Goal: Task Accomplishment & Management: Manage account settings

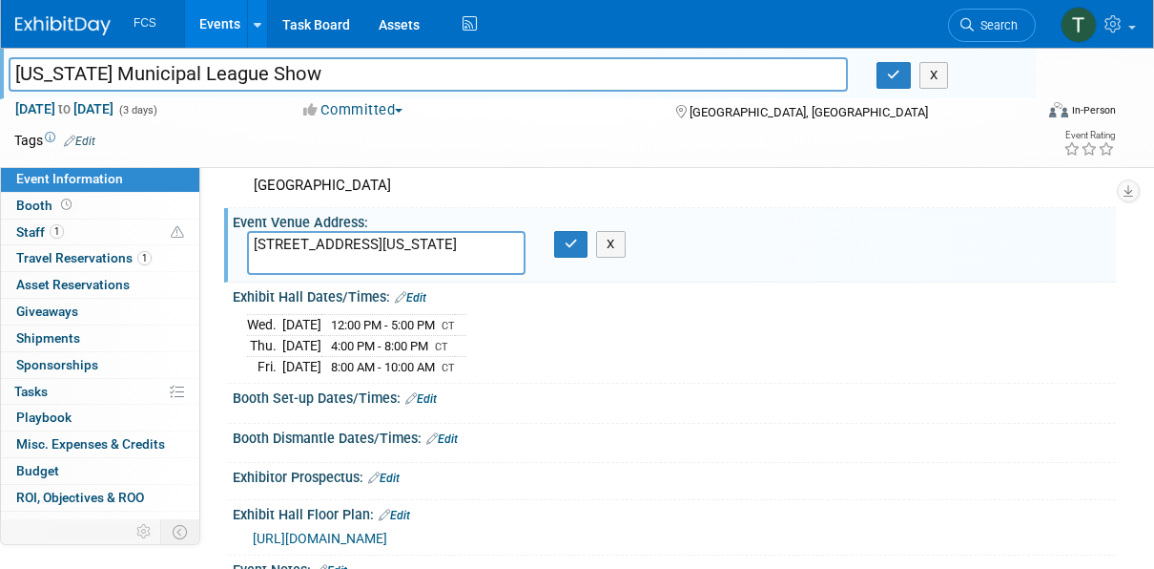
click at [491, 258] on textarea "1201 Houston Street Fort Worth, Texas" at bounding box center [386, 253] width 279 height 44
click at [394, 246] on textarea "1201 Houston Street Fort Worth, Texas" at bounding box center [386, 253] width 279 height 44
click at [389, 244] on textarea "1201 Houston Street Fort Worth, Texas" at bounding box center [386, 253] width 279 height 44
click at [449, 256] on textarea "1201 Houston Street Fort Worth, Texas" at bounding box center [386, 253] width 279 height 44
type textarea "1201 Houston Street Fort Worth, Texas 76102"
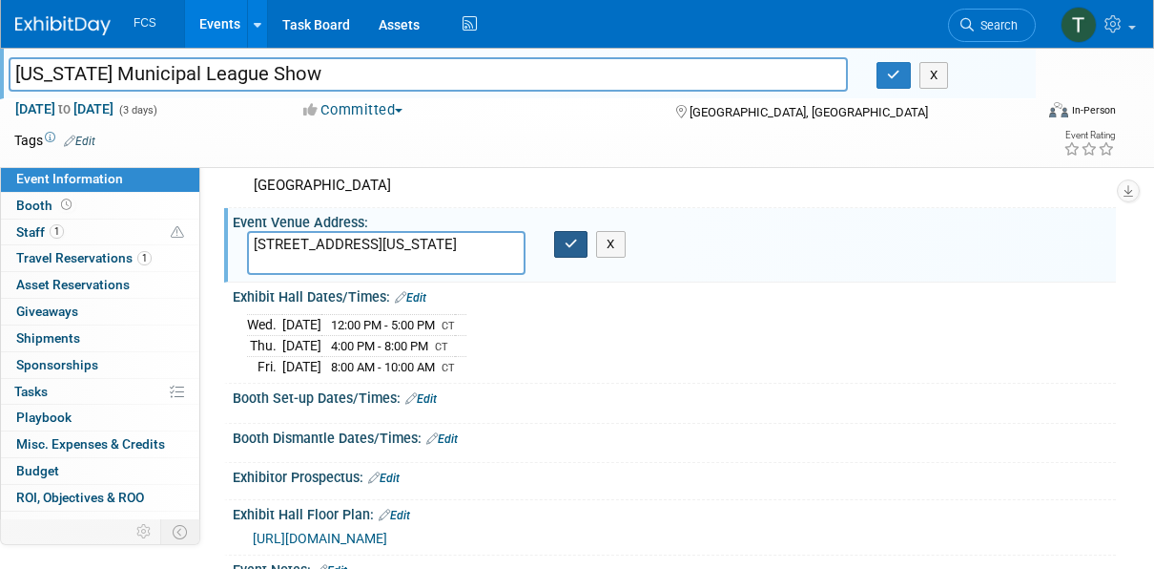
click at [566, 246] on icon "button" at bounding box center [571, 244] width 13 height 12
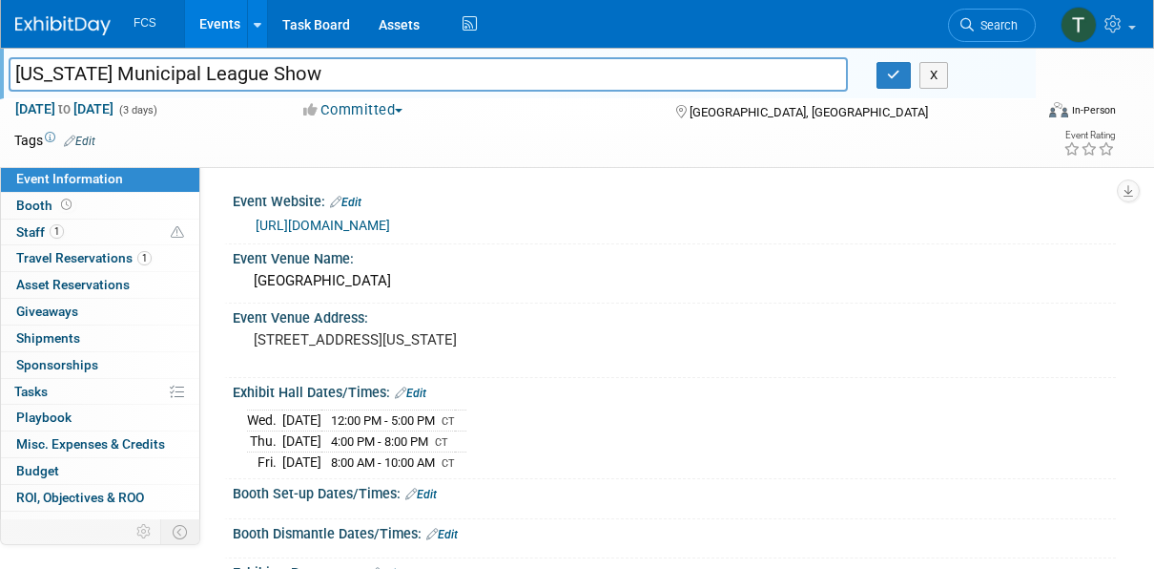
drag, startPoint x: 414, startPoint y: 219, endPoint x: 220, endPoint y: 224, distance: 193.7
click at [220, 224] on div "Event Website: Edit https://tmlexhibits.org/ Event Venue Name: Fort Worth Conve…" at bounding box center [658, 363] width 916 height 394
drag, startPoint x: 220, startPoint y: 224, endPoint x: 331, endPoint y: 222, distance: 110.7
copy div "Event Website: Edit https://tmlexhibits.org/"
click at [416, 439] on span "4:00 PM - 8:00 PM" at bounding box center [379, 441] width 97 height 14
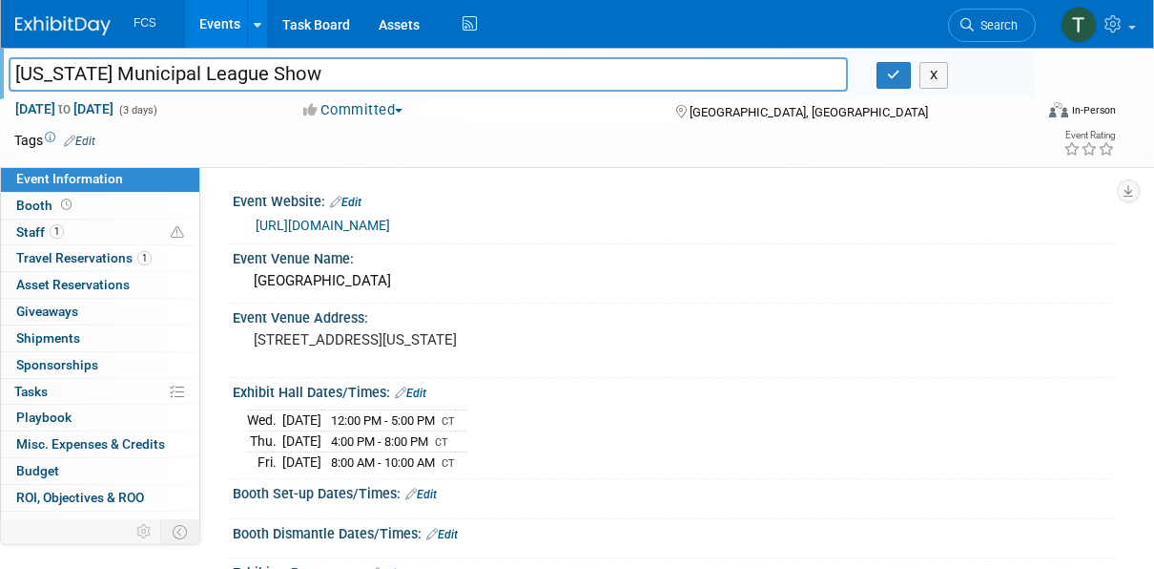
click at [417, 391] on link "Edit" at bounding box center [410, 392] width 31 height 13
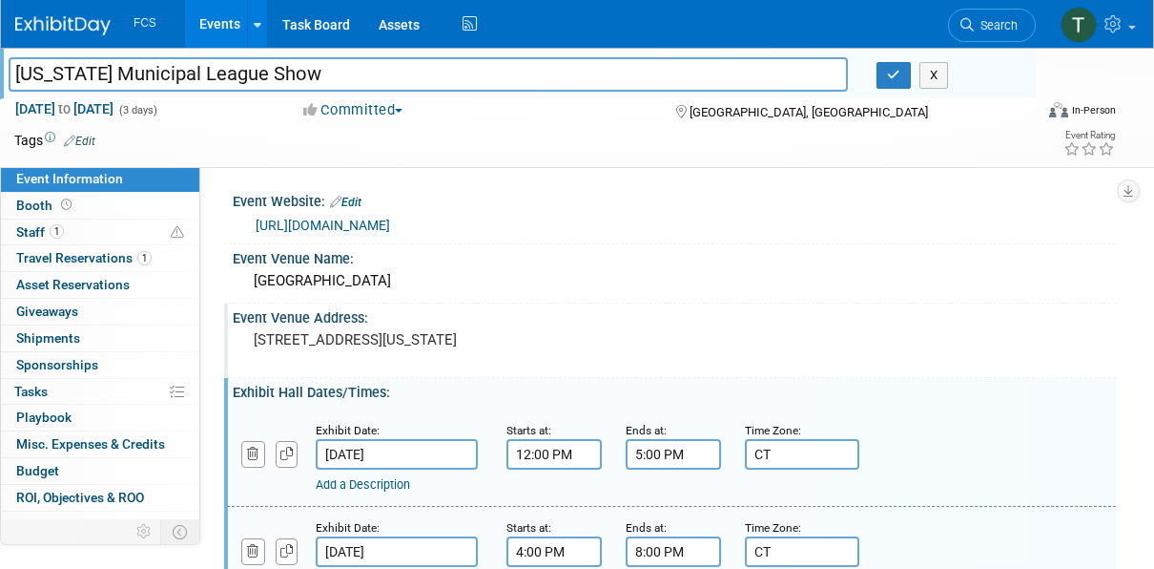
scroll to position [191, 0]
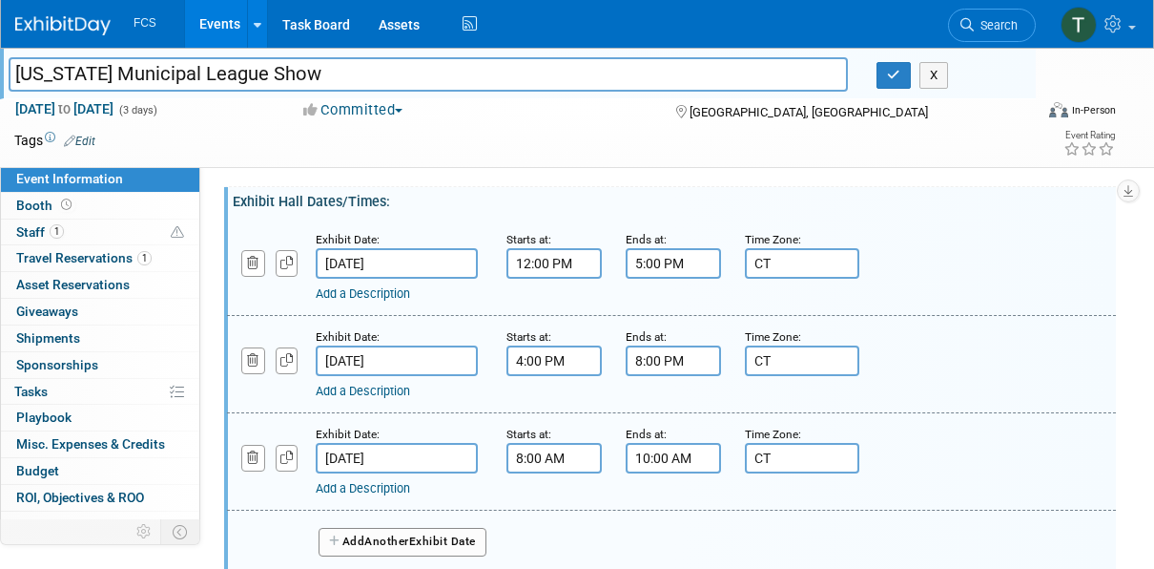
click at [533, 362] on input "4:00 PM" at bounding box center [554, 360] width 95 height 31
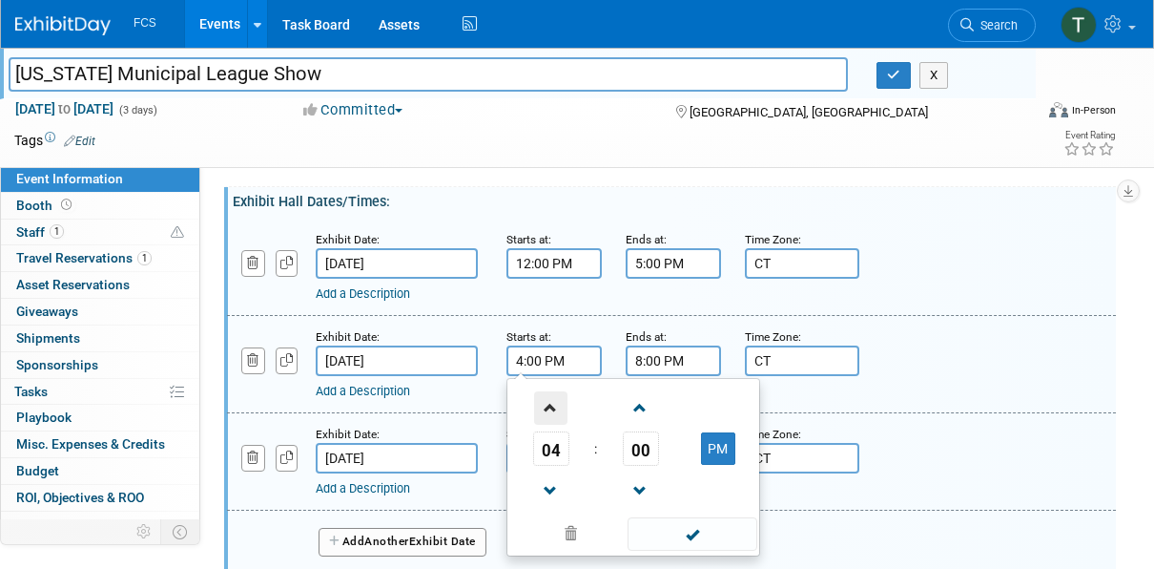
click at [552, 408] on span at bounding box center [550, 407] width 33 height 33
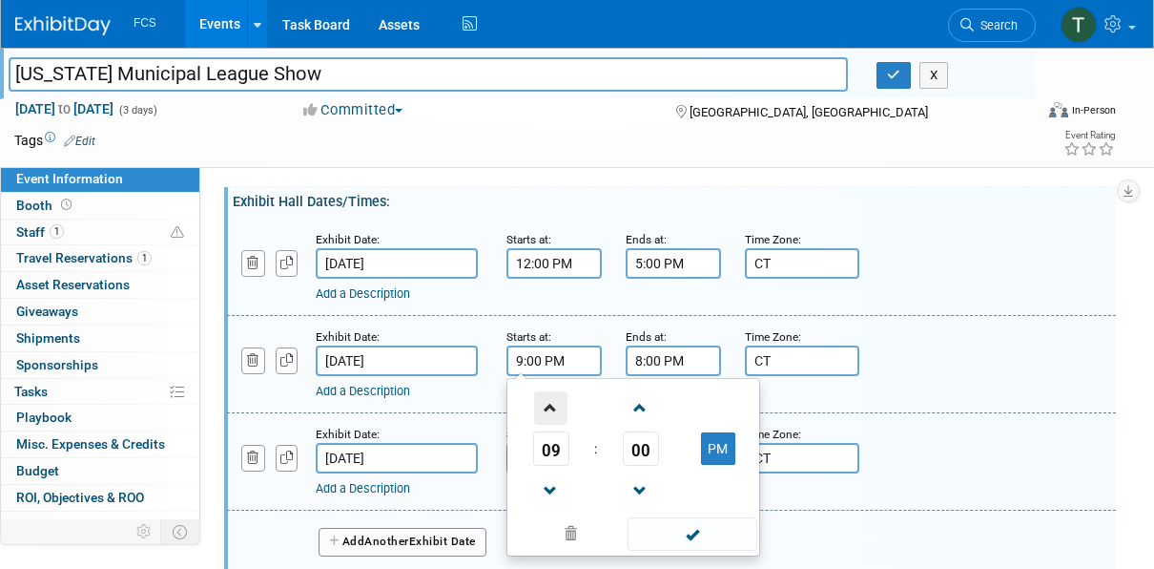
click at [552, 408] on span at bounding box center [550, 407] width 33 height 33
click at [555, 488] on span at bounding box center [550, 490] width 33 height 33
click at [554, 488] on span at bounding box center [550, 490] width 33 height 33
click at [714, 448] on button "PM" at bounding box center [718, 448] width 34 height 32
type input "8:00 AM"
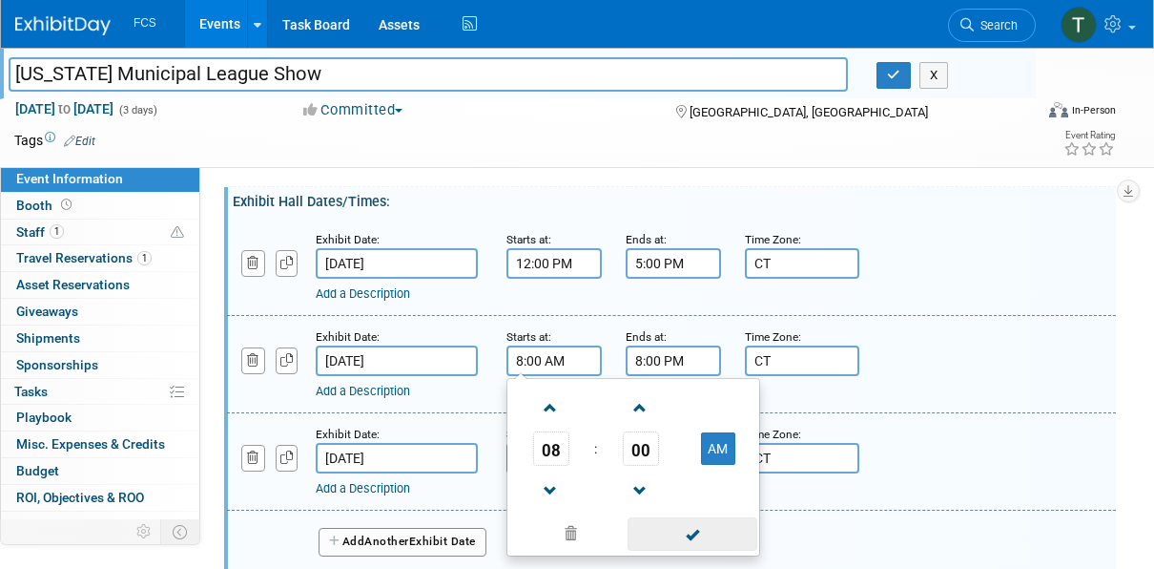
click at [691, 534] on span at bounding box center [692, 533] width 129 height 33
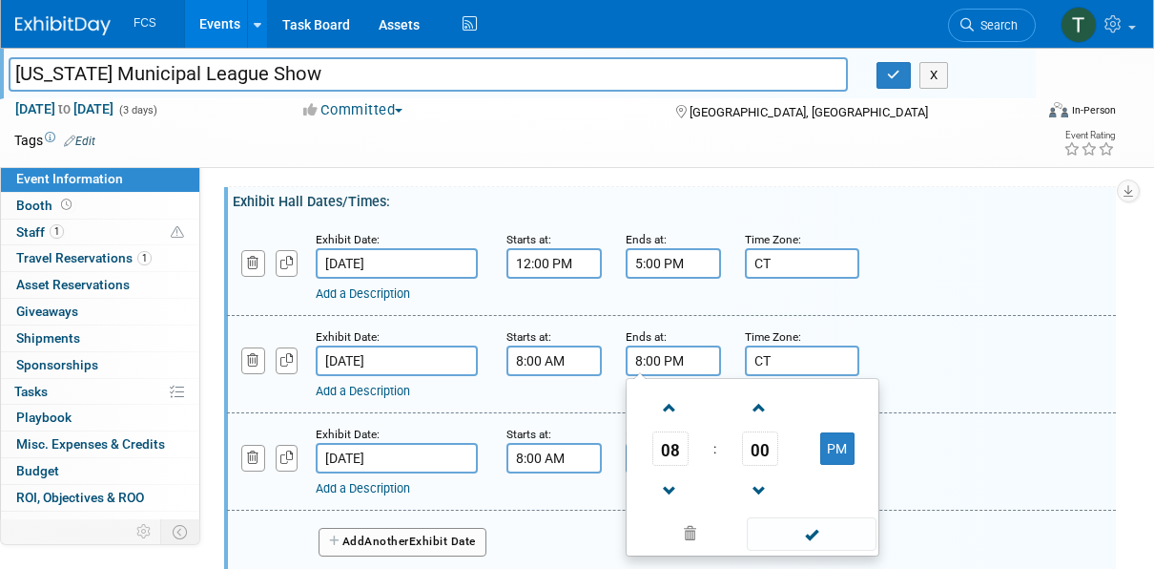
click at [654, 353] on input "8:00 PM" at bounding box center [673, 360] width 95 height 31
click at [666, 403] on span at bounding box center [669, 407] width 33 height 33
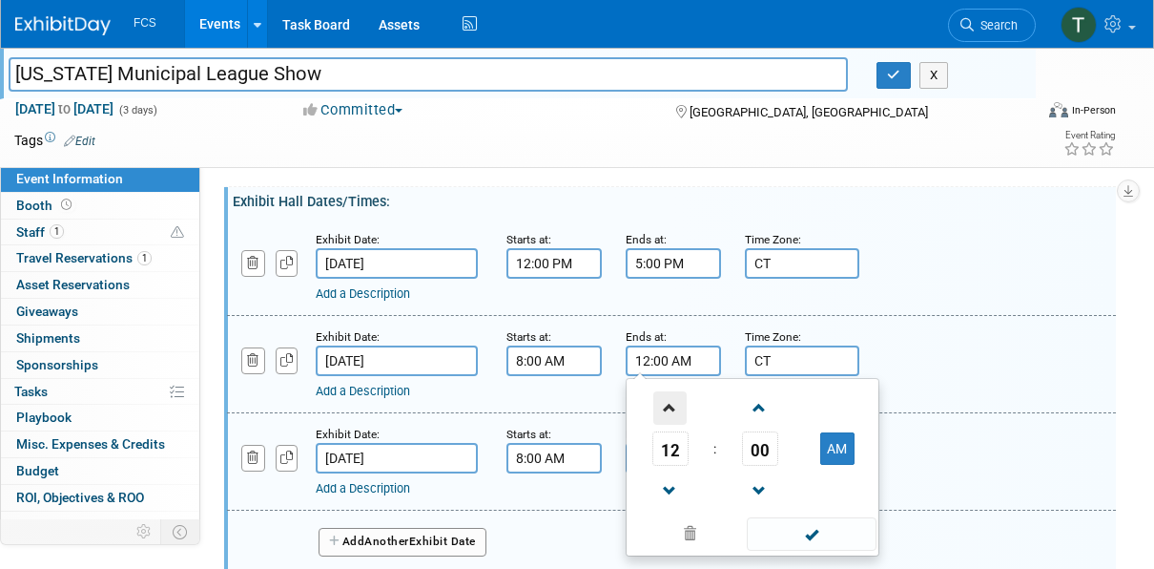
click at [666, 403] on span at bounding box center [669, 407] width 33 height 33
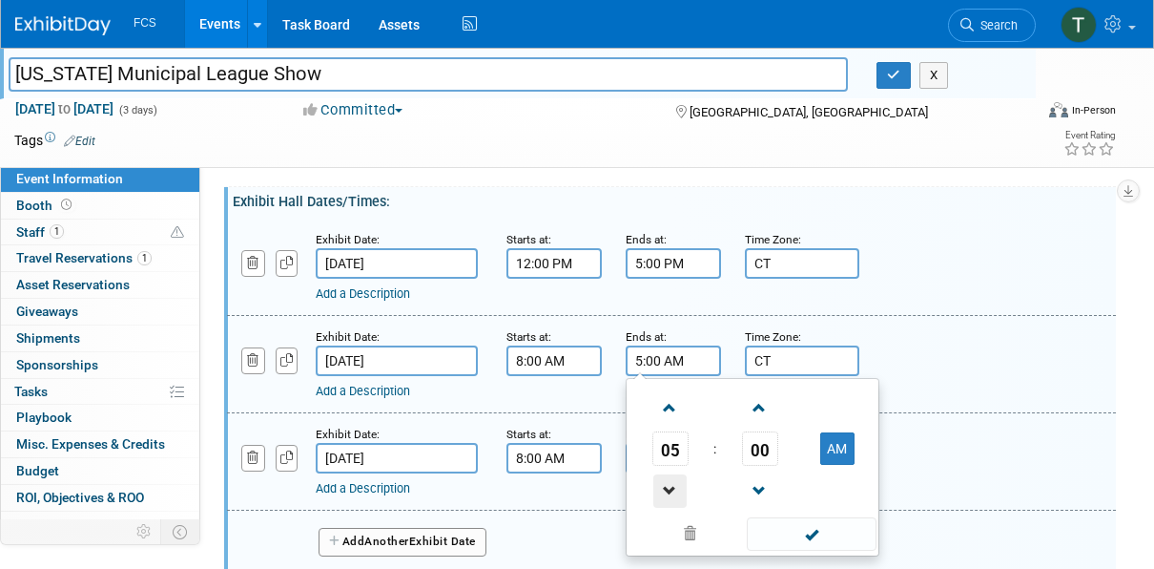
click at [667, 486] on span at bounding box center [669, 490] width 33 height 33
click at [841, 452] on button "AM" at bounding box center [837, 448] width 34 height 32
type input "4:00 PM"
click at [820, 537] on span at bounding box center [811, 533] width 129 height 33
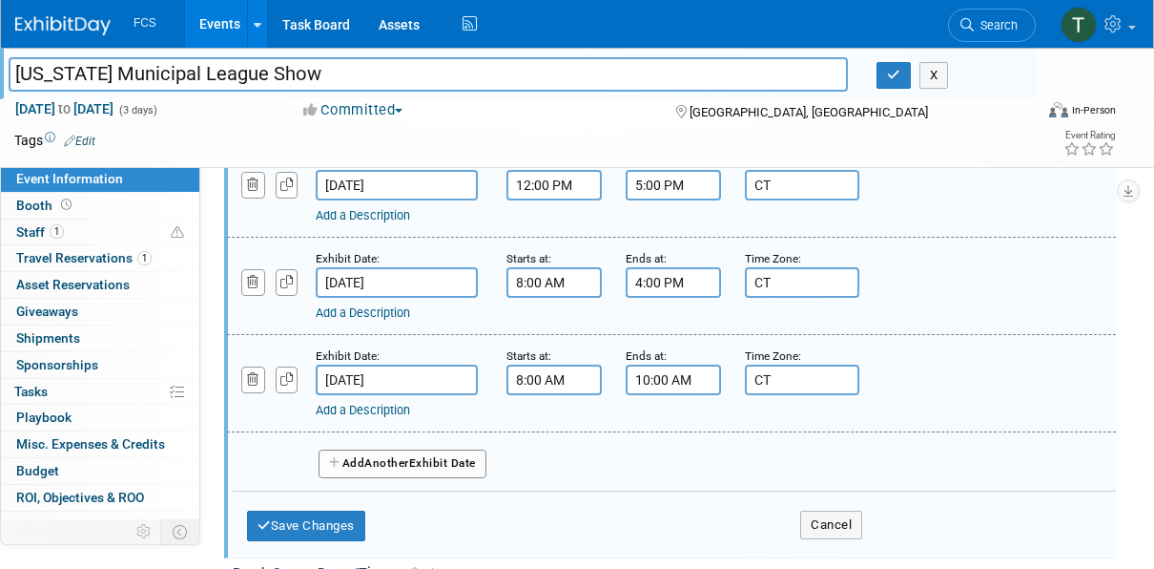
scroll to position [382, 0]
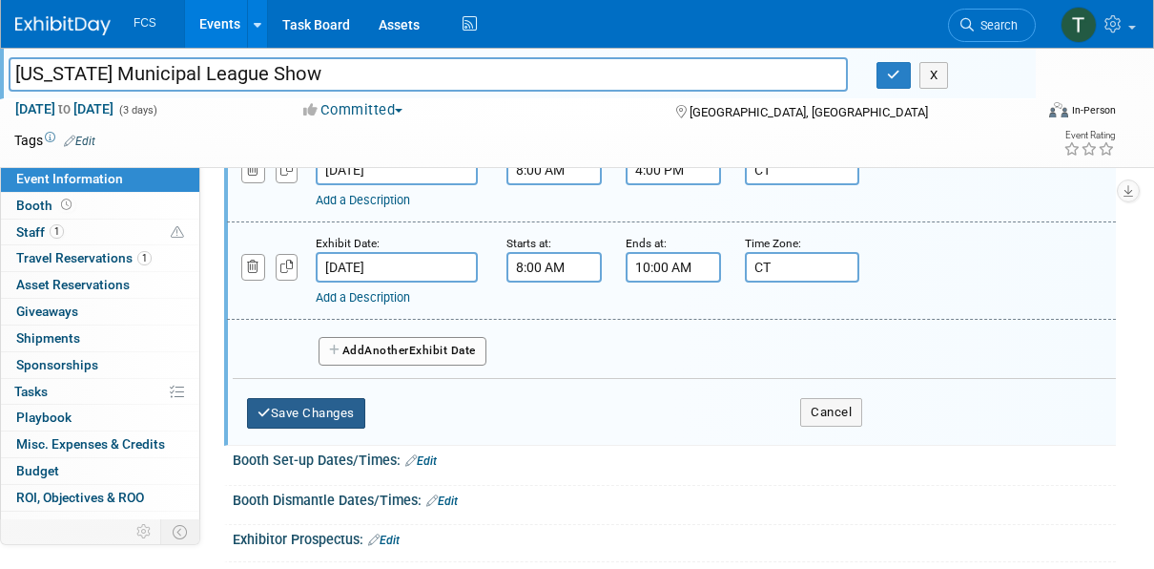
click at [335, 408] on button "Save Changes" at bounding box center [306, 413] width 118 height 31
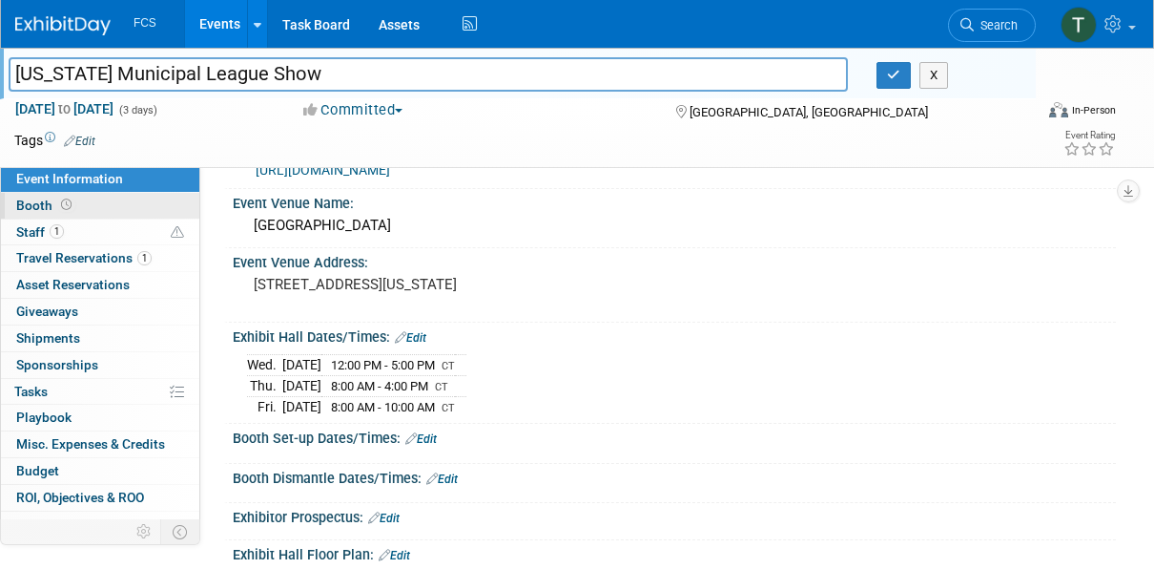
scroll to position [0, 0]
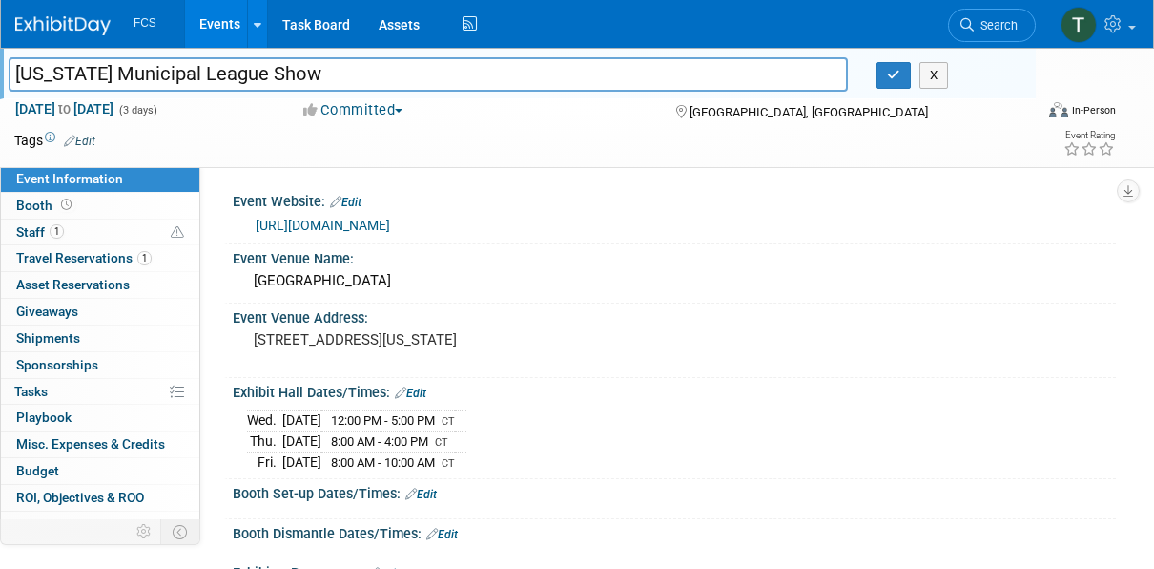
click at [213, 23] on link "Events" at bounding box center [220, 24] width 70 height 48
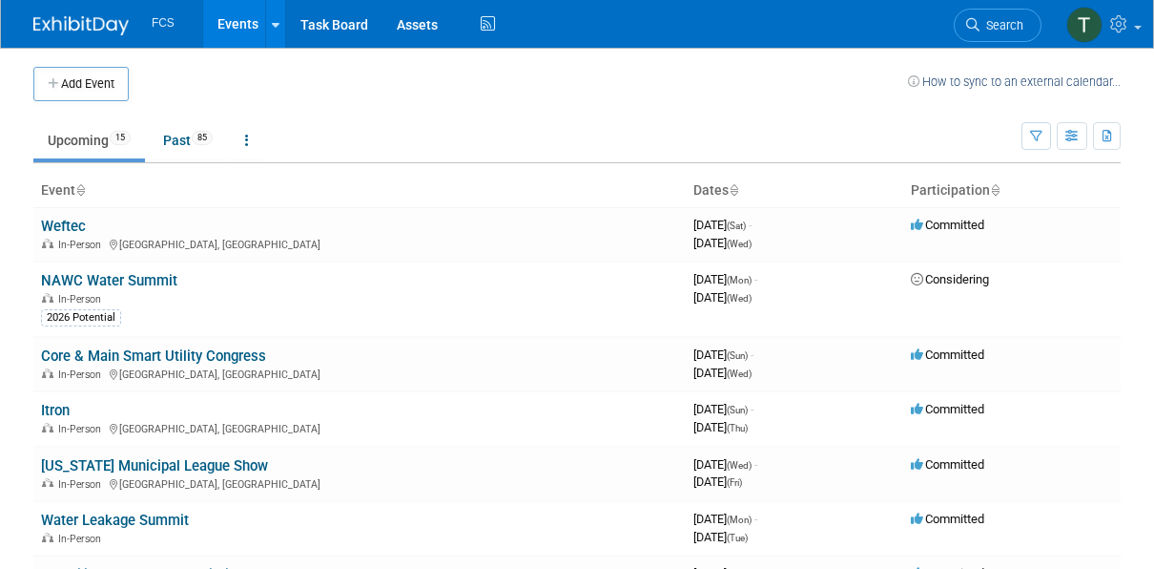
click at [136, 359] on link "Core & Main Smart Utility Congress" at bounding box center [153, 355] width 225 height 17
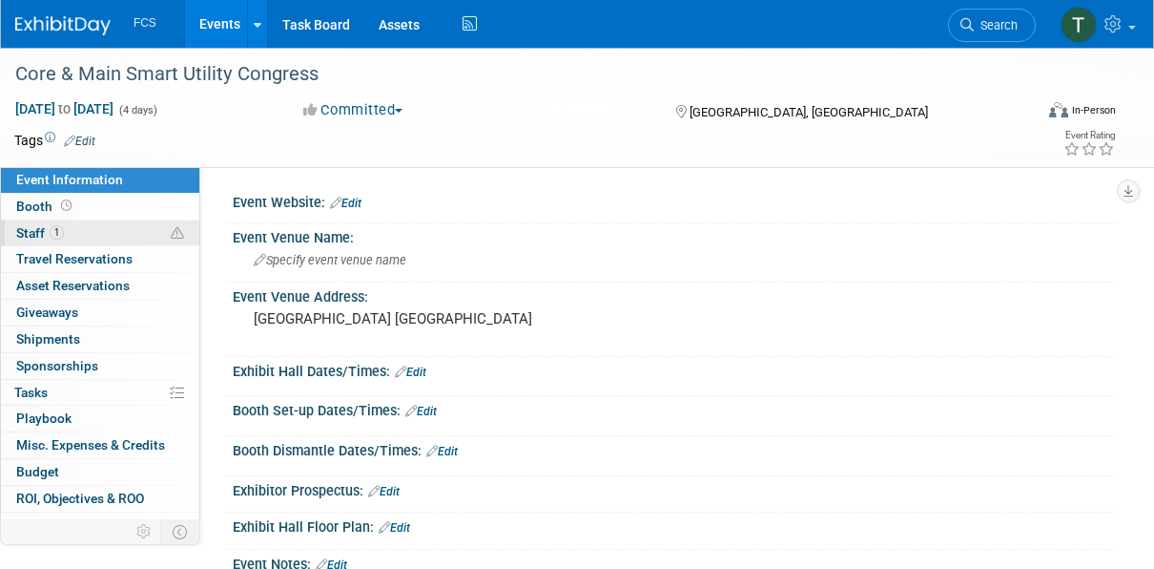
click at [28, 229] on span "Staff 1" at bounding box center [40, 232] width 48 height 15
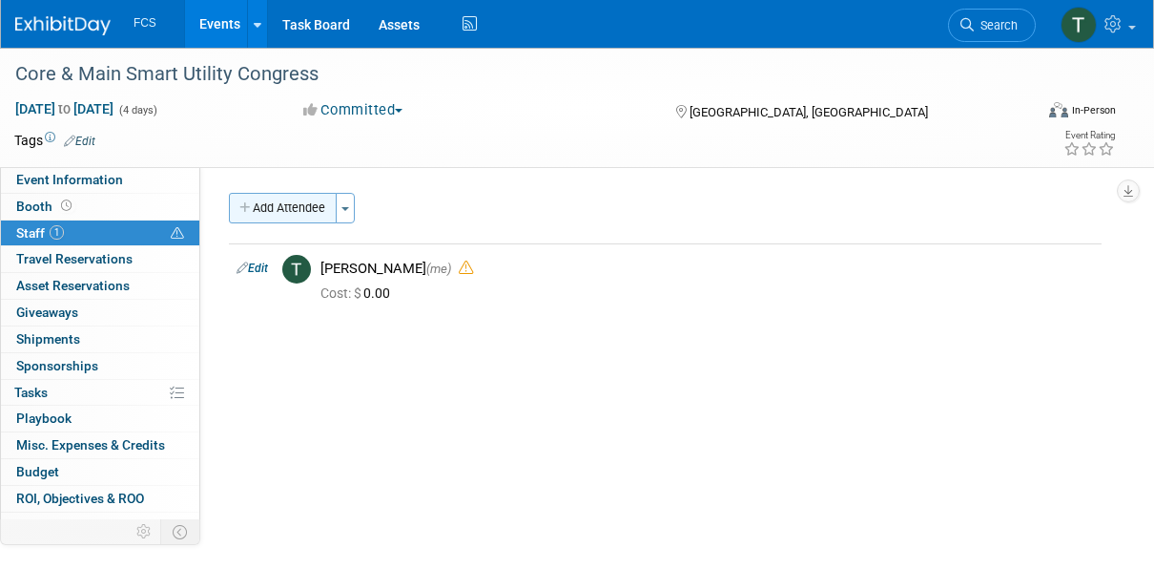
click at [241, 204] on icon "button" at bounding box center [245, 208] width 13 height 12
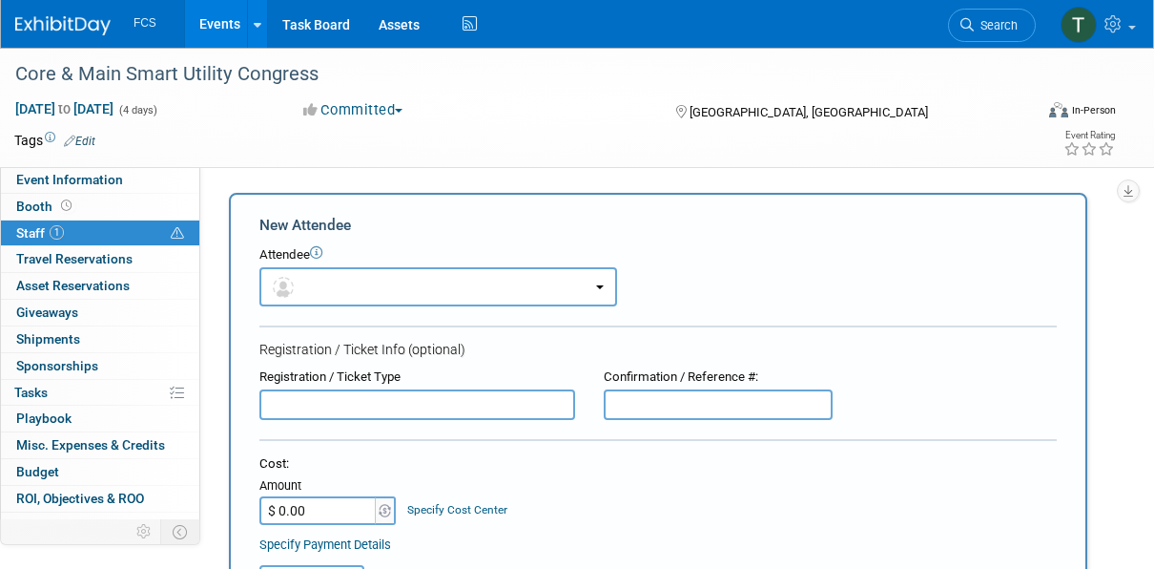
click at [422, 149] on div "Tags Edit" at bounding box center [471, 141] width 914 height 26
click at [405, 176] on div "Event Website: Edit Event Venue Name: Specify event venue name Event Venue Addr…" at bounding box center [658, 364] width 916 height 394
click at [39, 204] on span "Booth" at bounding box center [45, 205] width 59 height 15
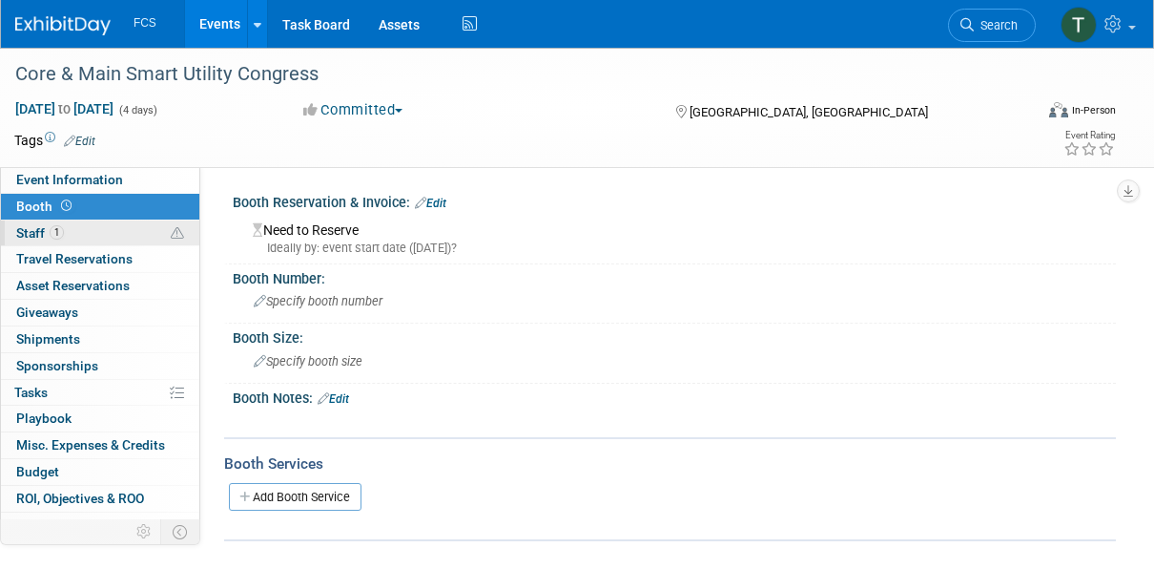
click at [36, 231] on span "Staff 1" at bounding box center [40, 232] width 48 height 15
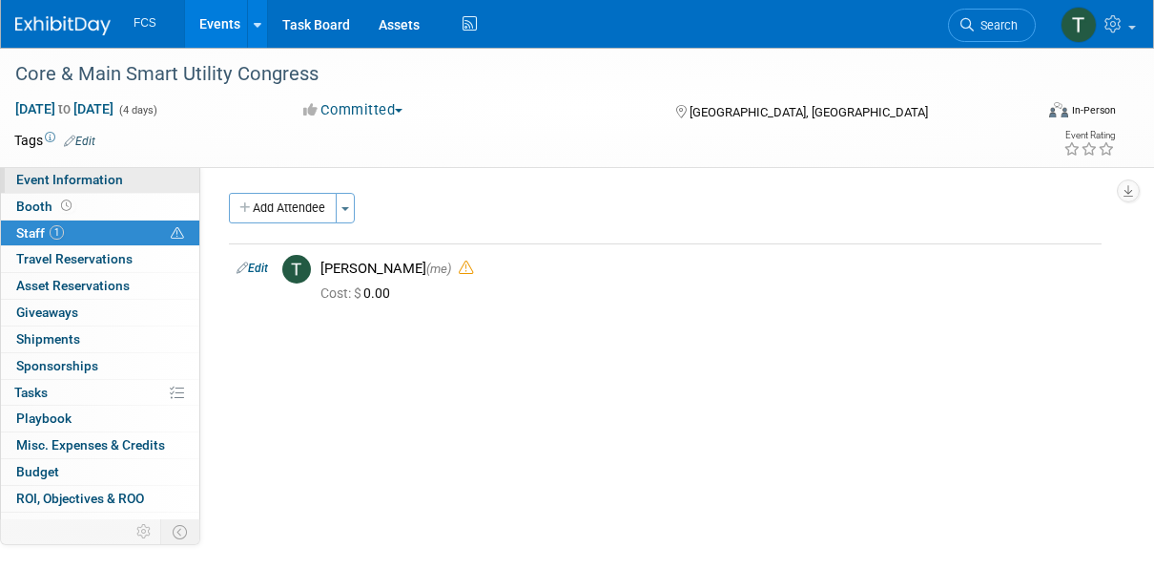
click at [61, 172] on span "Event Information" at bounding box center [69, 179] width 107 height 15
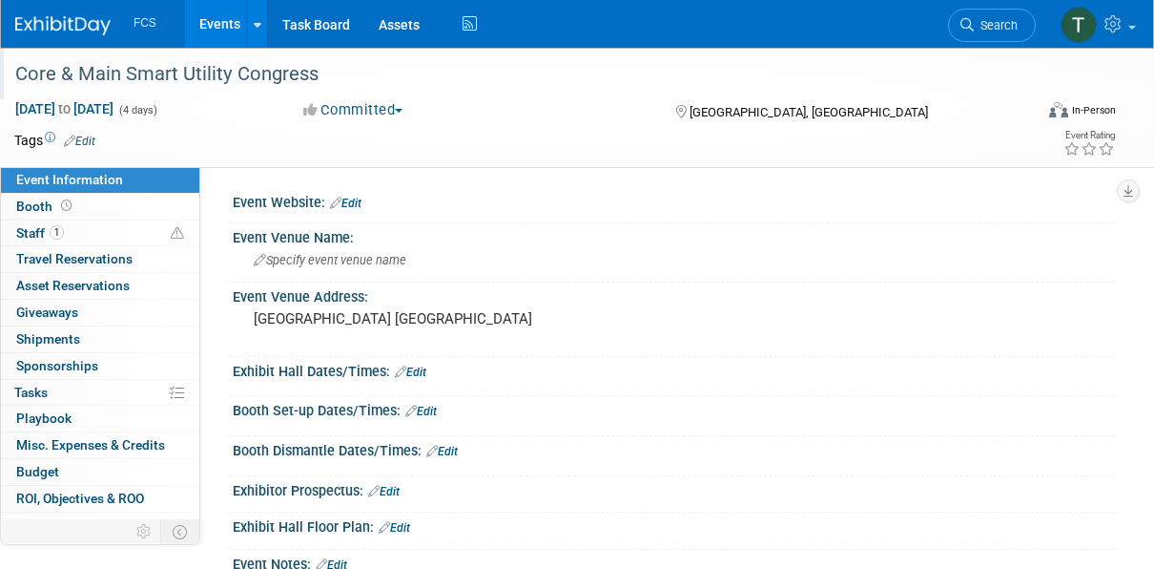
click at [340, 85] on div "Core & Main Smart Utility Congress" at bounding box center [515, 74] width 1013 height 34
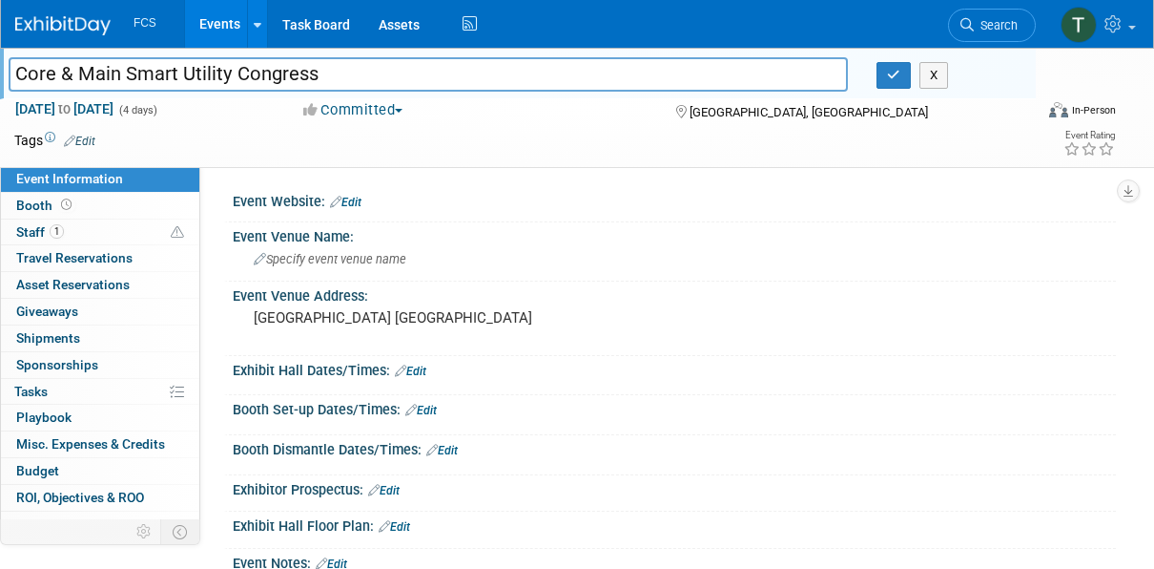
click at [20, 77] on input "Core & Main Smart Utility Congress" at bounding box center [428, 73] width 839 height 33
click at [174, 80] on input "2025 Core & Main Smart Utility Congress" at bounding box center [428, 73] width 839 height 33
click at [341, 60] on input "2025 Smart Utility Congress" at bounding box center [428, 73] width 839 height 33
type input "2025 Smart Utility Congress - [GEOGRAPHIC_DATA] (C&M)"
click at [431, 124] on div "Oct 26, 2025 to Oct 29, 2025 (4 days) Oct 26, 2025 to Oct 29, 2025 Committed Co…" at bounding box center [565, 113] width 1130 height 29
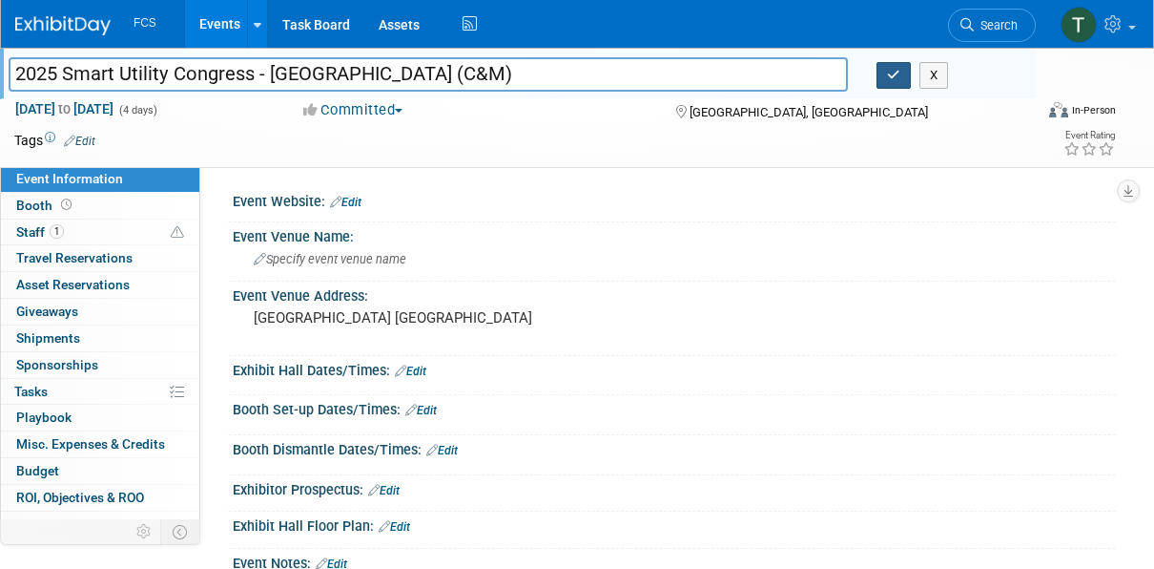
click at [887, 71] on icon "button" at bounding box center [893, 75] width 13 height 12
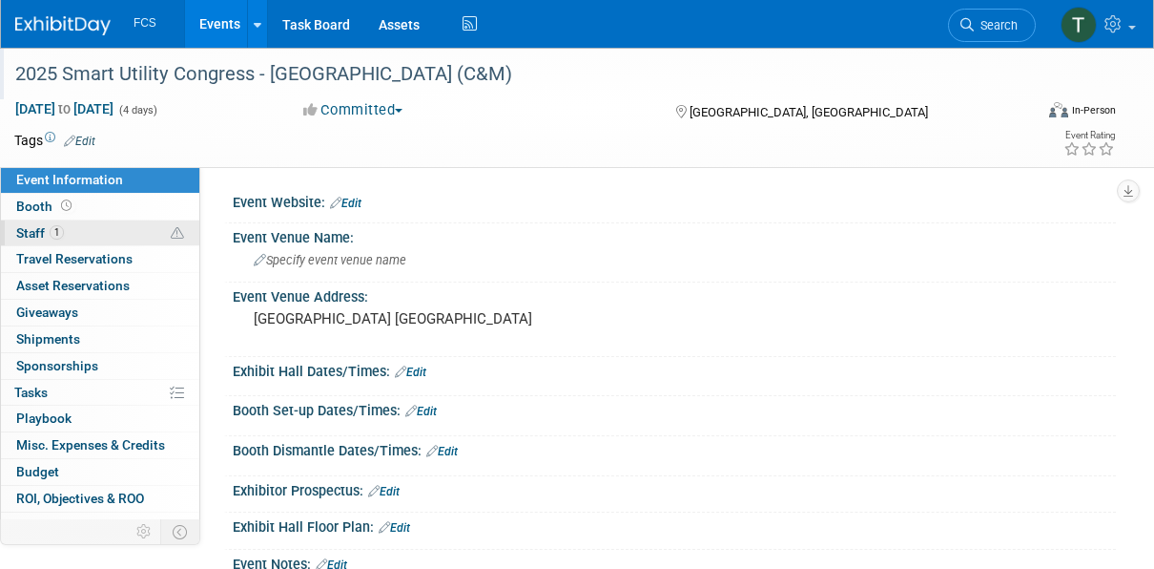
click at [171, 232] on icon at bounding box center [177, 233] width 13 height 13
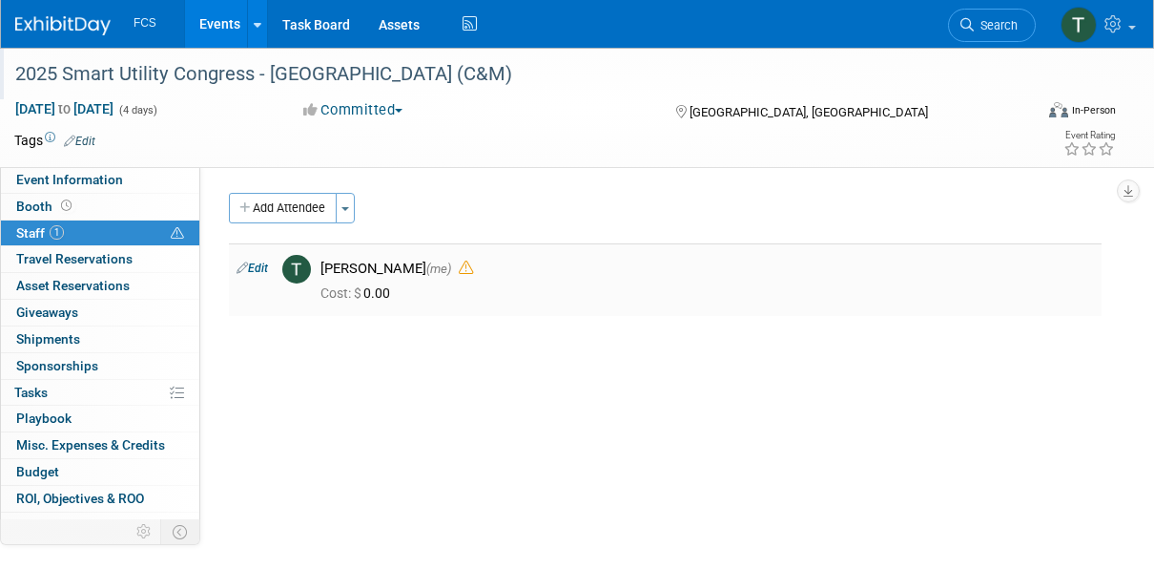
click at [459, 267] on icon at bounding box center [466, 267] width 14 height 14
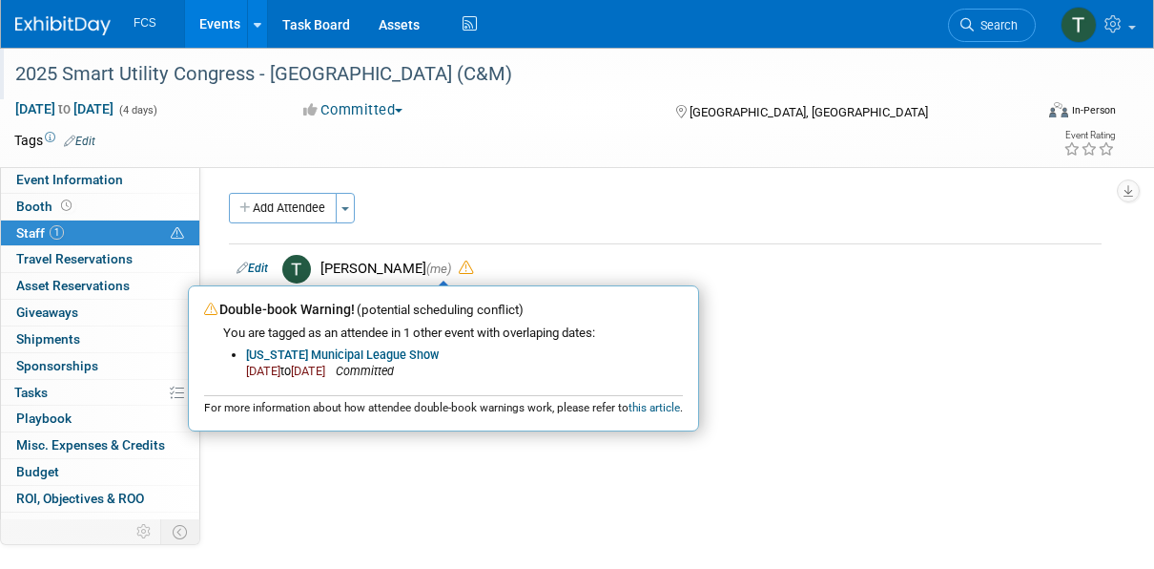
click at [618, 210] on div "Add Attendee Toggle Dropdown Quick -Tag Attendees Apply" at bounding box center [665, 208] width 873 height 31
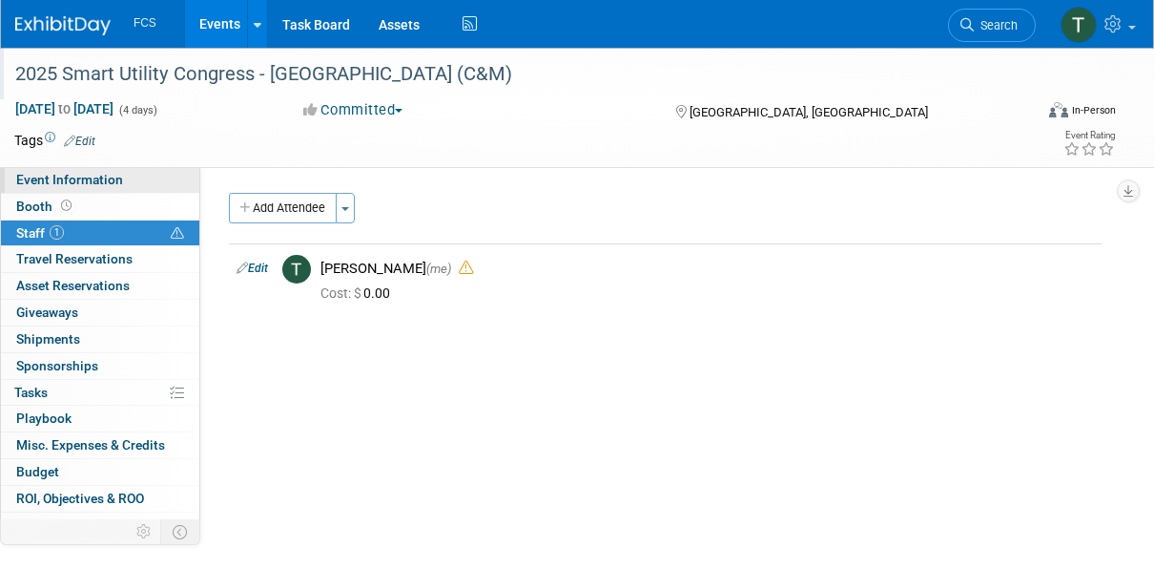
click at [72, 178] on span "Event Information" at bounding box center [69, 179] width 107 height 15
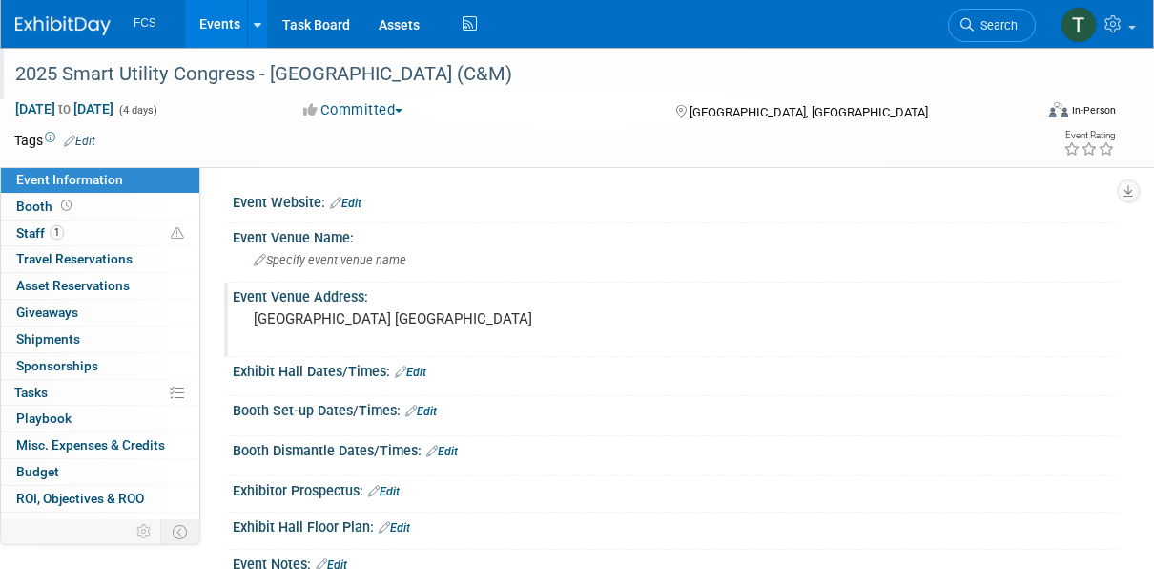
click at [312, 308] on div "San Antonio TX" at bounding box center [417, 327] width 340 height 44
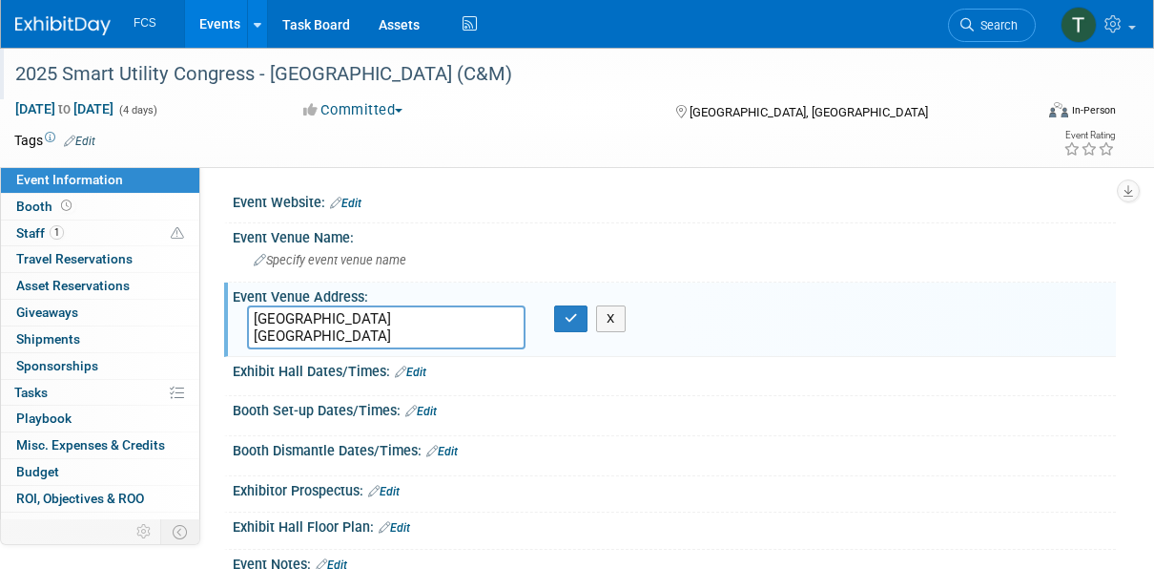
drag, startPoint x: 369, startPoint y: 318, endPoint x: 214, endPoint y: 322, distance: 155.6
click at [214, 322] on div "Event Website: Edit Event Venue Name: Specify event venue name San Antonio TX" at bounding box center [658, 364] width 916 height 394
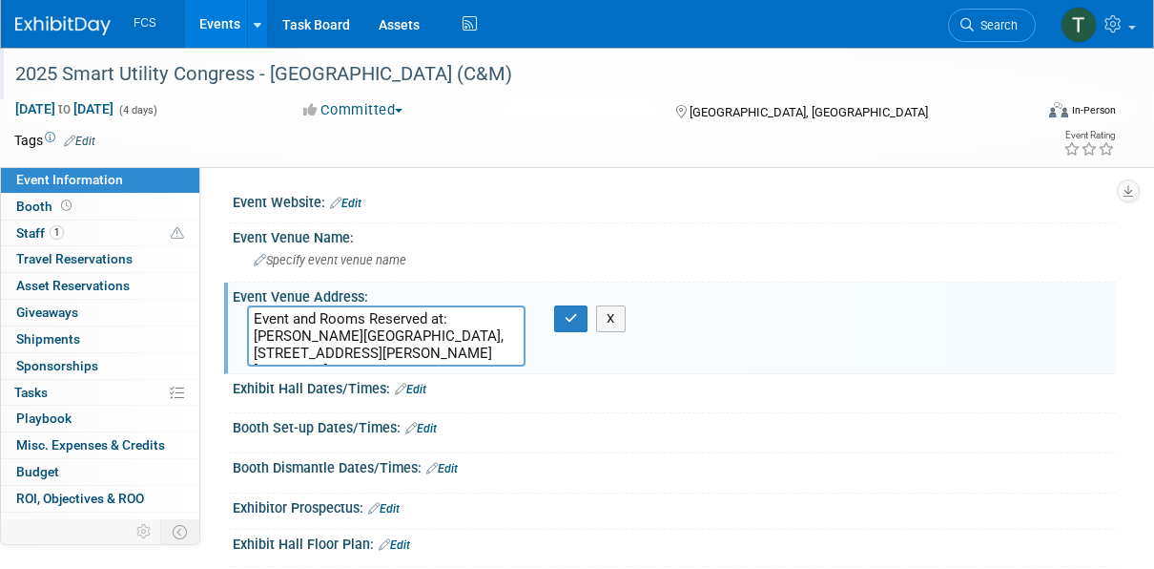
click at [455, 324] on textarea "Event and Rooms Reserved at: La Cantera Resort & Spa, 16641 La Cantera Parkway,…" at bounding box center [386, 335] width 279 height 61
click at [417, 319] on textarea "La Cantera Resort & Spa, 16641 La Cantera Parkway, San Antonio, Texas, 78256, U…" at bounding box center [386, 335] width 279 height 61
click at [423, 316] on textarea "La Cantera Resort & Spa, 16641 La Cantera Parkway, San Antonio, Texas, 78256, U…" at bounding box center [386, 335] width 279 height 61
click at [421, 317] on textarea "La Cantera Resort & Spa, 16641 La Cantera Parkway, San Antonio, Texas, 78256, U…" at bounding box center [386, 335] width 279 height 61
click at [430, 330] on textarea "La Cantera Resort & Spa 16641 La Cantera Parkway, San Antonio, Texas, 78256, USA" at bounding box center [386, 335] width 279 height 61
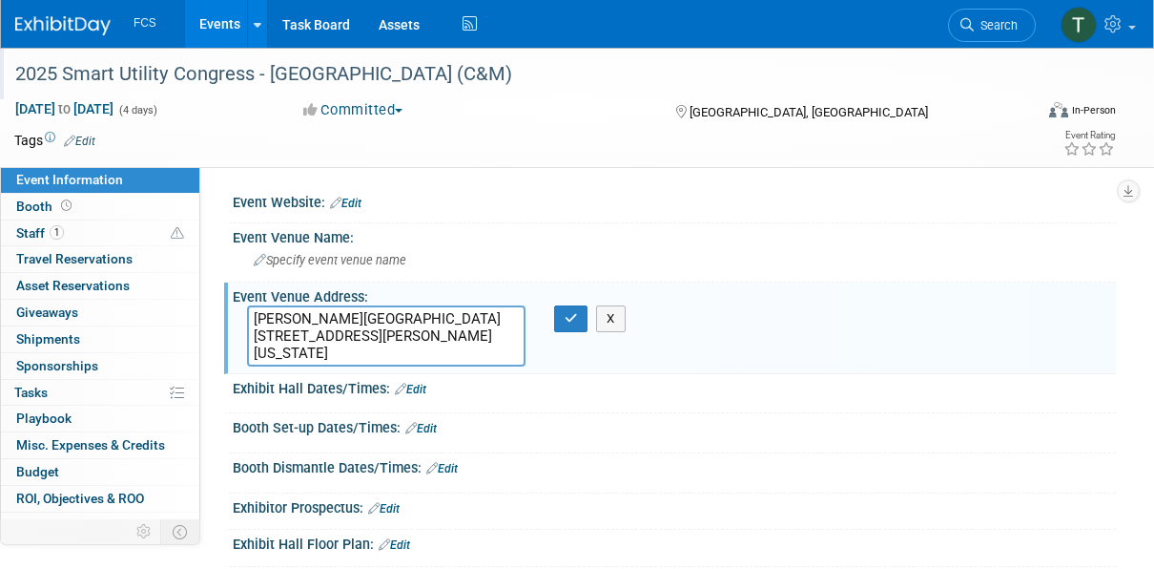
click at [493, 357] on textarea "La Cantera Resort & Spa 16641 La Cantera Parkway San Antonio, Texas, 78256, USA" at bounding box center [386, 335] width 279 height 61
type textarea "[PERSON_NAME][GEOGRAPHIC_DATA] [STREET_ADDRESS][PERSON_NAME][US_STATE]"
click at [569, 326] on button "button" at bounding box center [571, 318] width 34 height 27
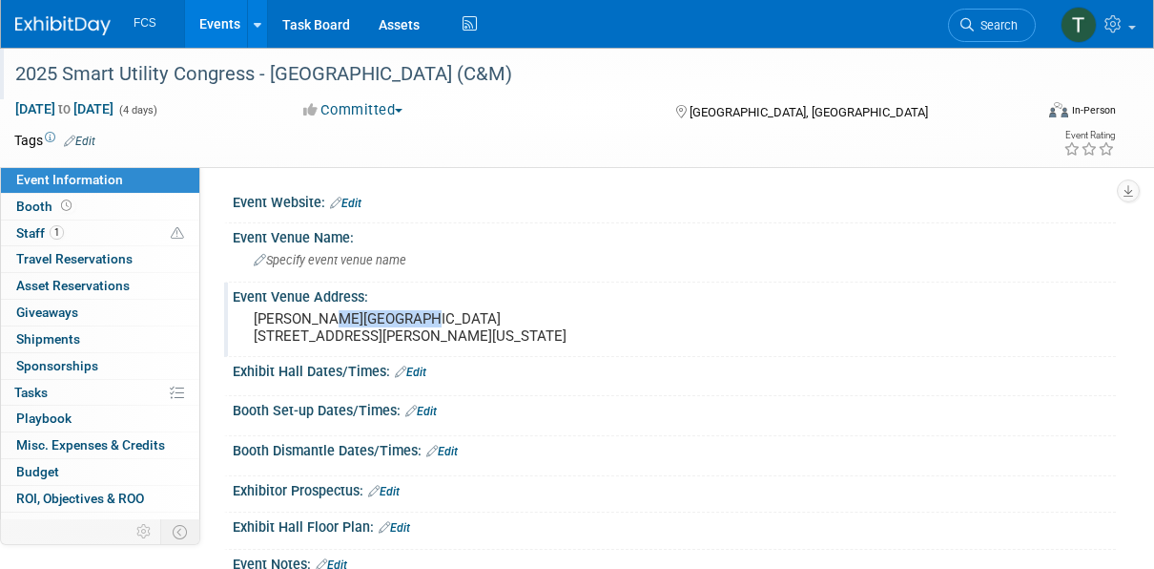
drag, startPoint x: 403, startPoint y: 313, endPoint x: 321, endPoint y: 315, distance: 82.1
click at [321, 315] on pre "[PERSON_NAME][GEOGRAPHIC_DATA] [STREET_ADDRESS][PERSON_NAME][US_STATE]" at bounding box center [417, 327] width 326 height 34
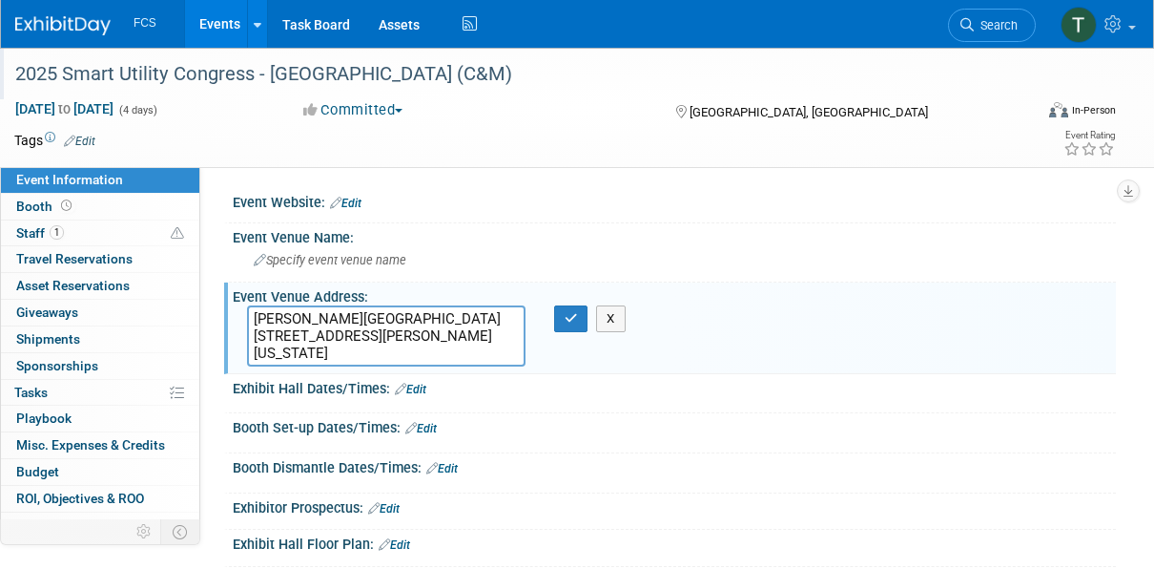
drag, startPoint x: 417, startPoint y: 319, endPoint x: 254, endPoint y: 314, distance: 163.2
click at [254, 314] on textarea "[PERSON_NAME][GEOGRAPHIC_DATA] [STREET_ADDRESS][PERSON_NAME][US_STATE]" at bounding box center [386, 335] width 279 height 61
click at [274, 265] on span "Specify event venue name" at bounding box center [330, 260] width 153 height 14
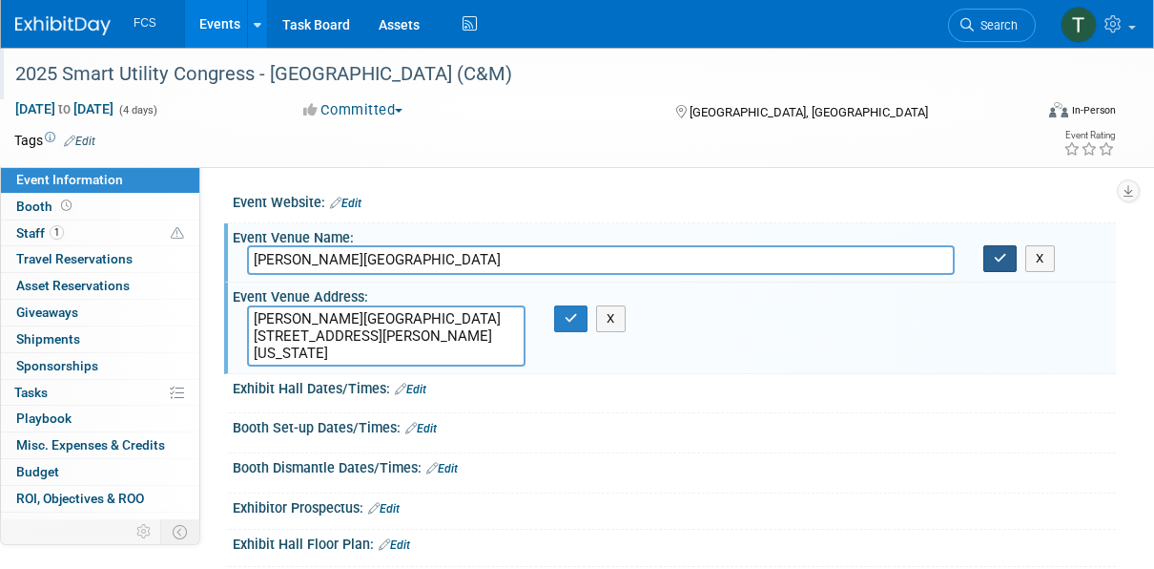
type input "[PERSON_NAME][GEOGRAPHIC_DATA]"
click at [999, 262] on icon "button" at bounding box center [1000, 258] width 13 height 12
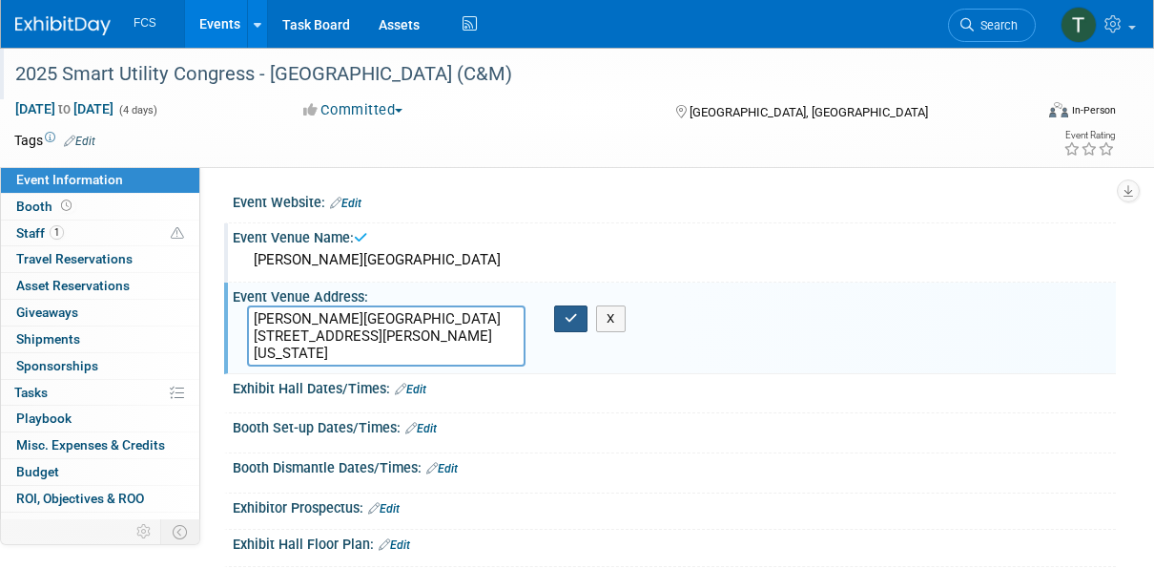
click at [571, 320] on icon "button" at bounding box center [571, 318] width 13 height 12
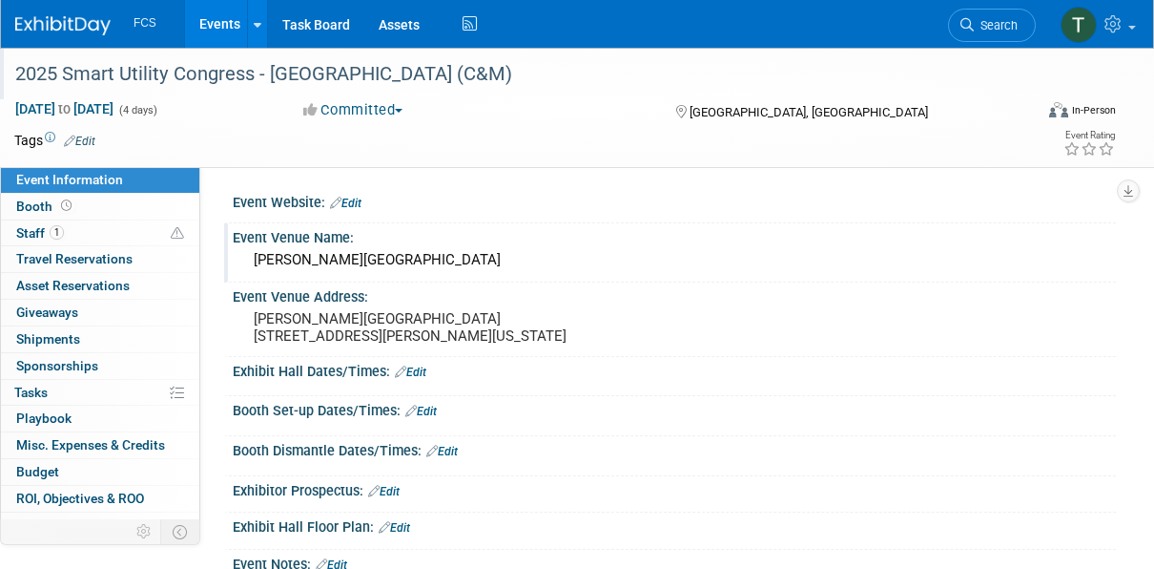
click at [362, 205] on link "Edit" at bounding box center [345, 202] width 31 height 13
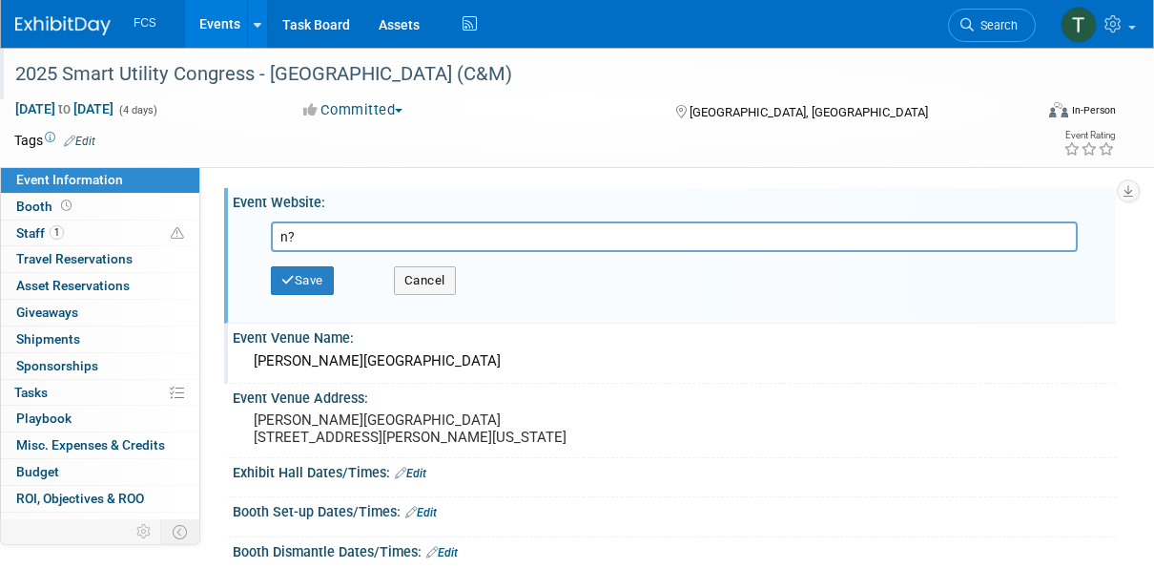
type input "n"
click at [361, 206] on div "Event Website: Edit" at bounding box center [674, 200] width 883 height 24
click at [358, 229] on input "text" at bounding box center [674, 236] width 807 height 31
type input "N/A"
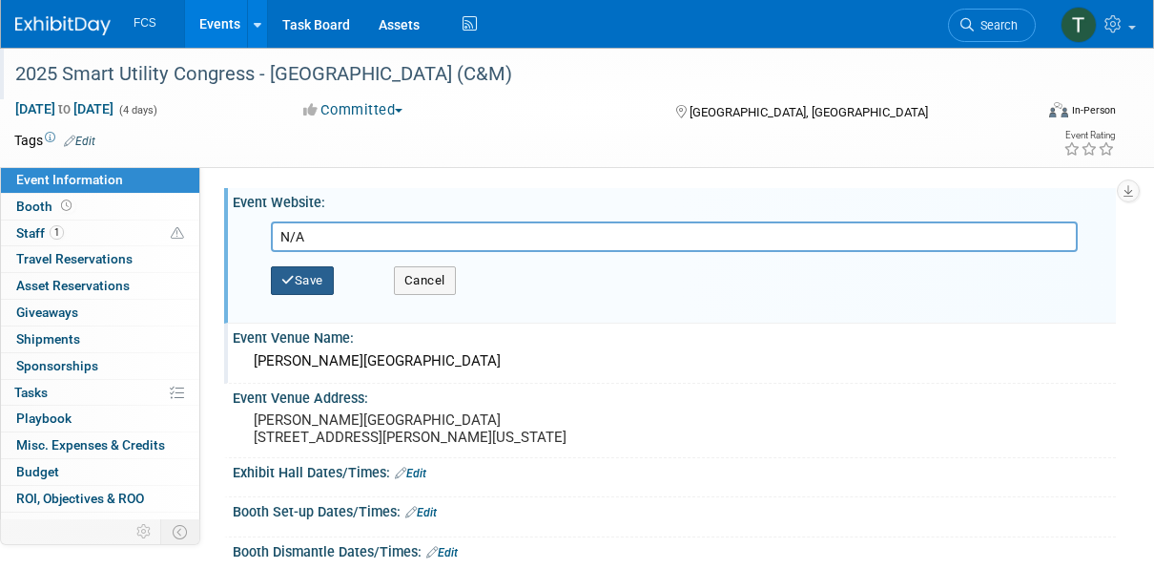
click at [322, 273] on button "Save" at bounding box center [302, 280] width 63 height 29
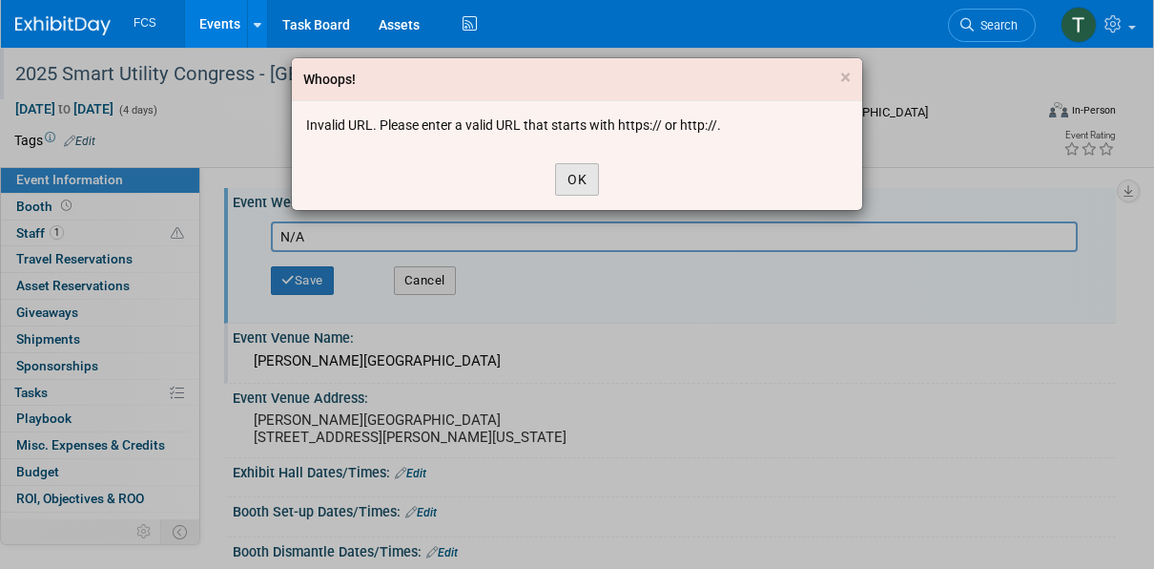
click at [571, 181] on button "OK" at bounding box center [577, 179] width 44 height 32
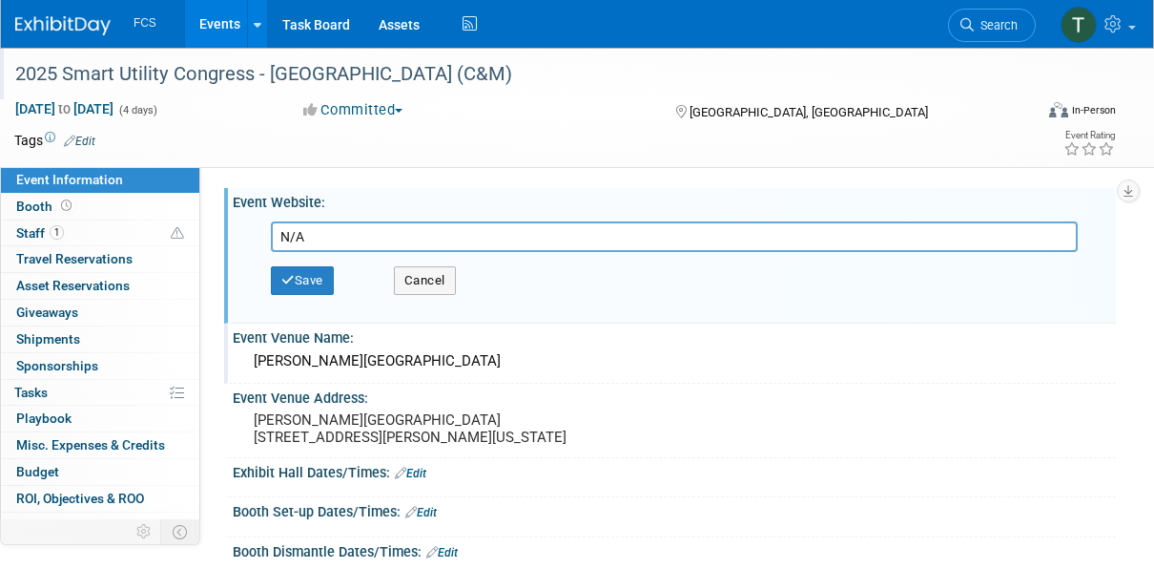
drag, startPoint x: 447, startPoint y: 237, endPoint x: 217, endPoint y: 240, distance: 230.9
click at [217, 240] on div "Event Website: Edit N/A Save Cancel La Cantera Resort & Spa X" at bounding box center [658, 364] width 916 height 394
click at [430, 276] on button "Cancel" at bounding box center [425, 280] width 62 height 29
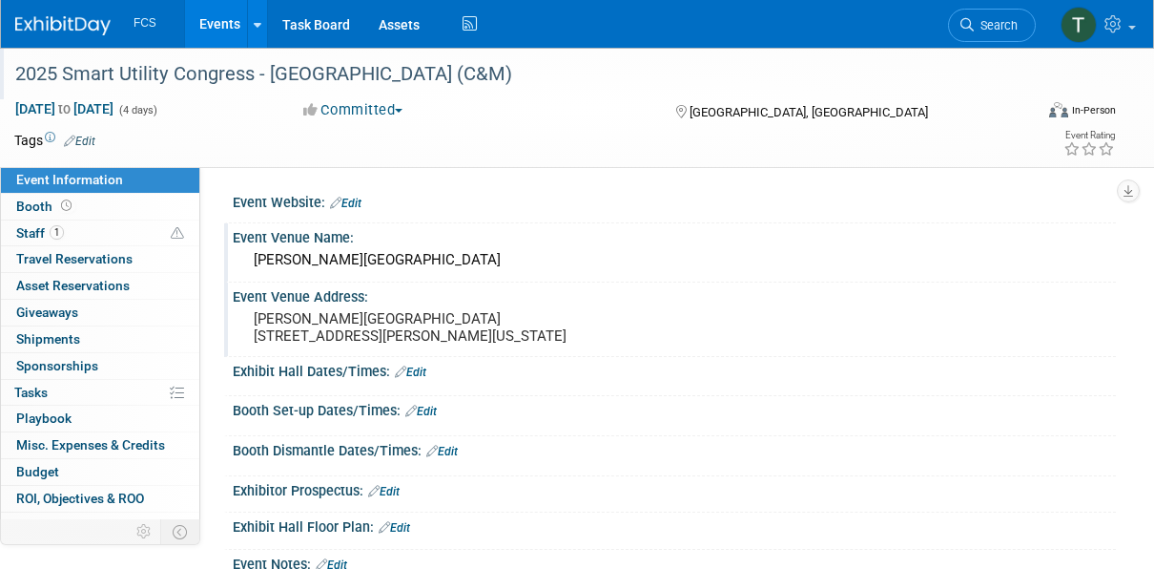
scroll to position [95, 0]
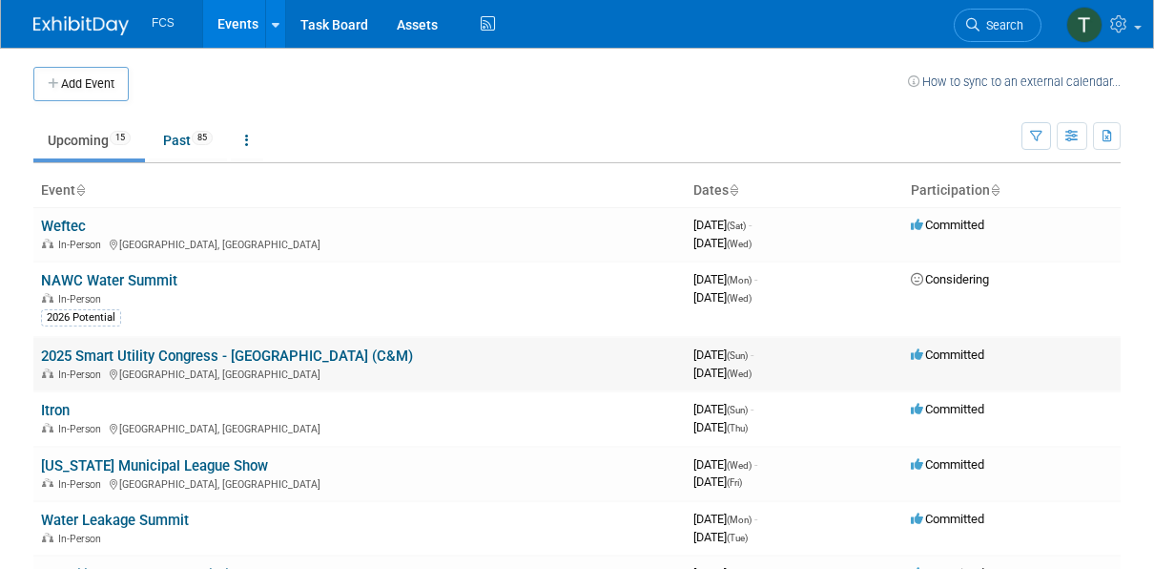
click at [102, 357] on link "2025 Smart Utility Congress - [GEOGRAPHIC_DATA] (C&M)" at bounding box center [227, 355] width 372 height 17
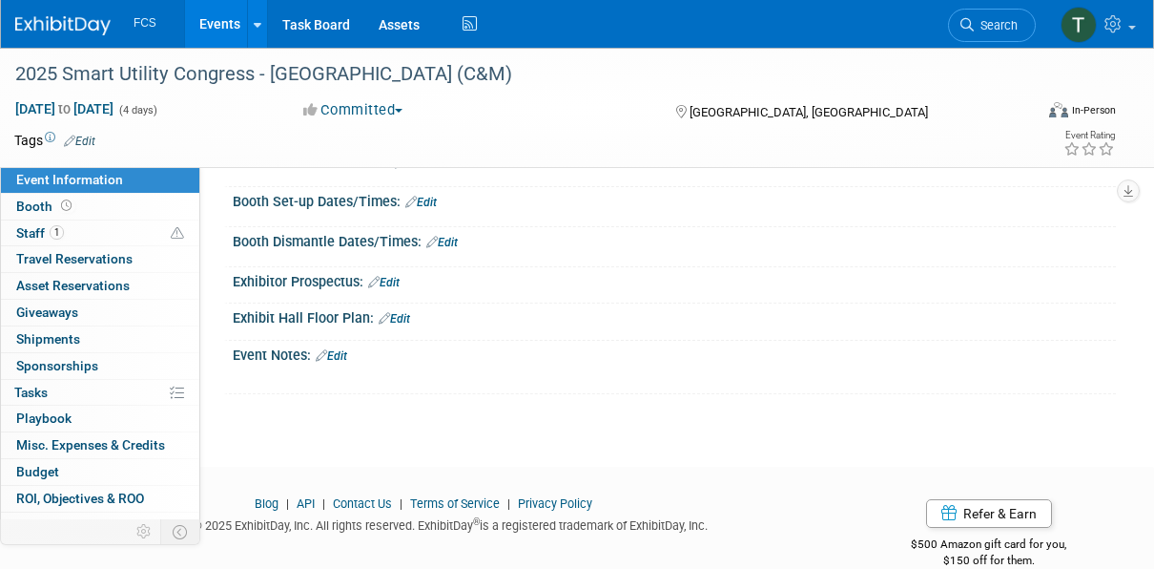
scroll to position [254, 0]
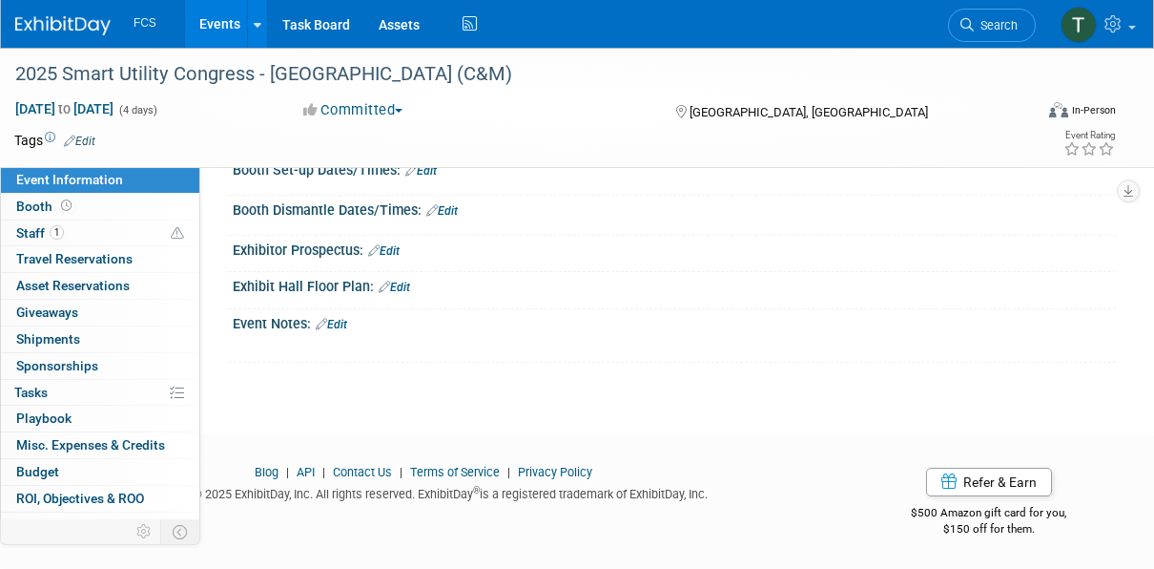
click at [341, 319] on link "Edit" at bounding box center [331, 324] width 31 height 13
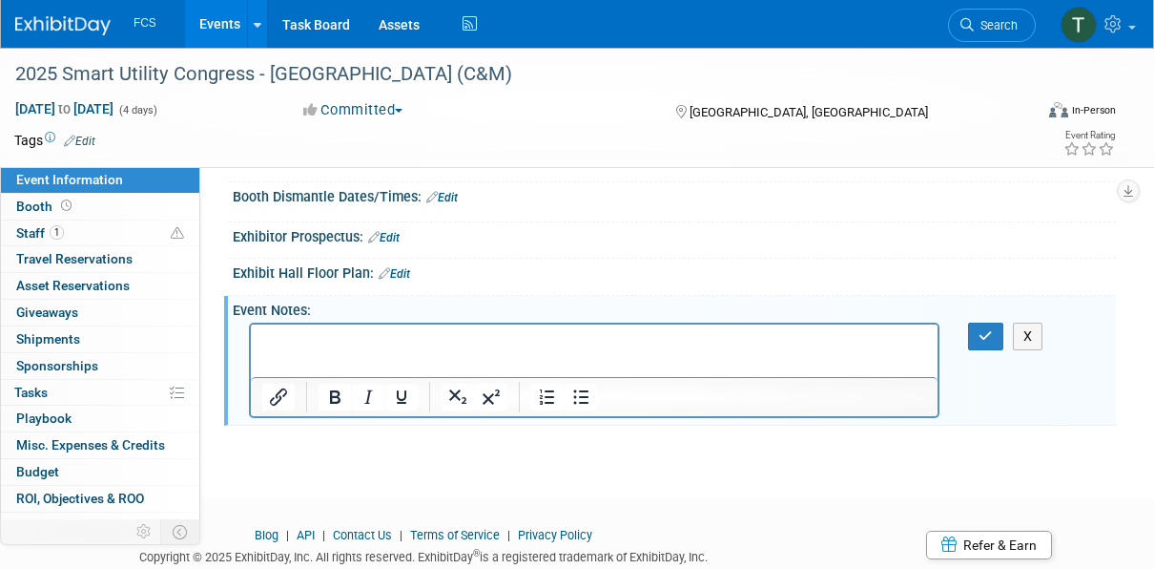
scroll to position [0, 0]
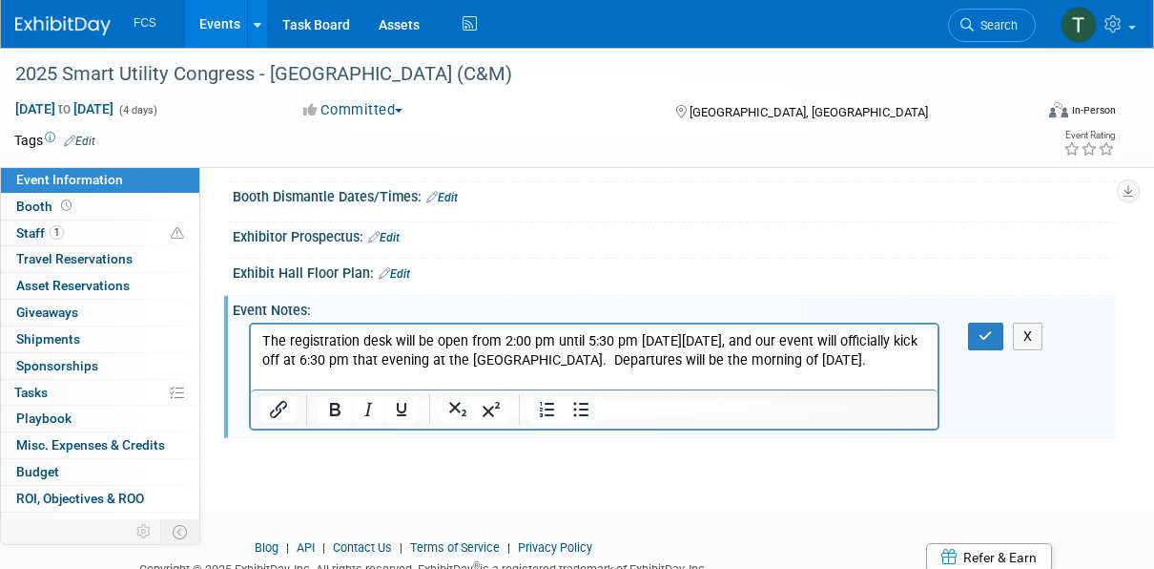
click at [413, 370] on p "The registration desk will be open from 2:00 pm until 5:30 pm on Sunday, Octobe…" at bounding box center [594, 351] width 665 height 38
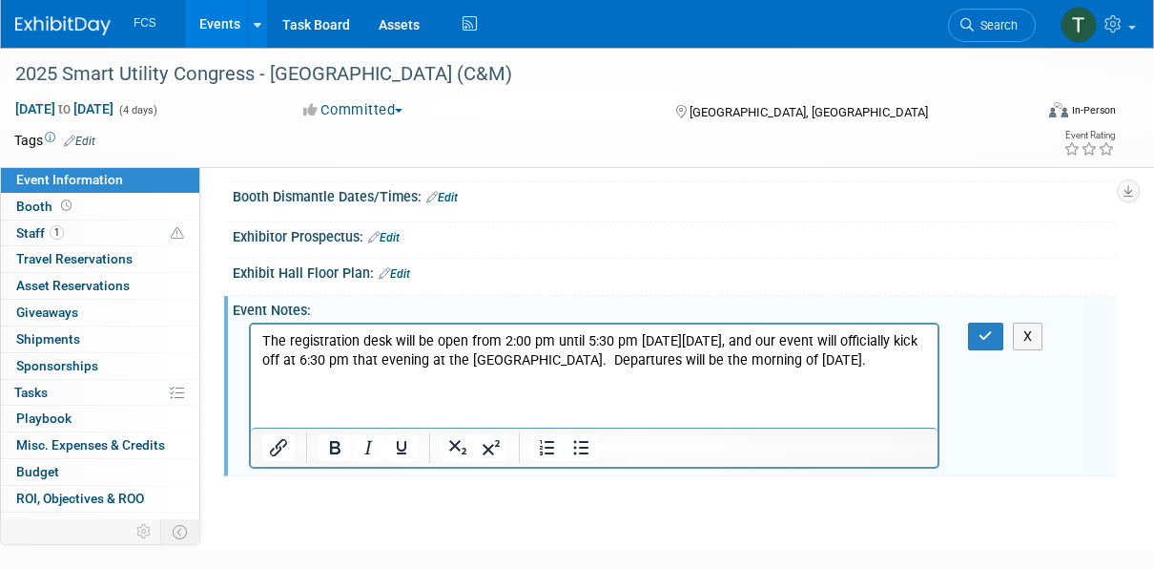
click at [295, 389] on p "Rich Text Area. Press ALT-0 for help." at bounding box center [594, 379] width 665 height 19
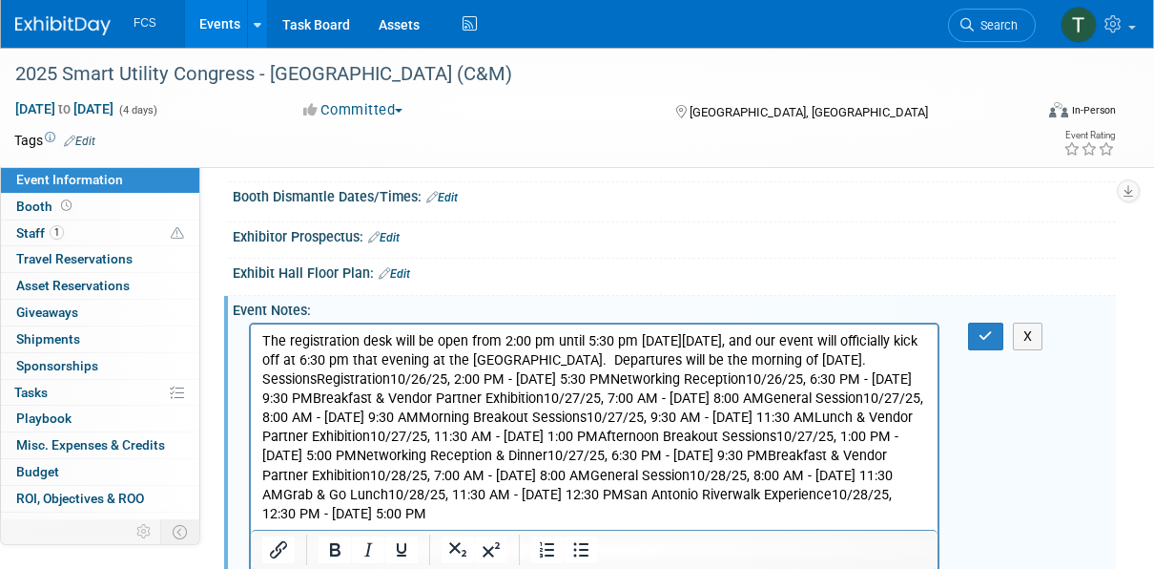
click at [266, 394] on p "SessionsRegistration10/26/25, 2:00 PM - 10/26/25, 5:30 PMNetworking Reception10…" at bounding box center [594, 447] width 665 height 154
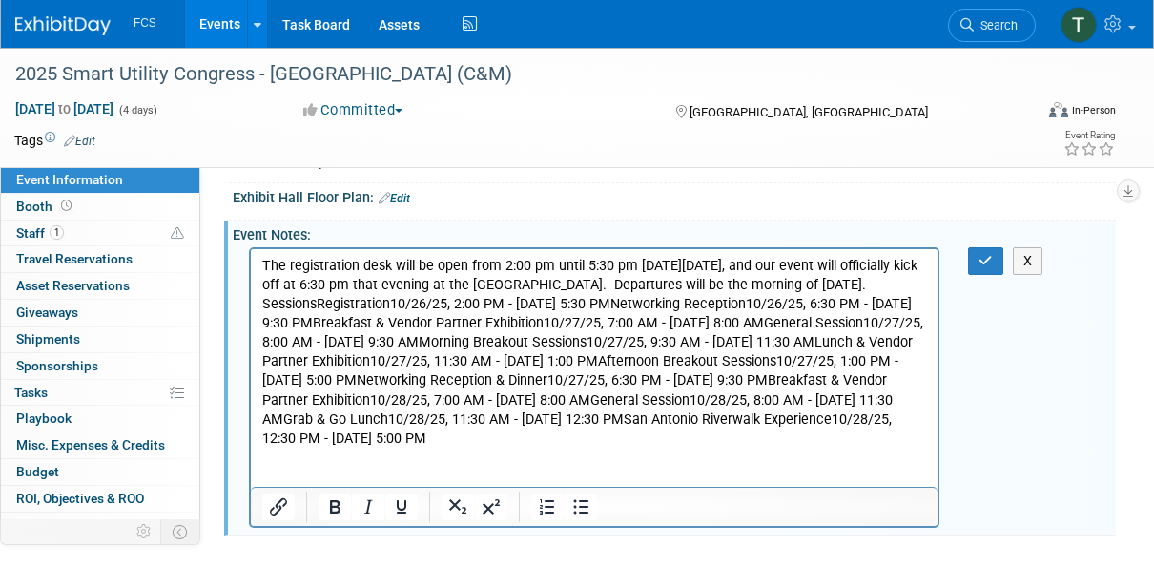
scroll to position [324, 0]
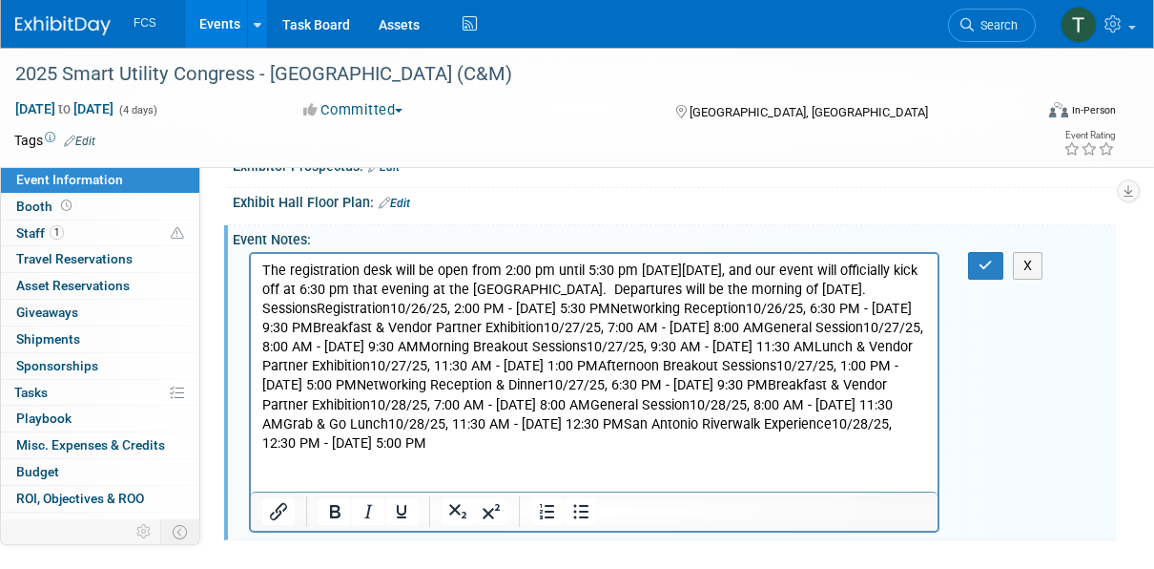
click at [318, 323] on p "SessionsRegistration10/26/25, 2:00 PM - 10/26/25, 5:30 PMNetworking Reception10…" at bounding box center [594, 377] width 665 height 154
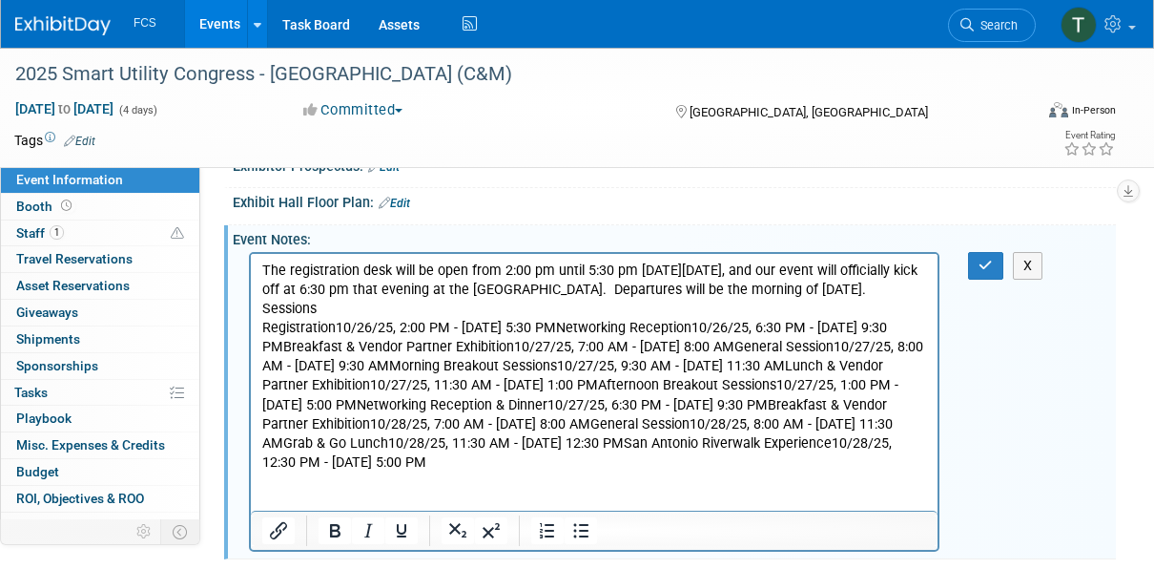
drag, startPoint x: 264, startPoint y: 325, endPoint x: 662, endPoint y: 476, distance: 425.4
click at [662, 476] on body "The registration desk will be open from 2:00 pm until 5:30 pm on Sunday, Octobe…" at bounding box center [594, 376] width 667 height 230
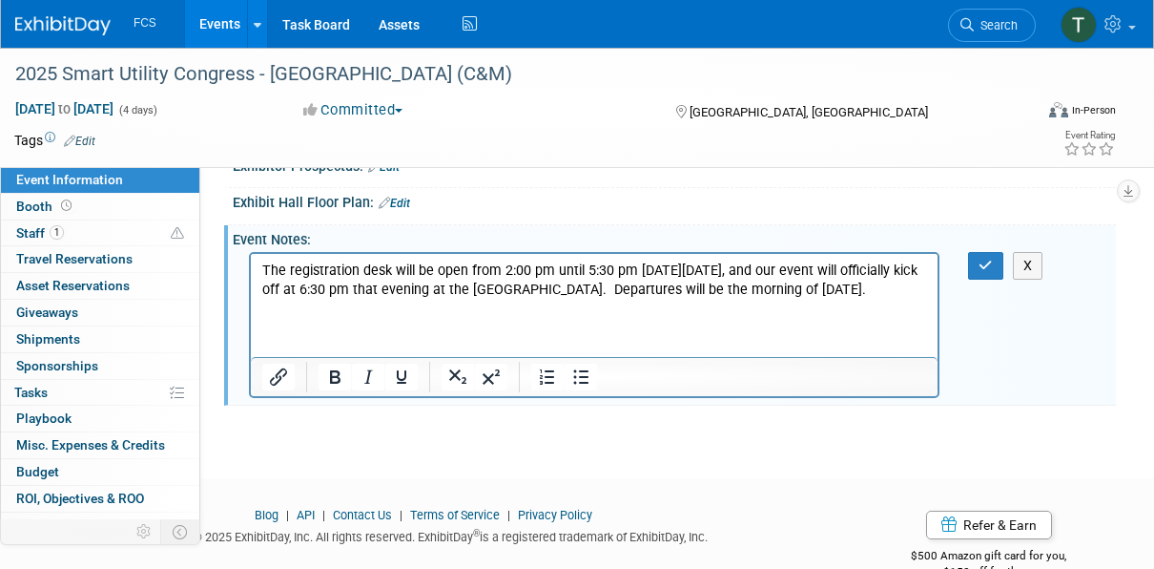
click at [357, 319] on p "Rich Text Area. Press ALT-0 for help." at bounding box center [594, 309] width 665 height 19
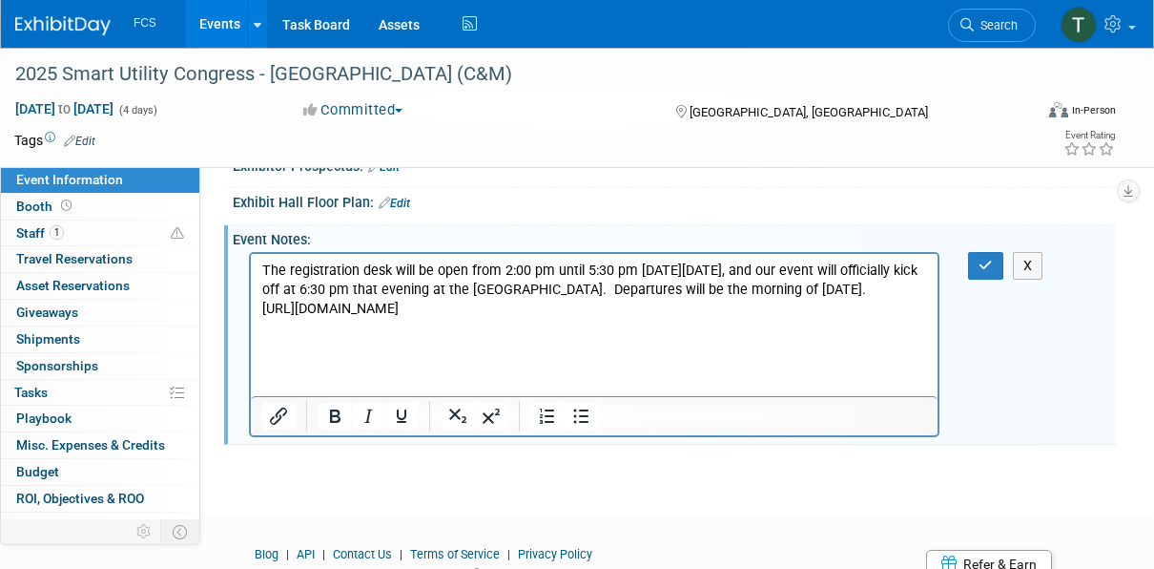
click at [261, 325] on body "The registration desk will be open from 2:00 pm until 5:30 pm on Sunday, Octobe…" at bounding box center [594, 299] width 667 height 76
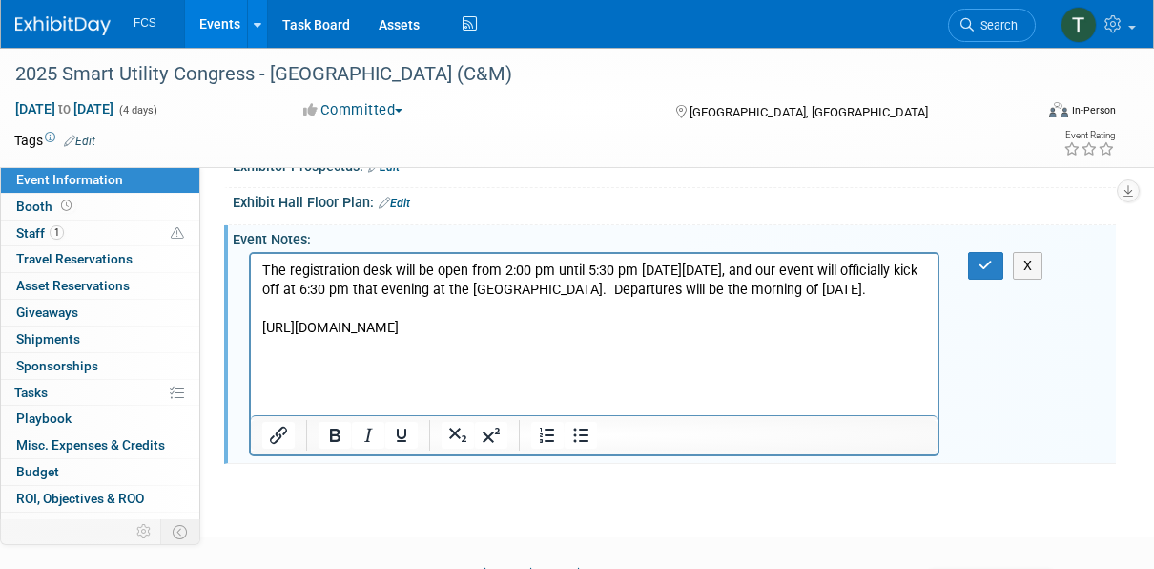
click at [417, 338] on p "[URL][DOMAIN_NAME]" at bounding box center [594, 328] width 665 height 19
click at [677, 338] on p "[URL][DOMAIN_NAME]" at bounding box center [594, 328] width 665 height 19
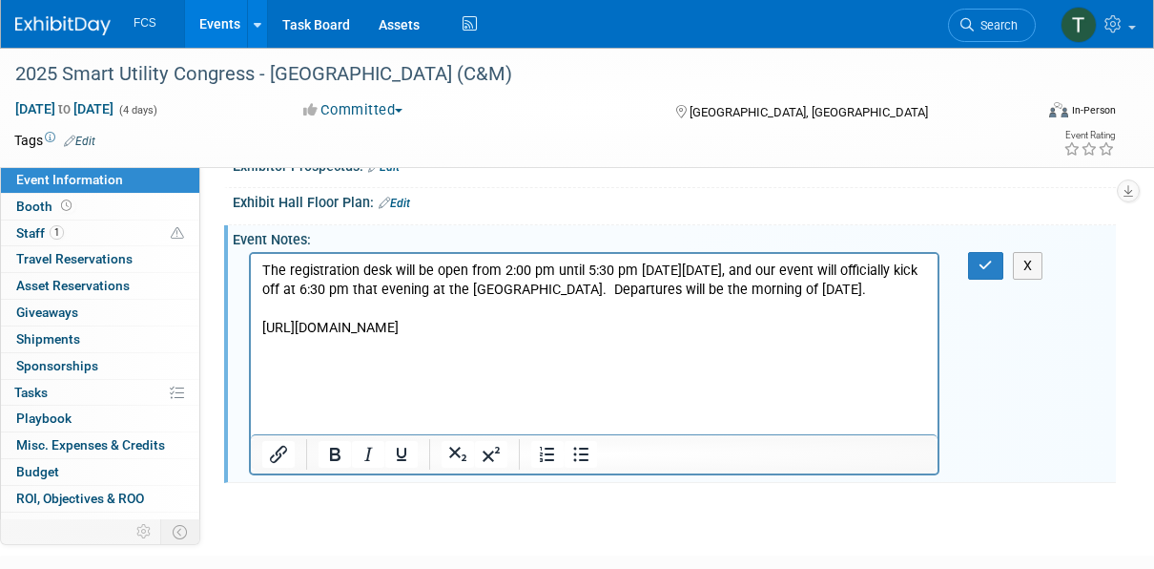
drag, startPoint x: 263, startPoint y: 341, endPoint x: 686, endPoint y: 383, distance: 424.6
click at [686, 338] on p "[URL][DOMAIN_NAME]" at bounding box center [594, 328] width 665 height 19
drag, startPoint x: 376, startPoint y: 322, endPoint x: 346, endPoint y: 352, distance: 41.8
click at [346, 338] on p "[URL][DOMAIN_NAME]" at bounding box center [594, 328] width 665 height 19
drag, startPoint x: 262, startPoint y: 342, endPoint x: 683, endPoint y: 401, distance: 424.7
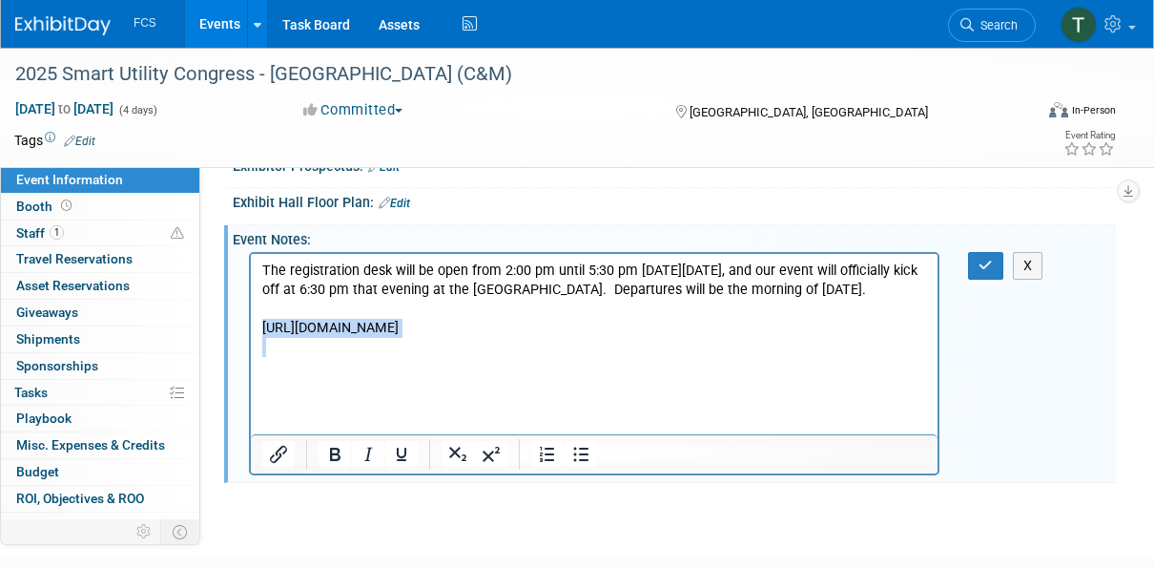
click at [683, 376] on body "The registration desk will be open from 2:00 pm until 5:30 pm on Sunday, Octobe…" at bounding box center [594, 318] width 667 height 114
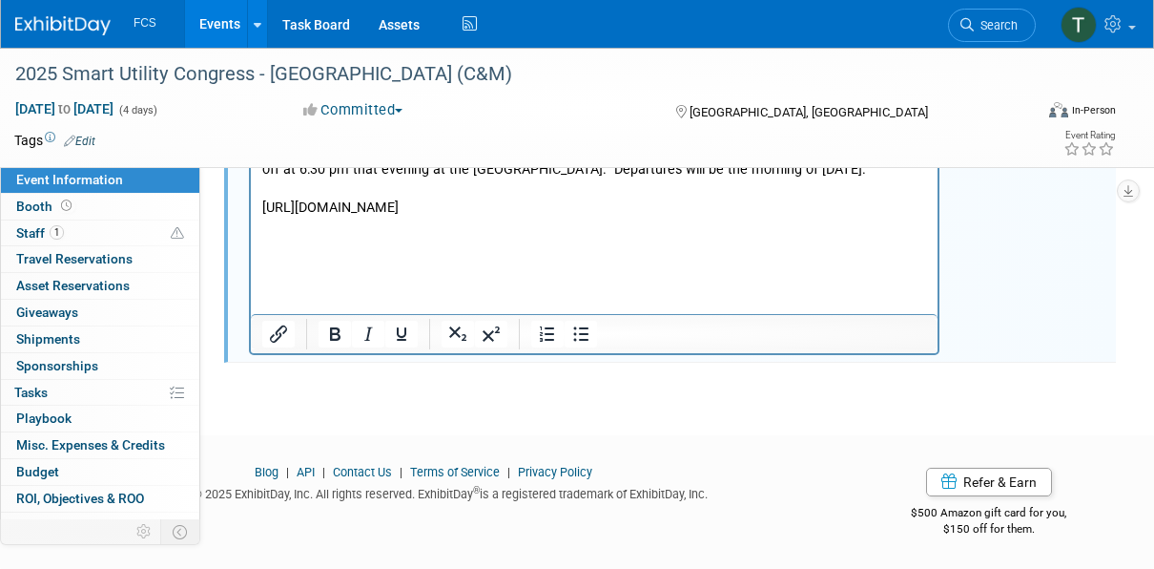
scroll to position [362, 0]
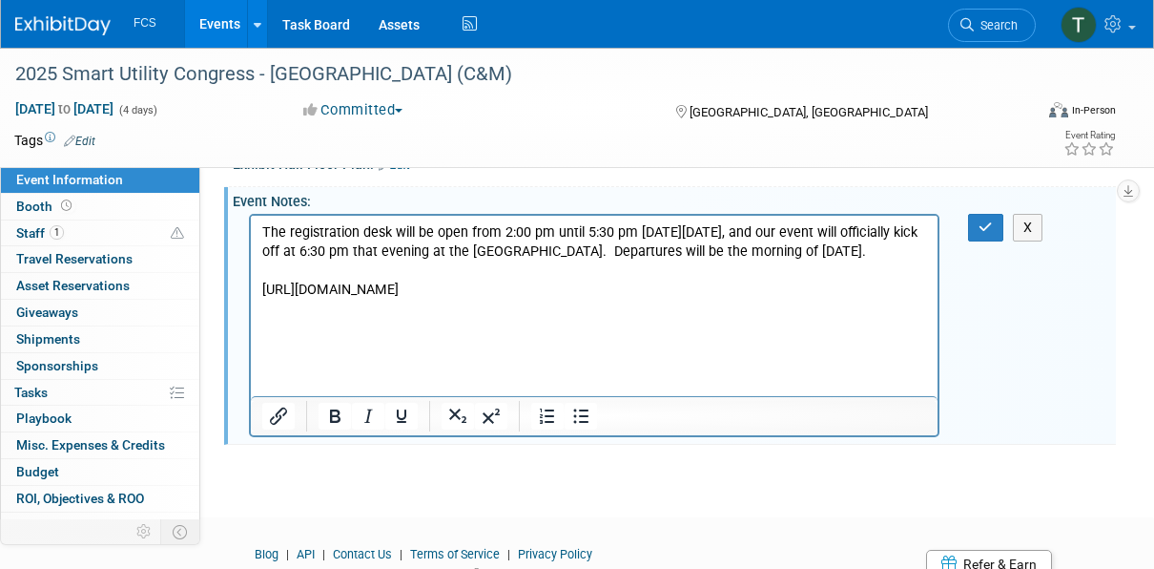
drag, startPoint x: 258, startPoint y: 305, endPoint x: 309, endPoint y: 317, distance: 52.8
click at [372, 316] on html "The registration desk will be open from 2:00 pm until 5:30 pm on Sunday, Octobe…" at bounding box center [594, 277] width 687 height 122
drag, startPoint x: 262, startPoint y: 309, endPoint x: 662, endPoint y: 354, distance: 402.2
click at [662, 300] on p "[URL][DOMAIN_NAME]" at bounding box center [594, 289] width 665 height 19
click at [278, 424] on icon "Insert/edit link" at bounding box center [278, 415] width 17 height 17
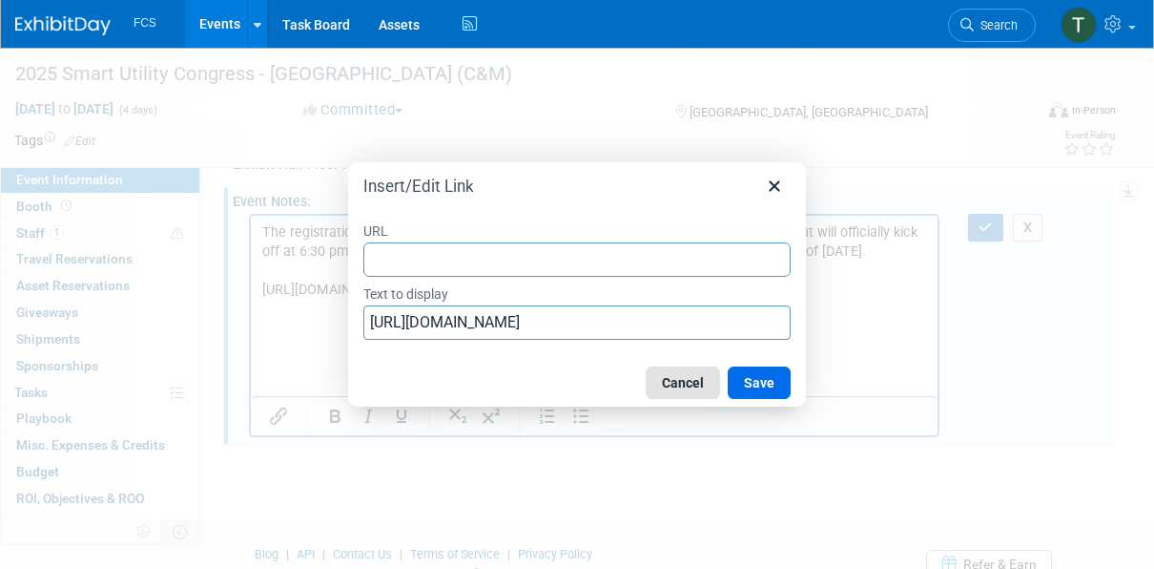
click at [666, 382] on button "Cancel" at bounding box center [683, 382] width 74 height 32
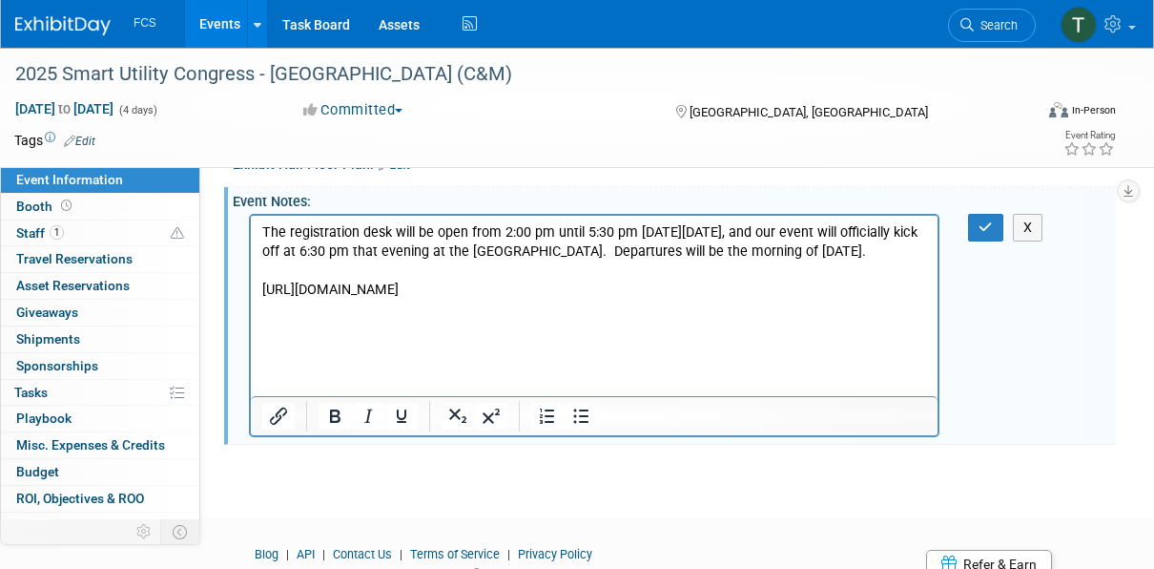
click at [708, 300] on p "[URL][DOMAIN_NAME]" at bounding box center [594, 289] width 665 height 19
click at [981, 234] on icon "button" at bounding box center [986, 226] width 14 height 13
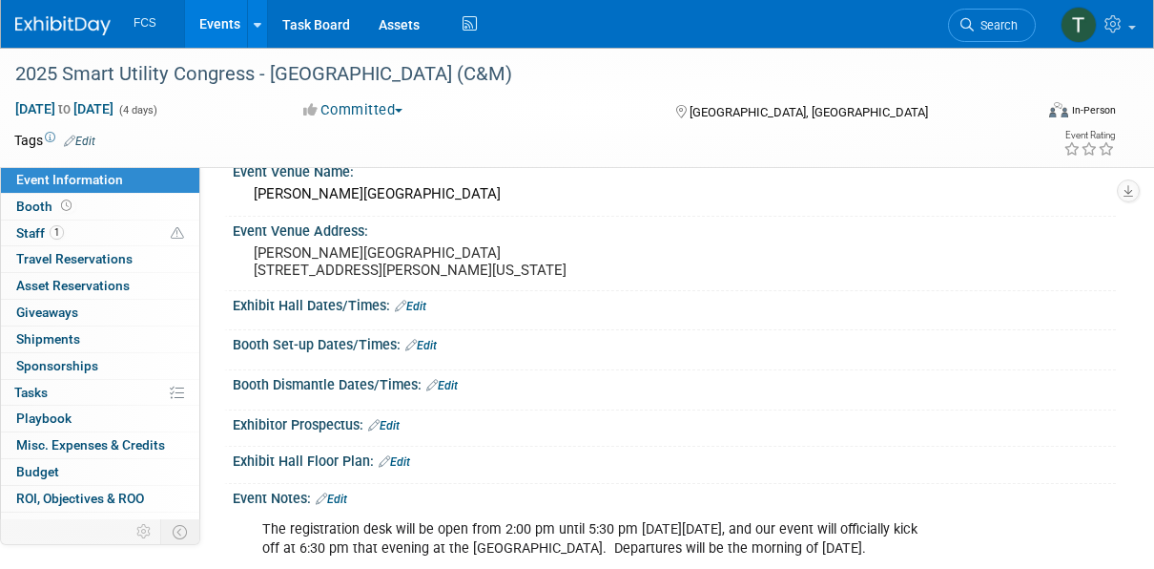
scroll to position [0, 0]
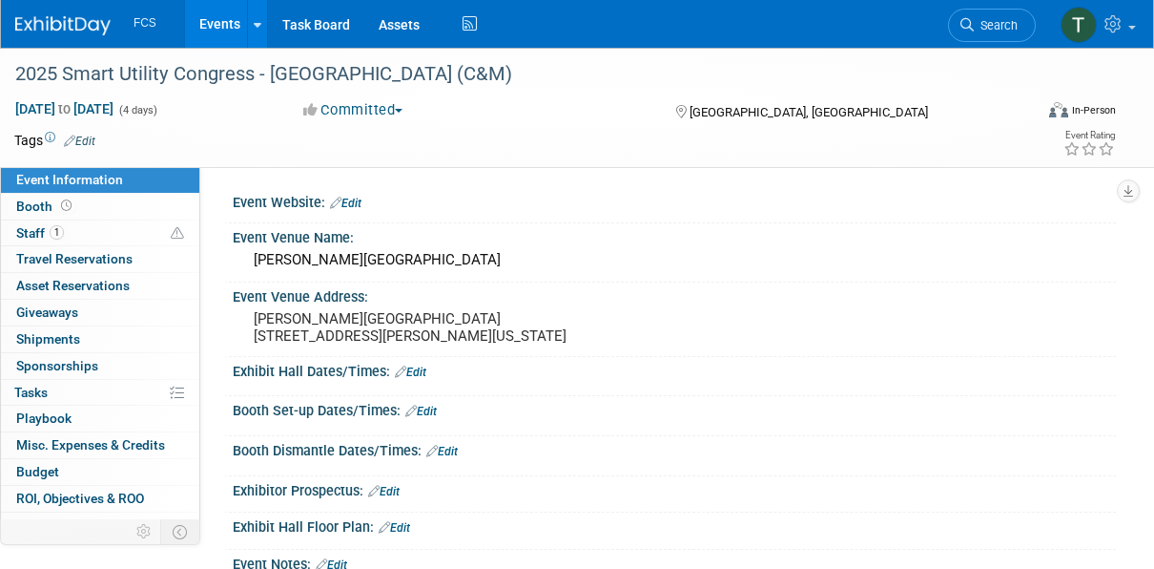
click at [354, 204] on link "Edit" at bounding box center [345, 202] width 31 height 13
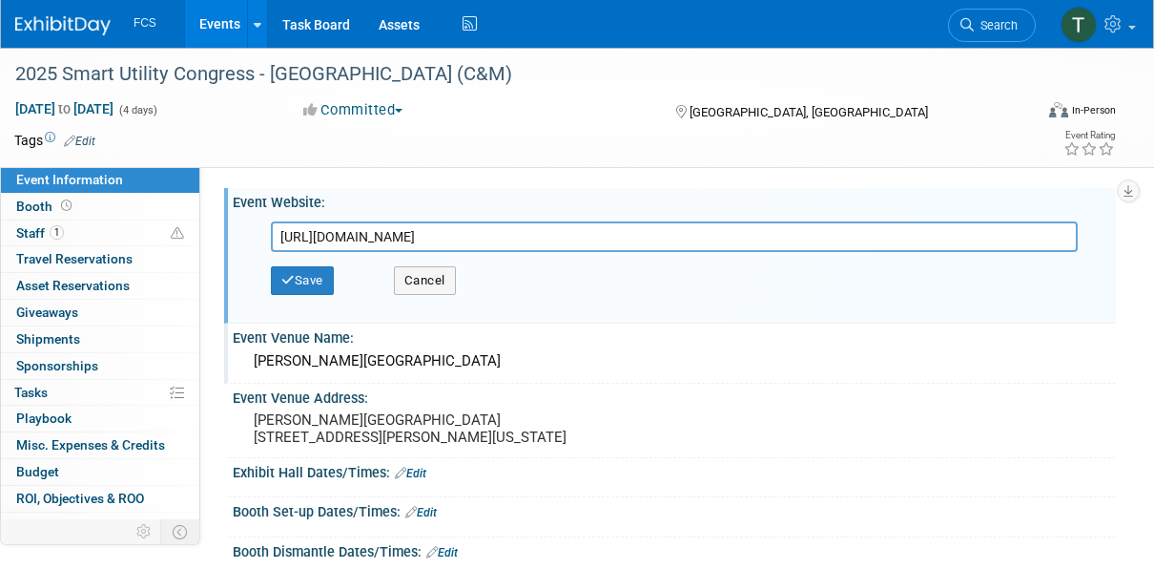
scroll to position [0, 229]
type input "https://web.cvent.com/event/df1ed53e-3c11-469f-aafb-5216909a2061/websitePage:64…"
click at [304, 279] on button "Save" at bounding box center [302, 280] width 63 height 29
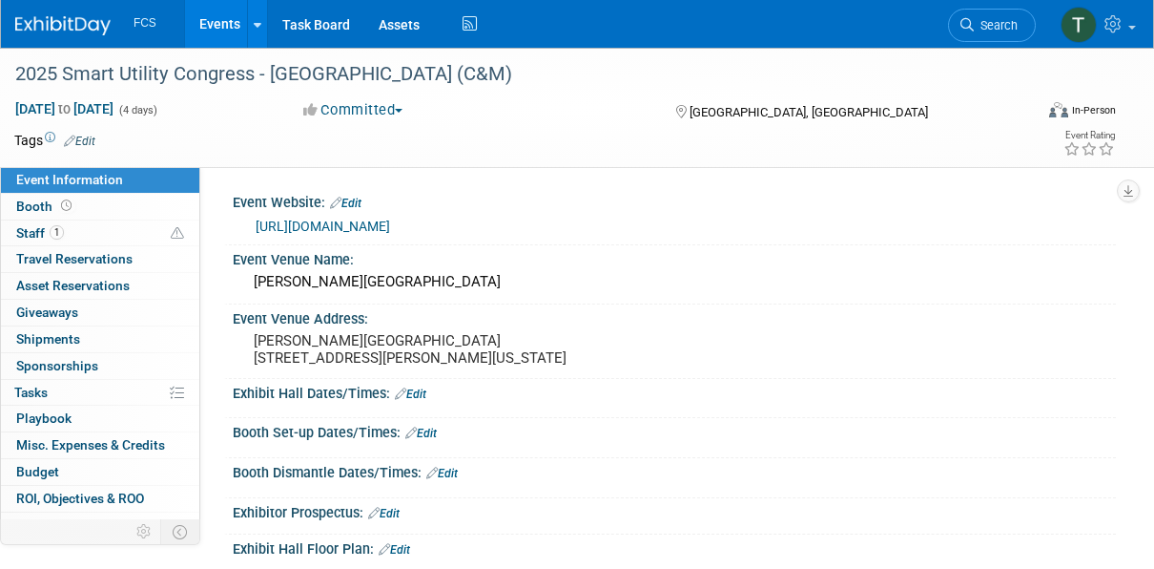
click at [419, 401] on link "Edit" at bounding box center [410, 393] width 31 height 13
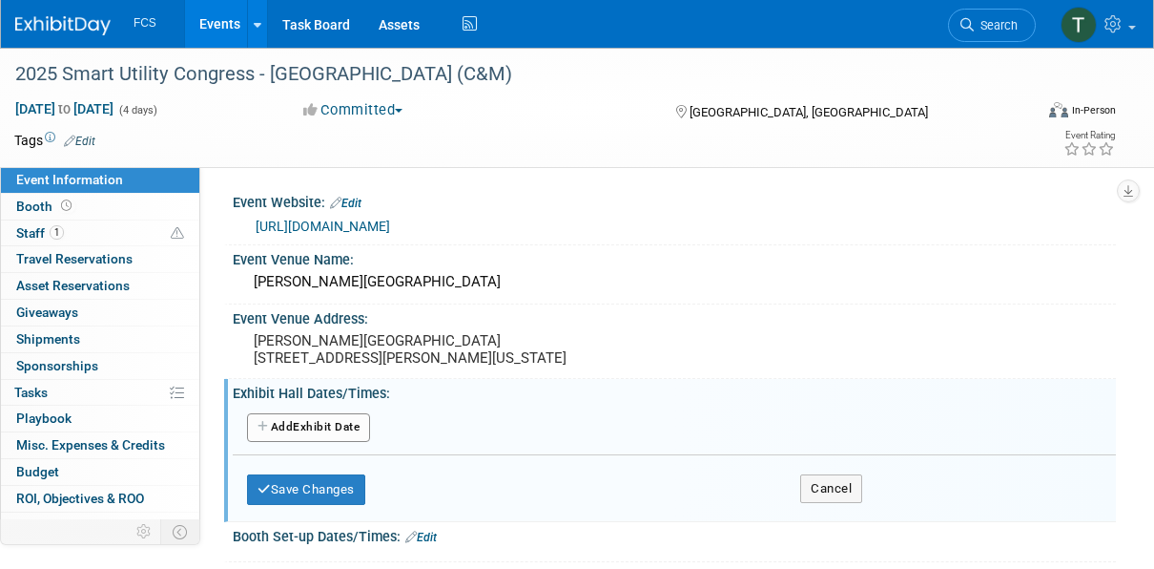
click at [317, 442] on button "Add Another Exhibit Date" at bounding box center [308, 427] width 123 height 29
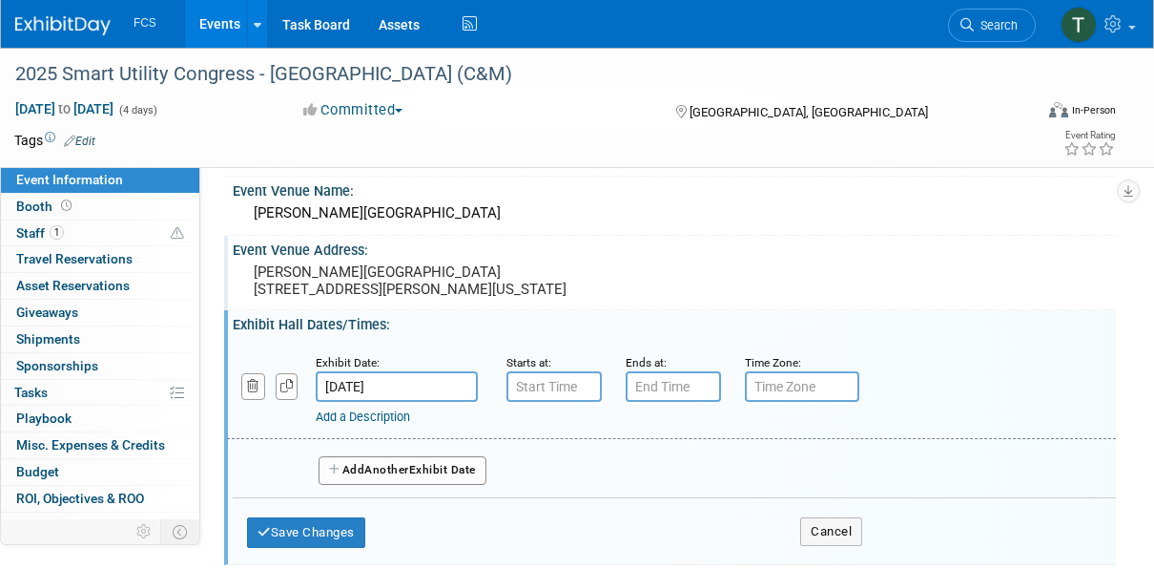
scroll to position [191, 0]
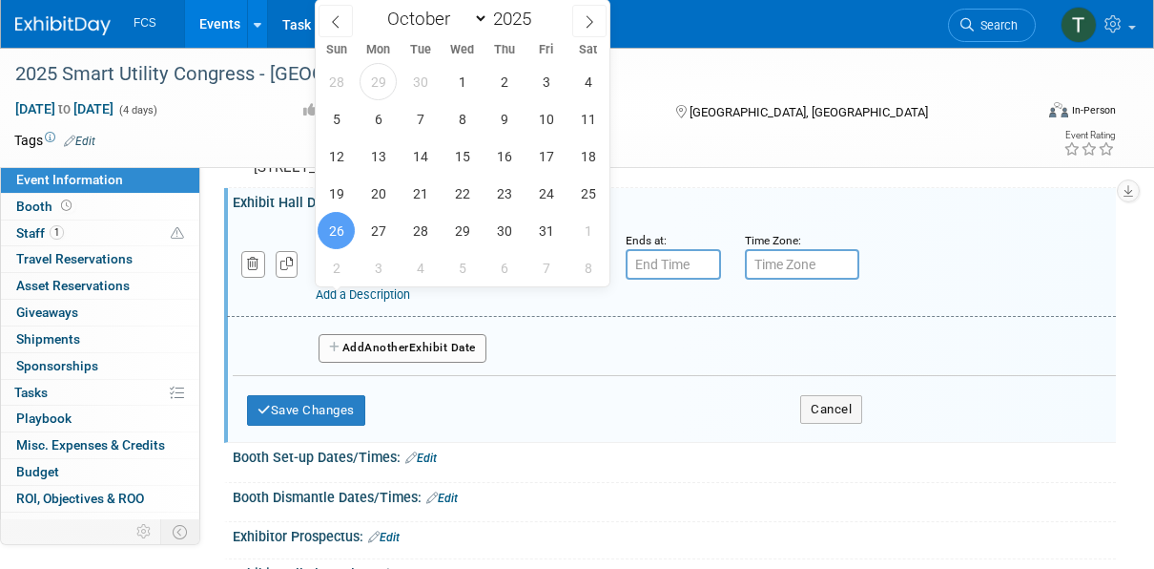
click at [403, 284] on body "FCS Events Add Event Bulk Upload Events Shareable Event Boards Recently Viewed …" at bounding box center [577, 93] width 1154 height 569
click at [369, 217] on span "27" at bounding box center [378, 230] width 37 height 37
type input "Oct 27, 2025"
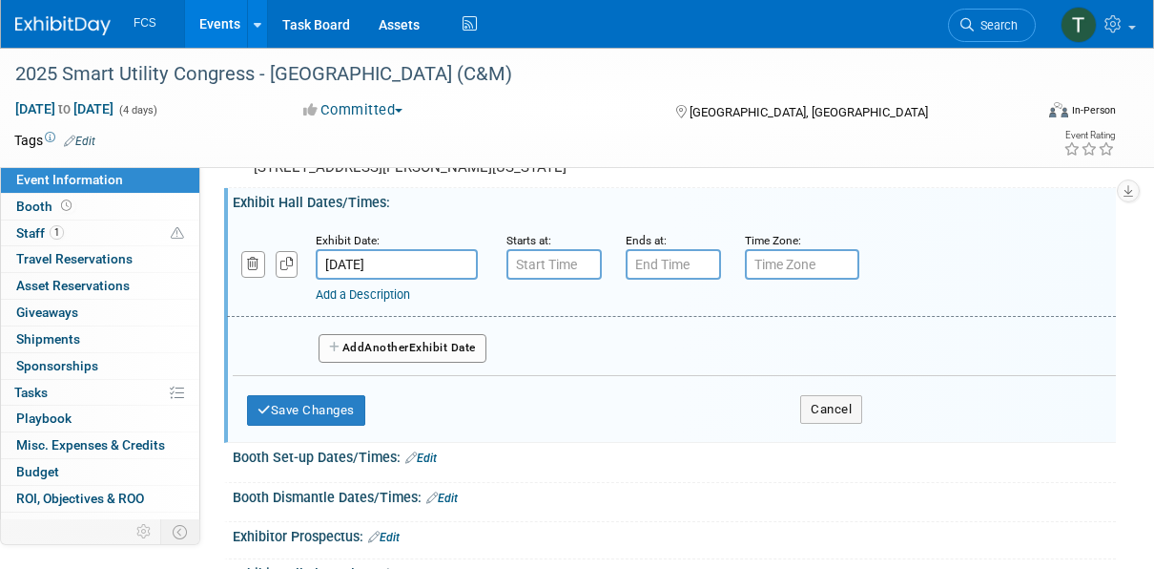
type input "7:00 AM"
click at [558, 279] on input "7:00 AM" at bounding box center [554, 264] width 95 height 31
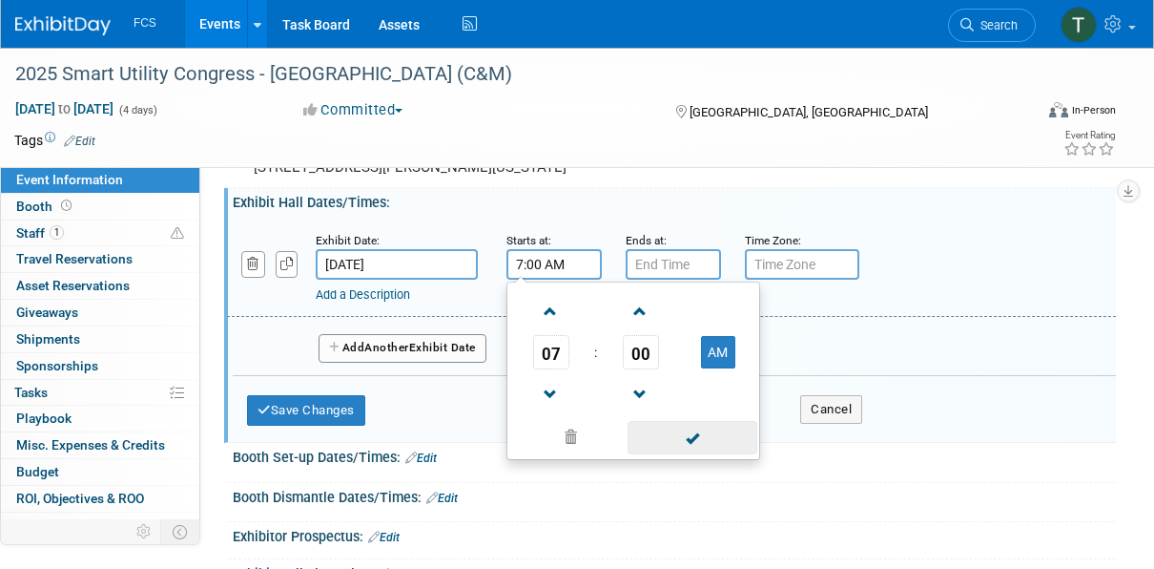
click at [701, 454] on span at bounding box center [692, 437] width 129 height 33
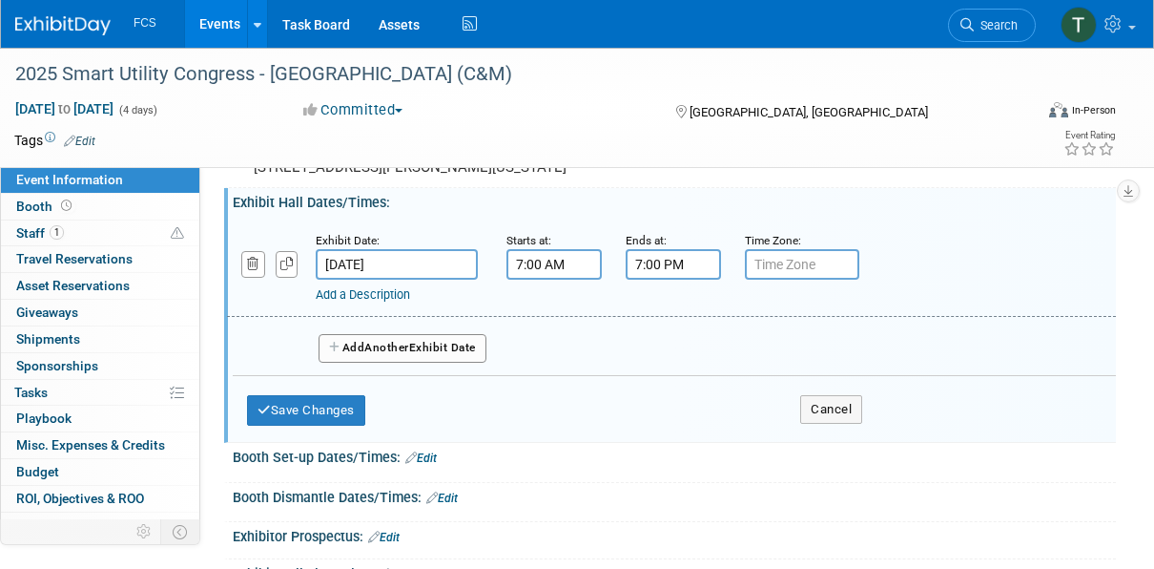
click at [671, 279] on input "7:00 PM" at bounding box center [673, 264] width 95 height 31
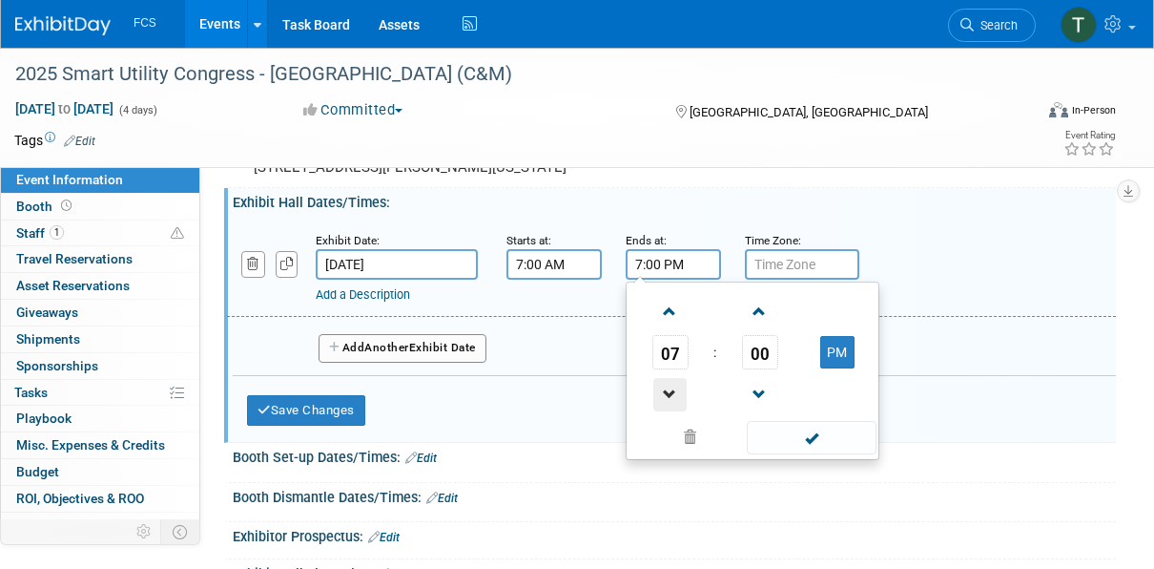
click at [671, 411] on span at bounding box center [669, 394] width 33 height 33
click at [672, 328] on span at bounding box center [669, 311] width 33 height 33
click at [840, 368] on button "PM" at bounding box center [837, 352] width 34 height 32
type input "8:00 AM"
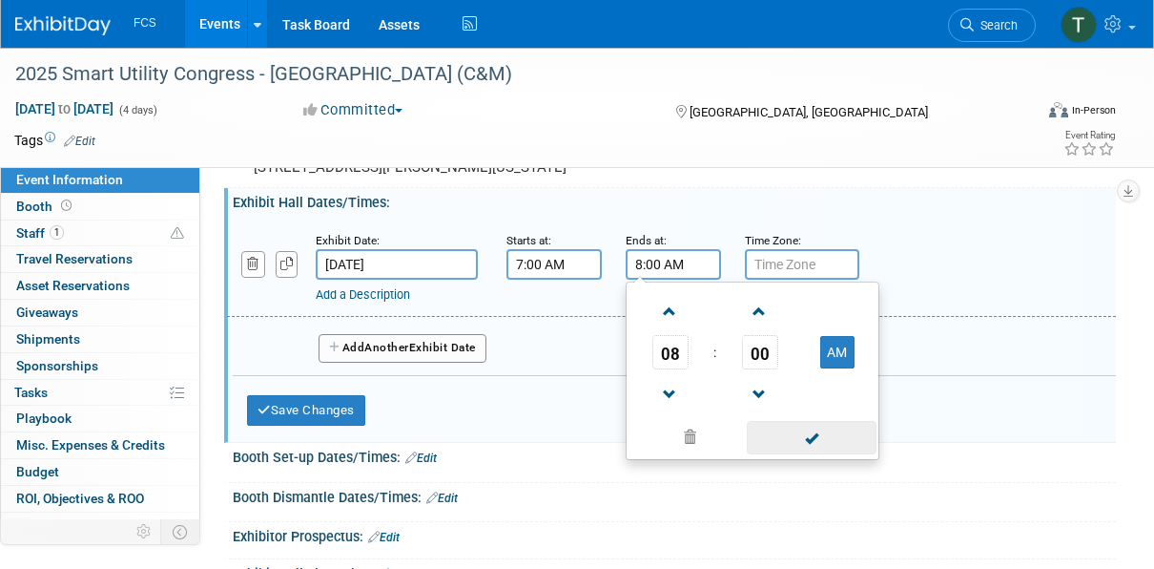
click at [823, 454] on span at bounding box center [811, 437] width 129 height 33
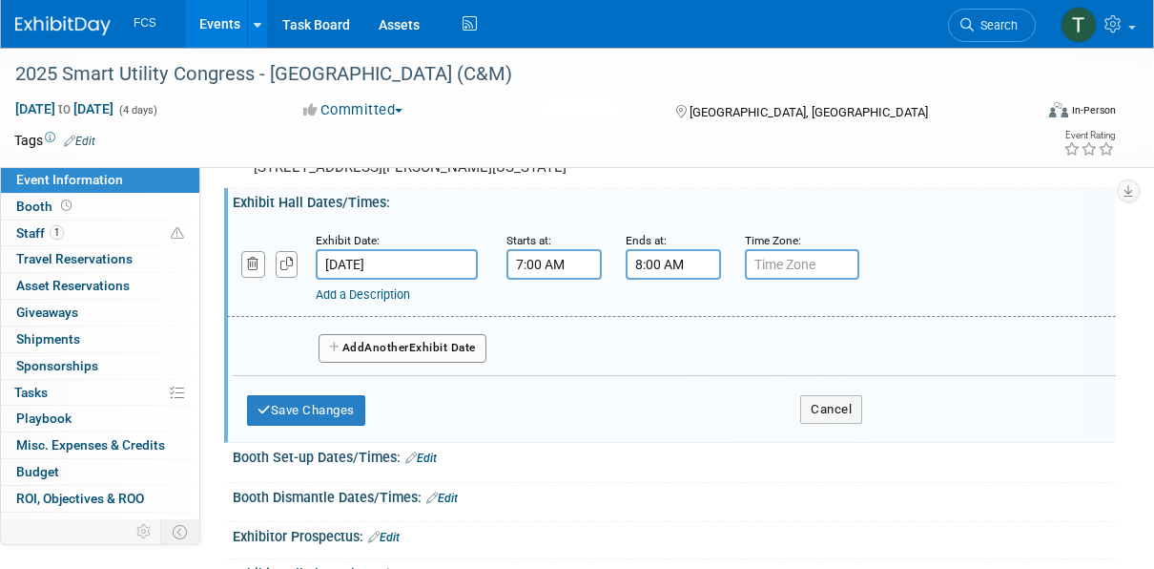
click at [774, 279] on input "text" at bounding box center [802, 264] width 114 height 31
type input "CT"
click at [634, 187] on div "Event Venue Address: La Cantera Resort & Spa 16641 La Cantera Parkway San Anton…" at bounding box center [670, 150] width 892 height 73
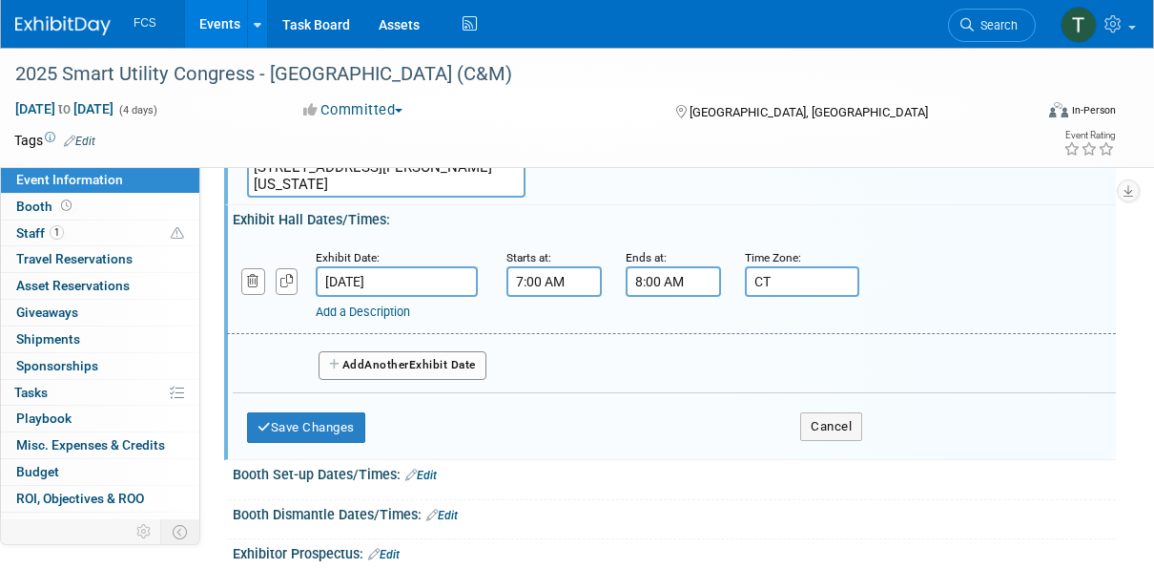
click at [405, 371] on span "Another" at bounding box center [386, 364] width 45 height 13
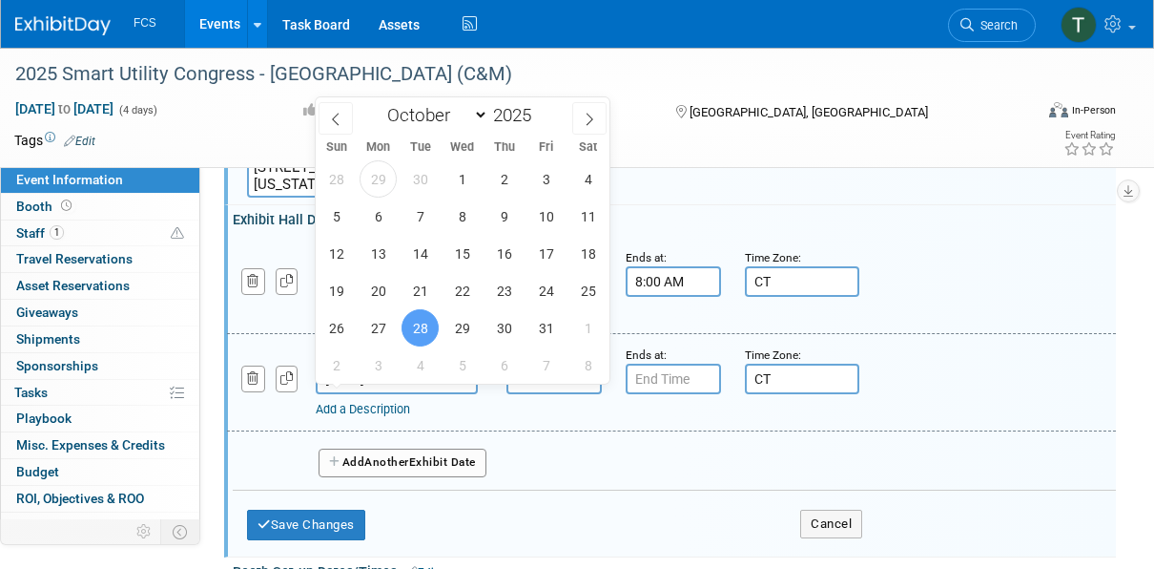
click at [373, 394] on input "Oct 28, 2025" at bounding box center [397, 378] width 162 height 31
click at [382, 326] on span "27" at bounding box center [378, 327] width 37 height 37
type input "Oct 27, 2025"
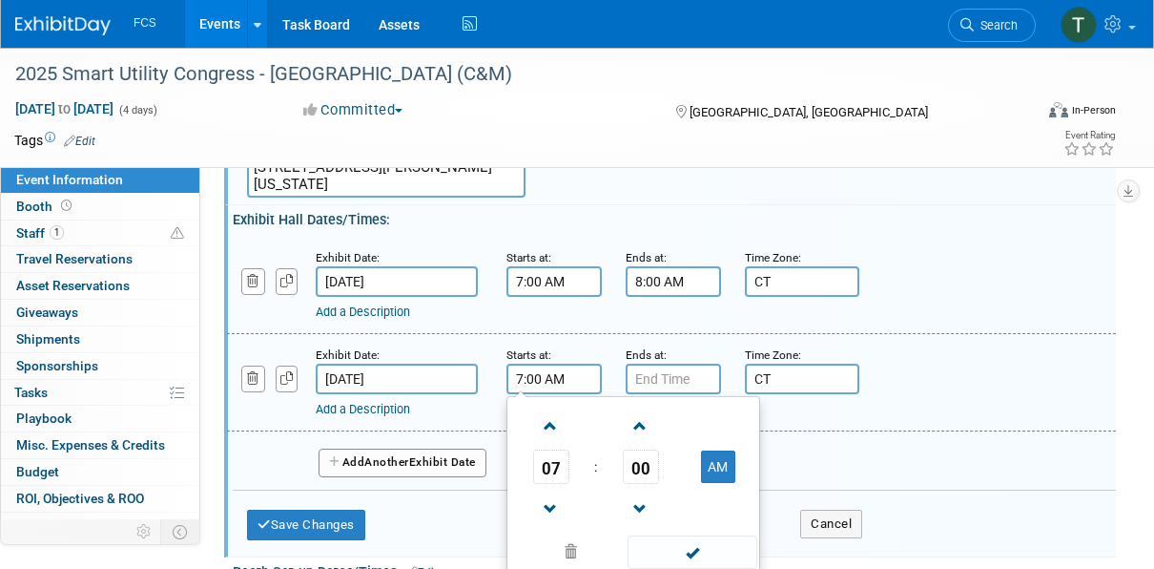
click at [558, 394] on input "7:00 AM" at bounding box center [554, 378] width 95 height 31
click at [549, 437] on span at bounding box center [550, 425] width 33 height 33
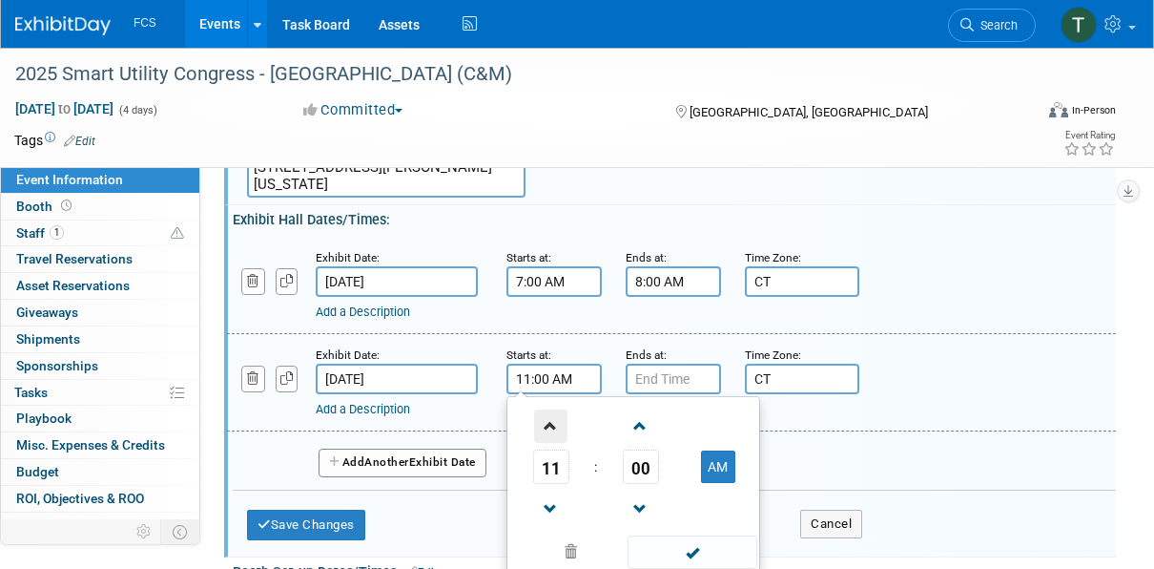
click at [549, 437] on span at bounding box center [550, 425] width 33 height 33
click at [550, 513] on span at bounding box center [550, 508] width 33 height 33
click at [643, 526] on span at bounding box center [640, 508] width 33 height 33
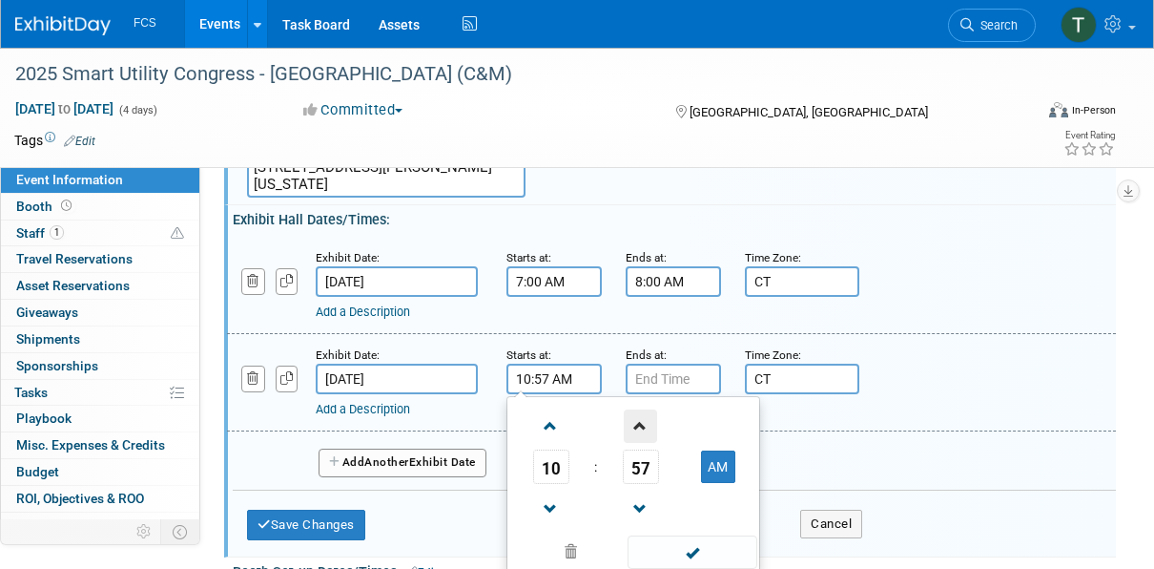
click at [639, 439] on span at bounding box center [640, 425] width 33 height 33
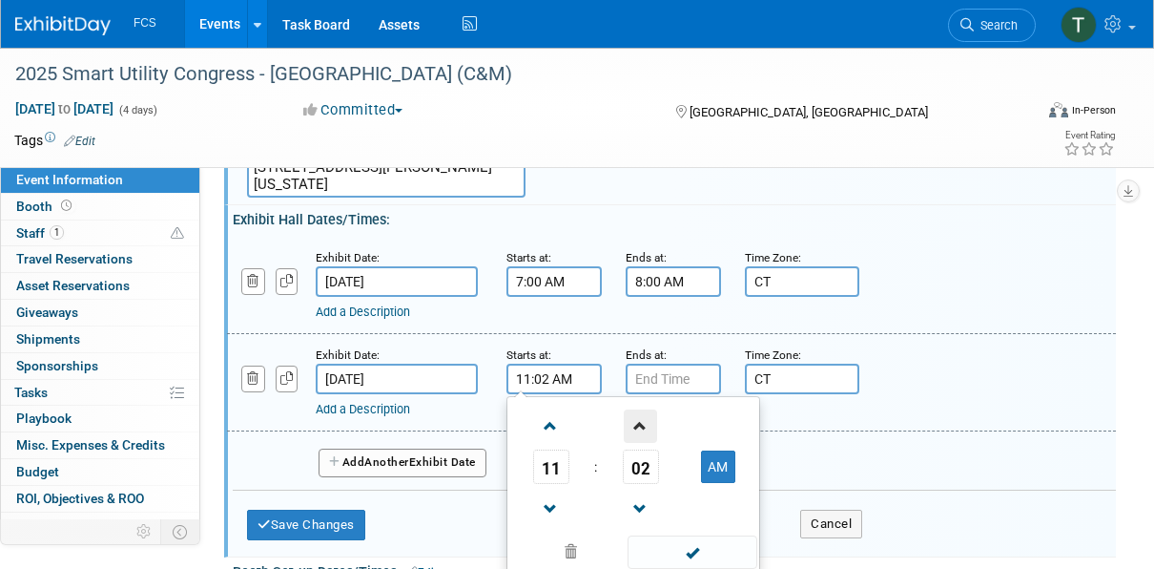
click at [639, 439] on span at bounding box center [640, 425] width 33 height 33
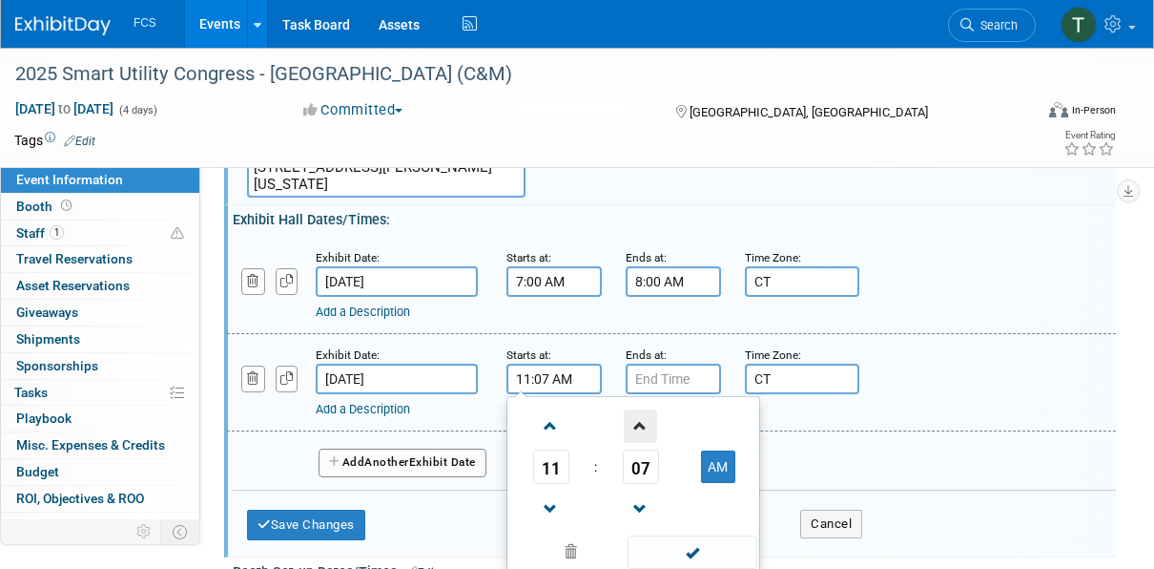
click at [639, 439] on span at bounding box center [640, 425] width 33 height 33
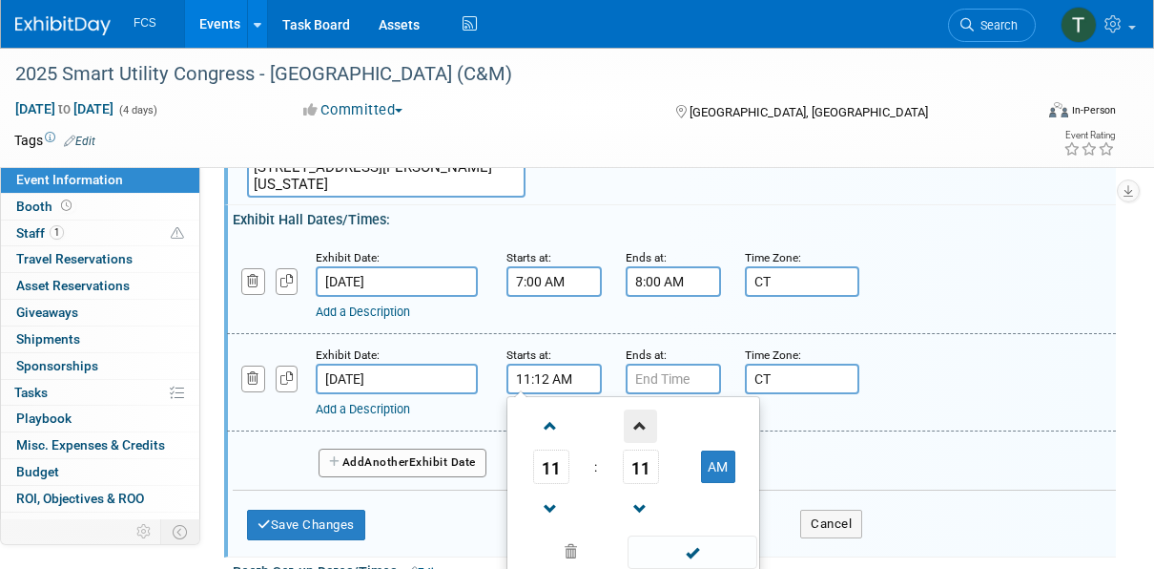
click at [639, 439] on span at bounding box center [640, 425] width 33 height 33
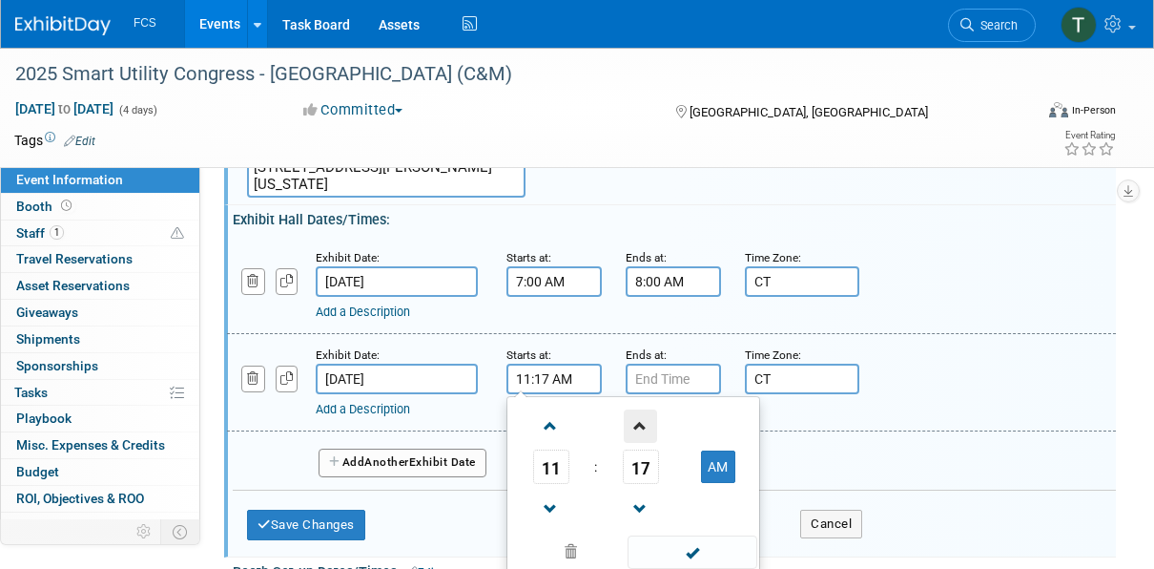
click at [639, 439] on span at bounding box center [640, 425] width 33 height 33
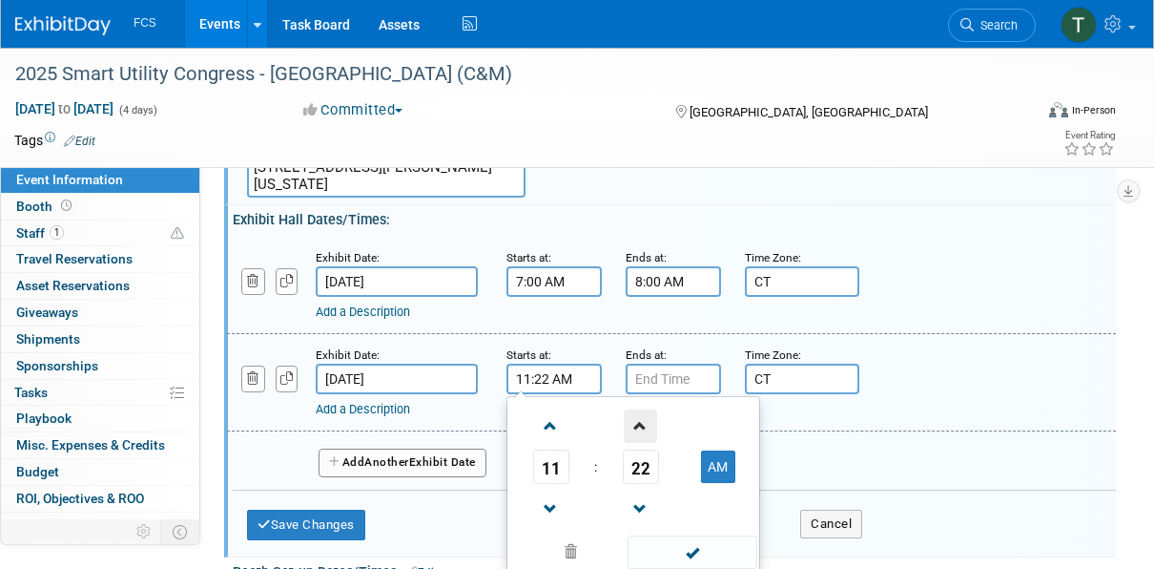
click at [639, 439] on span at bounding box center [640, 425] width 33 height 33
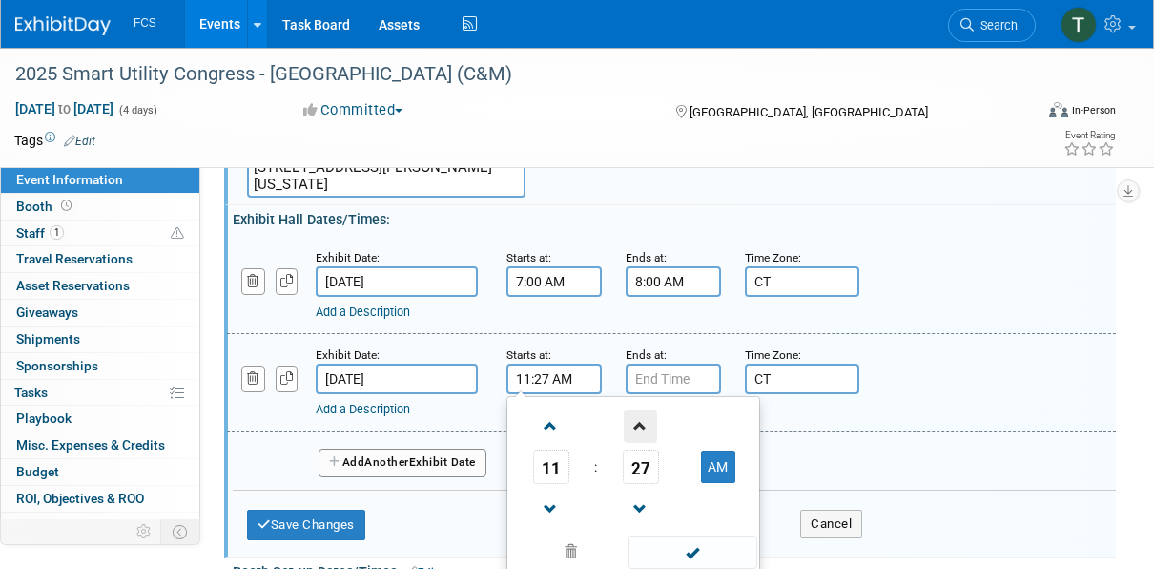
click at [639, 439] on span at bounding box center [640, 425] width 33 height 33
type input "11:30 AM"
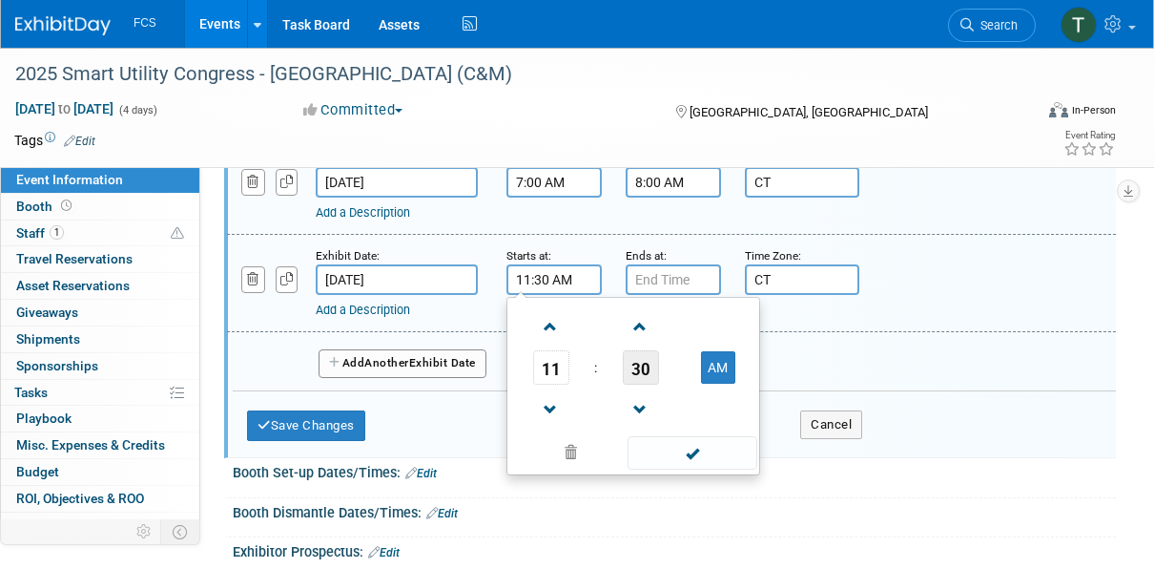
scroll to position [382, 0]
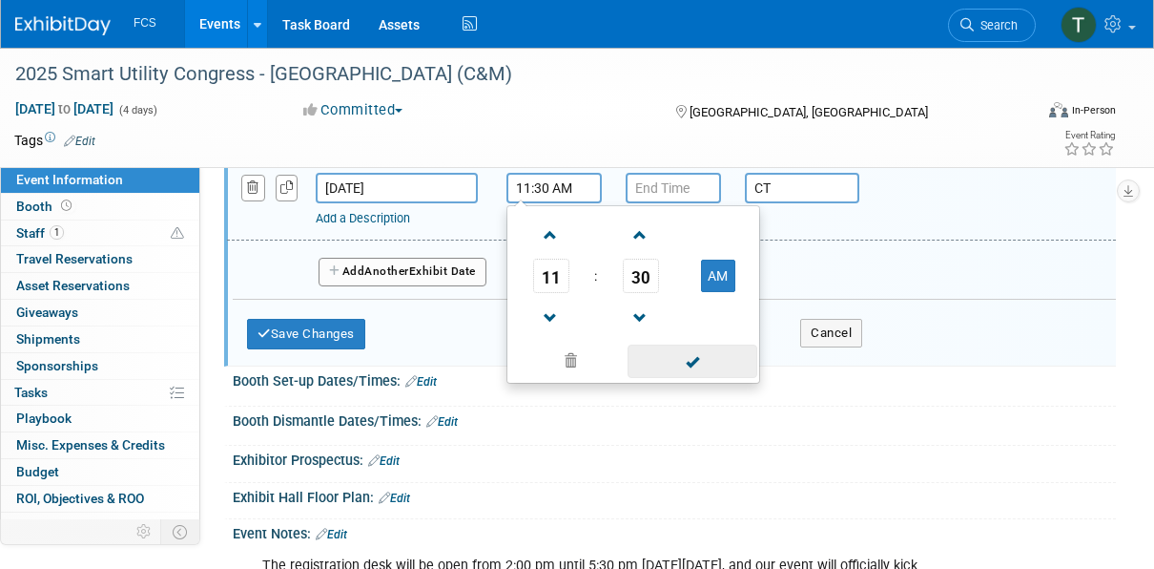
click at [697, 378] on span at bounding box center [692, 360] width 129 height 33
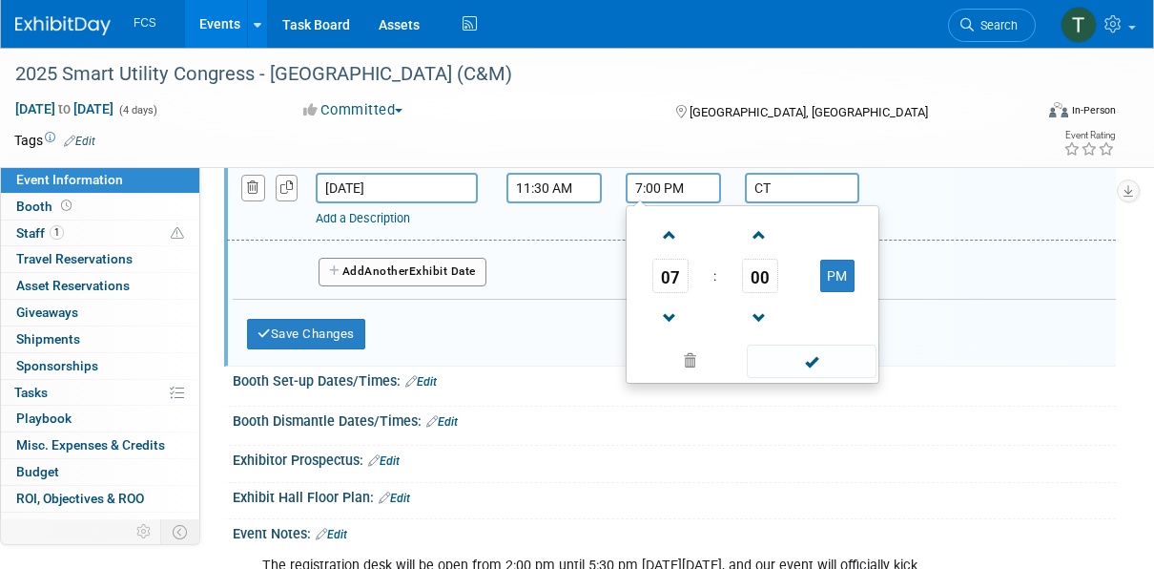
click at [691, 203] on input "7:00 PM" at bounding box center [673, 188] width 95 height 31
click at [673, 248] on span at bounding box center [669, 234] width 33 height 33
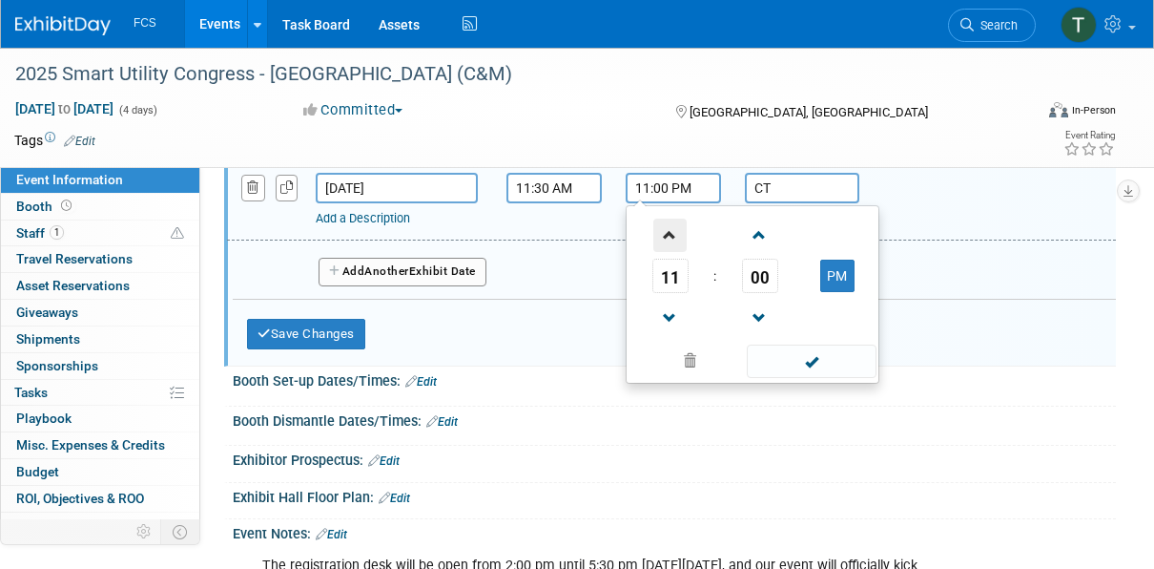
click at [673, 248] on span at bounding box center [669, 234] width 33 height 33
click at [833, 289] on button "AM" at bounding box center [837, 275] width 34 height 32
type input "1:00 PM"
click at [810, 378] on span at bounding box center [811, 360] width 129 height 33
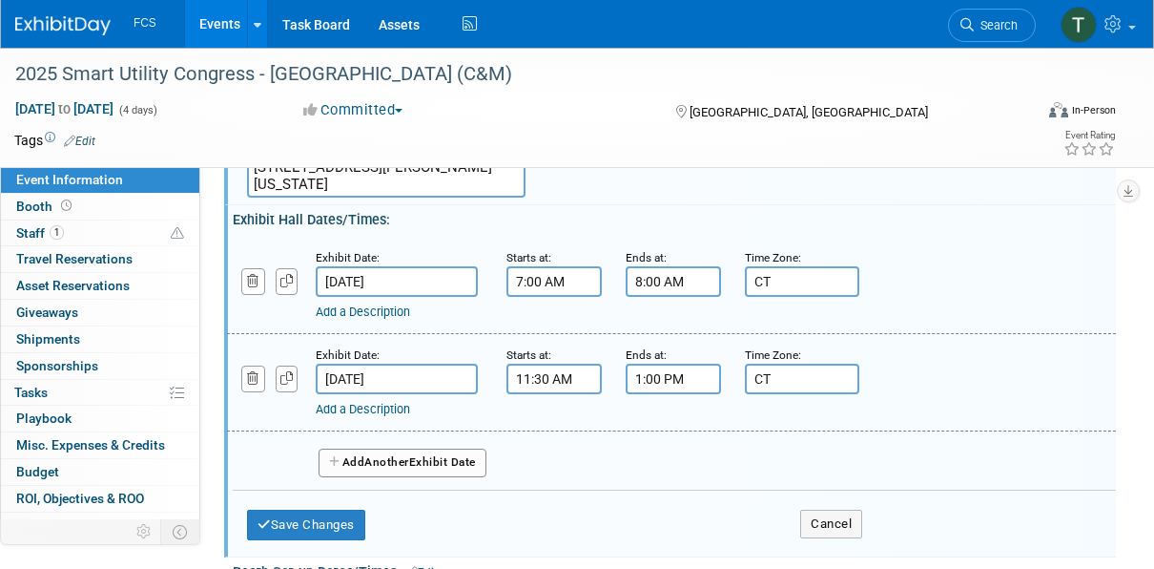
scroll to position [286, 0]
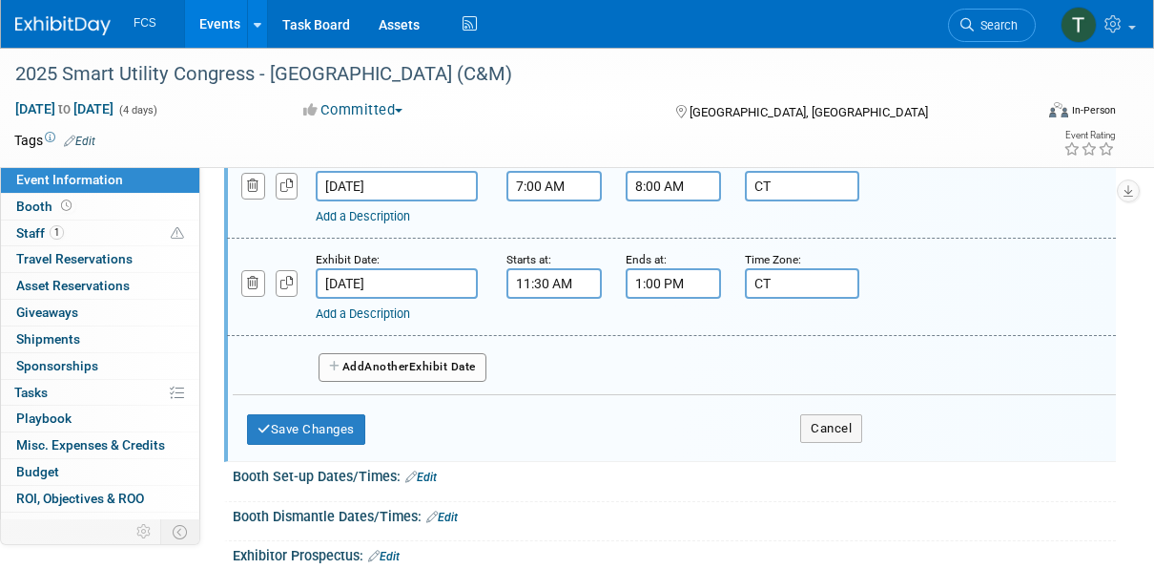
click at [382, 373] on span "Another" at bounding box center [386, 366] width 45 height 13
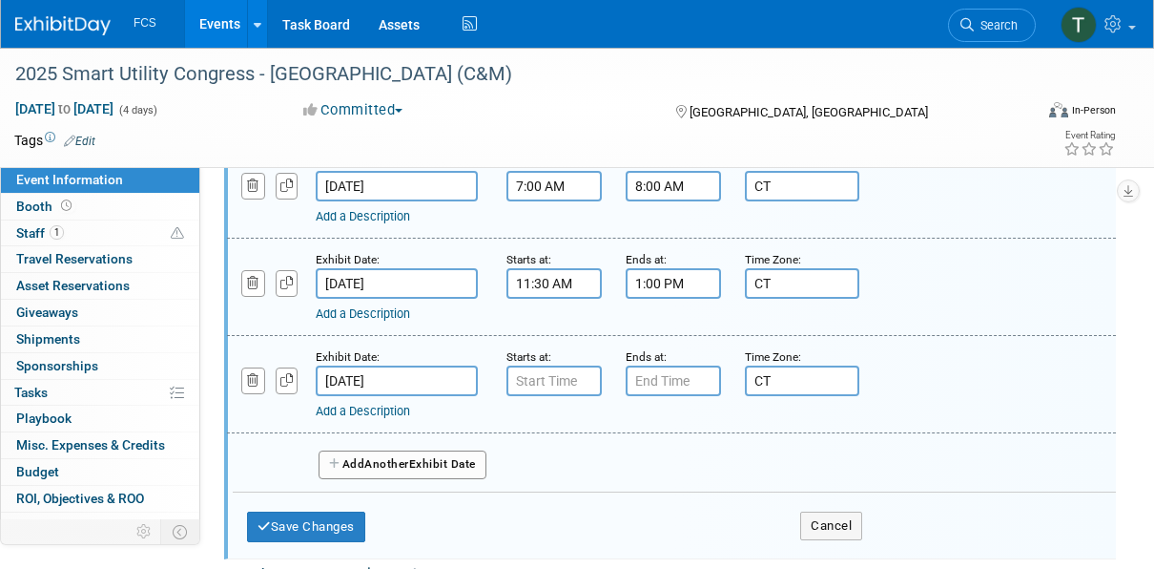
type input "7:00 AM"
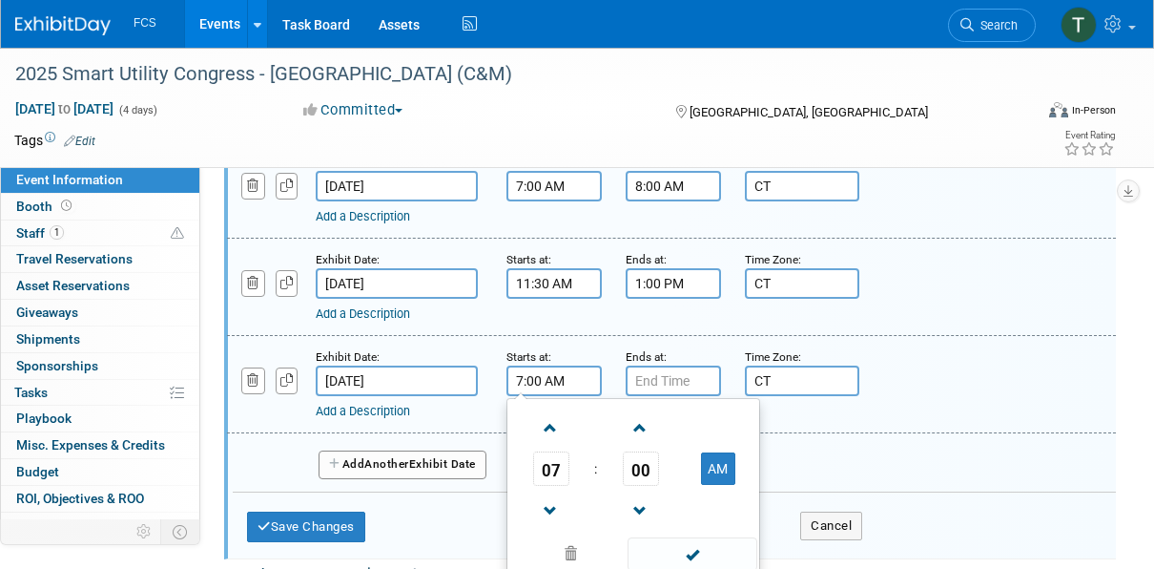
click at [565, 396] on input "7:00 AM" at bounding box center [554, 380] width 95 height 31
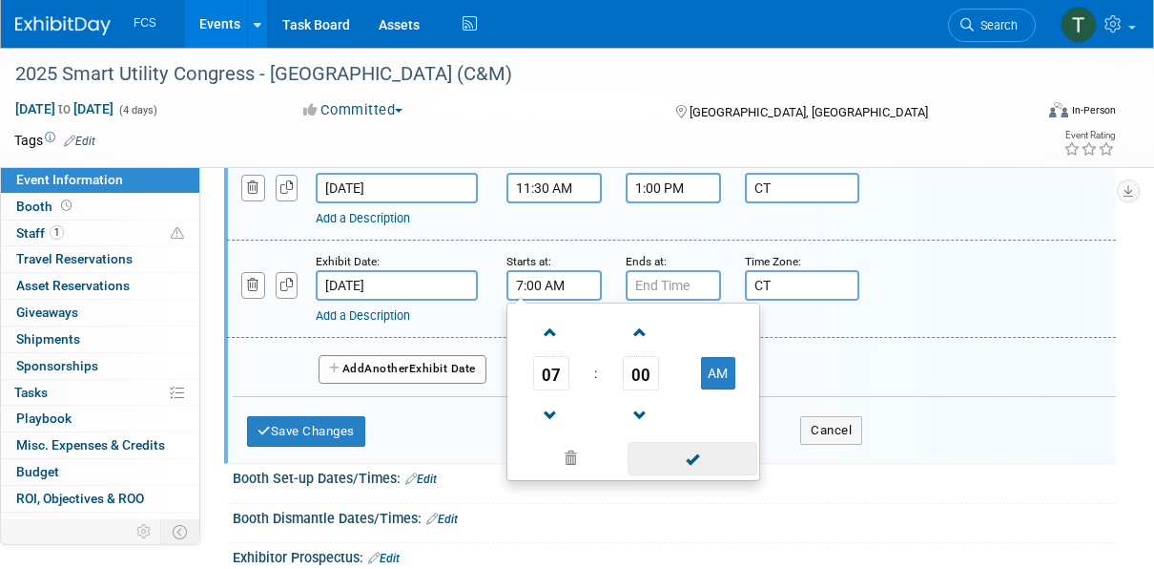
click at [693, 474] on span at bounding box center [692, 458] width 129 height 33
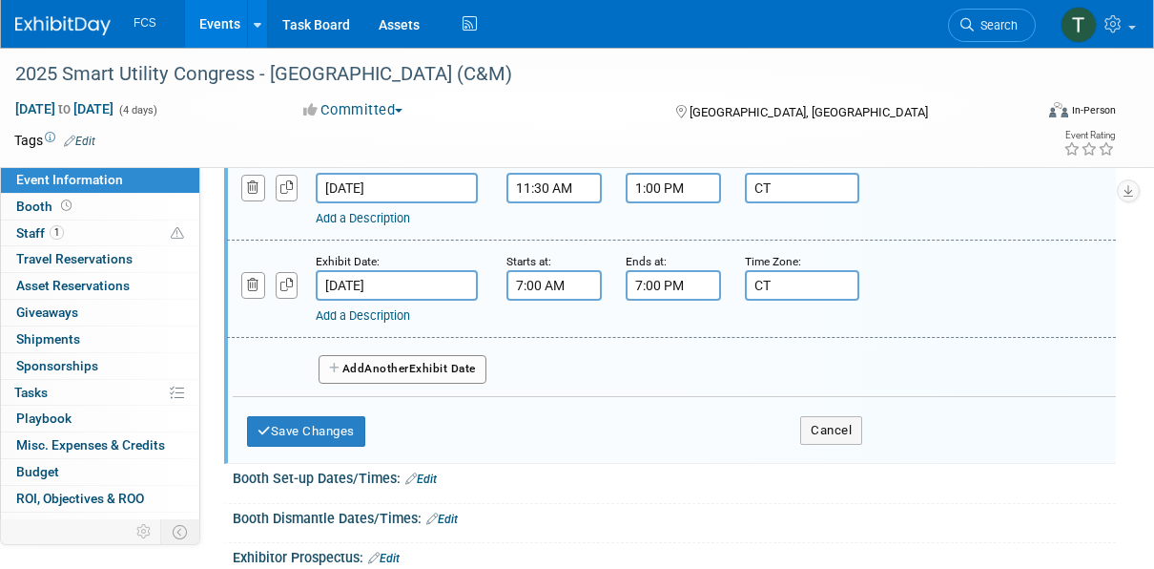
click at [676, 298] on input "7:00 PM" at bounding box center [673, 285] width 95 height 31
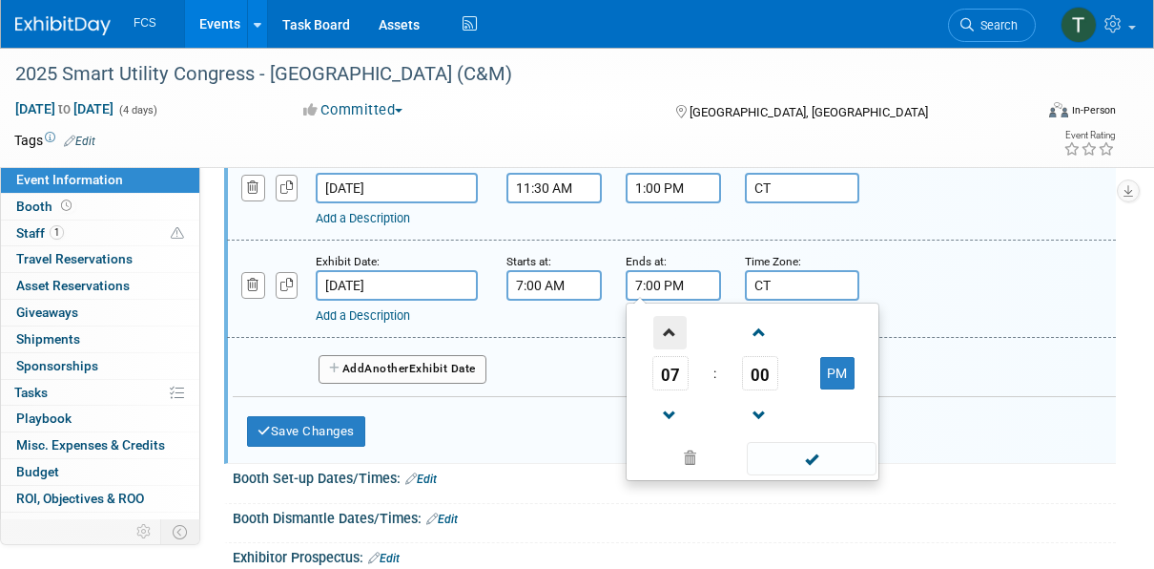
click at [671, 349] on span at bounding box center [669, 332] width 33 height 33
click at [837, 389] on button "PM" at bounding box center [837, 373] width 34 height 32
type input "8:00 AM"
click at [817, 475] on span at bounding box center [811, 458] width 129 height 33
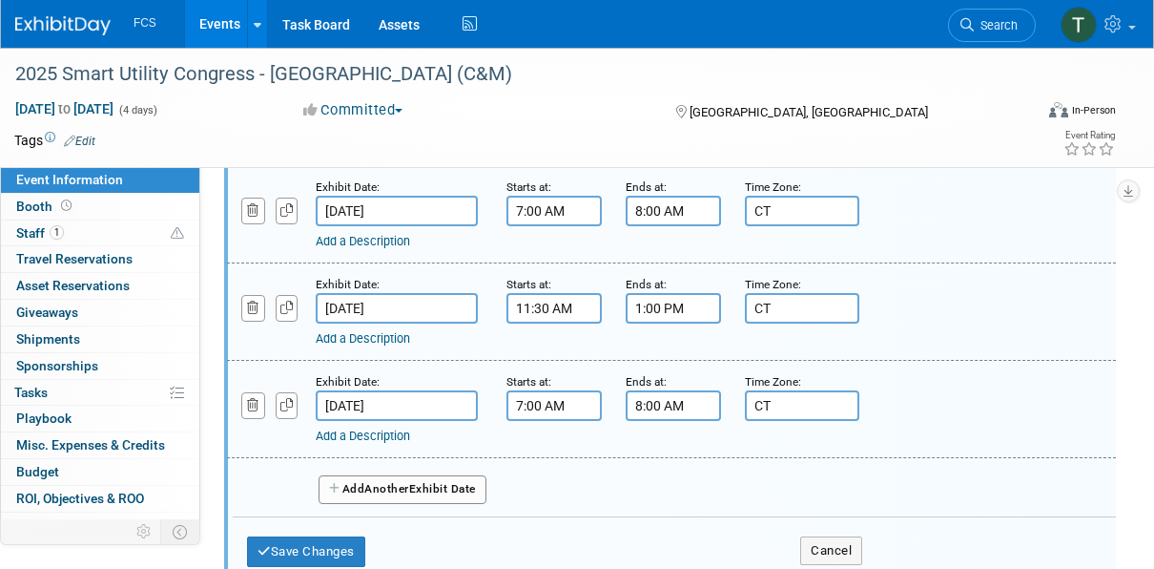
scroll to position [286, 0]
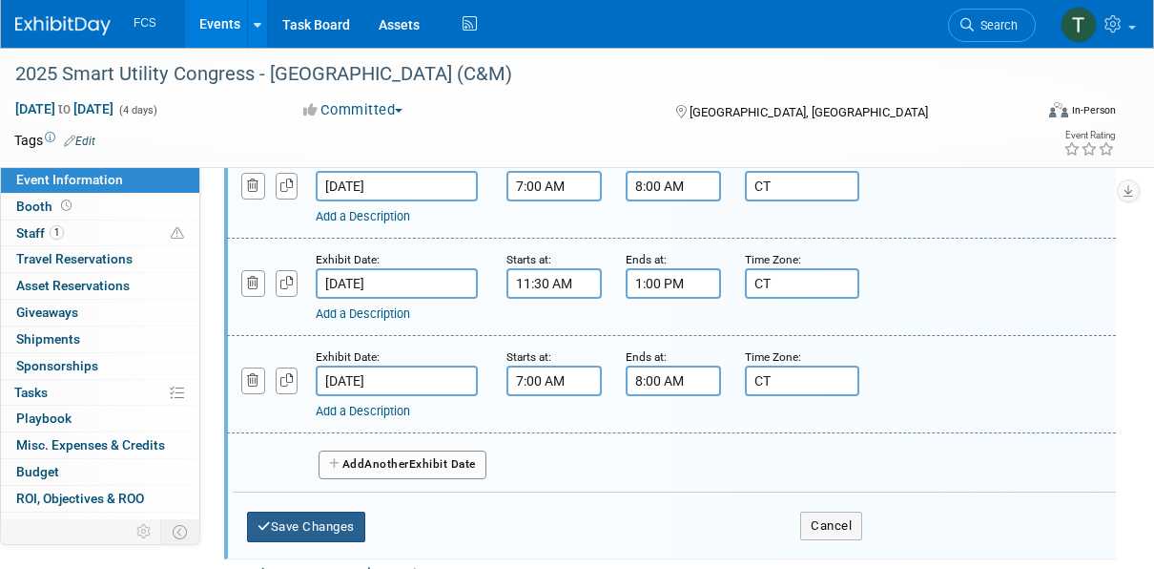
click at [316, 538] on button "Save Changes" at bounding box center [306, 526] width 118 height 31
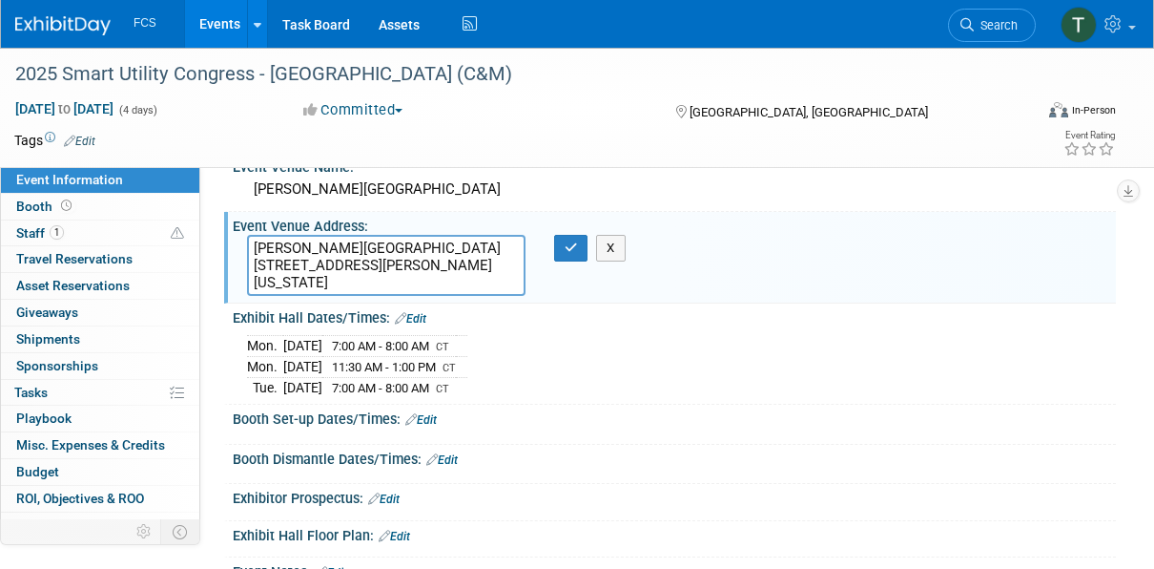
scroll to position [0, 0]
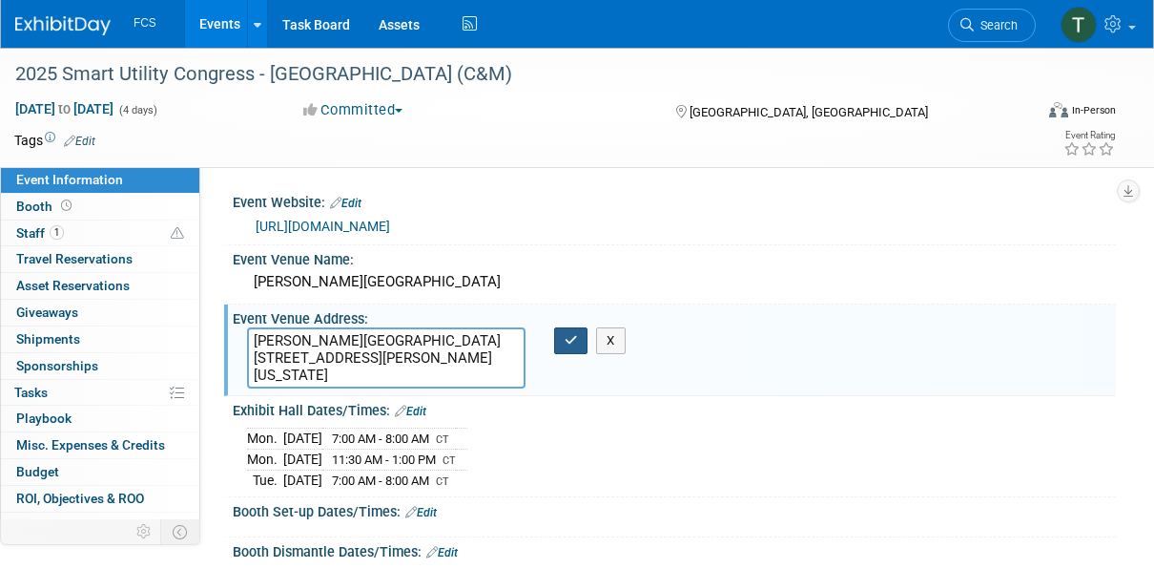
click at [572, 346] on icon "button" at bounding box center [571, 340] width 13 height 12
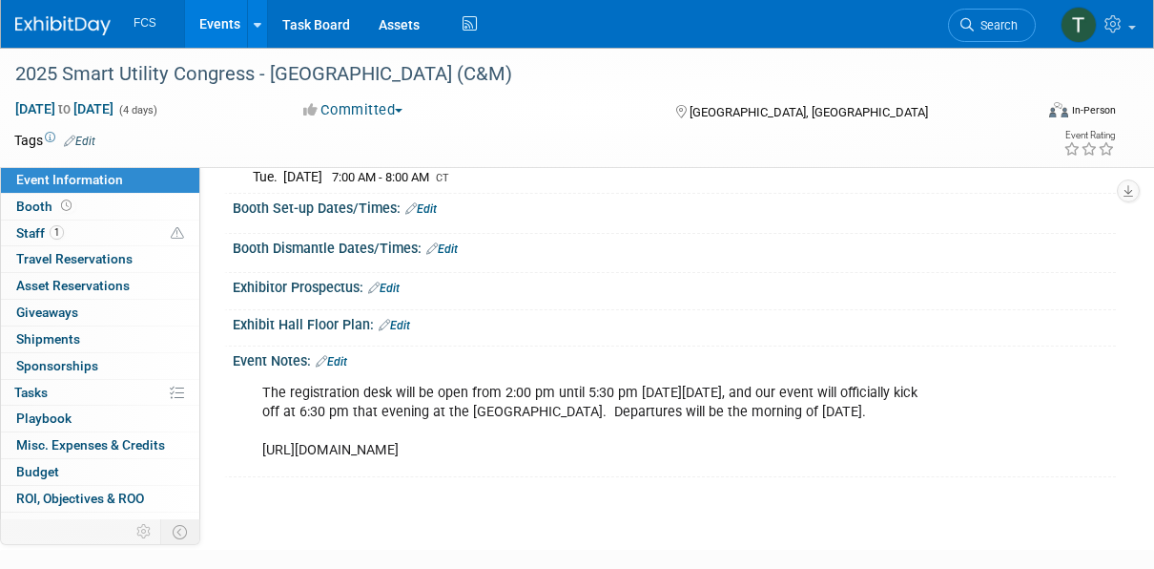
scroll to position [488, 0]
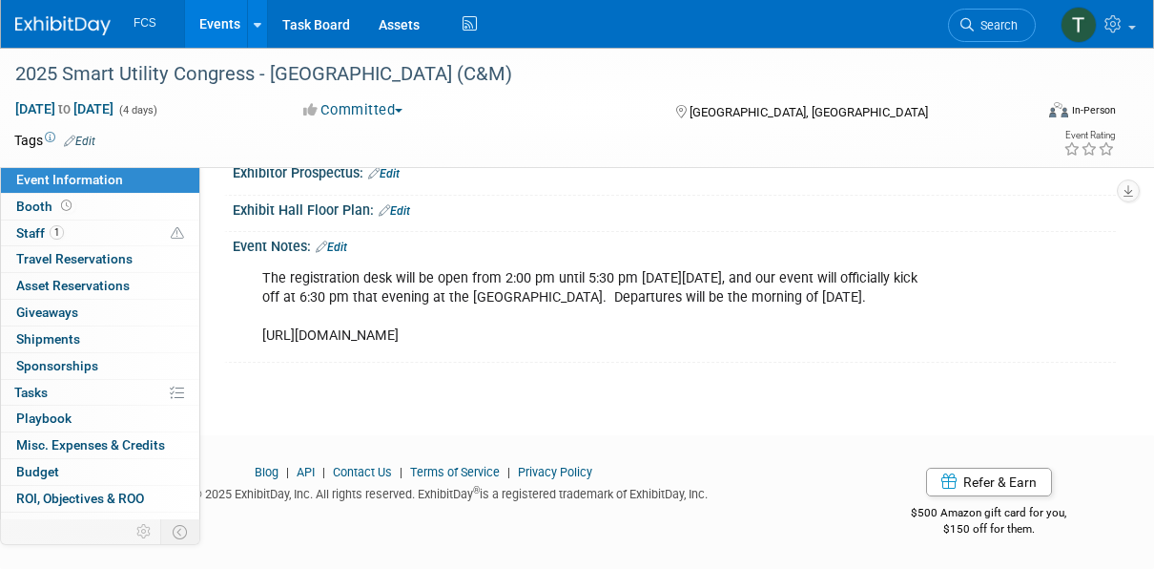
click at [323, 359] on div "Event Notes: Edit The registration desk will be open from 2:00 pm until 5:30 pm…" at bounding box center [670, 297] width 892 height 131
click at [678, 331] on div "The registration desk will be open from 2:00 pm until 5:30 pm on Sunday, Octobe…" at bounding box center [594, 306] width 691 height 95
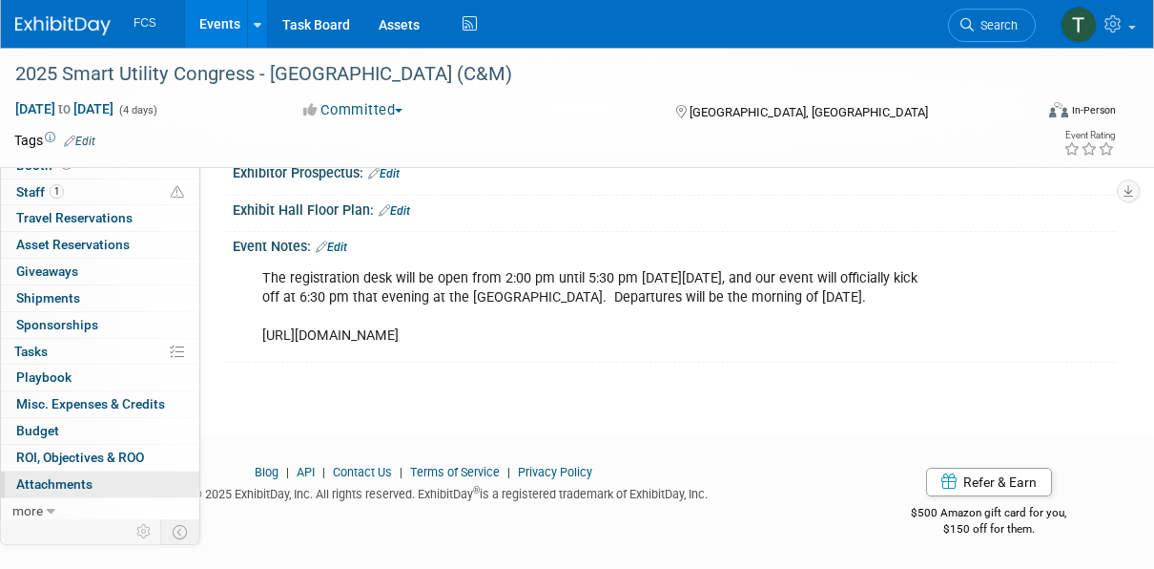
click at [62, 476] on span "Attachments 0" at bounding box center [54, 483] width 76 height 15
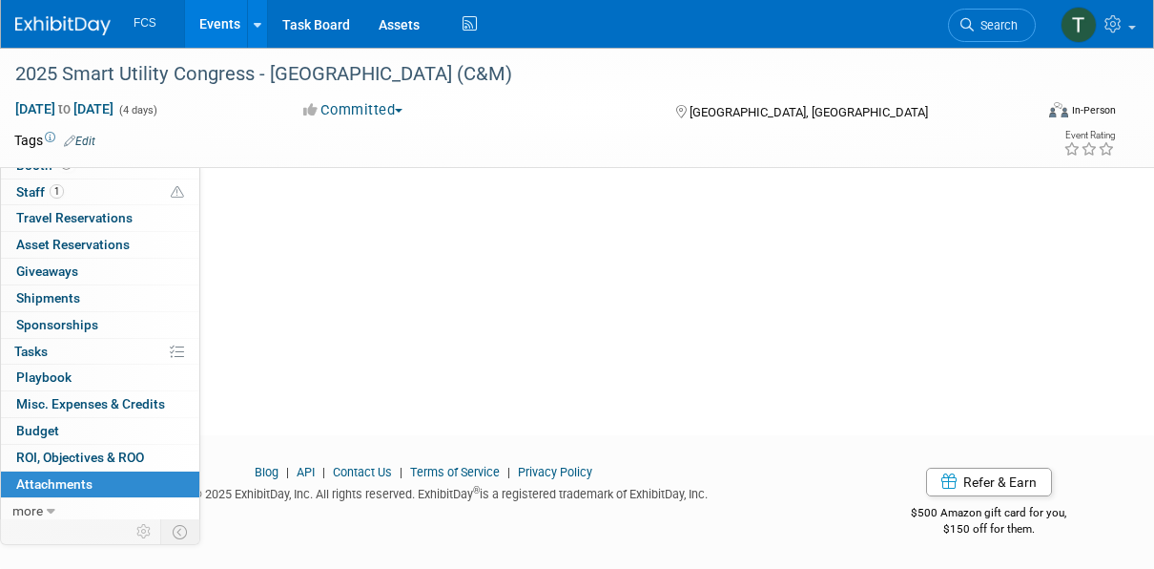
scroll to position [0, 0]
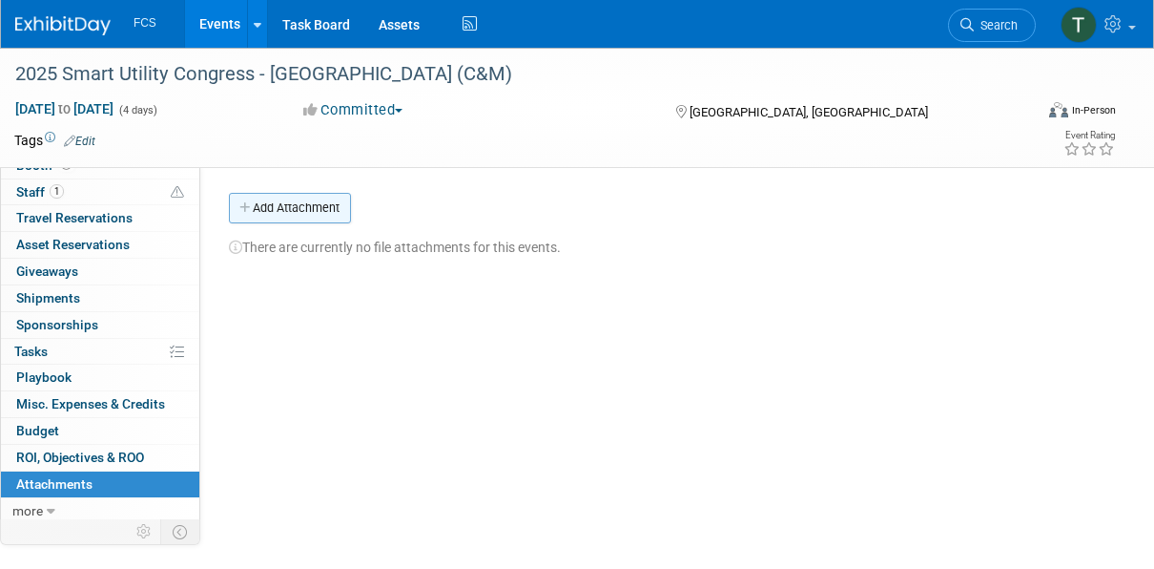
click at [276, 208] on button "Add Attachment" at bounding box center [290, 208] width 122 height 31
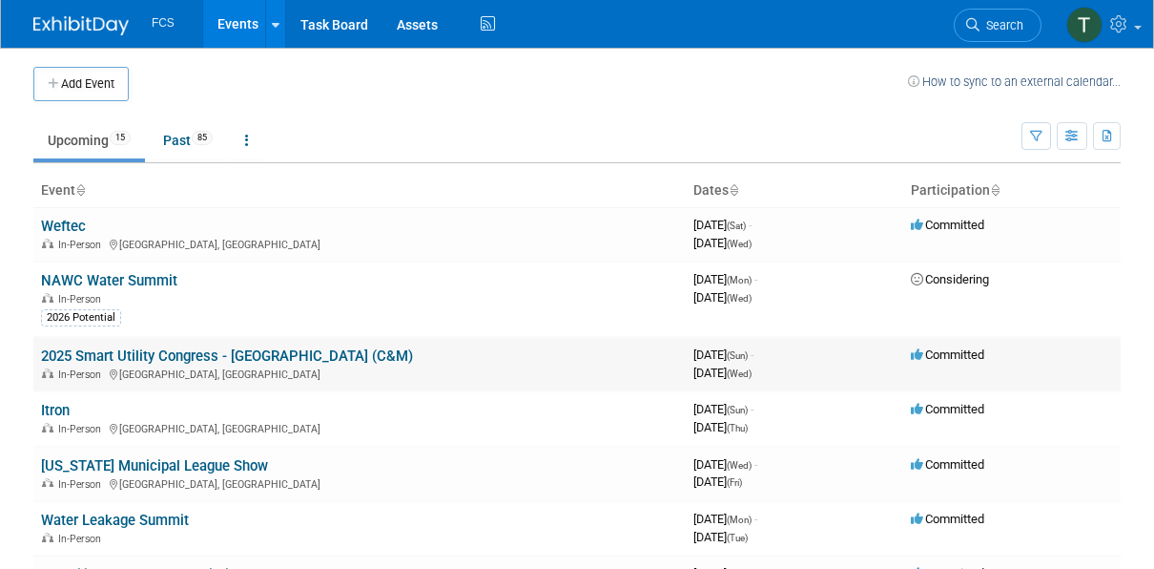
click at [115, 355] on link "2025 Smart Utility Congress - [GEOGRAPHIC_DATA] (C&M)" at bounding box center [227, 355] width 372 height 17
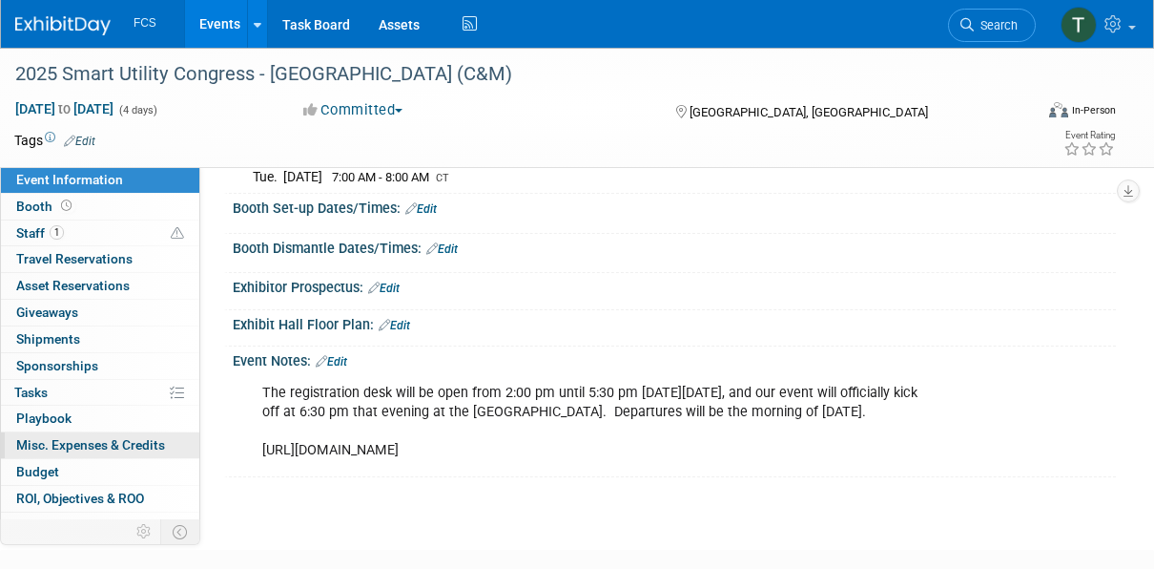
scroll to position [41, 0]
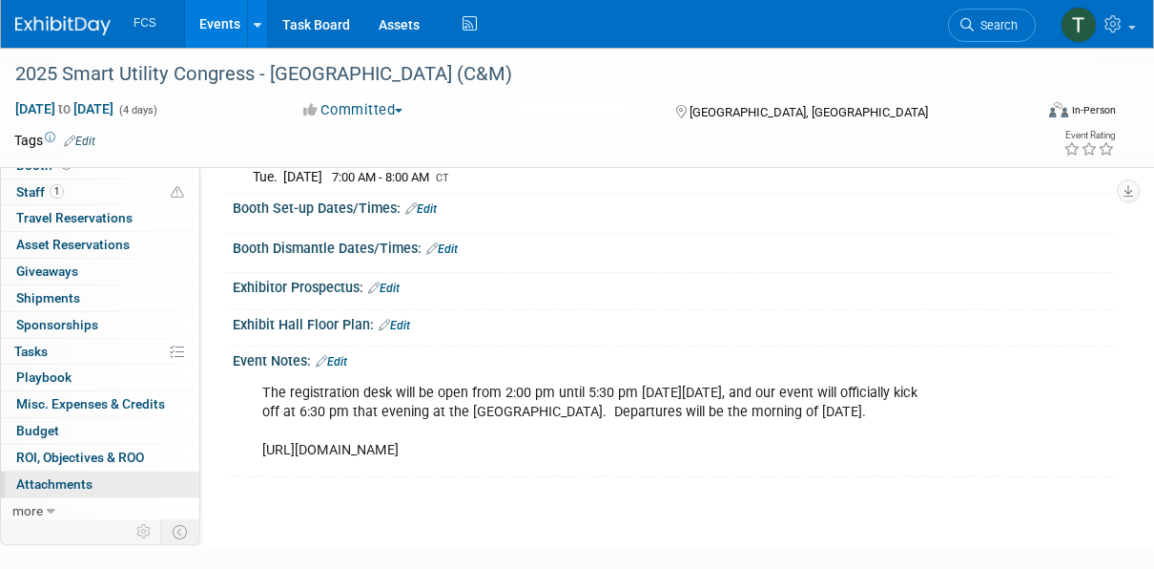
click at [68, 476] on span "Attachments 0" at bounding box center [54, 483] width 76 height 15
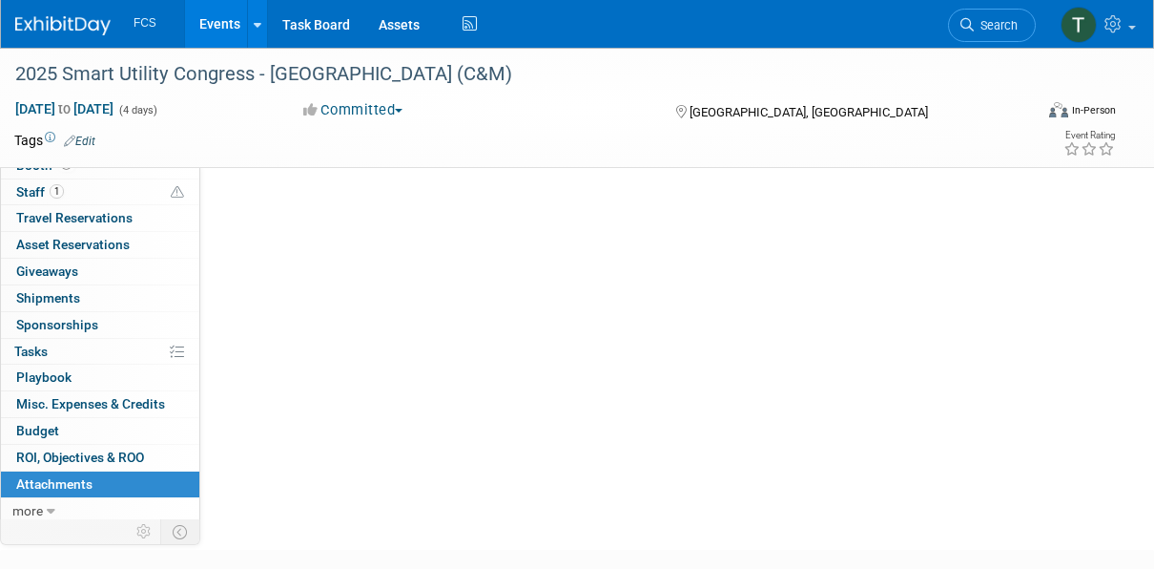
scroll to position [0, 0]
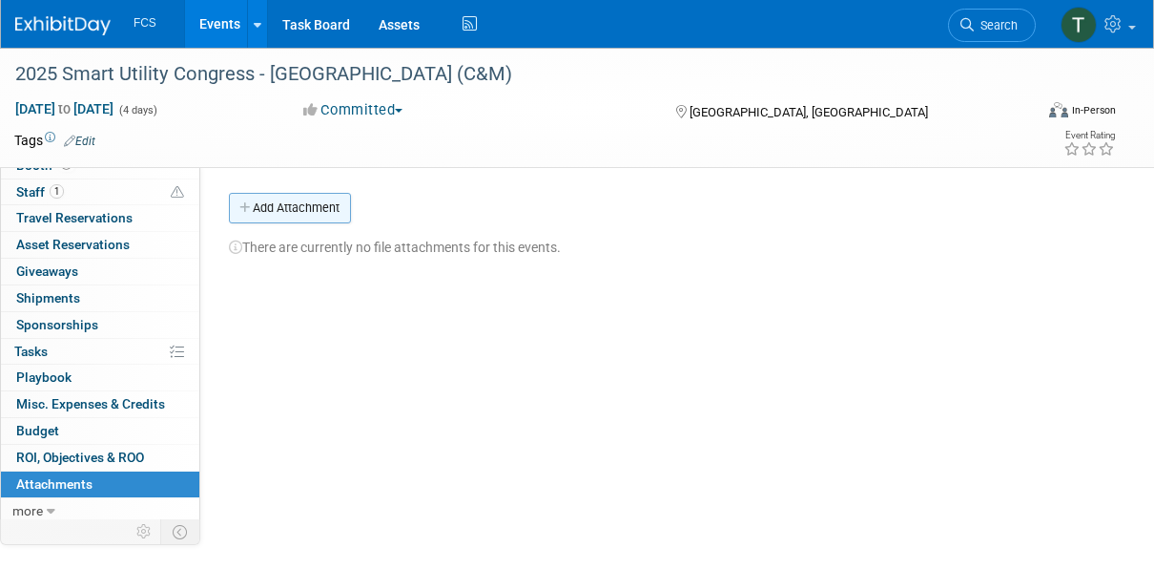
click at [270, 208] on button "Add Attachment" at bounding box center [290, 208] width 122 height 31
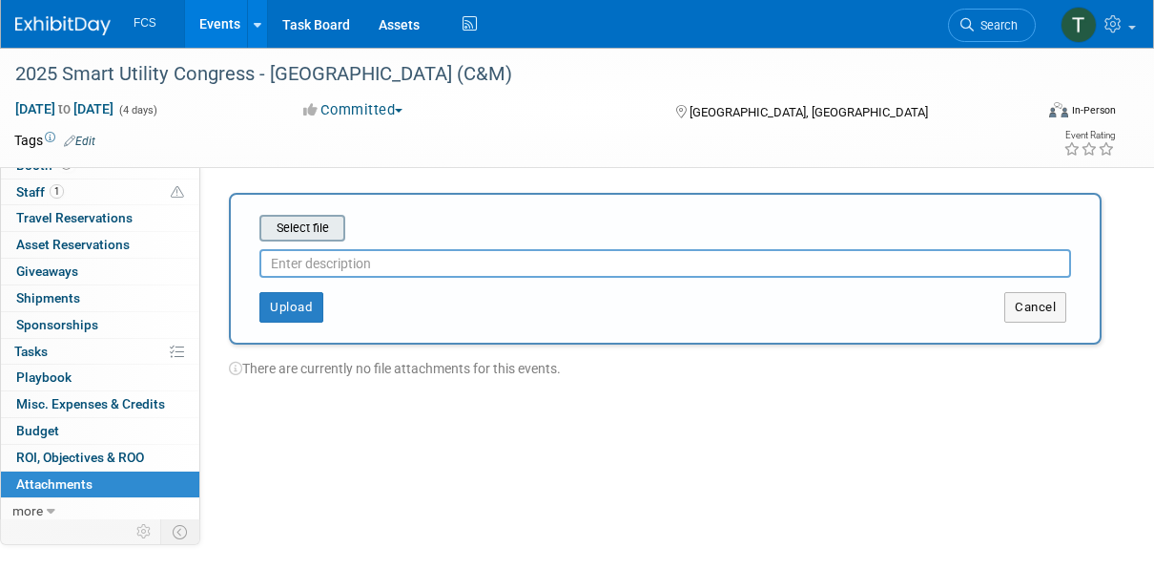
click at [304, 227] on input "file" at bounding box center [229, 228] width 227 height 23
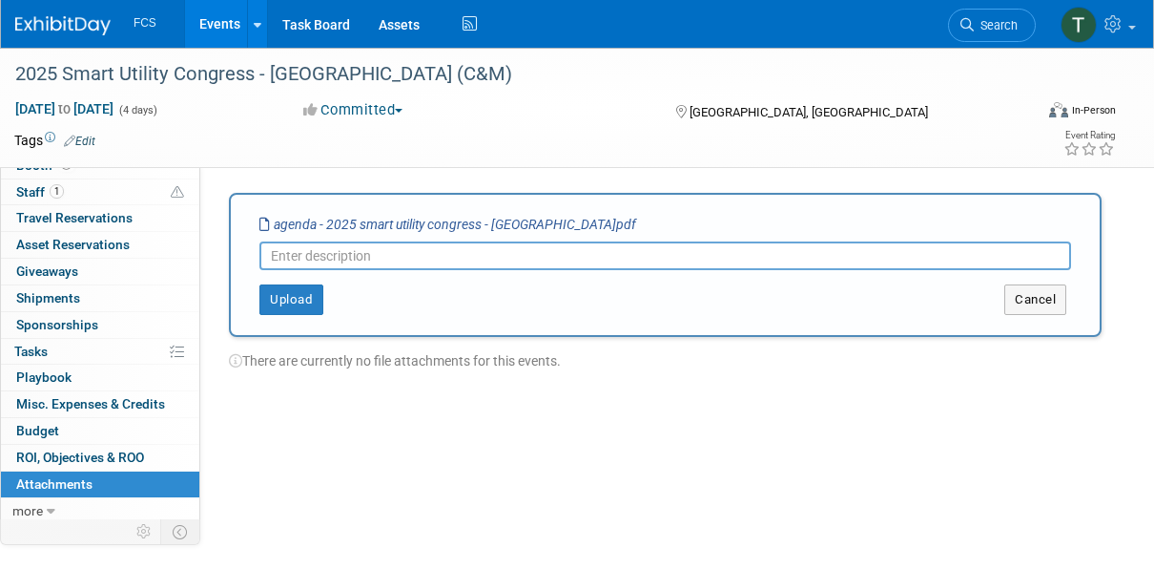
click at [420, 257] on input "text" at bounding box center [665, 255] width 812 height 29
type input "Smart Utility Congress Agenda"
click at [273, 301] on button "Upload" at bounding box center [291, 299] width 64 height 31
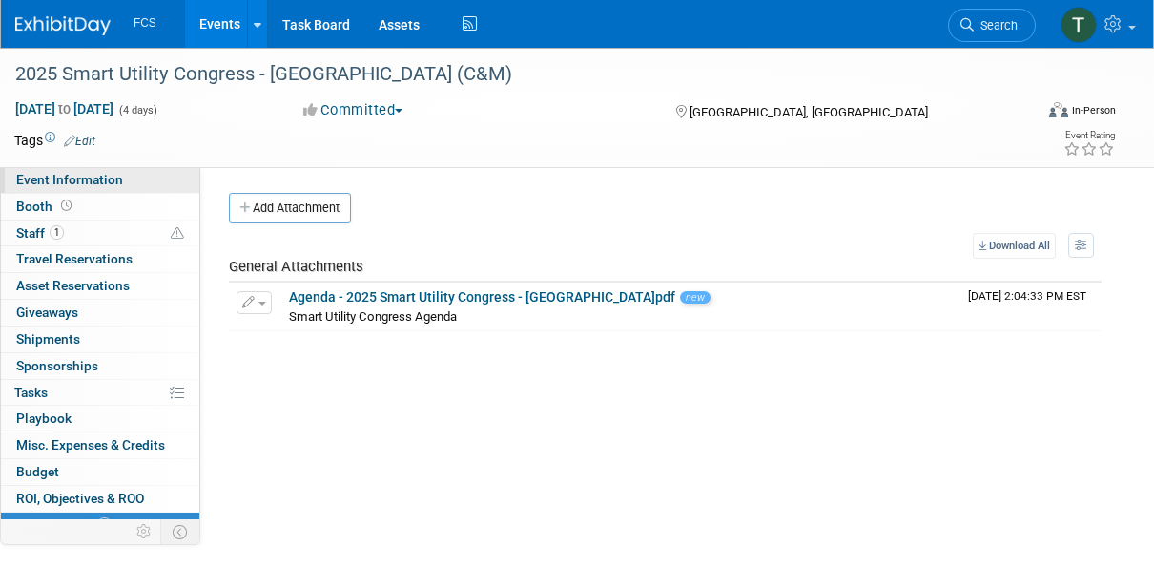
click at [58, 177] on span "Event Information" at bounding box center [69, 179] width 107 height 15
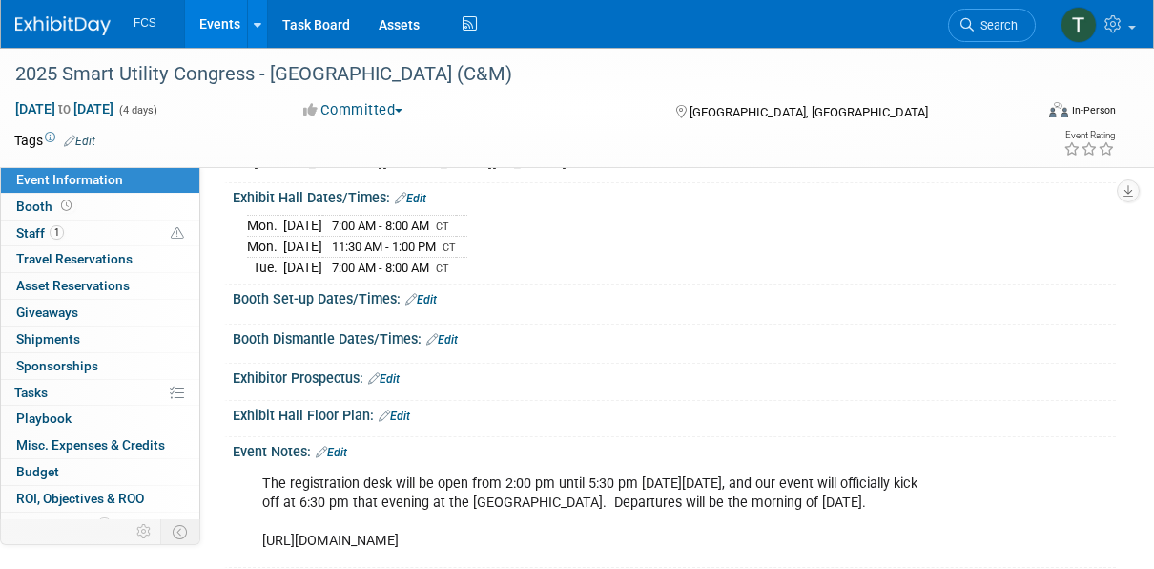
scroll to position [191, 0]
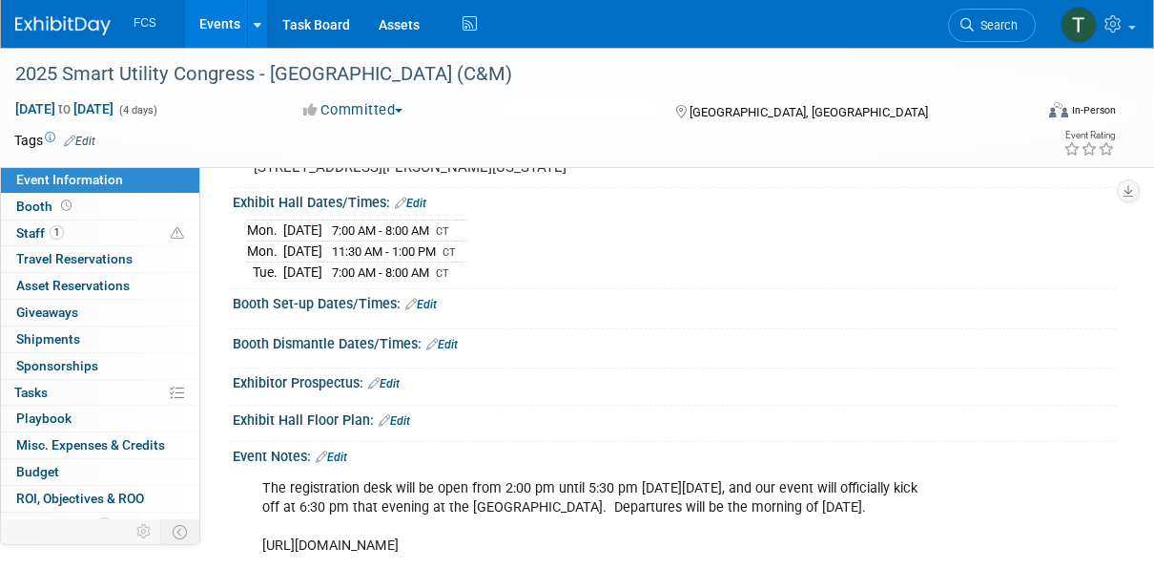
click at [428, 311] on link "Edit" at bounding box center [420, 304] width 31 height 13
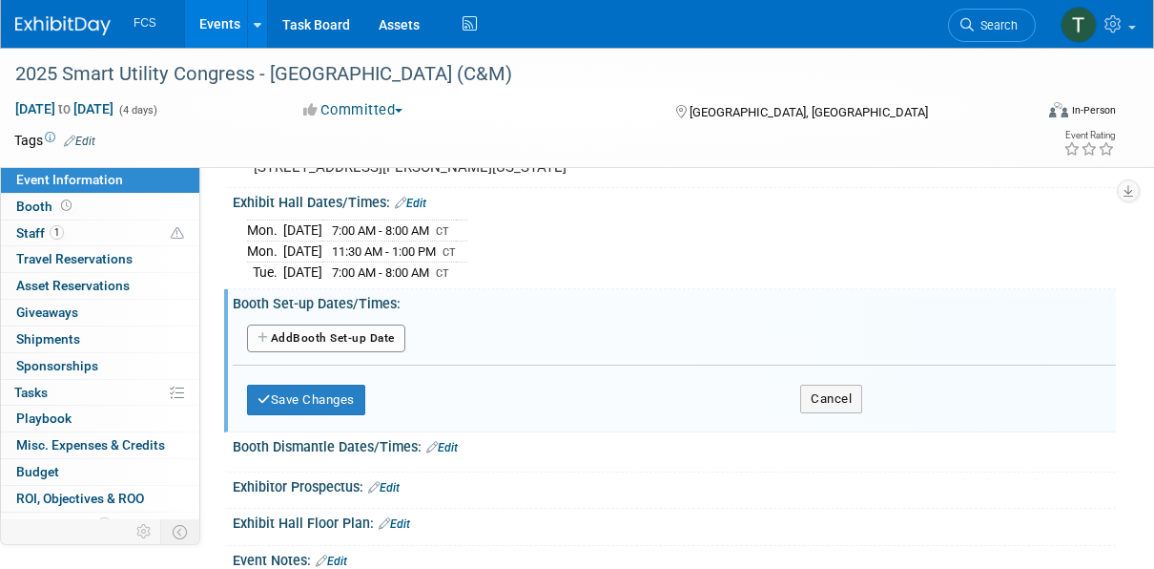
click at [305, 353] on button "Add Another Booth Set-up Date" at bounding box center [326, 338] width 158 height 29
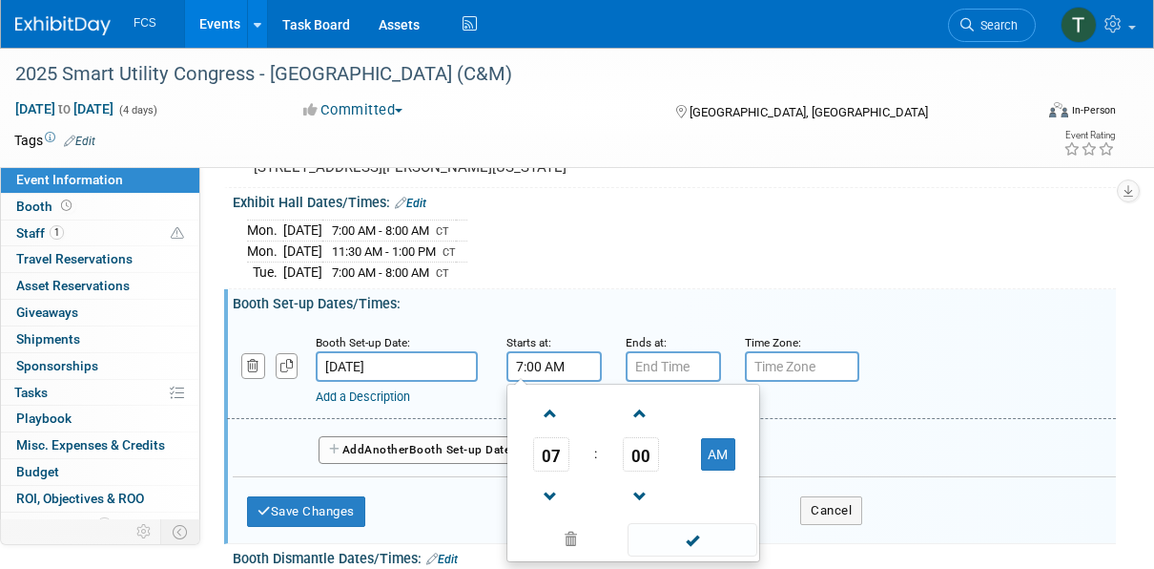
click at [548, 382] on input "7:00 AM" at bounding box center [554, 366] width 95 height 31
click at [548, 430] on span at bounding box center [550, 413] width 33 height 33
click at [547, 430] on span at bounding box center [550, 413] width 33 height 33
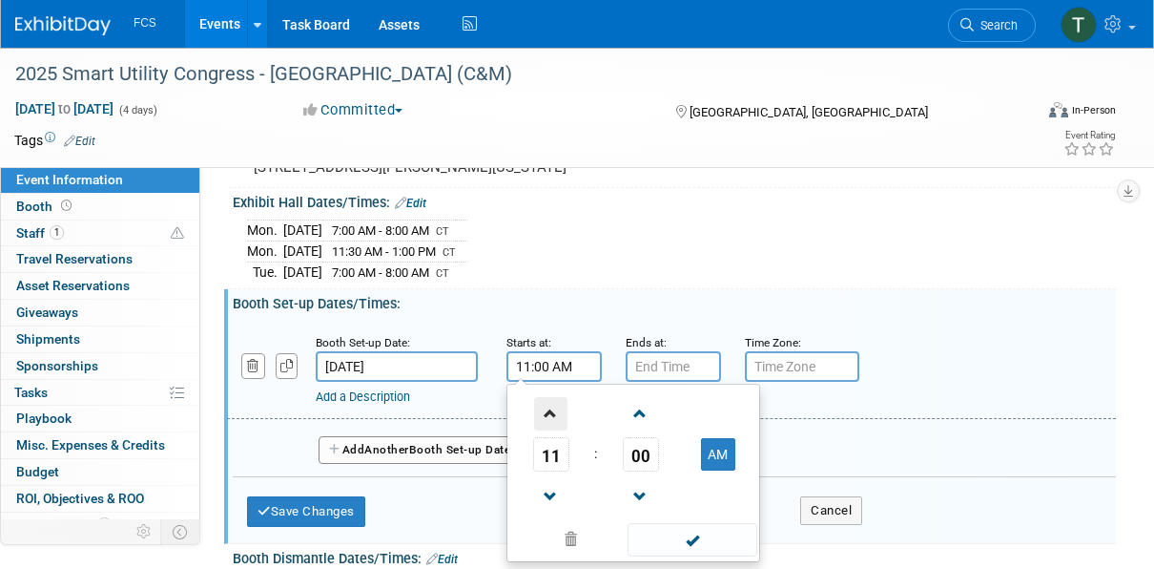
click at [547, 430] on span at bounding box center [550, 413] width 33 height 33
type input "2:00 PM"
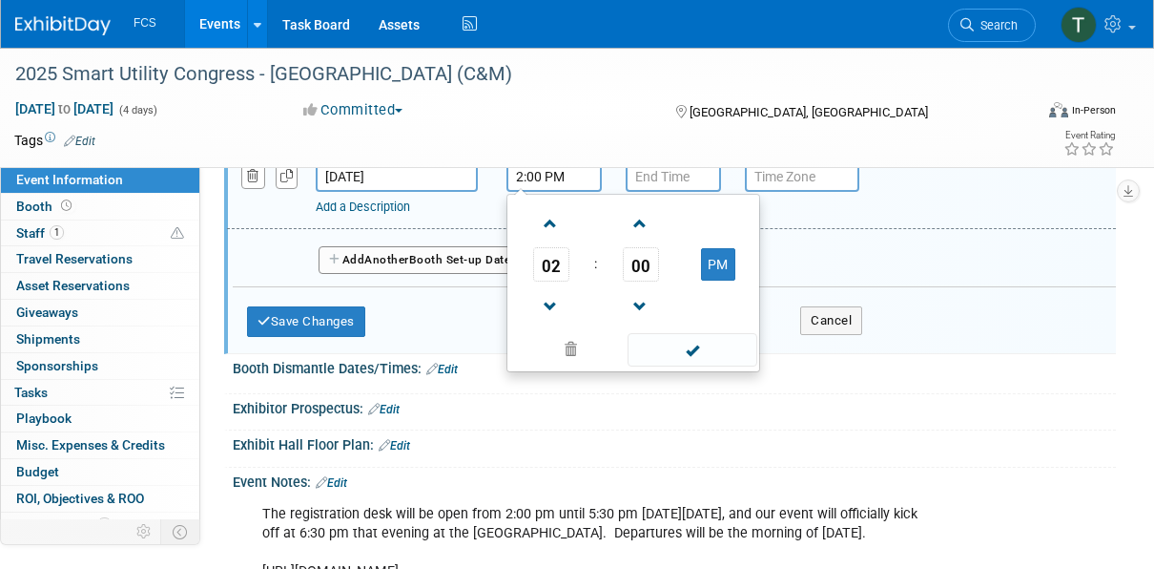
scroll to position [382, 0]
click at [690, 365] on span at bounding box center [692, 348] width 129 height 33
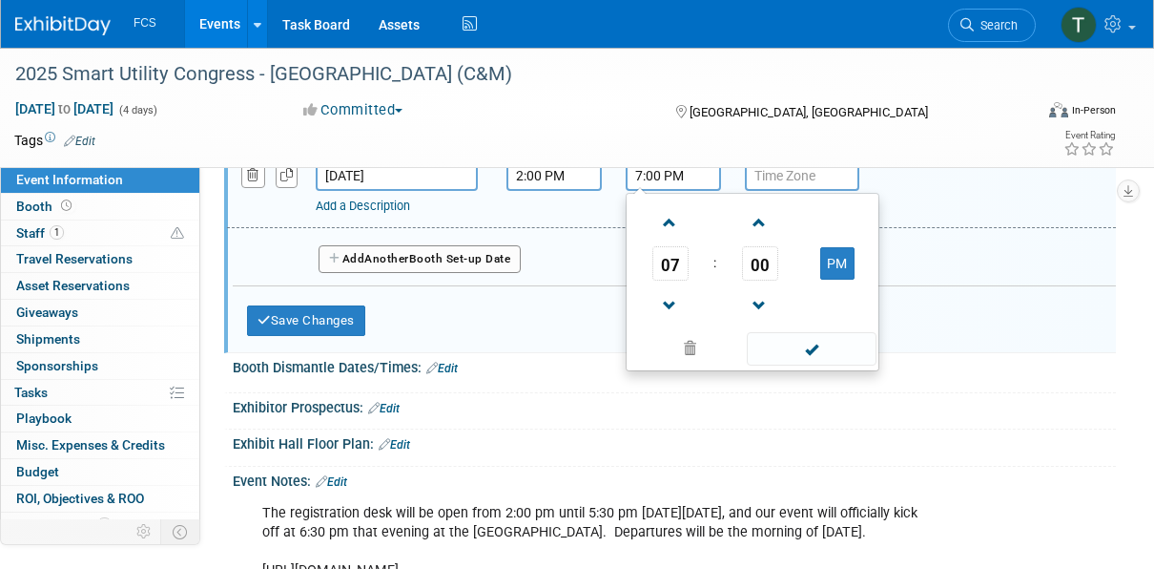
click at [653, 191] on input "7:00 PM" at bounding box center [673, 175] width 95 height 31
click at [668, 239] on span at bounding box center [669, 222] width 33 height 33
click at [661, 239] on span at bounding box center [669, 222] width 33 height 33
click at [665, 239] on span at bounding box center [669, 222] width 33 height 33
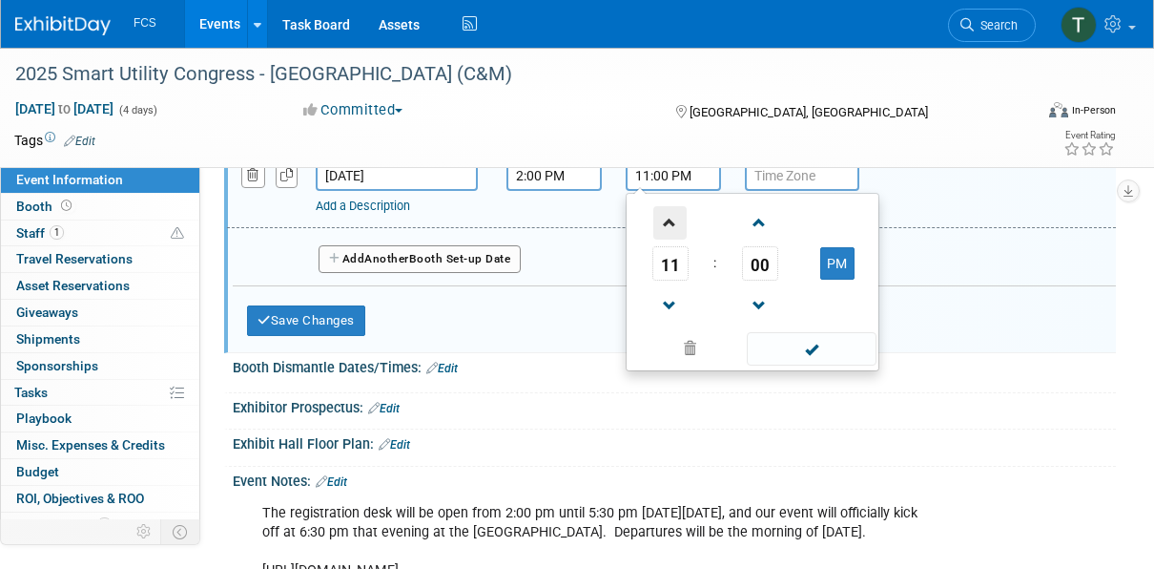
click at [665, 239] on span at bounding box center [669, 222] width 33 height 33
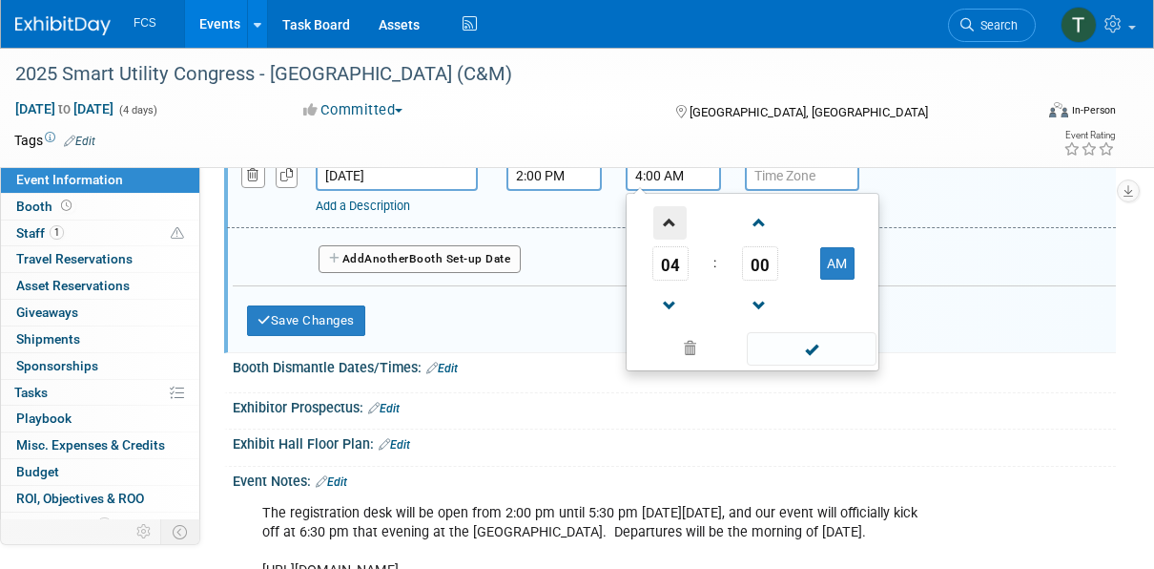
click at [665, 239] on span at bounding box center [669, 222] width 33 height 33
click at [827, 279] on button "AM" at bounding box center [837, 263] width 34 height 32
type input "5:00 PM"
click at [802, 191] on input "text" at bounding box center [802, 175] width 114 height 31
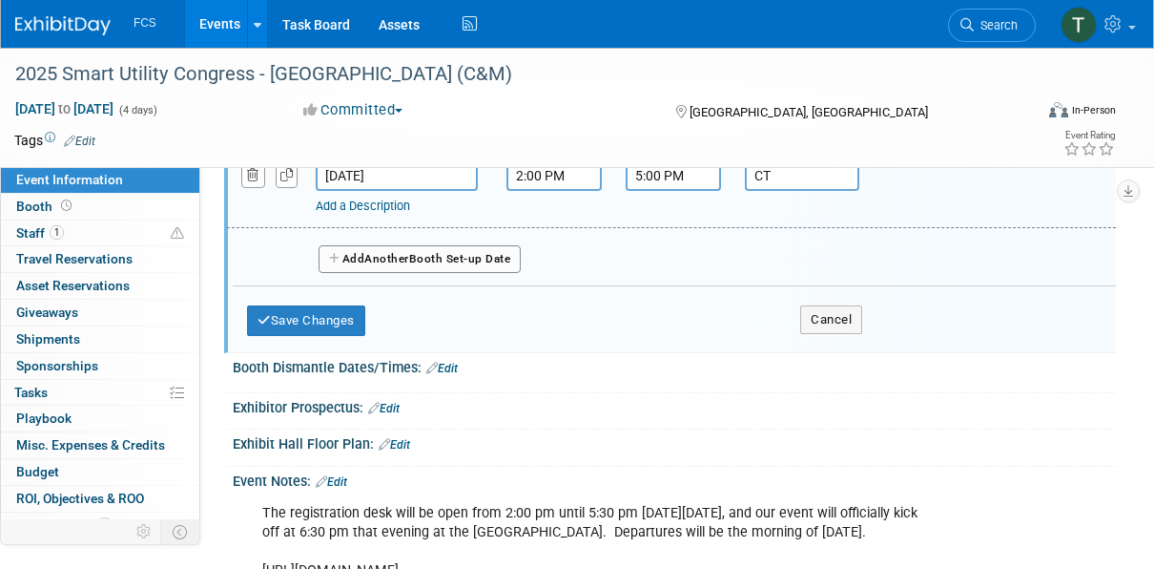
type input "CT"
click at [963, 212] on div "Add a Description Description:" at bounding box center [672, 177] width 918 height 73
click at [308, 336] on button "Save Changes" at bounding box center [306, 320] width 118 height 31
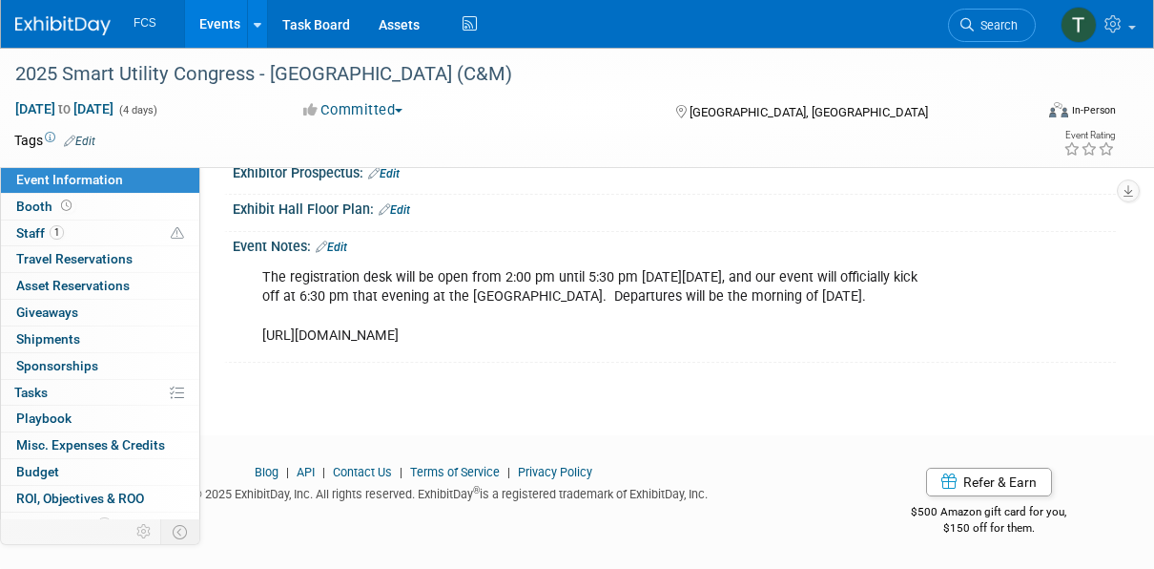
scroll to position [0, 0]
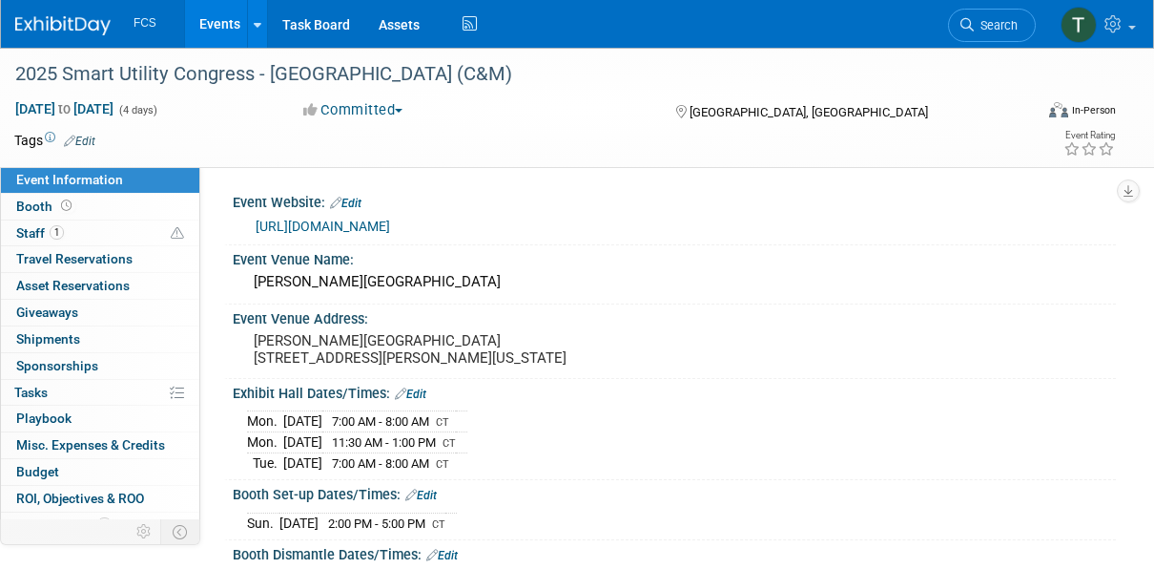
click at [218, 25] on link "Events" at bounding box center [220, 24] width 70 height 48
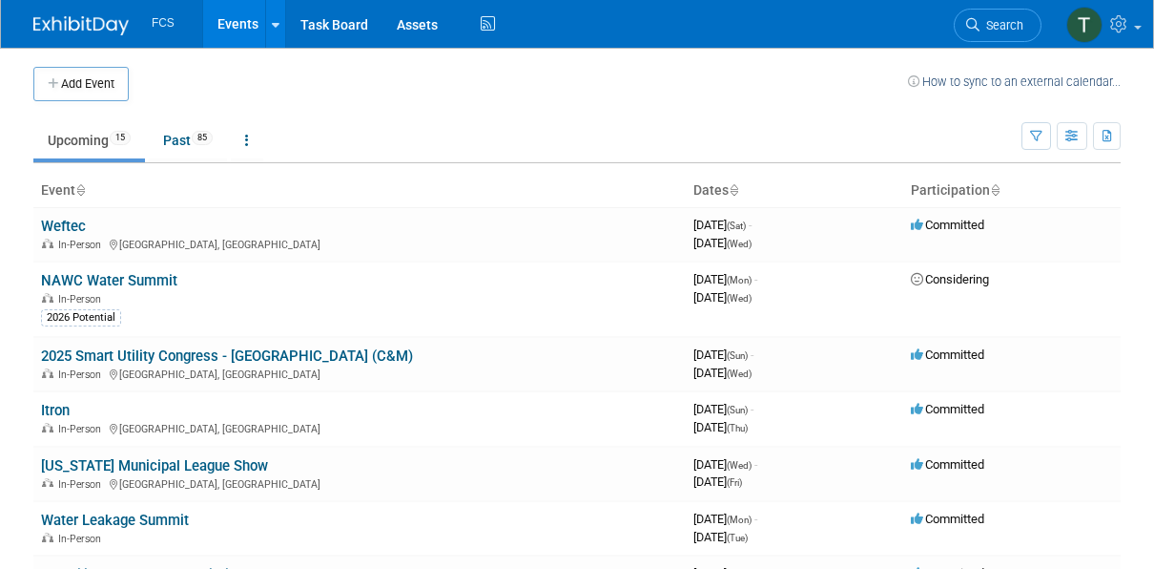
click at [94, 72] on button "Add Event" at bounding box center [80, 84] width 95 height 34
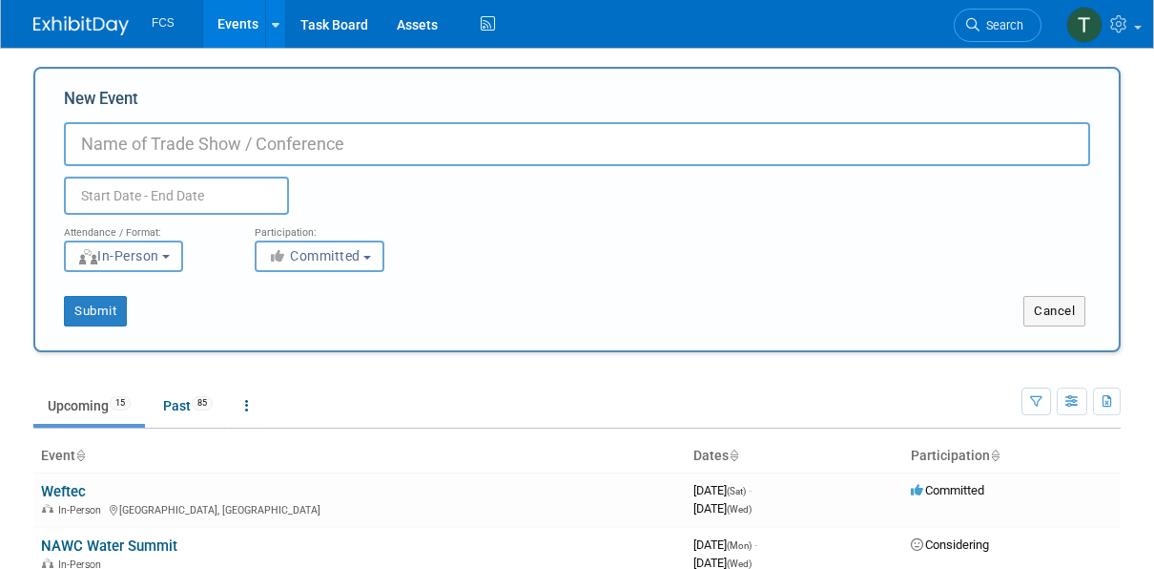
click at [196, 146] on input "New Event" at bounding box center [577, 144] width 1026 height 44
type input "SAWS Innovation Expo"
click at [86, 200] on input "text" at bounding box center [176, 195] width 225 height 38
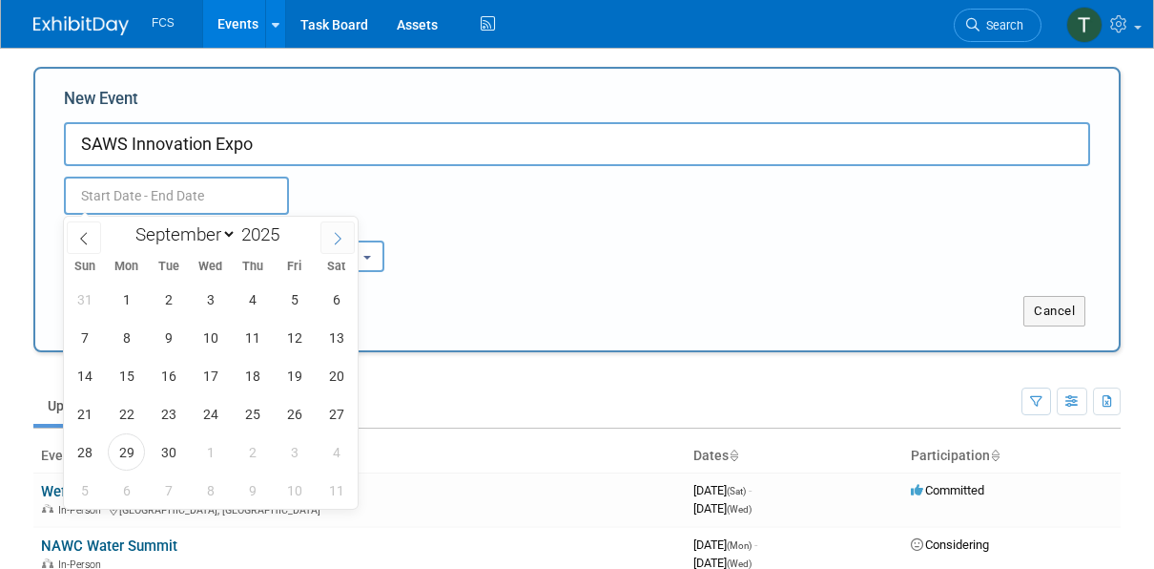
click at [339, 234] on icon at bounding box center [337, 238] width 13 height 13
select select "9"
click at [123, 420] on span "20" at bounding box center [126, 413] width 37 height 37
click at [165, 414] on span "21" at bounding box center [168, 413] width 37 height 37
type input "[DATE] to [DATE]"
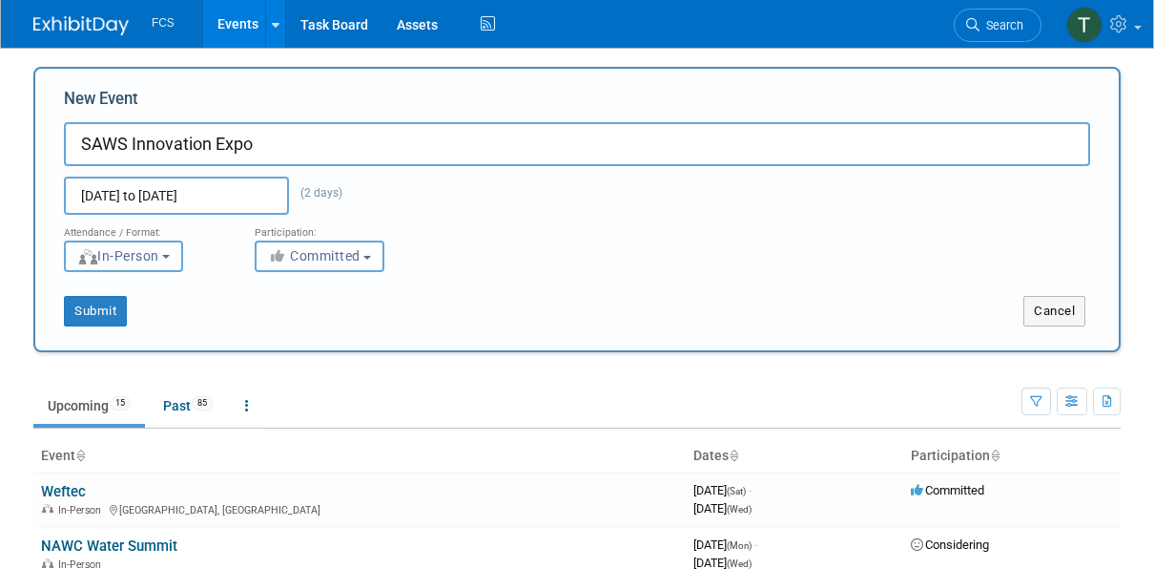
click at [154, 252] on span "In-Person" at bounding box center [118, 255] width 82 height 15
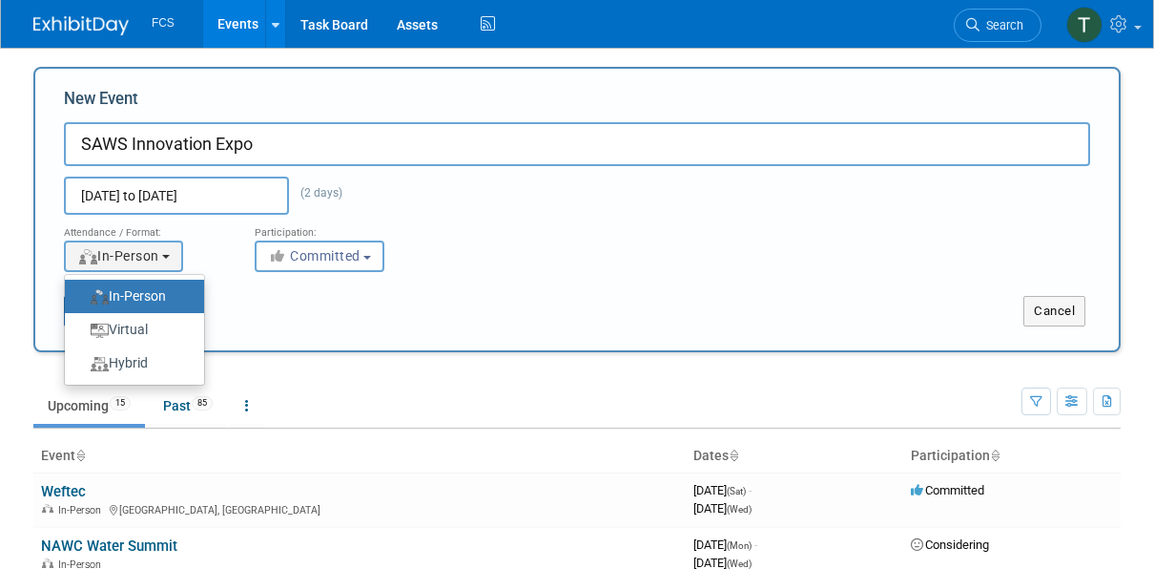
click at [140, 291] on label "In-Person" at bounding box center [129, 296] width 111 height 26
click at [82, 291] on input "In-Person" at bounding box center [76, 296] width 12 height 12
click at [304, 248] on span "Committed" at bounding box center [314, 255] width 93 height 15
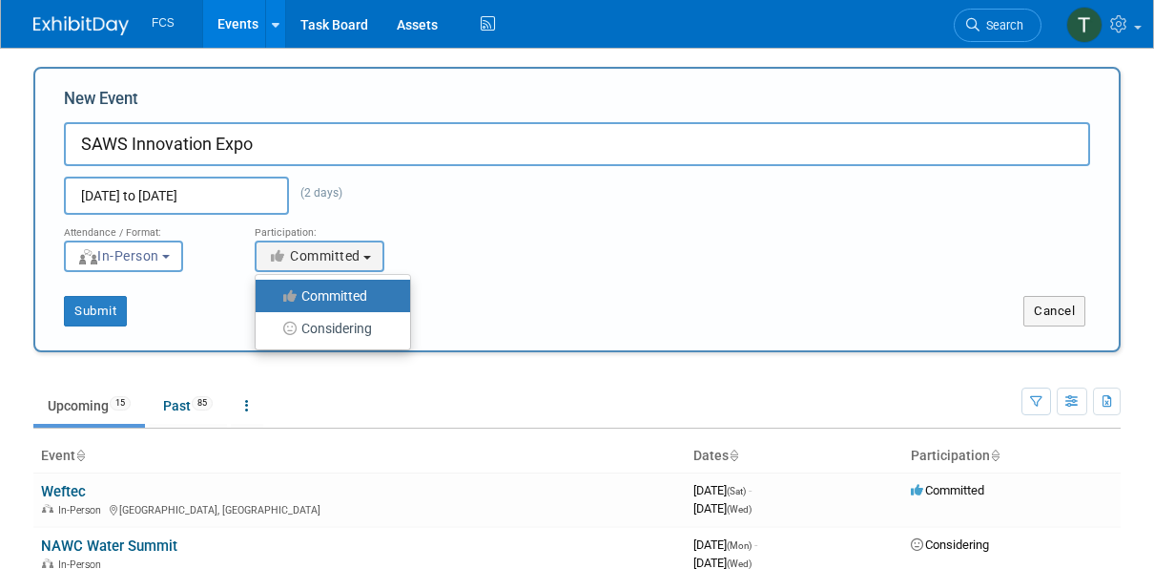
click at [325, 291] on label "Committed" at bounding box center [328, 295] width 126 height 25
click at [273, 291] on input "Committed" at bounding box center [266, 296] width 12 height 12
click at [583, 198] on div "Oct 20, 2025 to Oct 21, 2025 (2 days) Duplicate Event Warning" at bounding box center [577, 190] width 1055 height 49
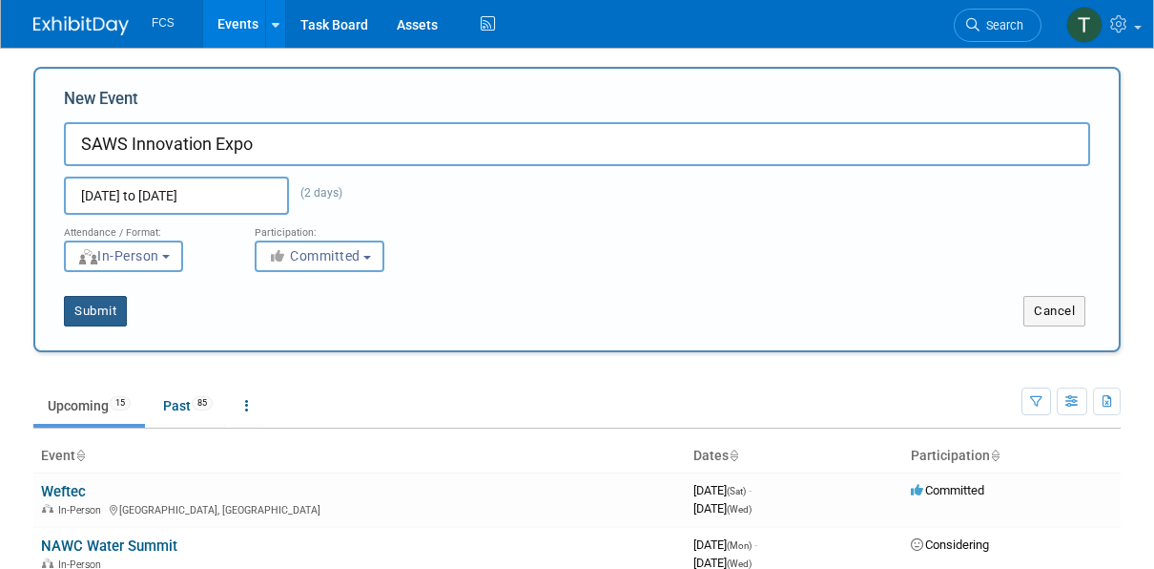
click at [81, 309] on button "Submit" at bounding box center [95, 311] width 63 height 31
type input "SAWS Innovation Expo"
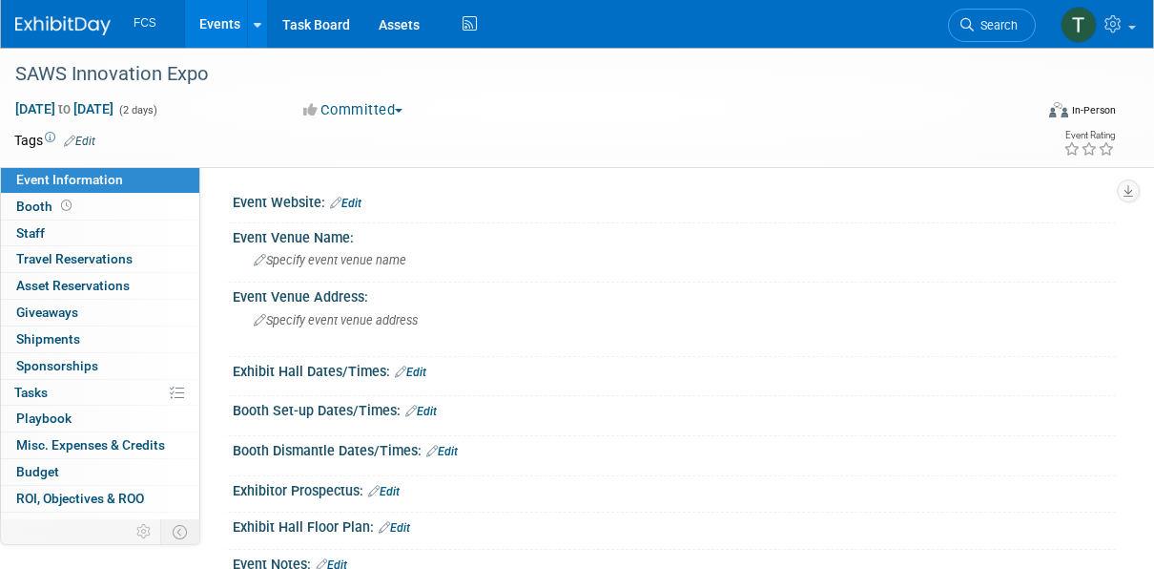
click at [220, 25] on link "Events" at bounding box center [220, 24] width 70 height 48
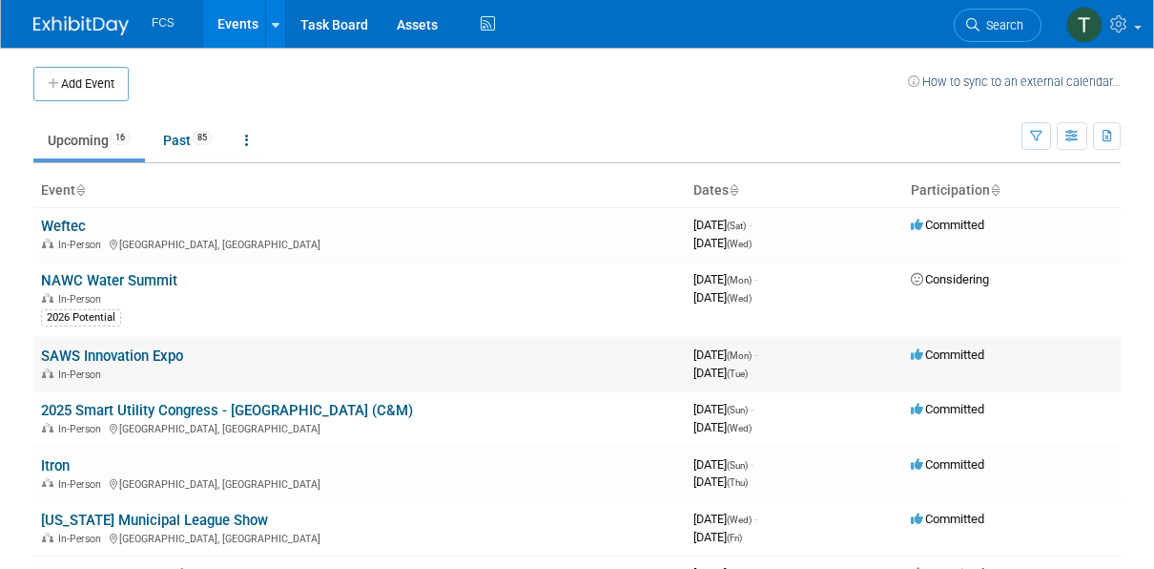
click at [150, 357] on link "SAWS Innovation Expo" at bounding box center [112, 355] width 142 height 17
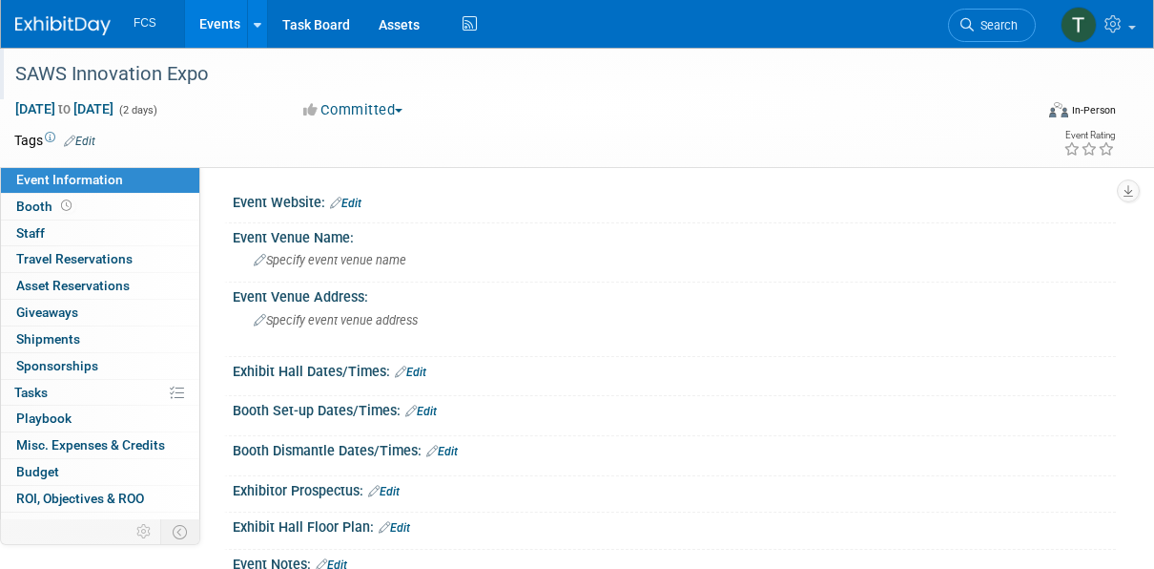
click at [187, 80] on div "SAWS Innovation Expo" at bounding box center [515, 74] width 1013 height 34
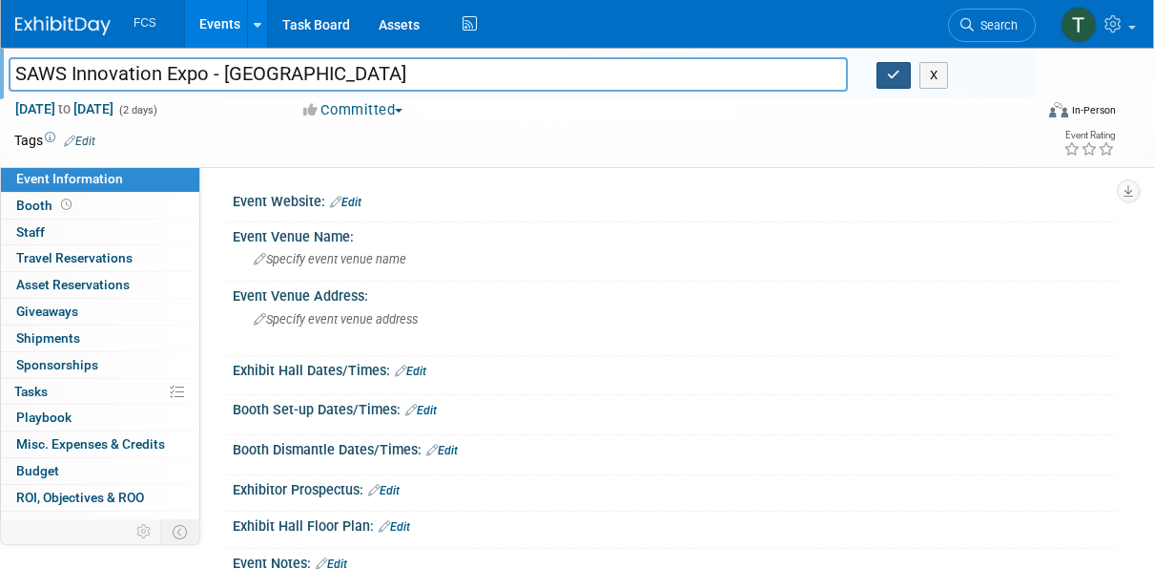
type input "SAWS Innovation Expo - [GEOGRAPHIC_DATA]"
click at [879, 76] on button "button" at bounding box center [894, 75] width 34 height 27
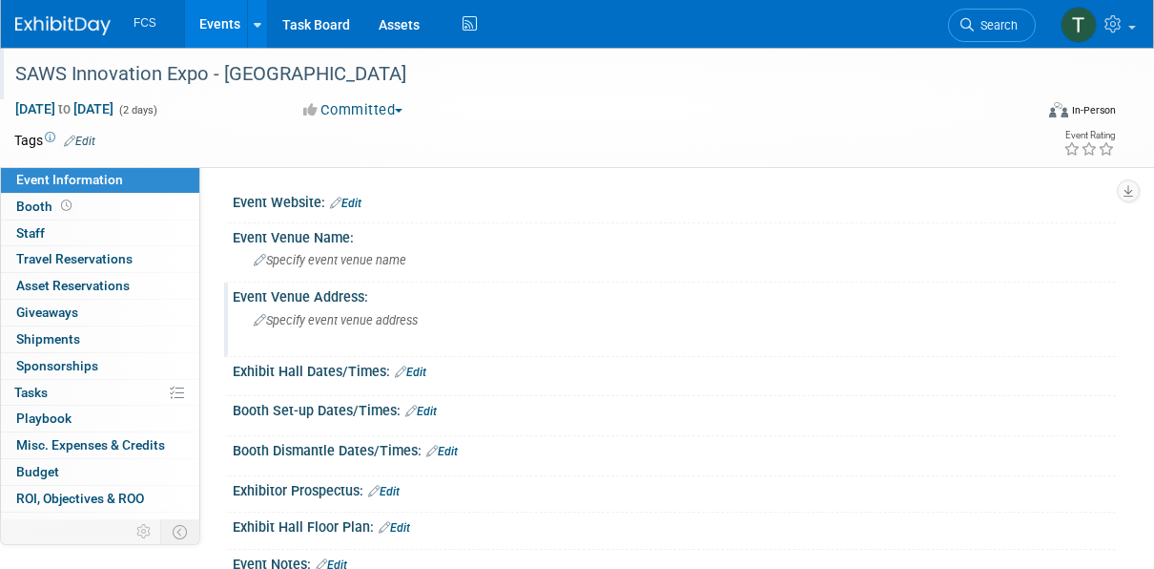
click at [724, 339] on div "Event Venue Address: Specify event venue address" at bounding box center [670, 318] width 892 height 73
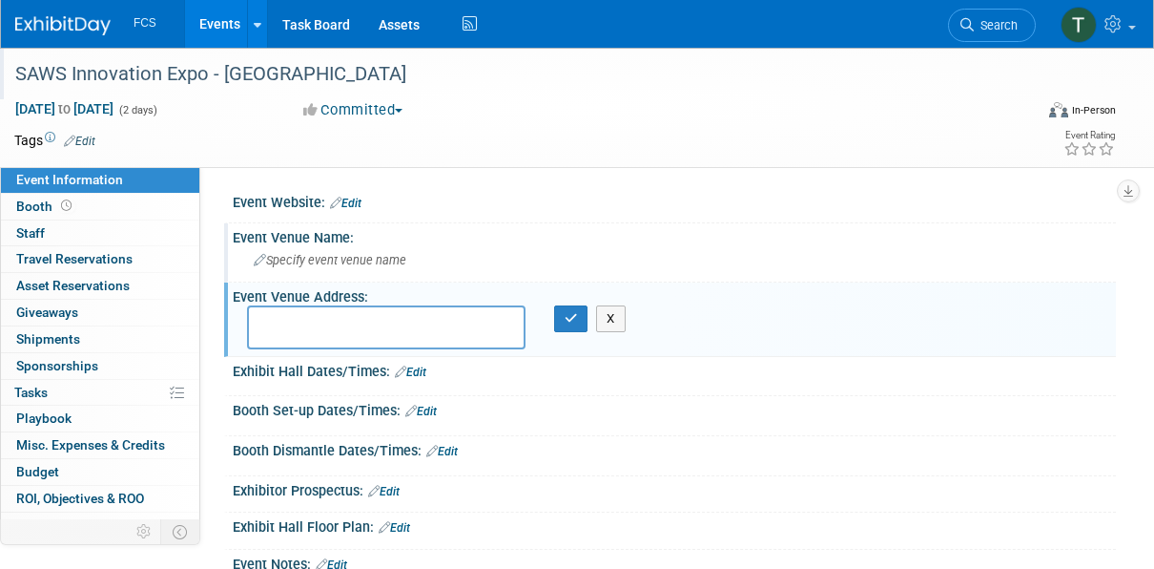
click at [716, 251] on div "Specify event venue name" at bounding box center [674, 260] width 855 height 30
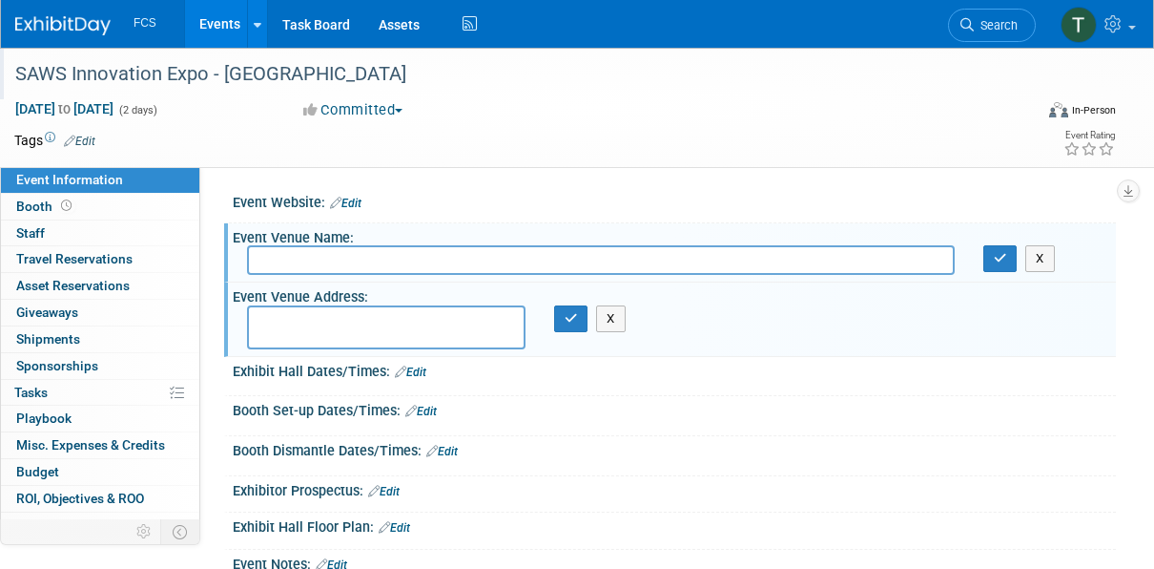
click at [401, 321] on textarea at bounding box center [386, 327] width 279 height 44
click at [352, 325] on textarea "2800" at bounding box center [386, 327] width 279 height 44
type textarea "2800 US-281 San Antonio, TX 78212"
click at [879, 414] on div "Booth Set-up Dates/Times: Edit" at bounding box center [674, 408] width 883 height 25
click at [331, 258] on input "text" at bounding box center [601, 260] width 708 height 30
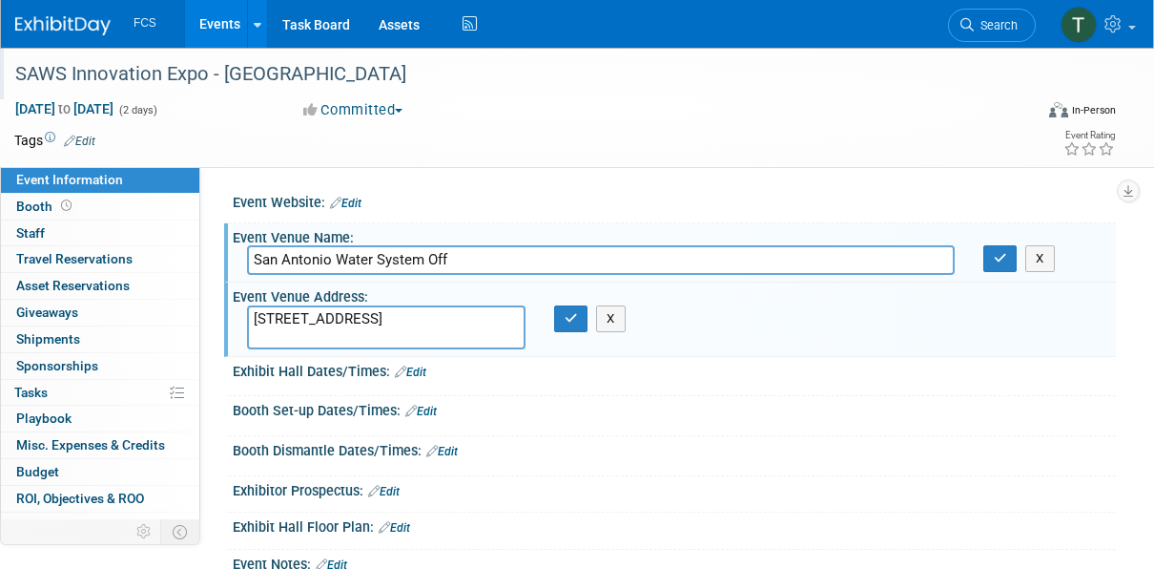
click at [556, 267] on input "San Antonio Water System Off" at bounding box center [601, 260] width 708 height 30
type input "San Antonio Water System Offices"
click at [1000, 261] on icon "button" at bounding box center [1000, 258] width 13 height 12
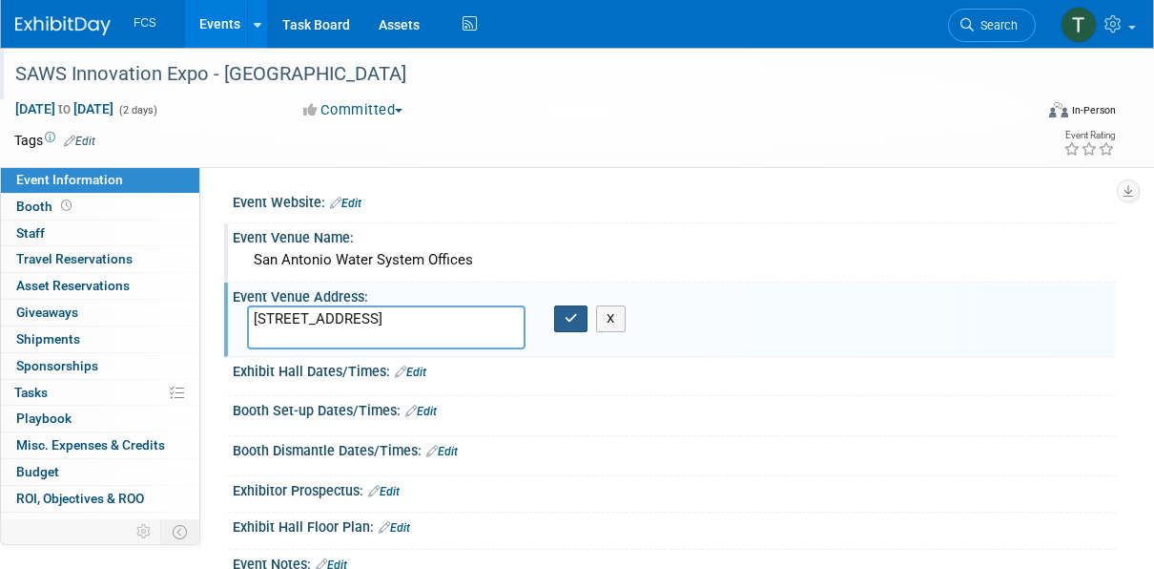
click at [571, 317] on icon "button" at bounding box center [571, 318] width 13 height 12
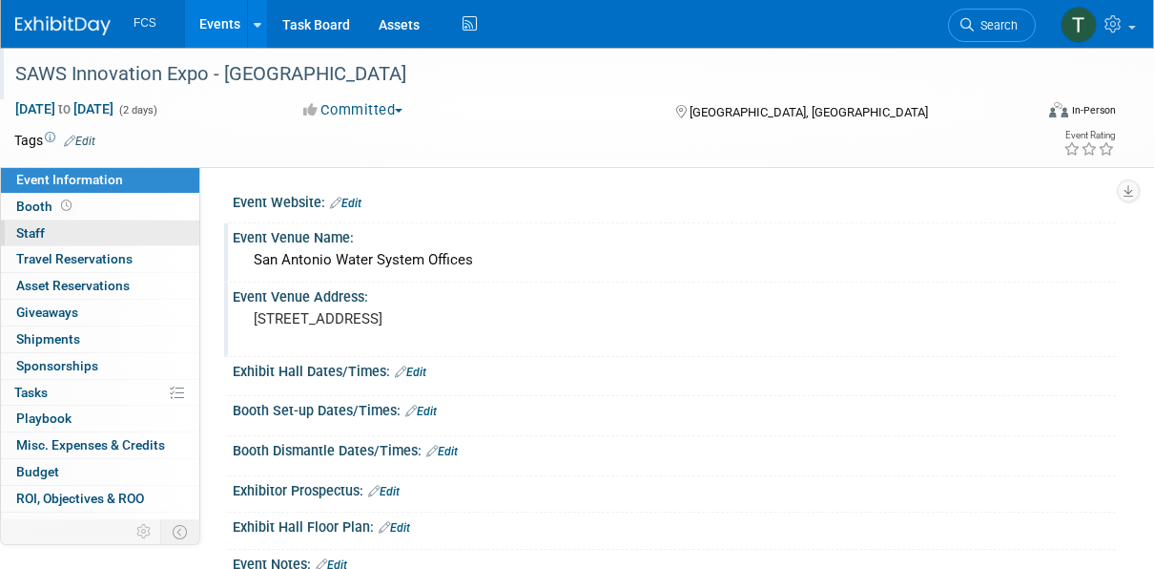
click at [46, 226] on link "0 Staff 0" at bounding box center [100, 233] width 198 height 26
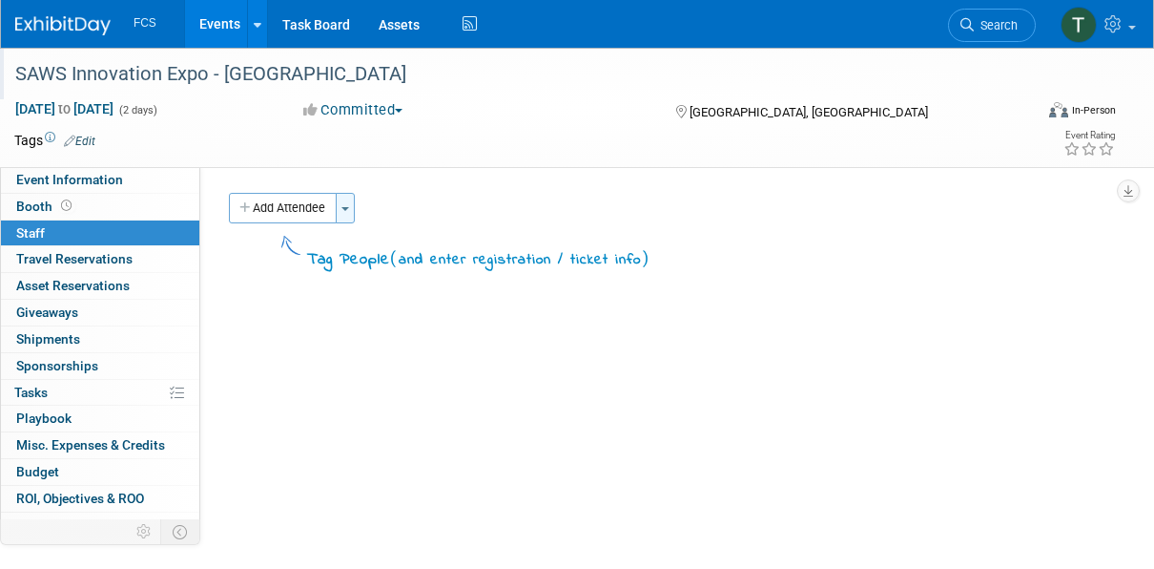
click at [346, 205] on button "Toggle Dropdown" at bounding box center [345, 208] width 19 height 31
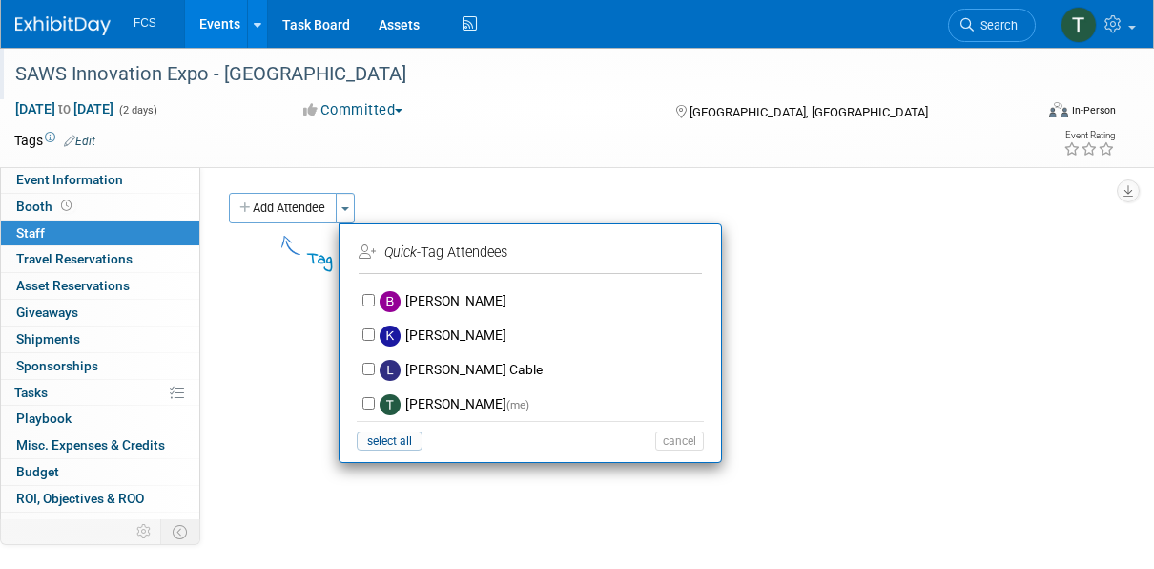
scroll to position [32, 0]
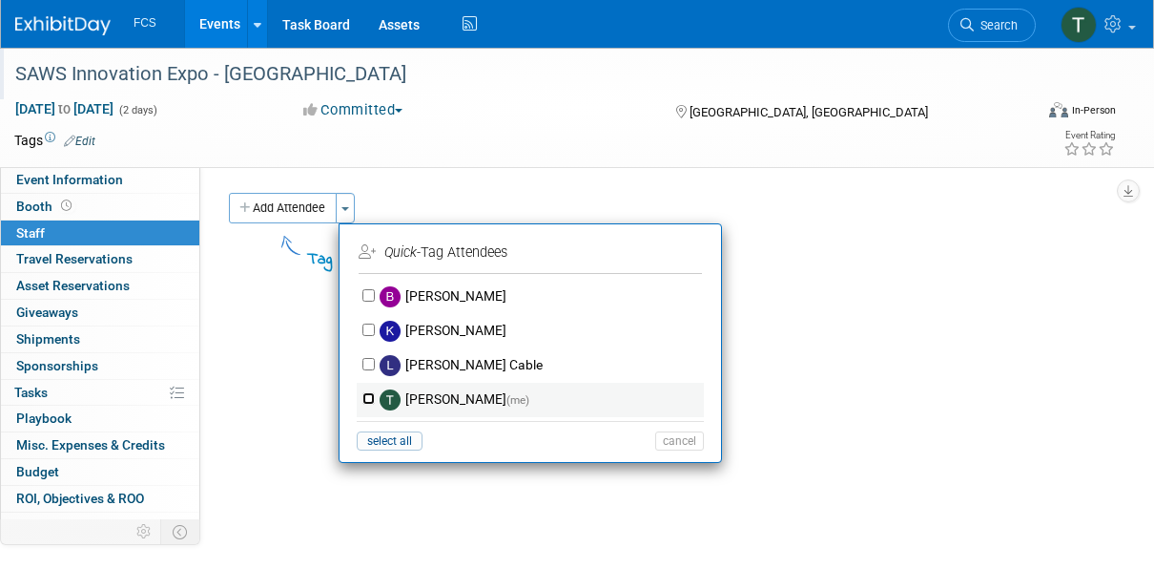
click at [369, 396] on input "Tommy Raye (me)" at bounding box center [368, 398] width 12 height 12
checkbox input "true"
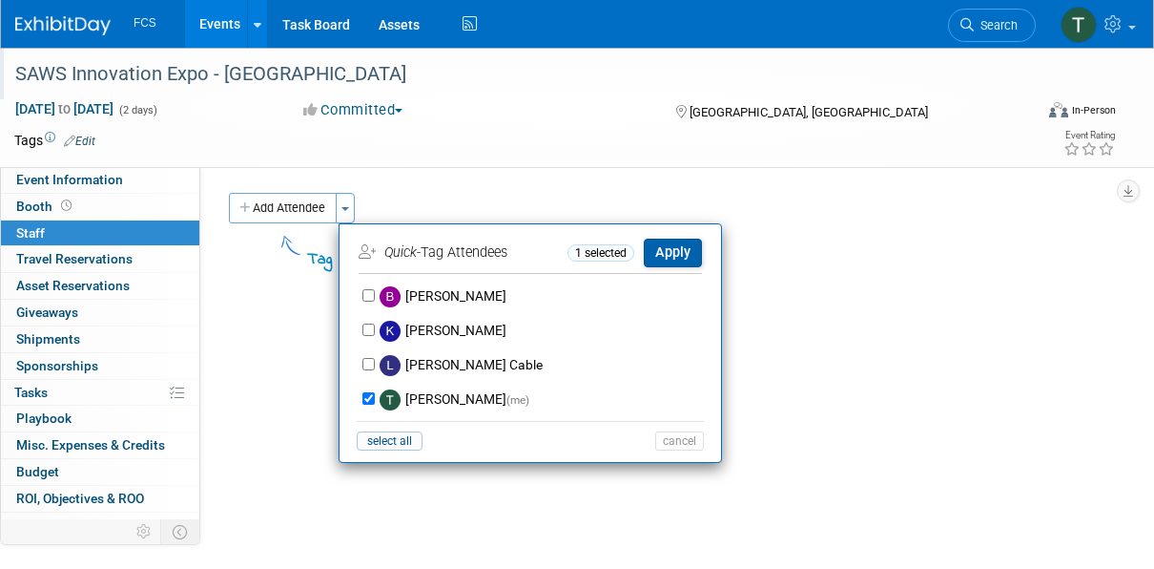
click at [657, 250] on button "Apply" at bounding box center [673, 252] width 58 height 28
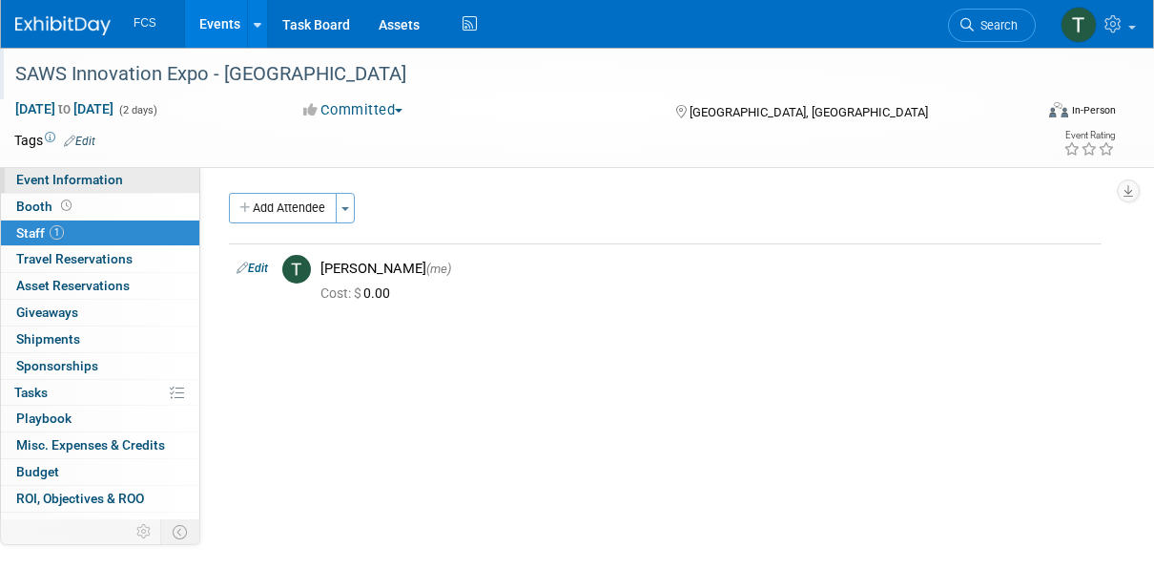
click at [85, 179] on span "Event Information" at bounding box center [69, 179] width 107 height 15
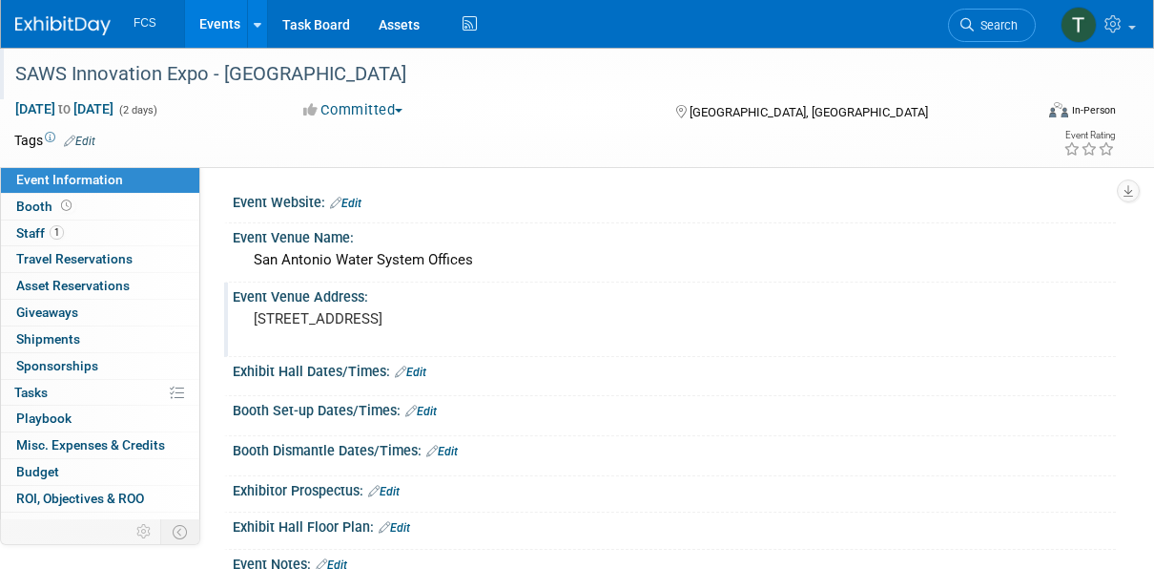
click at [371, 317] on pre "2800 US-281 San Antonio, TX 78212" at bounding box center [417, 318] width 326 height 17
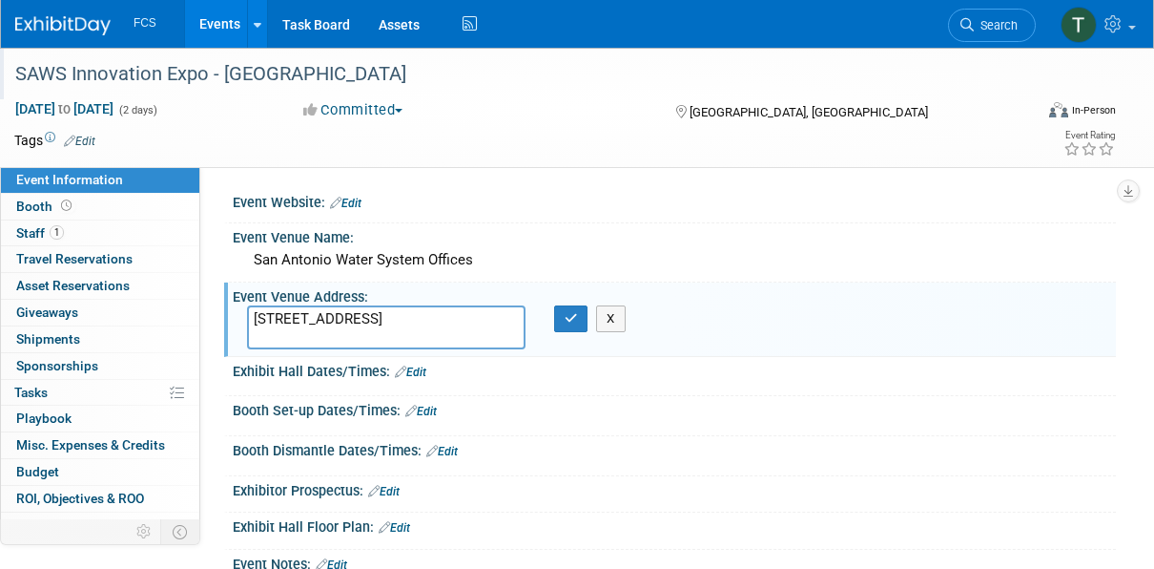
click at [363, 317] on textarea "2800 US-281 San Antonio, TX 78212" at bounding box center [386, 327] width 279 height 44
type textarea "2800 US Hwy 281 N San Antonio, TX 78212"
click at [566, 321] on icon "button" at bounding box center [571, 318] width 13 height 12
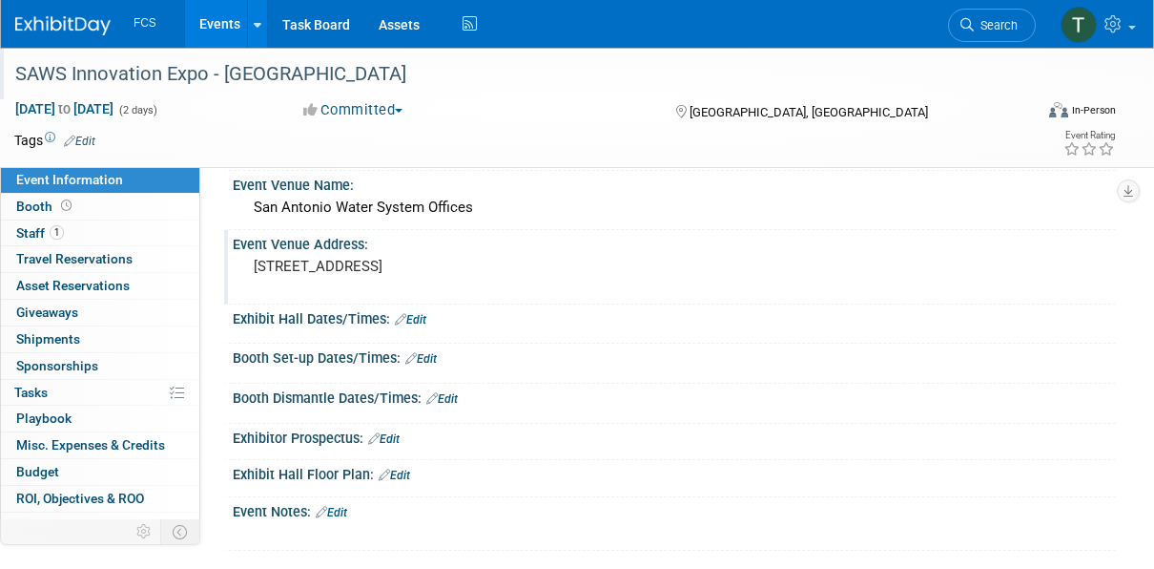
scroll to position [0, 0]
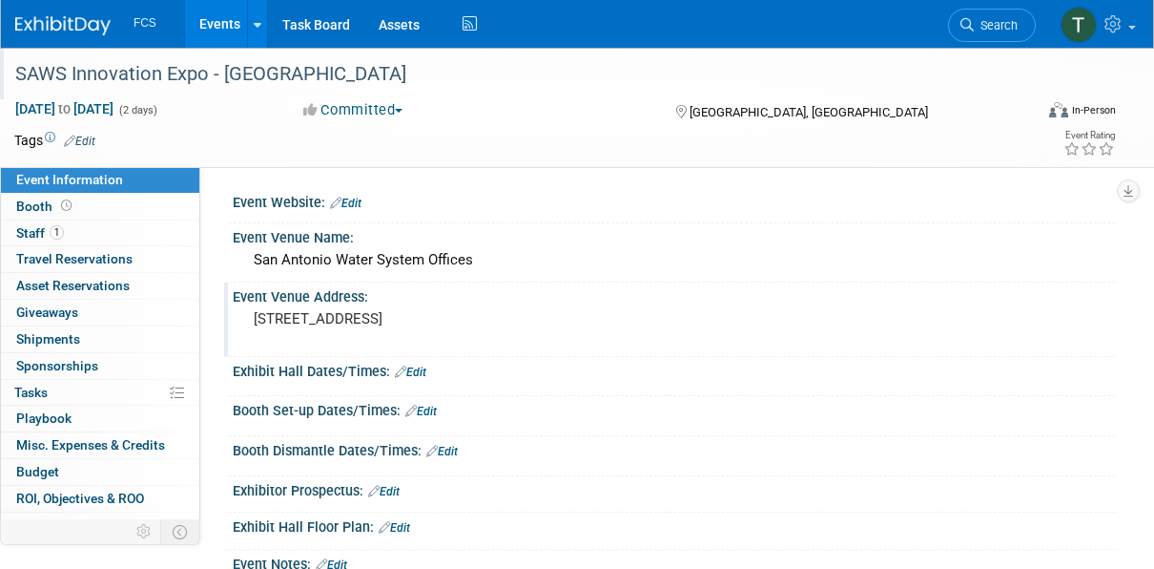
click at [354, 195] on div "Event Website: Edit" at bounding box center [674, 200] width 883 height 25
click at [343, 206] on link "Edit" at bounding box center [345, 202] width 31 height 13
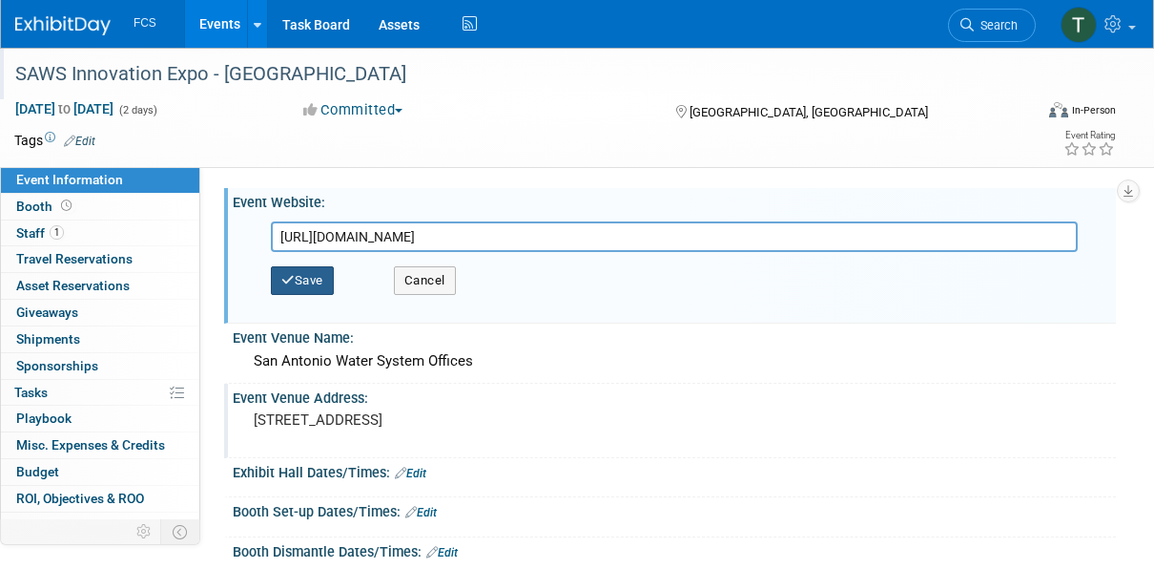
type input "https://www.saws.org/"
click at [306, 275] on button "Save" at bounding box center [302, 280] width 63 height 29
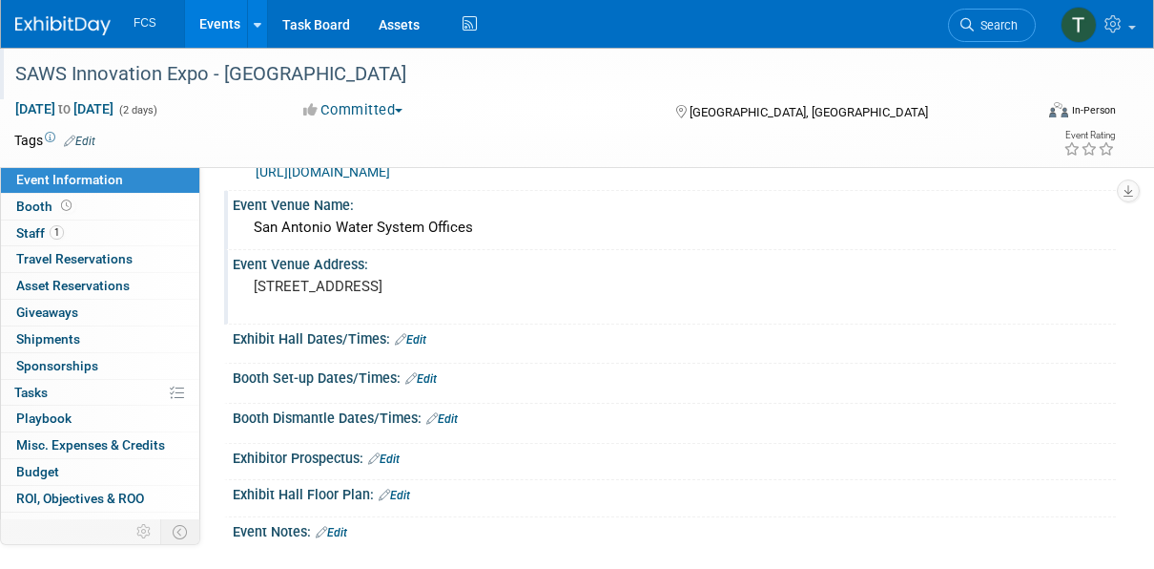
scroll to position [95, 0]
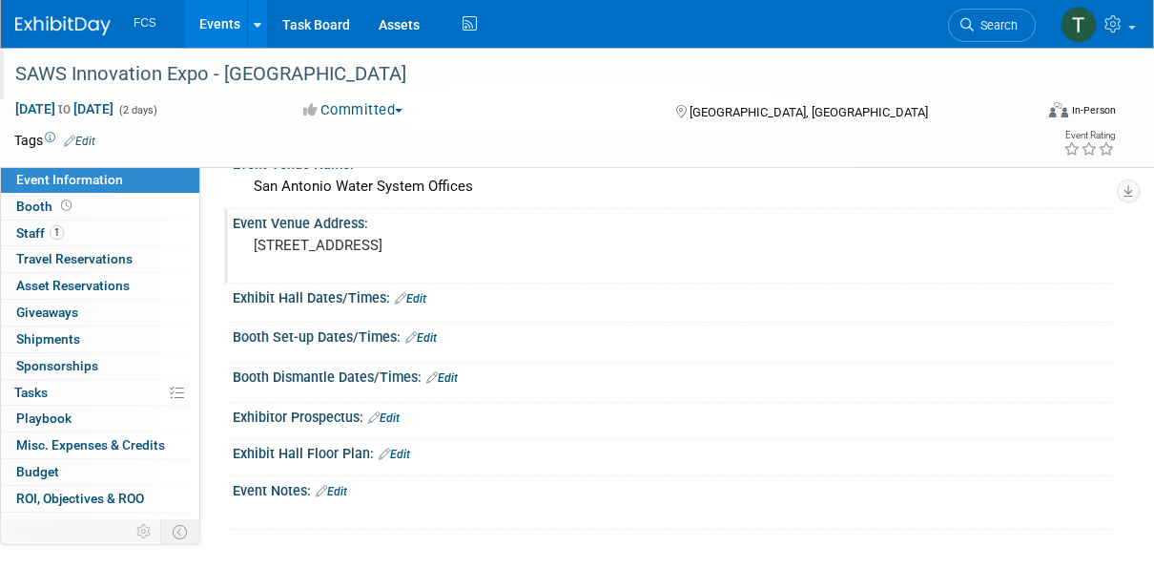
click at [419, 294] on link "Edit" at bounding box center [410, 298] width 31 height 13
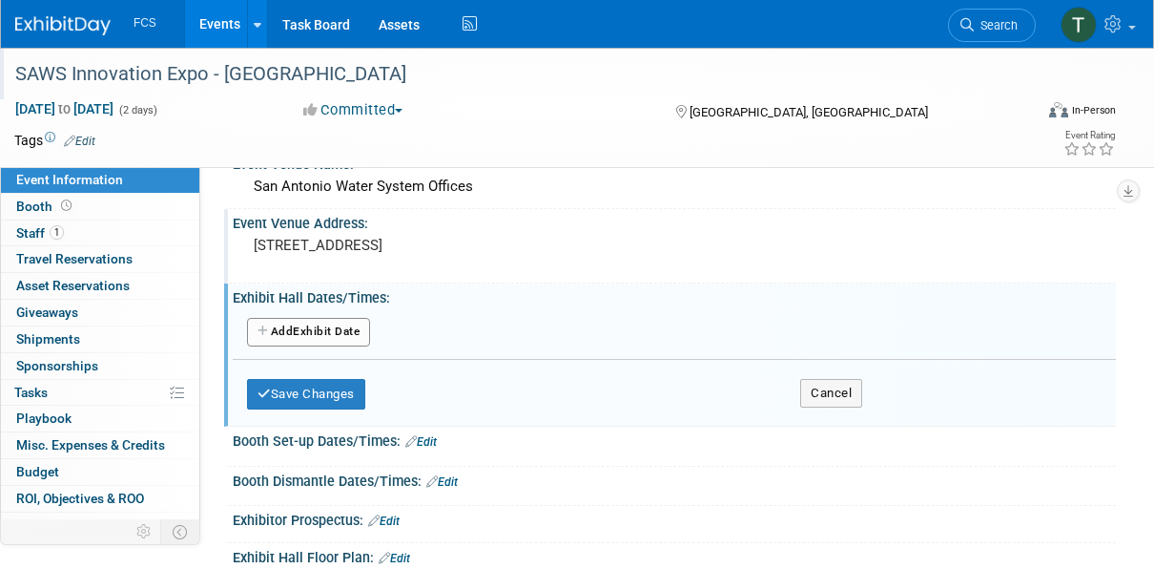
click at [314, 331] on button "Add Another Exhibit Date" at bounding box center [308, 332] width 123 height 29
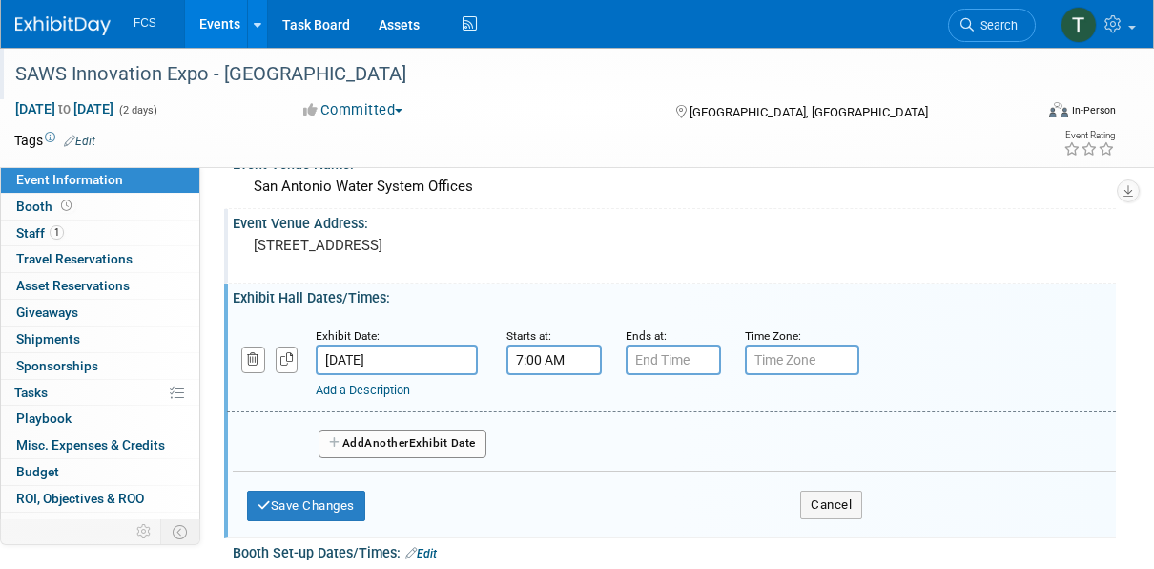
click at [529, 353] on input "7:00 AM" at bounding box center [554, 359] width 95 height 31
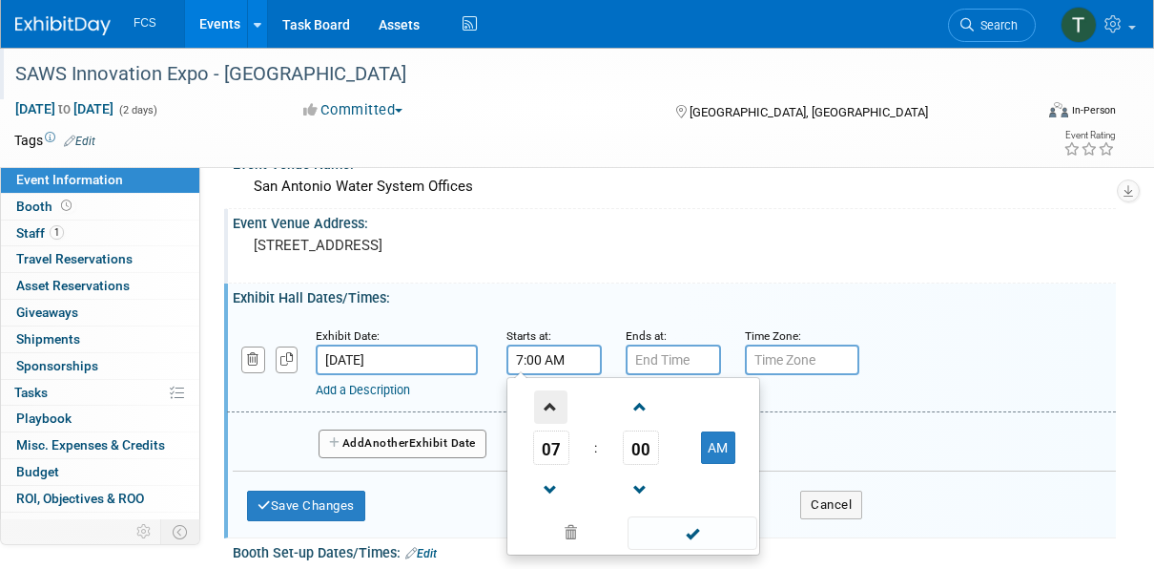
click at [552, 403] on span at bounding box center [550, 406] width 33 height 33
type input "9:00 AM"
click at [690, 532] on span at bounding box center [692, 532] width 129 height 33
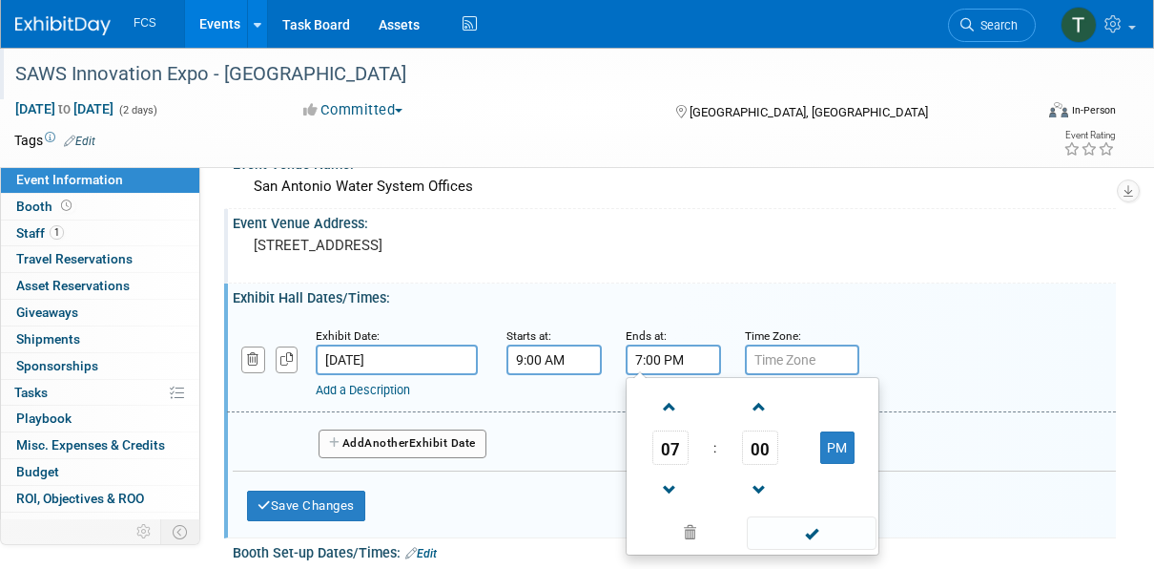
click at [652, 357] on input "7:00 PM" at bounding box center [673, 359] width 95 height 31
click at [673, 479] on span at bounding box center [669, 489] width 33 height 33
click at [672, 483] on span at bounding box center [669, 489] width 33 height 33
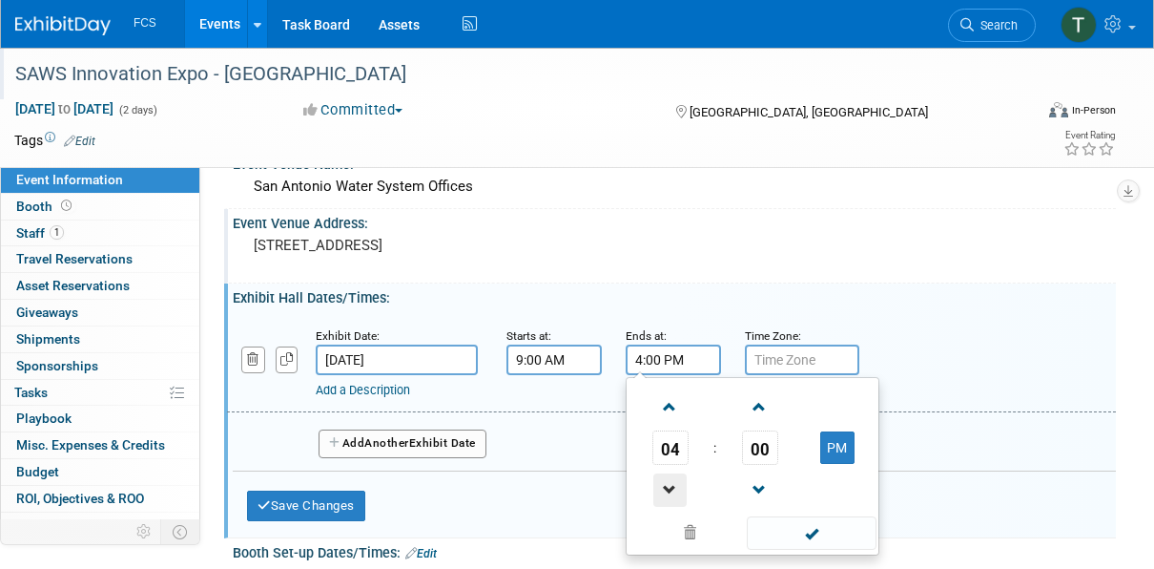
type input "3:00 PM"
click at [817, 525] on span at bounding box center [811, 532] width 129 height 33
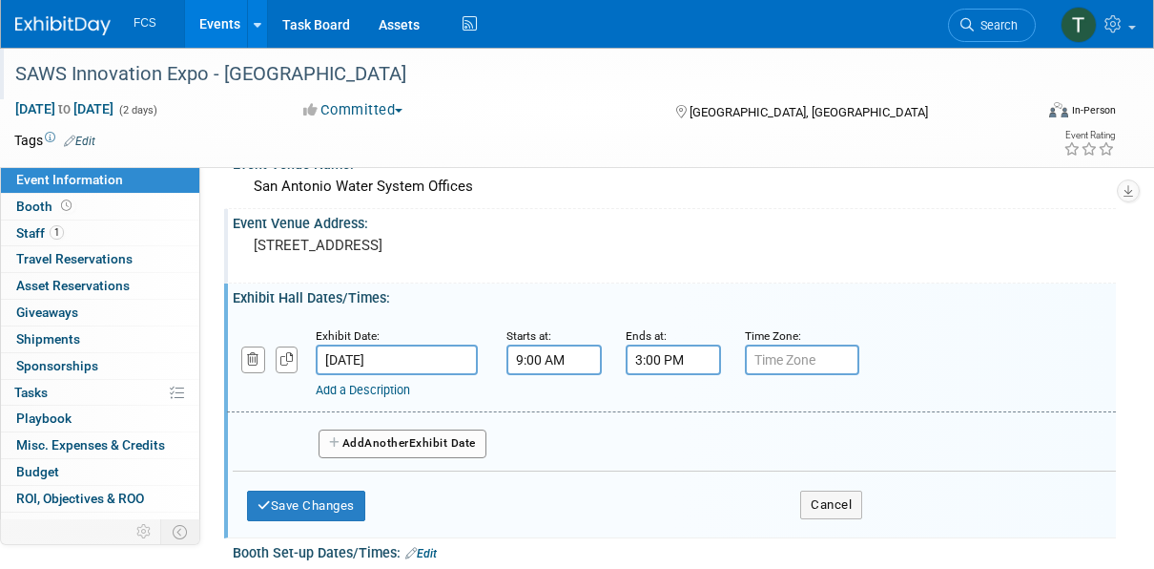
click at [785, 360] on input "text" at bounding box center [802, 359] width 114 height 31
type input "CT"
click at [368, 440] on button "Add Another Exhibit Date" at bounding box center [403, 443] width 168 height 29
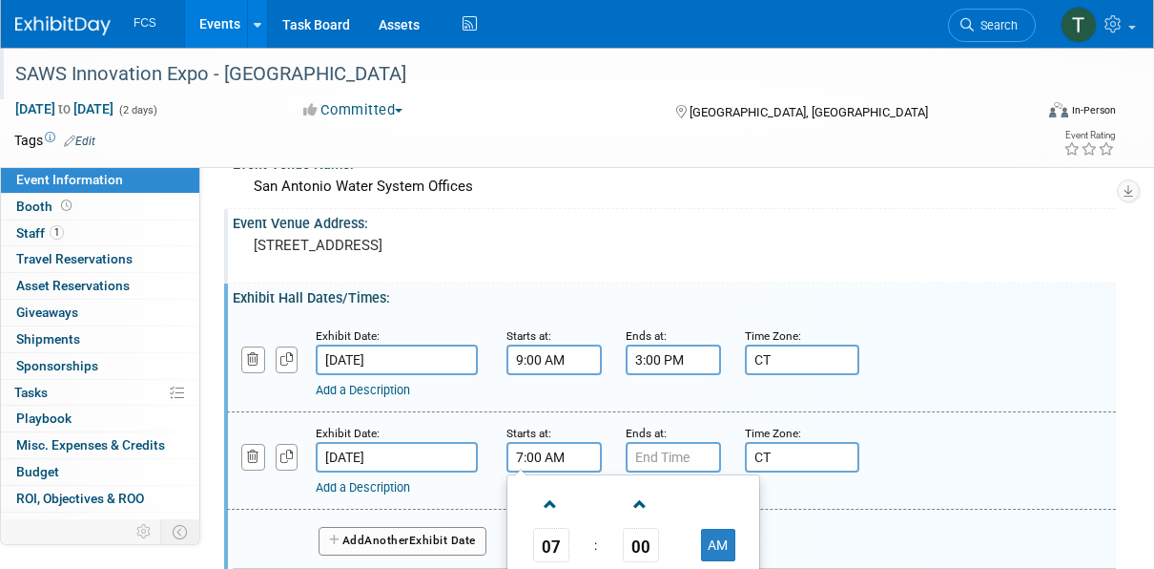
click at [550, 452] on input "7:00 AM" at bounding box center [554, 457] width 95 height 31
click at [553, 507] on span at bounding box center [550, 503] width 33 height 33
type input "9:00 AM"
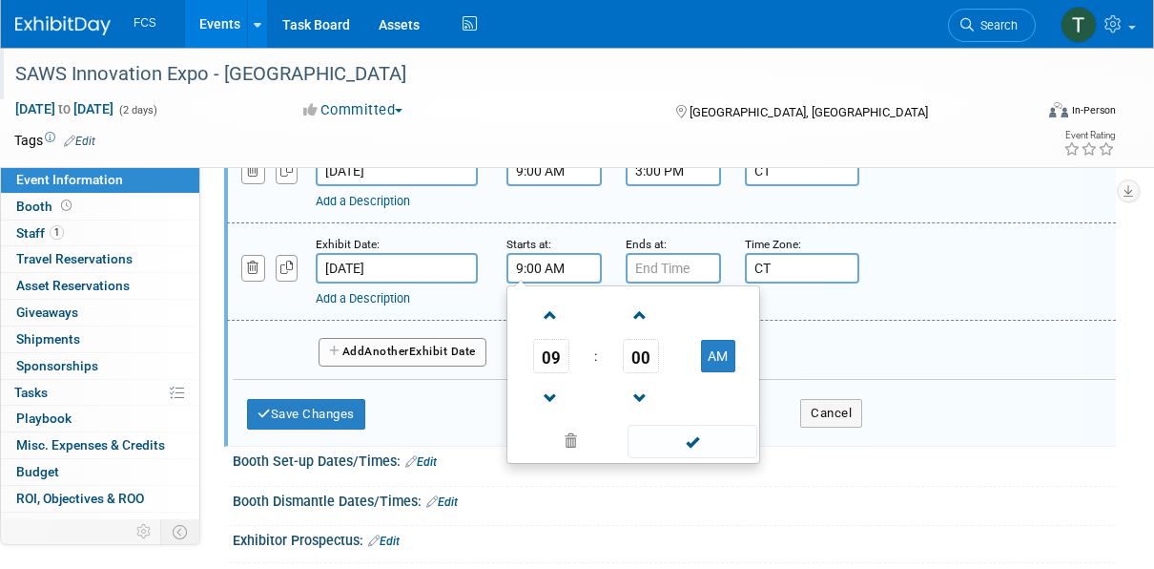
scroll to position [286, 0]
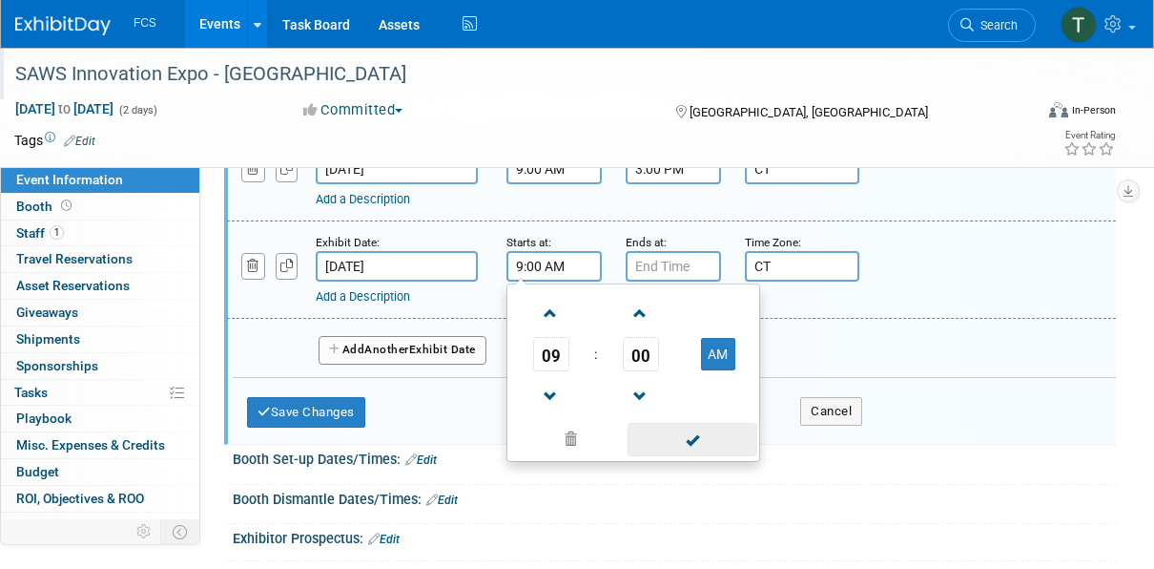
click at [693, 438] on span at bounding box center [692, 439] width 129 height 33
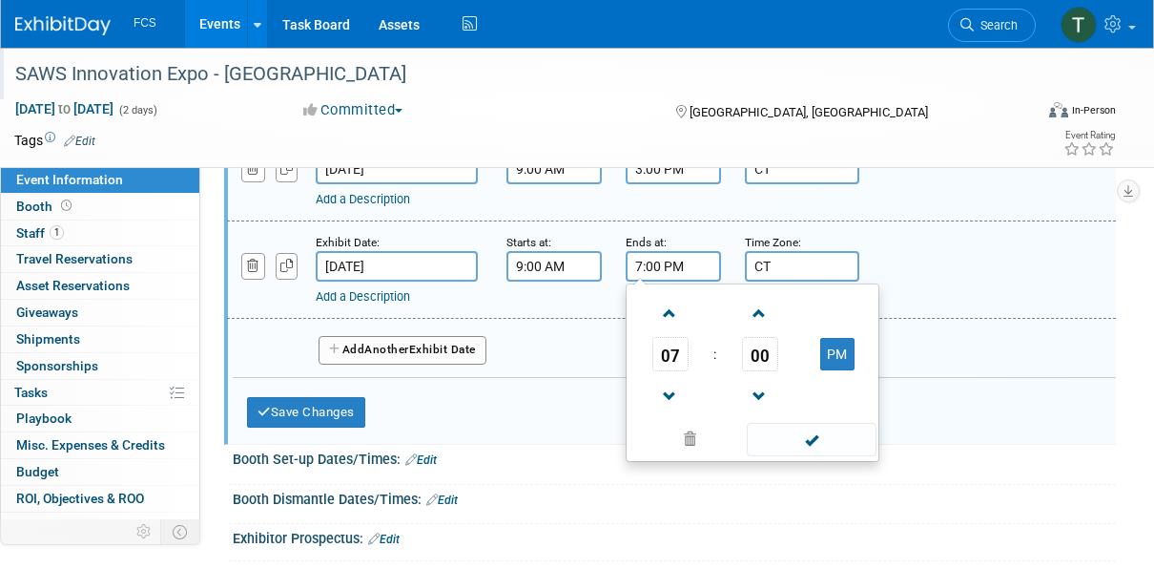
click at [681, 258] on input "7:00 PM" at bounding box center [673, 266] width 95 height 31
click at [668, 389] on span at bounding box center [669, 396] width 33 height 33
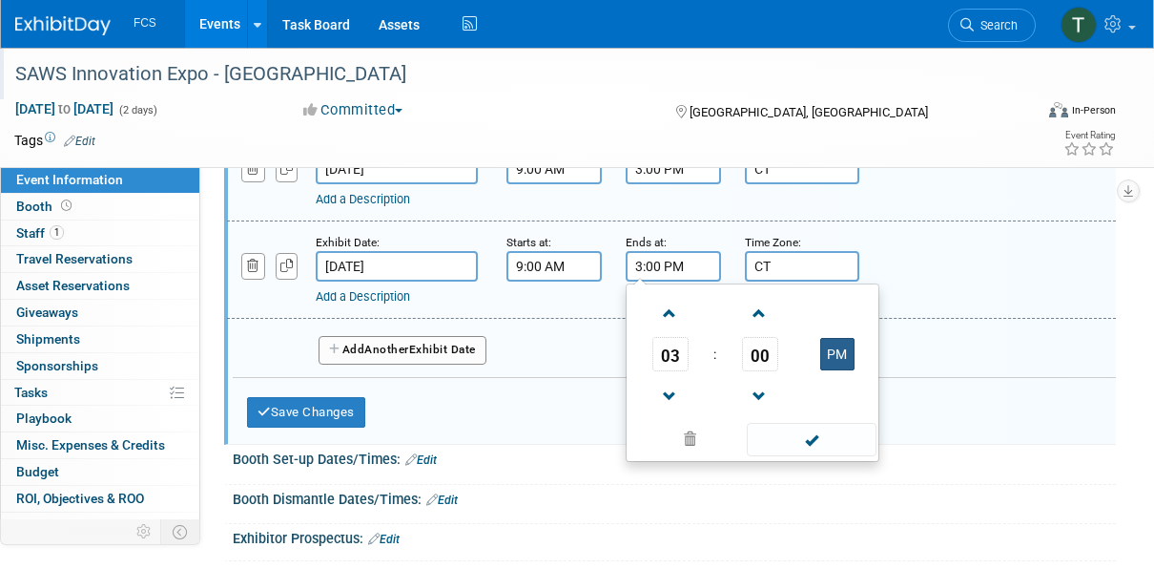
click at [838, 349] on button "PM" at bounding box center [837, 354] width 34 height 32
click at [812, 435] on span at bounding box center [811, 439] width 129 height 33
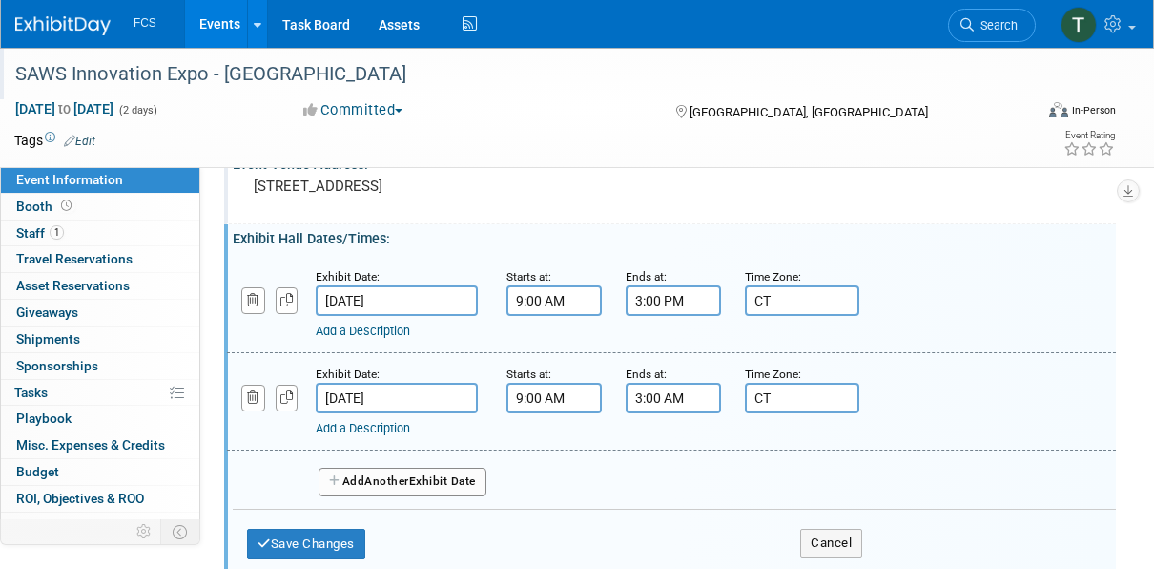
scroll to position [95, 0]
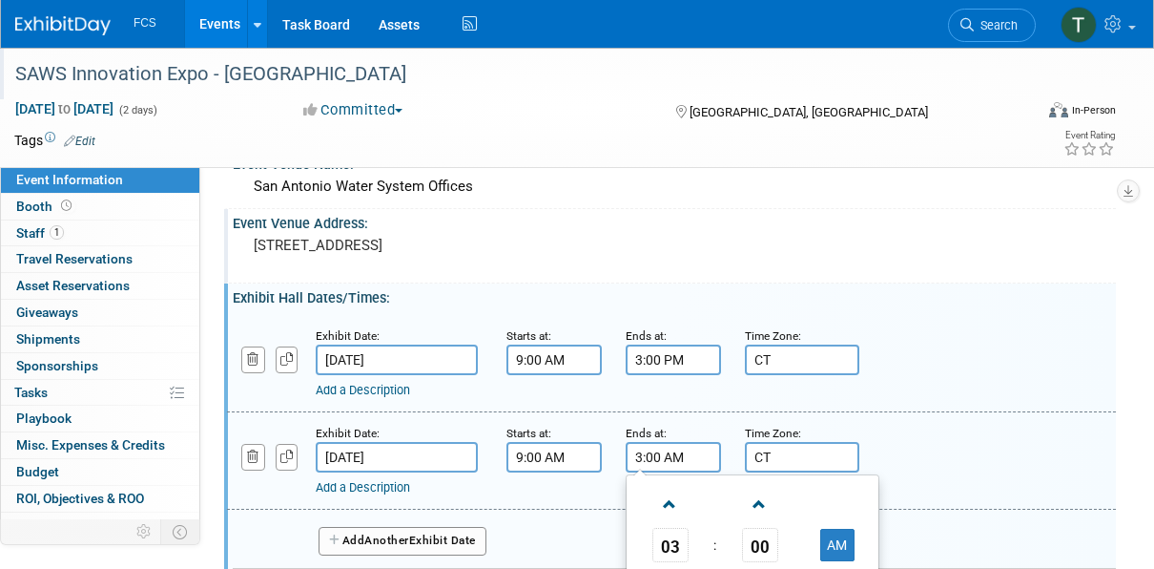
click at [685, 458] on input "3:00 AM" at bounding box center [673, 457] width 95 height 31
click at [837, 544] on button "AM" at bounding box center [837, 544] width 34 height 32
type input "3:00 PM"
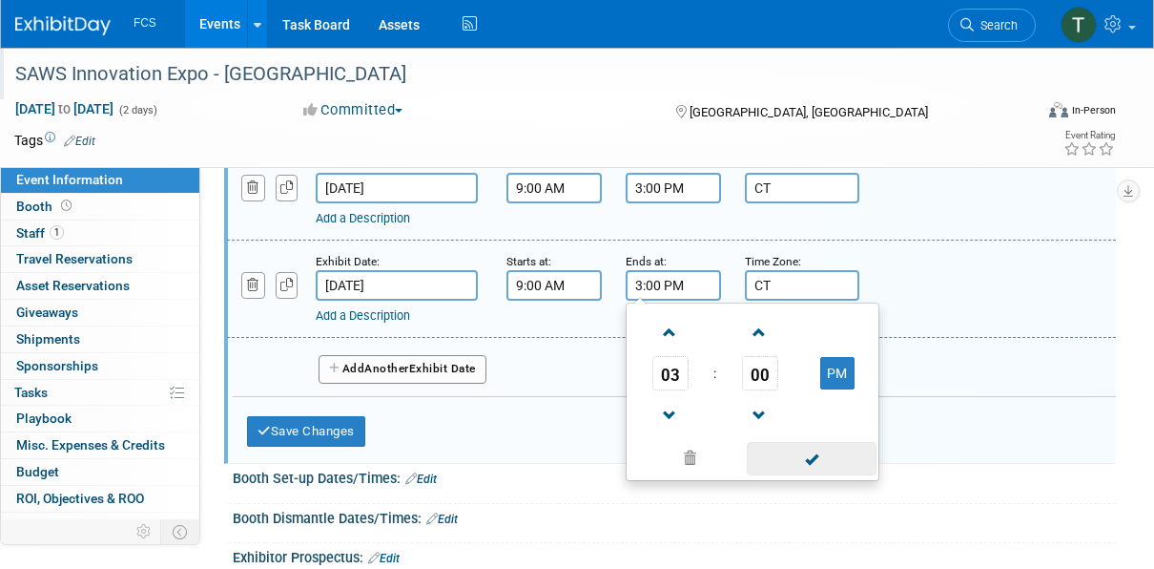
scroll to position [286, 0]
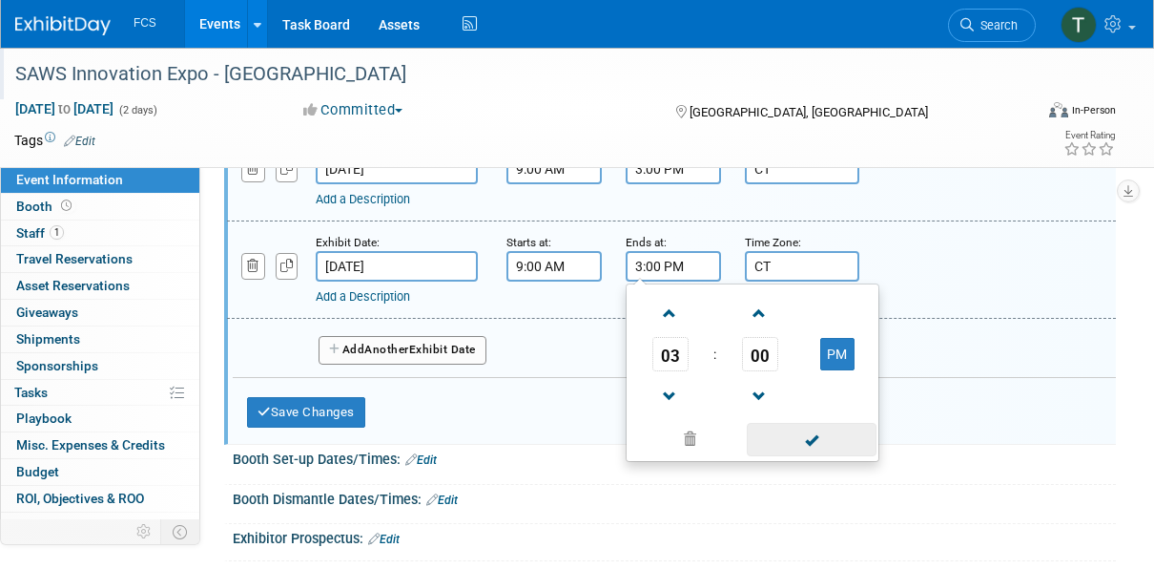
click at [827, 433] on span at bounding box center [811, 439] width 129 height 33
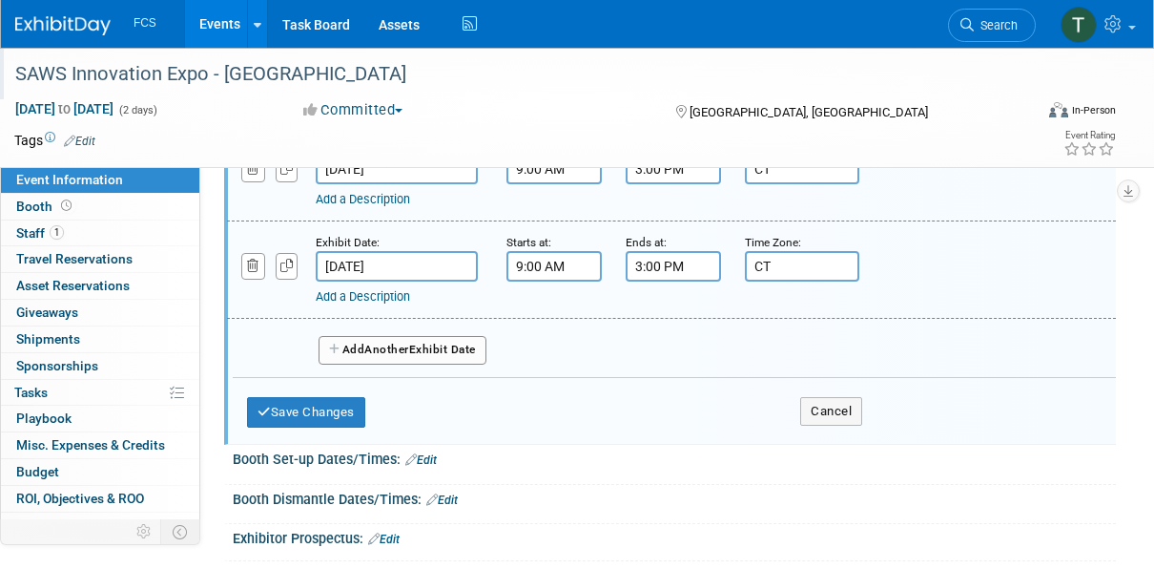
click at [669, 445] on div "Booth Set-up Dates/Times: Edit" at bounding box center [674, 457] width 883 height 25
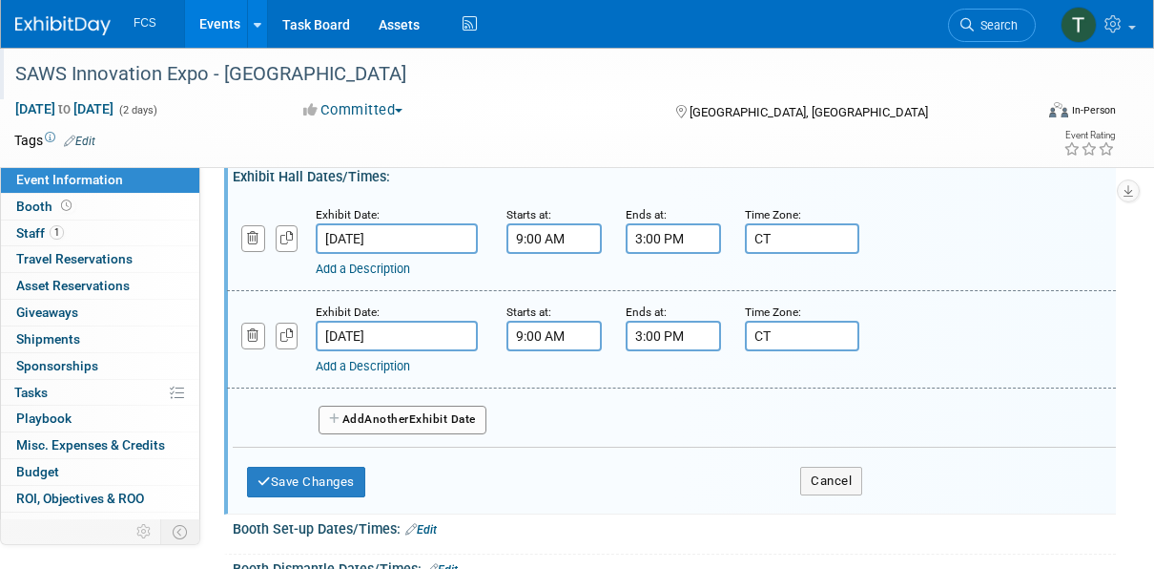
scroll to position [382, 0]
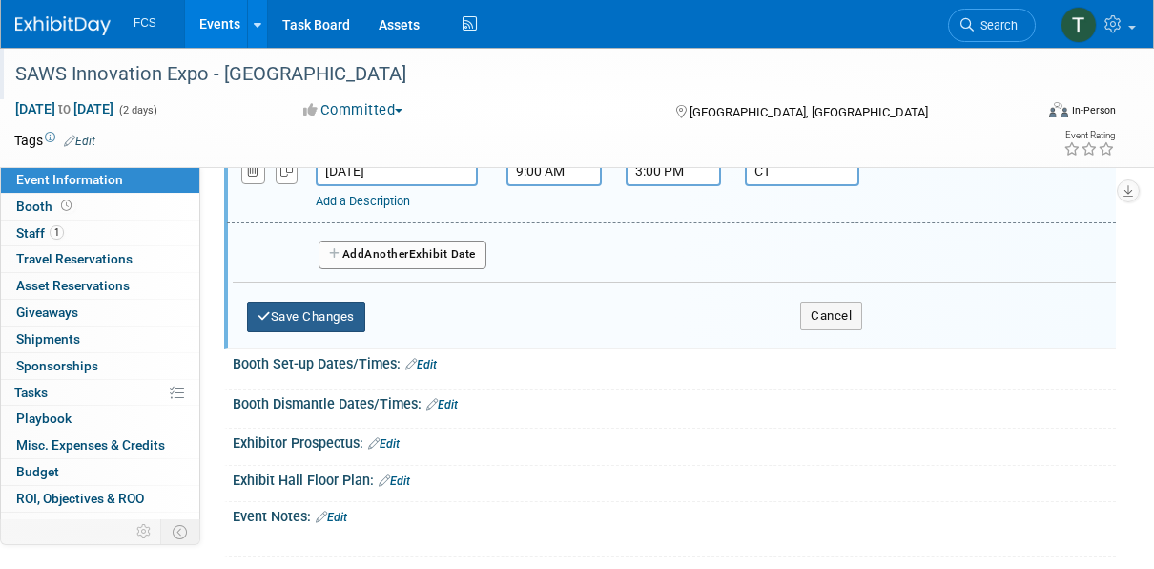
click at [303, 317] on button "Save Changes" at bounding box center [306, 316] width 118 height 31
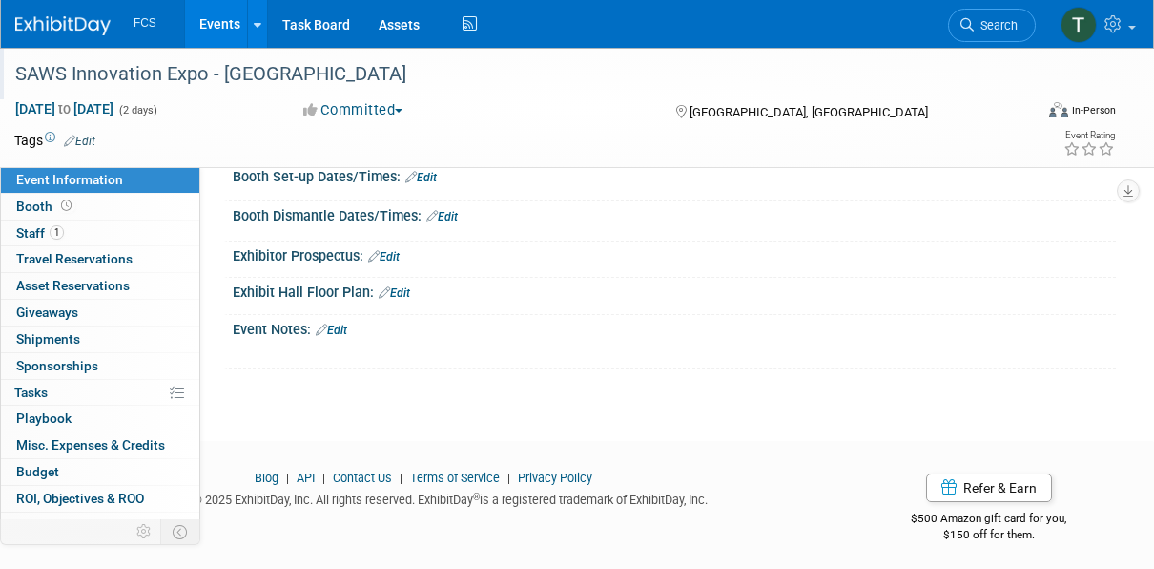
scroll to position [0, 0]
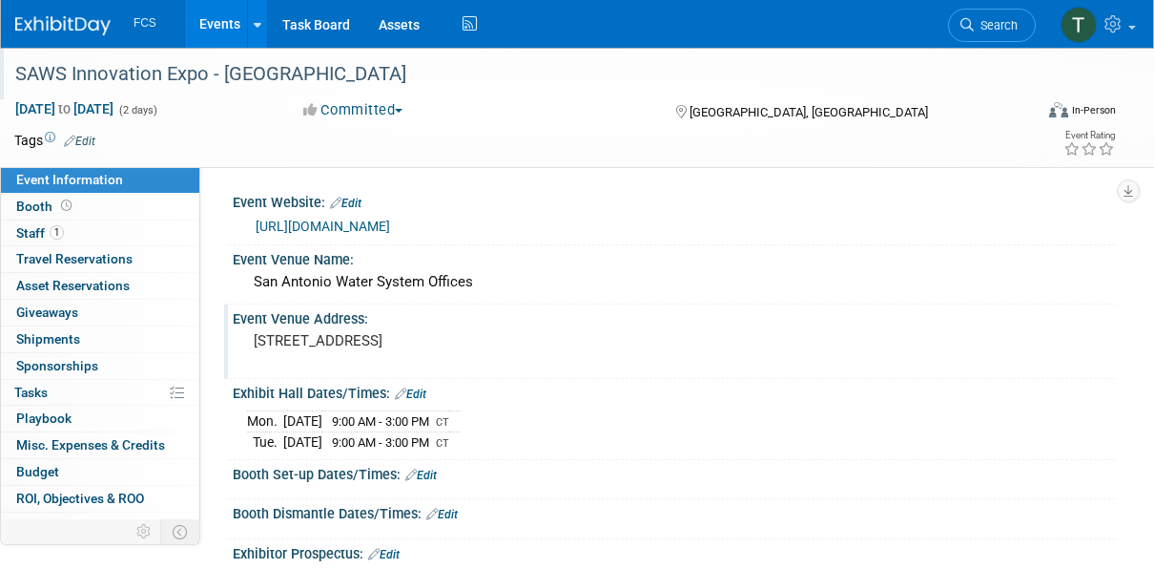
click at [213, 21] on link "Events" at bounding box center [220, 24] width 70 height 48
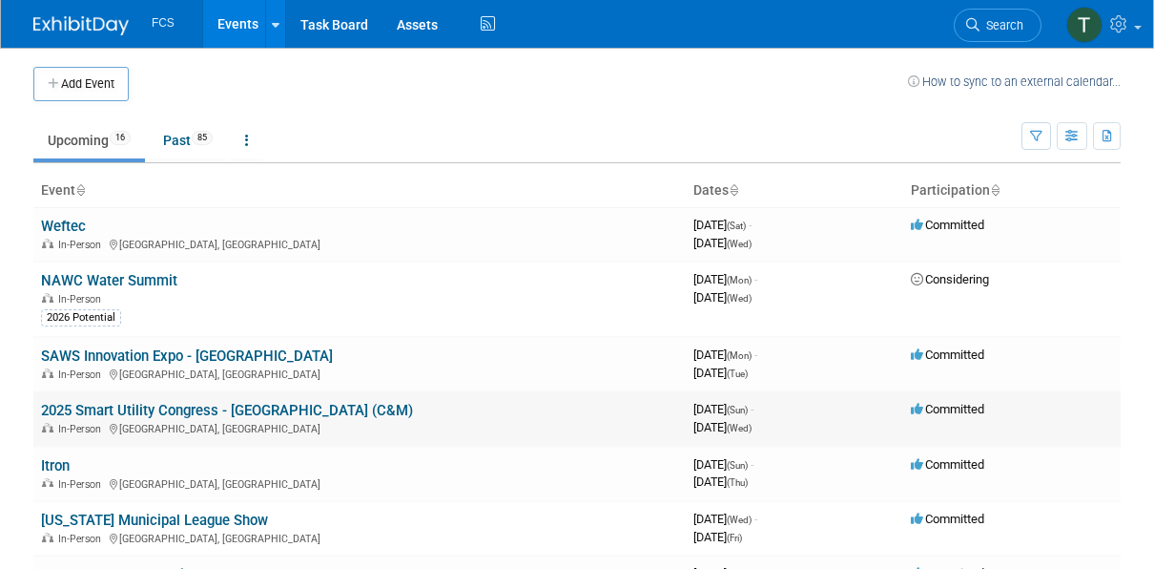
click at [128, 408] on link "2025 Smart Utility Congress - [GEOGRAPHIC_DATA] (C&M)" at bounding box center [227, 410] width 372 height 17
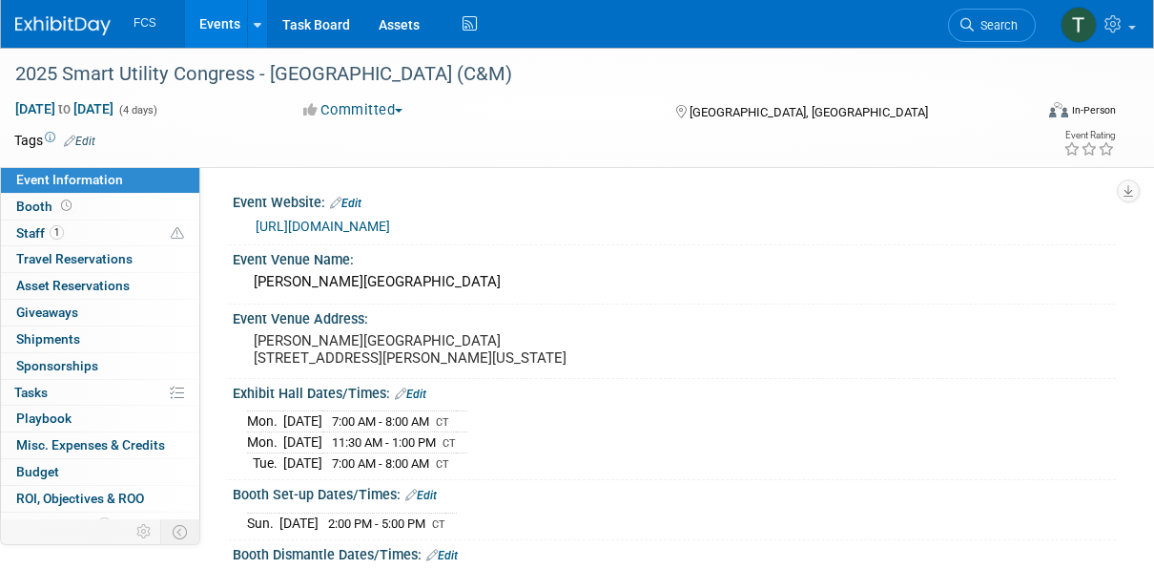
click at [390, 220] on link "https://web.cvent.com/event/df1ed53e-3c11-469f-aafb-5216909a2061/websitePage:64…" at bounding box center [323, 225] width 134 height 15
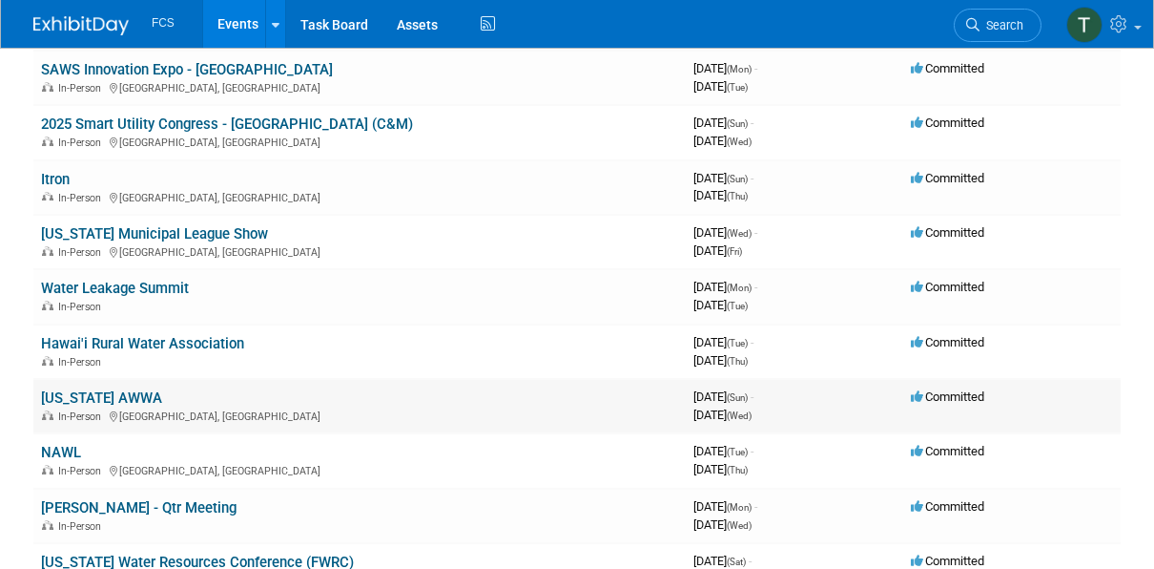
scroll to position [284, 0]
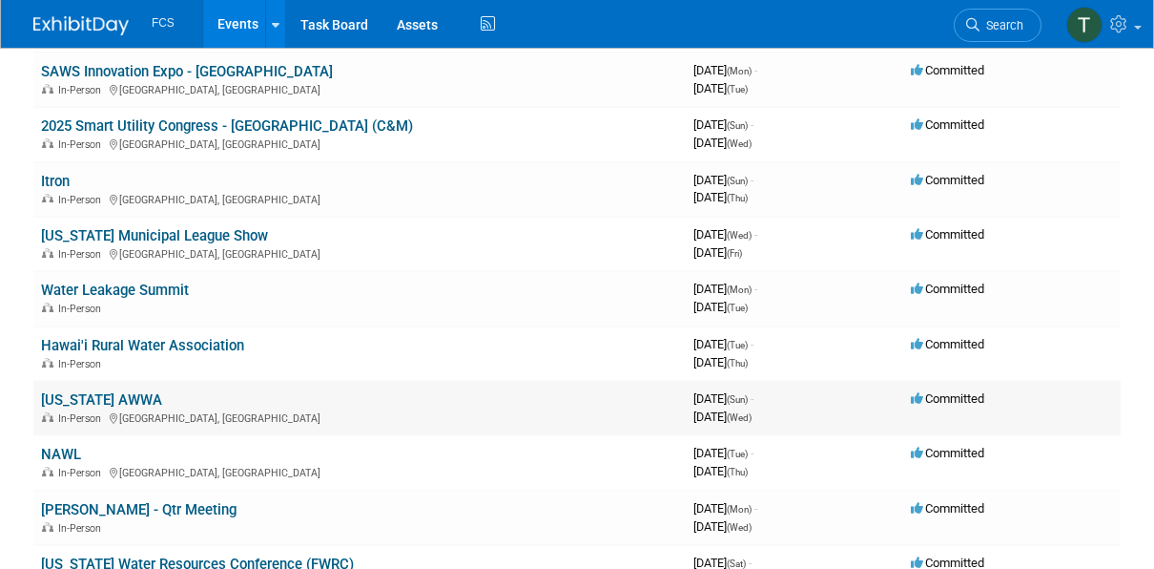
click at [90, 401] on link "[US_STATE] AWWA" at bounding box center [101, 399] width 121 height 17
click at [62, 448] on link "NAWL" at bounding box center [61, 453] width 40 height 17
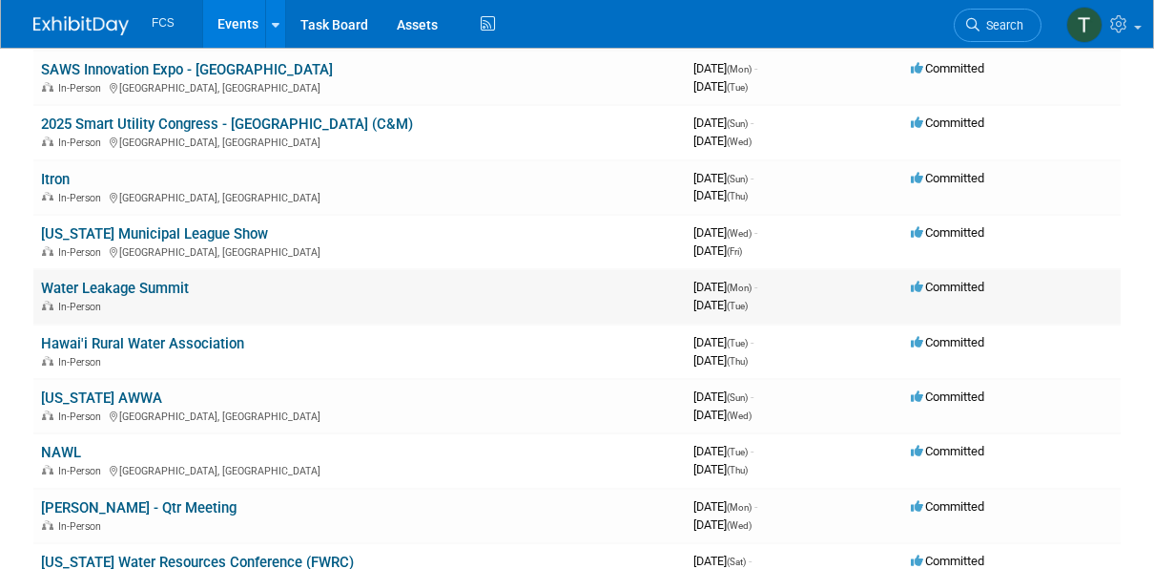
scroll to position [191, 0]
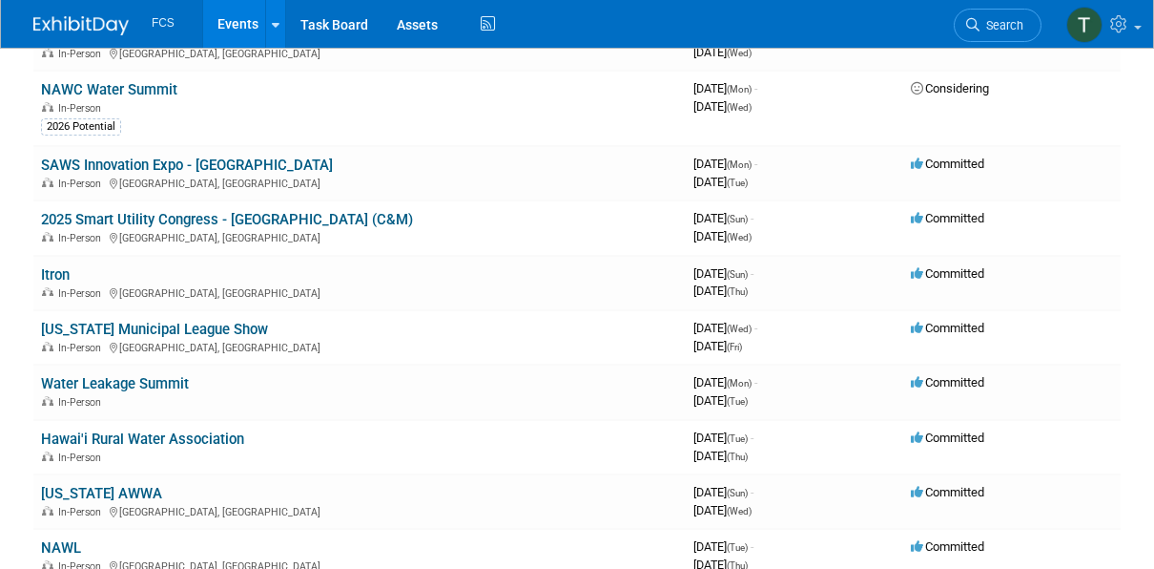
click at [218, 164] on link "SAWS Innovation Expo - [GEOGRAPHIC_DATA]" at bounding box center [187, 164] width 292 height 17
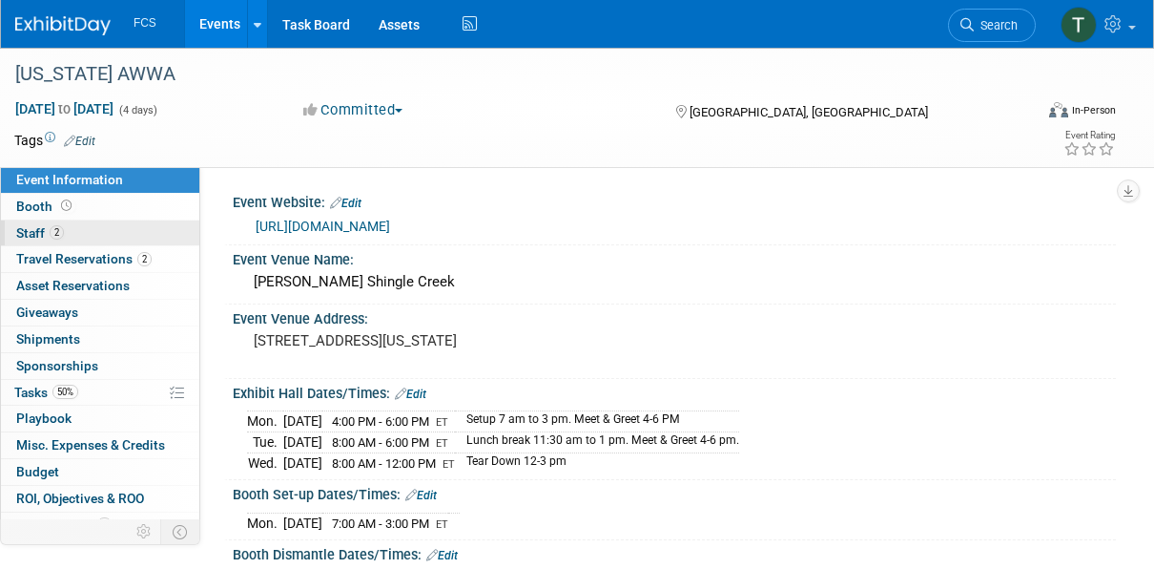
click at [28, 235] on span "Staff 2" at bounding box center [40, 232] width 48 height 15
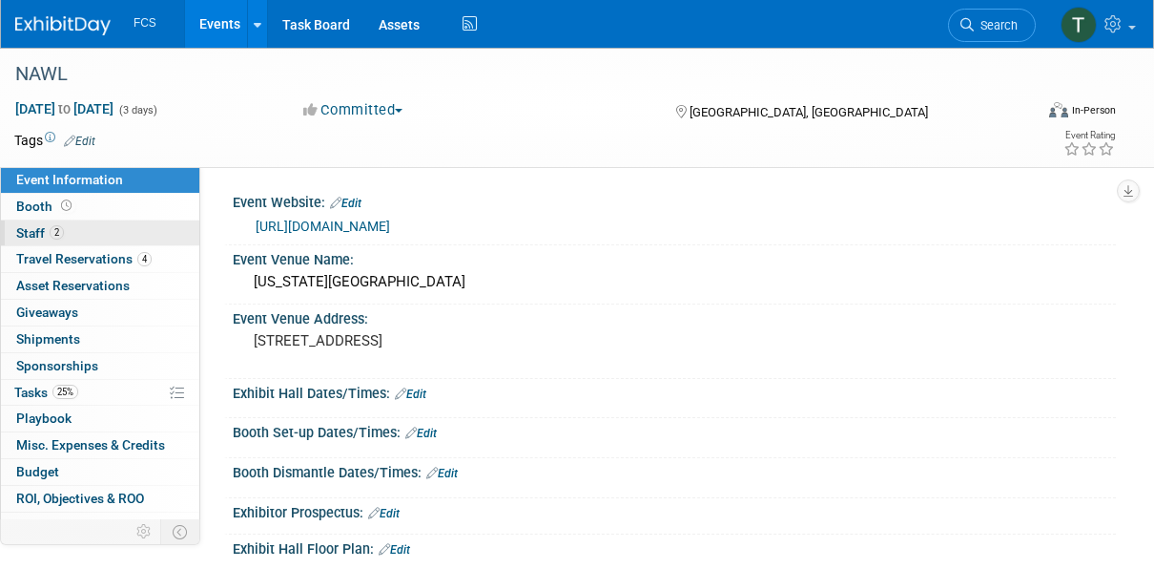
click at [35, 236] on span "Staff 2" at bounding box center [40, 232] width 48 height 15
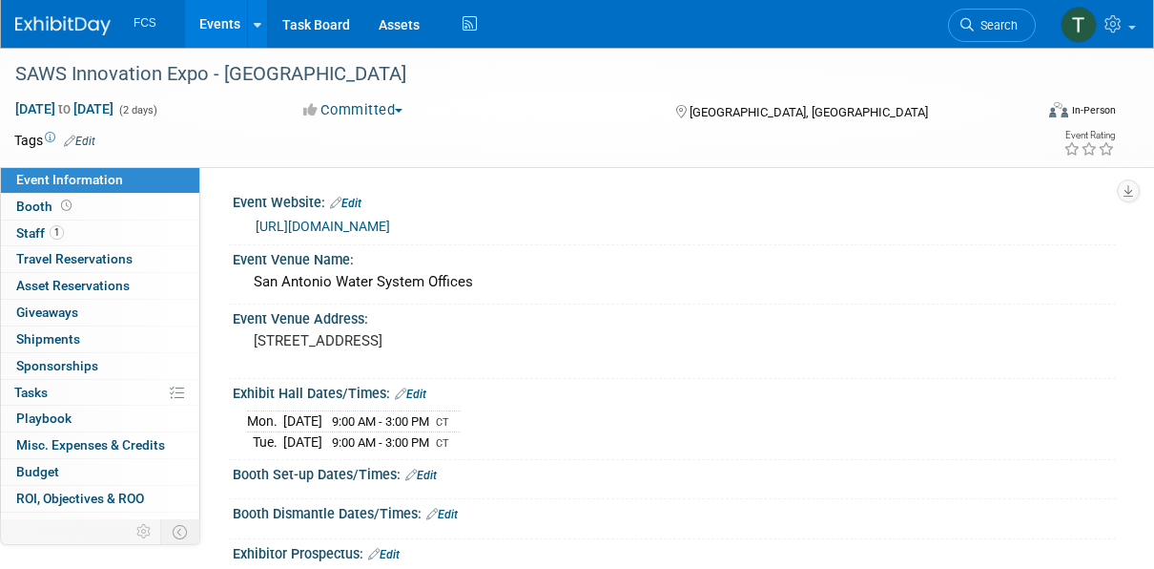
click at [432, 472] on link "Edit" at bounding box center [420, 474] width 31 height 13
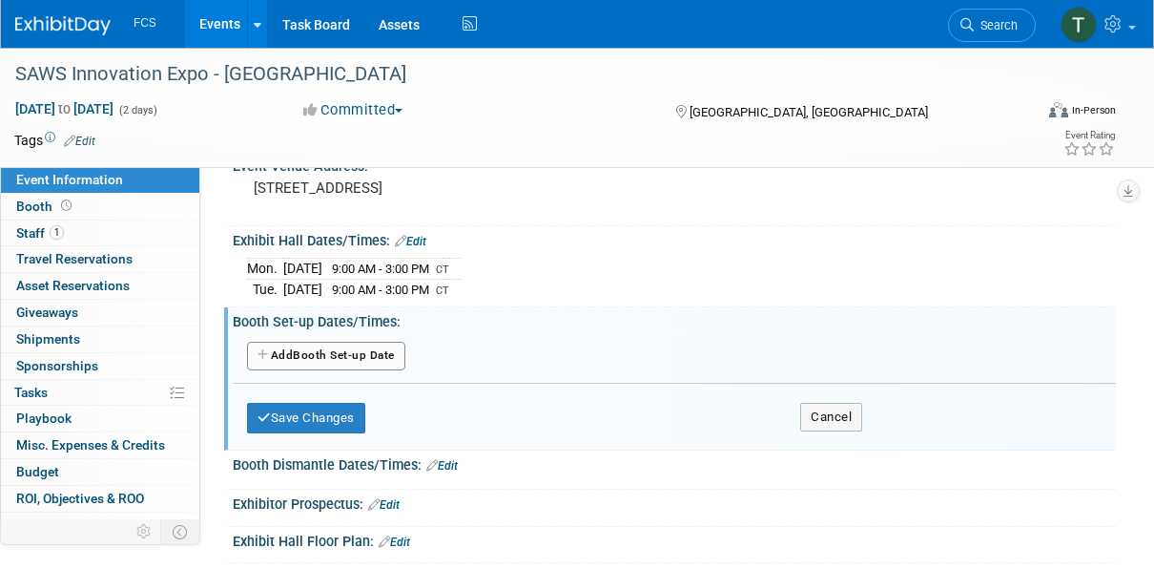
scroll to position [191, 0]
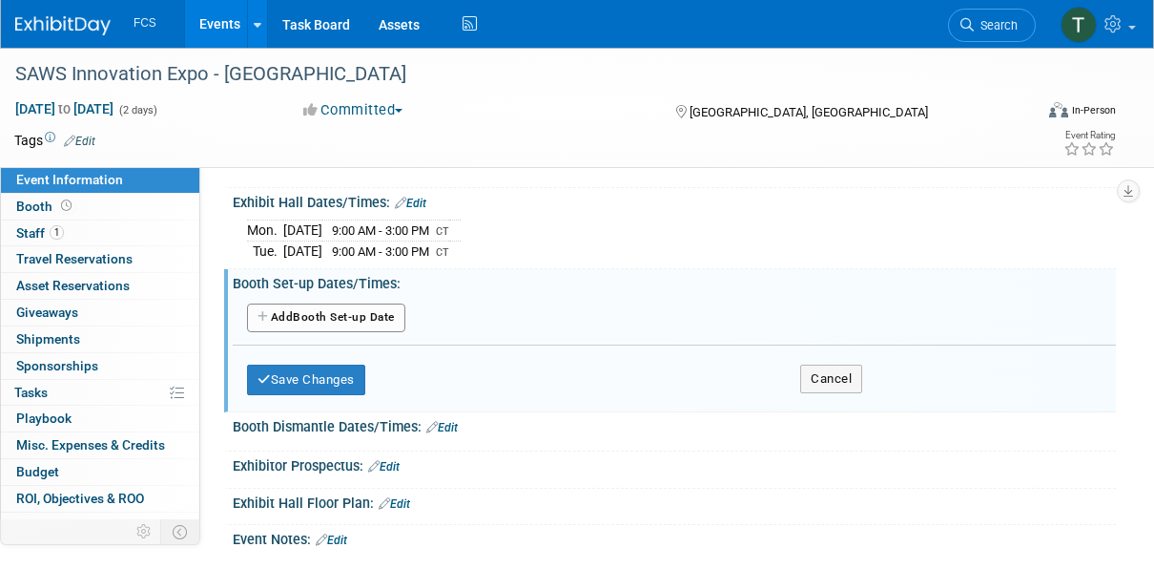
click at [265, 315] on icon "button" at bounding box center [264, 316] width 13 height 11
select select "9"
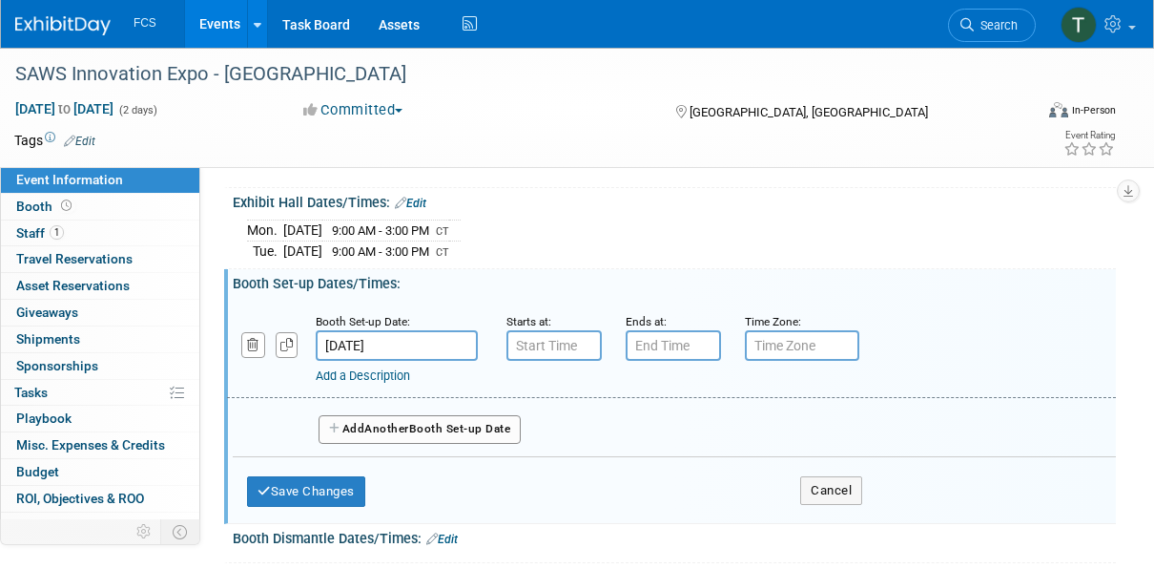
click at [378, 347] on input "[DATE]" at bounding box center [397, 345] width 162 height 31
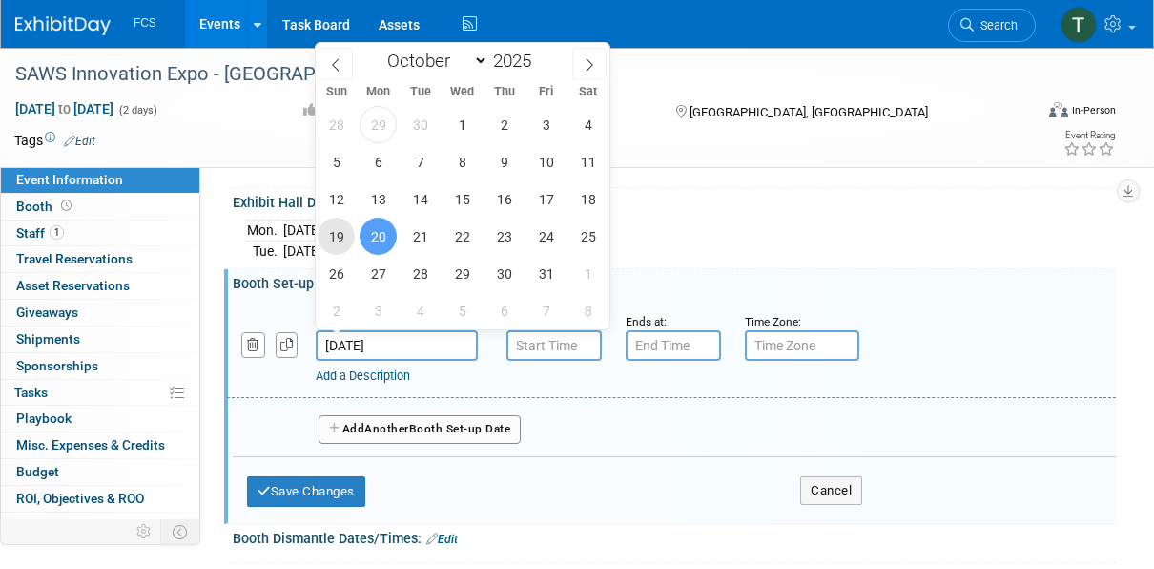
click at [332, 237] on span "19" at bounding box center [336, 235] width 37 height 37
type input "Oct 19, 2025"
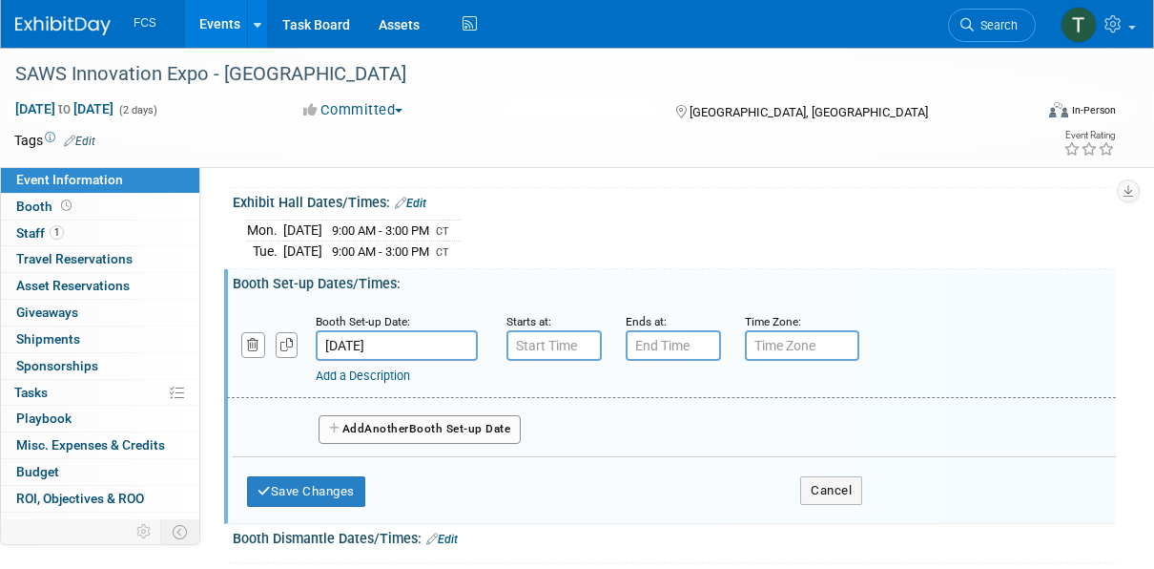
type input "7:00 AM"
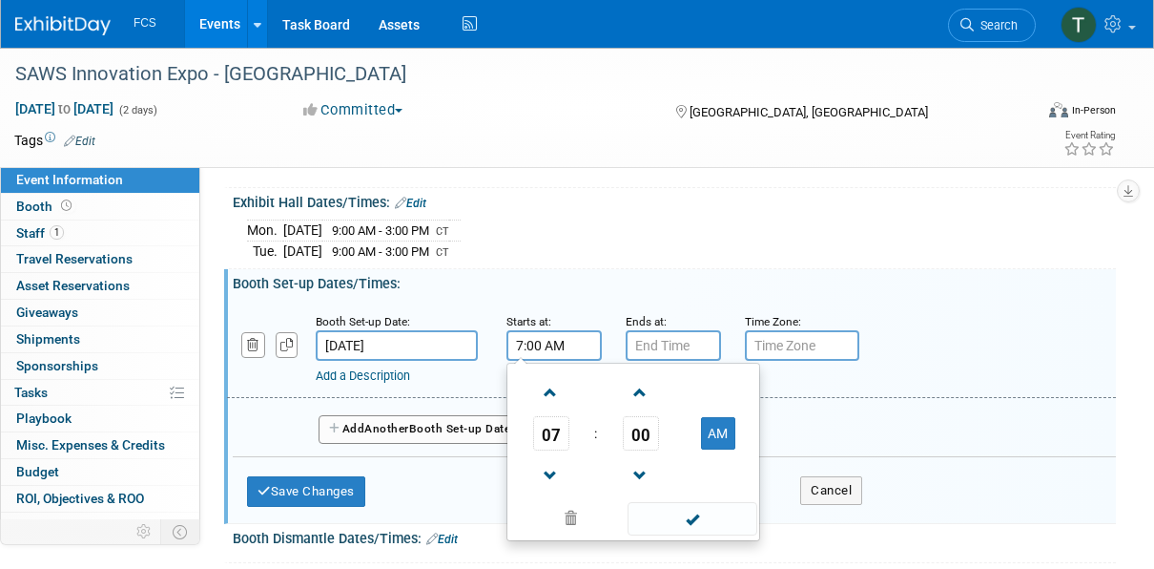
click at [548, 349] on input "7:00 AM" at bounding box center [554, 345] width 95 height 31
click at [775, 228] on div "Mon. Oct 20, 2025 9:00 AM - 3:00 PM CT Tue. Oct 21, 2025 9:00 AM - 3:00 PM CT" at bounding box center [674, 238] width 855 height 46
click at [593, 338] on input "7:00 AM" at bounding box center [554, 345] width 95 height 31
drag, startPoint x: 593, startPoint y: 338, endPoint x: 489, endPoint y: 323, distance: 105.0
click at [489, 323] on div "Booth Set-up Date: Oct 19, 2025 Starts at: 7:00 AM 07 : 00 AM 12 01 02 03 04 05…" at bounding box center [671, 348] width 889 height 97
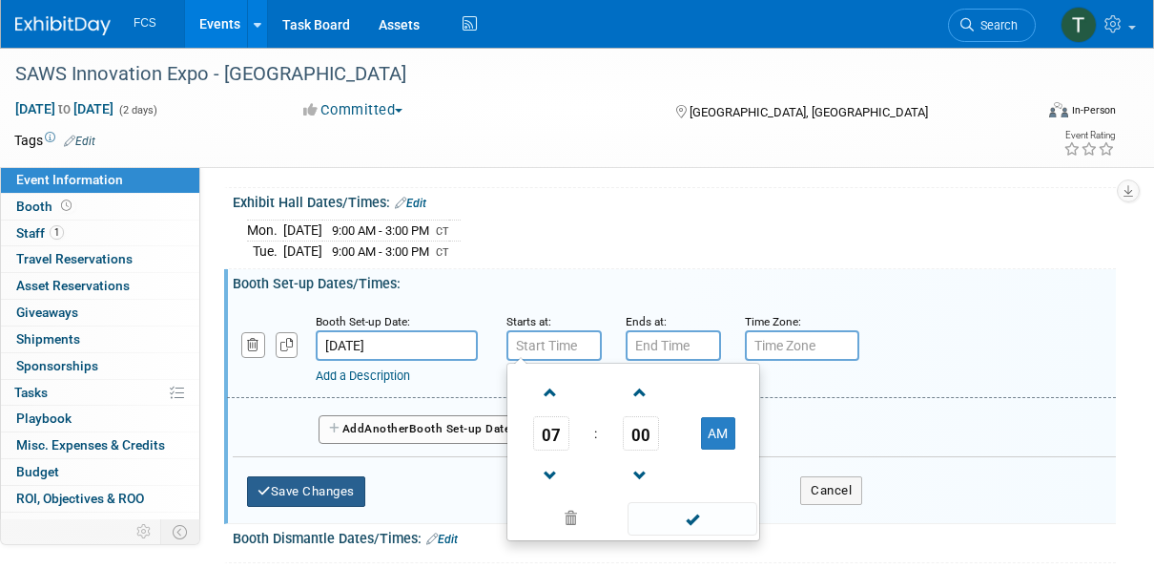
click at [305, 486] on button "Save Changes" at bounding box center [306, 491] width 118 height 31
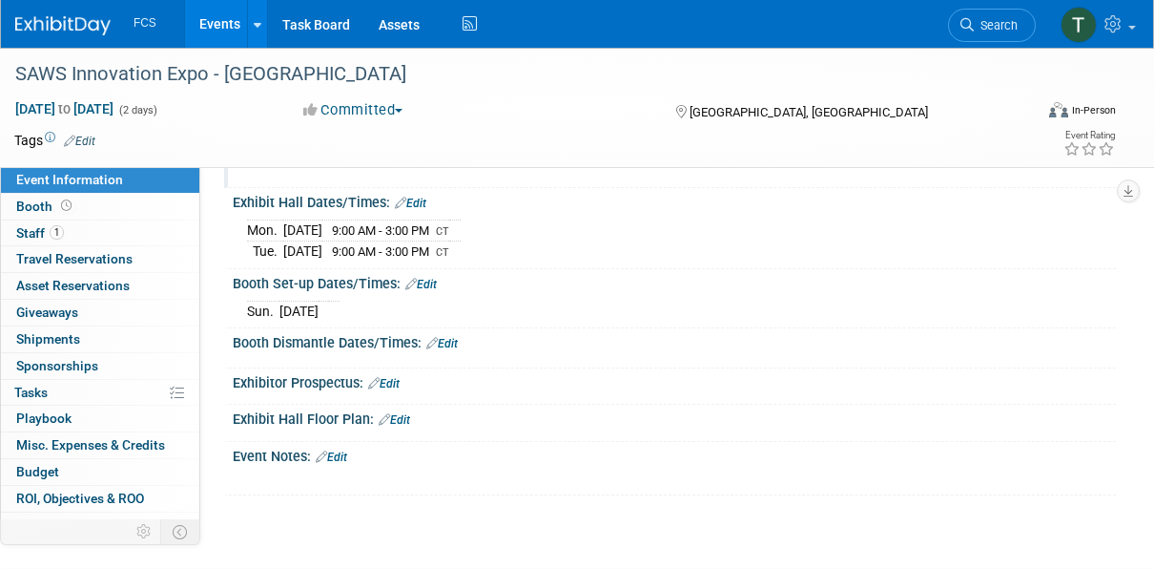
scroll to position [95, 0]
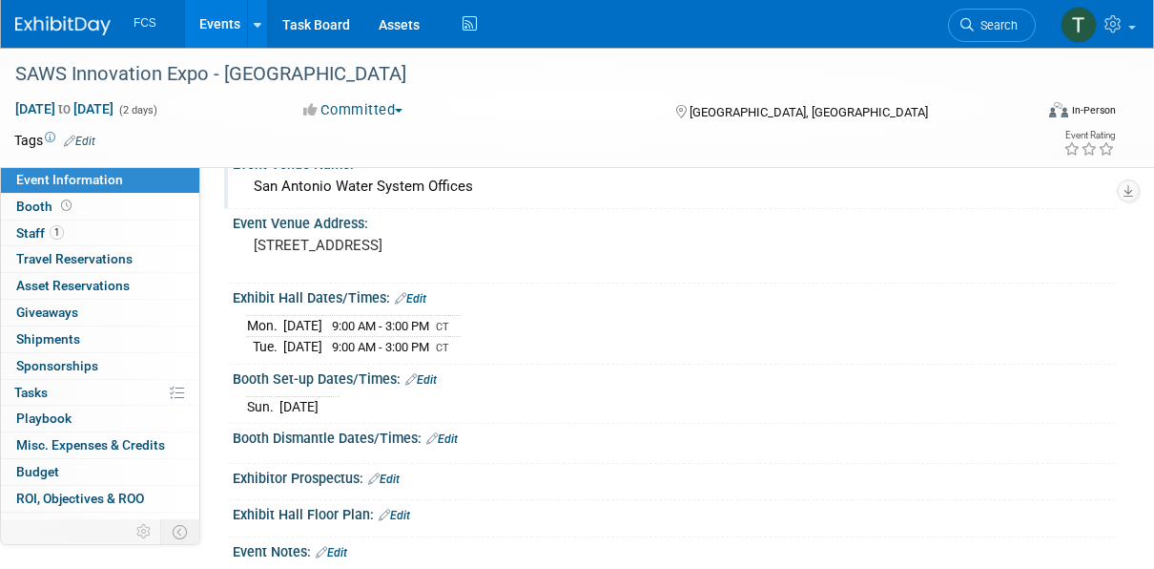
click at [441, 180] on div "San Antonio Water System Offices" at bounding box center [674, 187] width 855 height 30
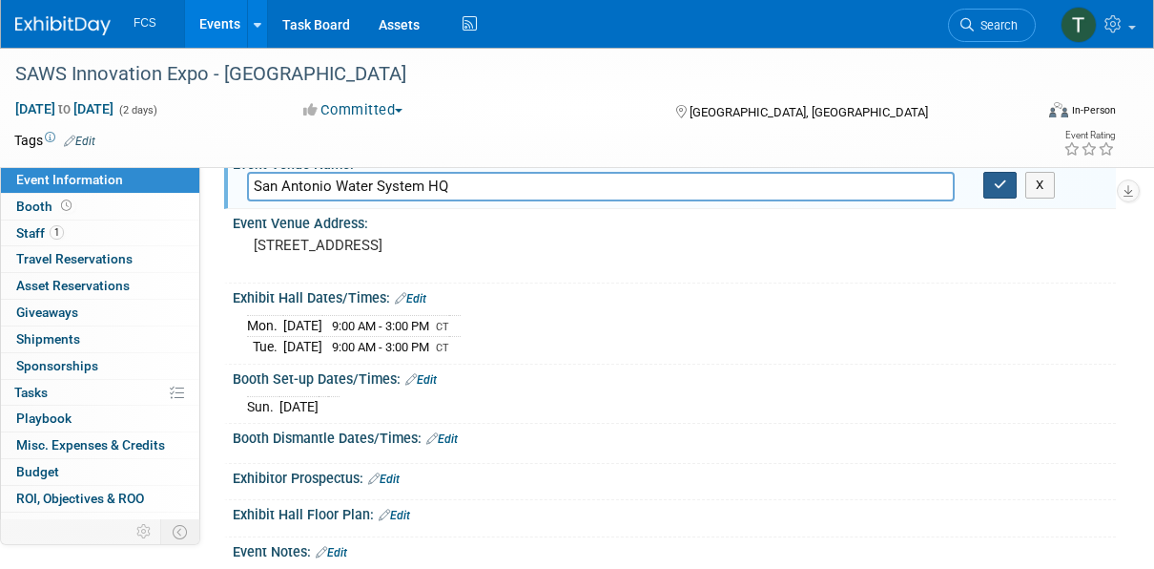
type input "San Antonio Water System HQ"
click at [997, 183] on icon "button" at bounding box center [1000, 184] width 13 height 12
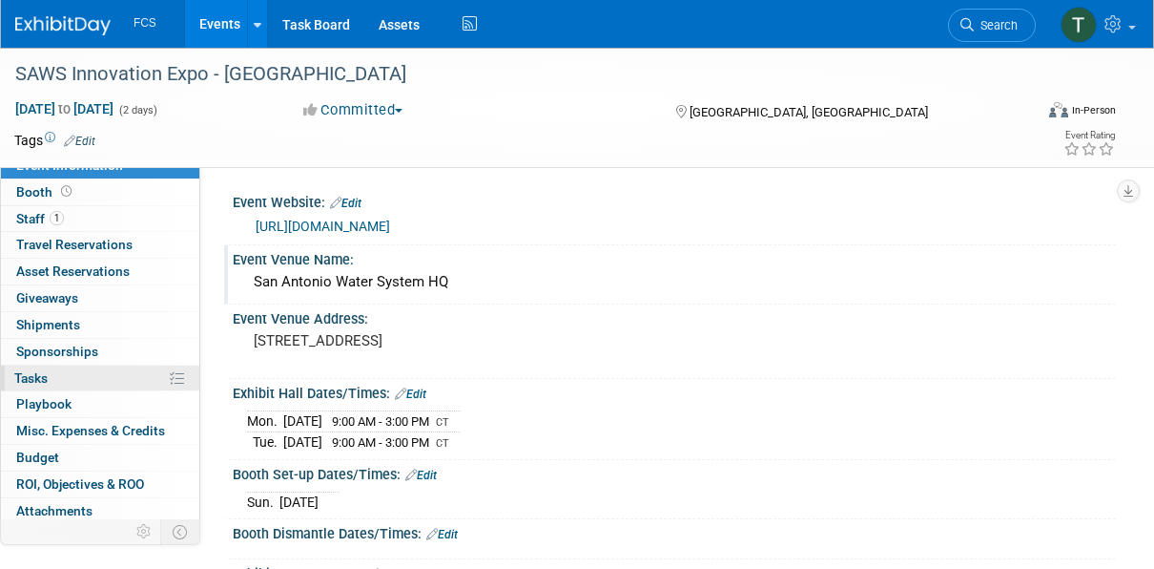
scroll to position [0, 0]
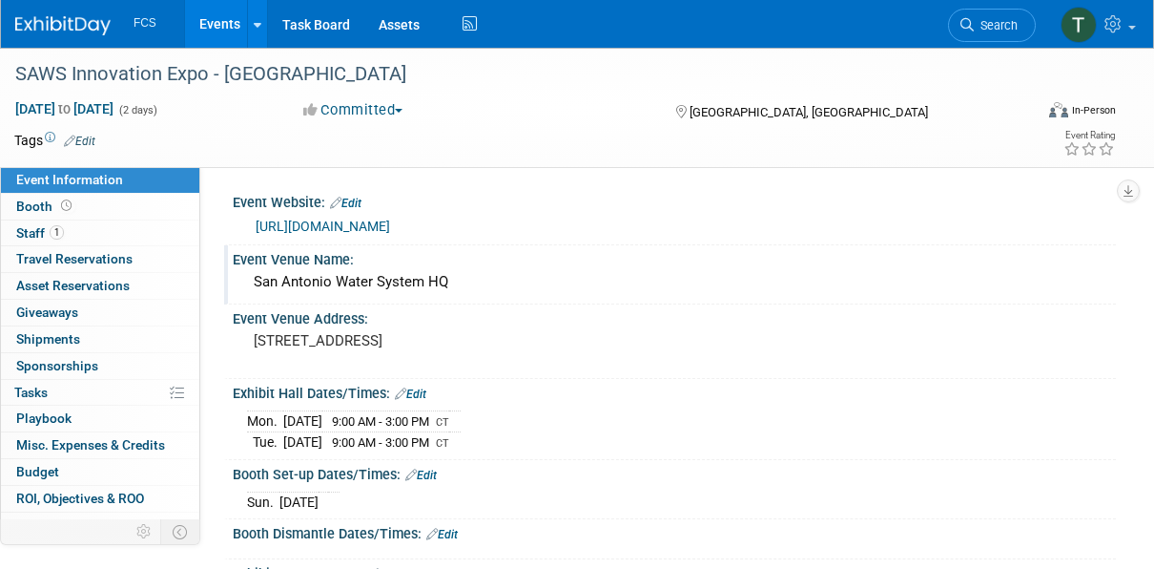
click at [214, 28] on link "Events" at bounding box center [220, 24] width 70 height 48
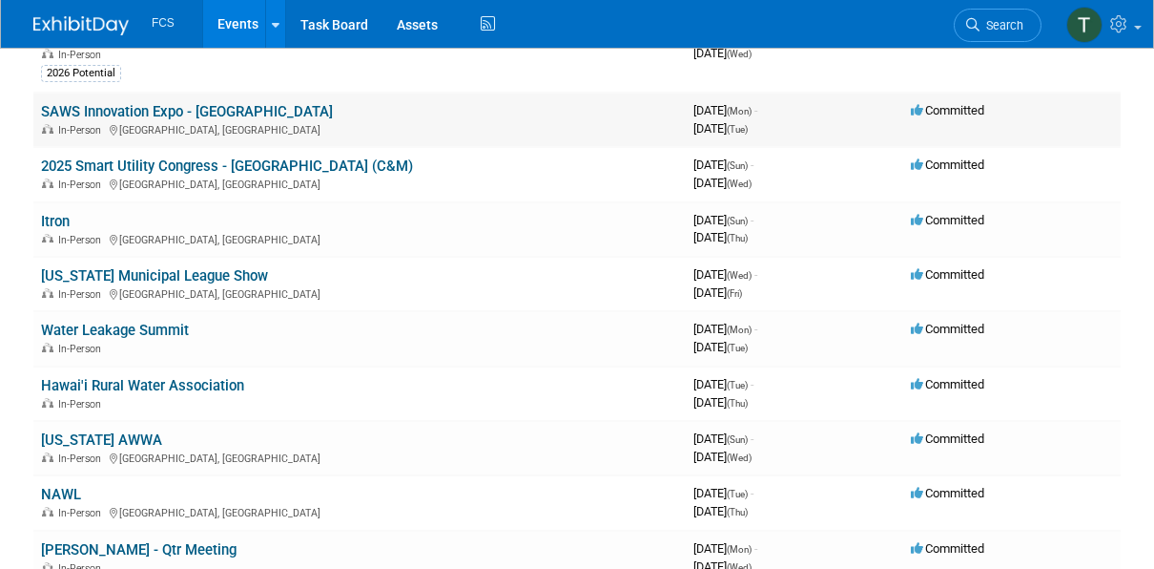
scroll to position [286, 0]
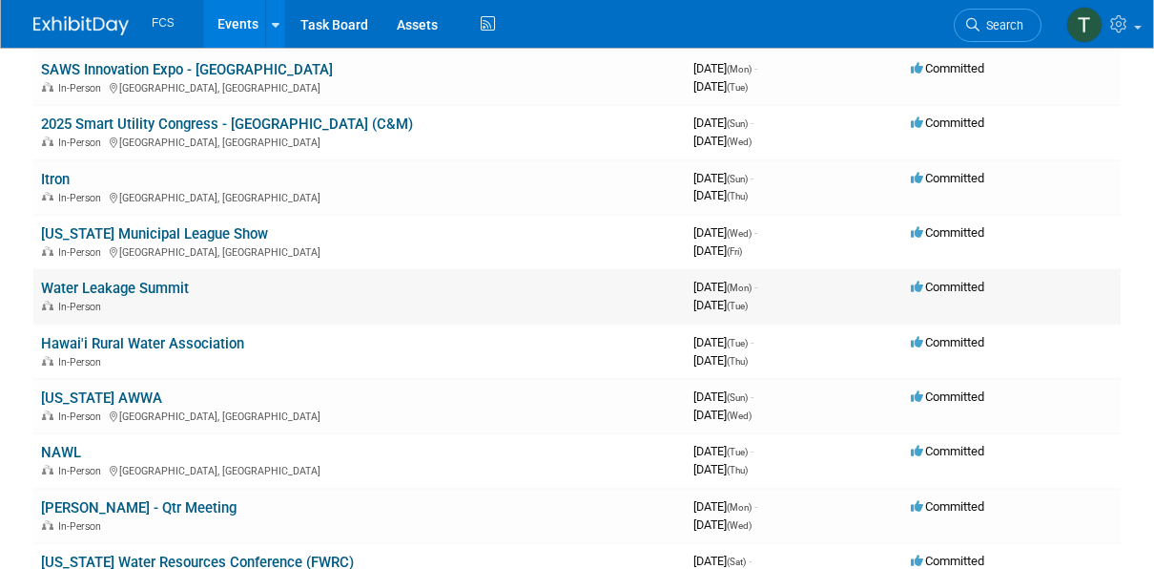
click at [132, 280] on link "Water Leakage Summit" at bounding box center [115, 287] width 148 height 17
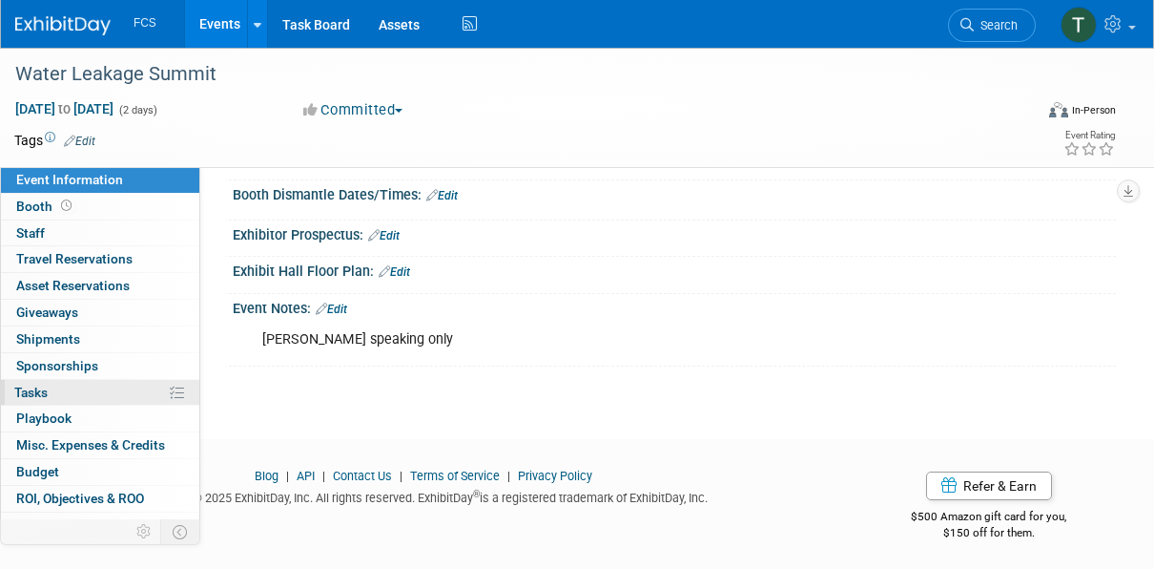
scroll to position [41, 0]
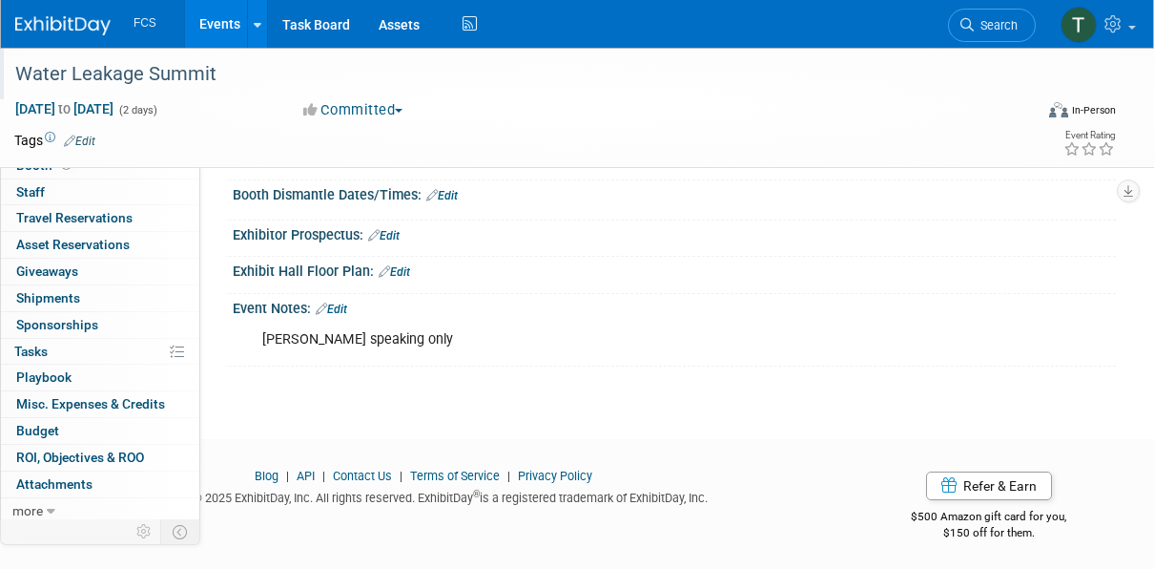
drag, startPoint x: 217, startPoint y: 76, endPoint x: 20, endPoint y: 72, distance: 197.5
click at [20, 72] on div "Water Leakage Summit" at bounding box center [515, 74] width 1013 height 34
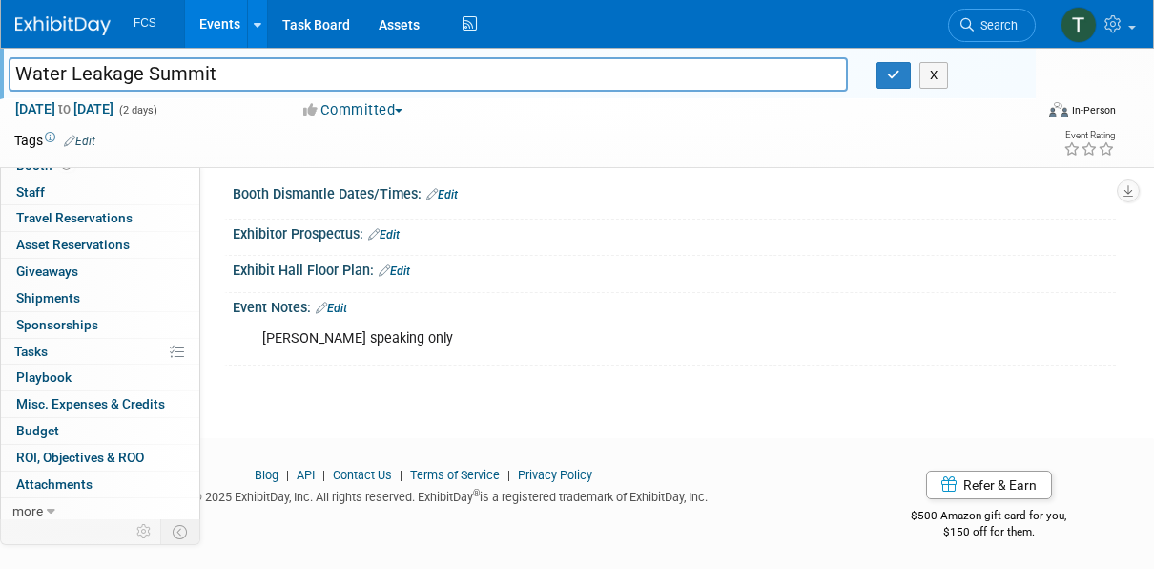
drag, startPoint x: 176, startPoint y: 72, endPoint x: 18, endPoint y: 59, distance: 158.0
click at [18, 59] on input "Water Leakage Summit" at bounding box center [428, 73] width 839 height 33
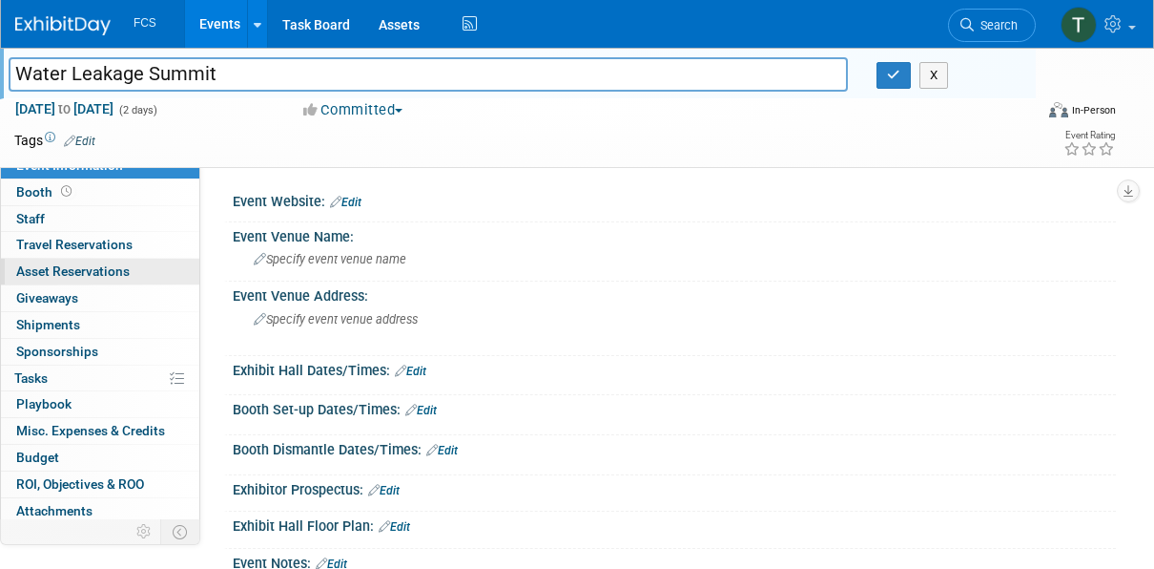
scroll to position [0, 0]
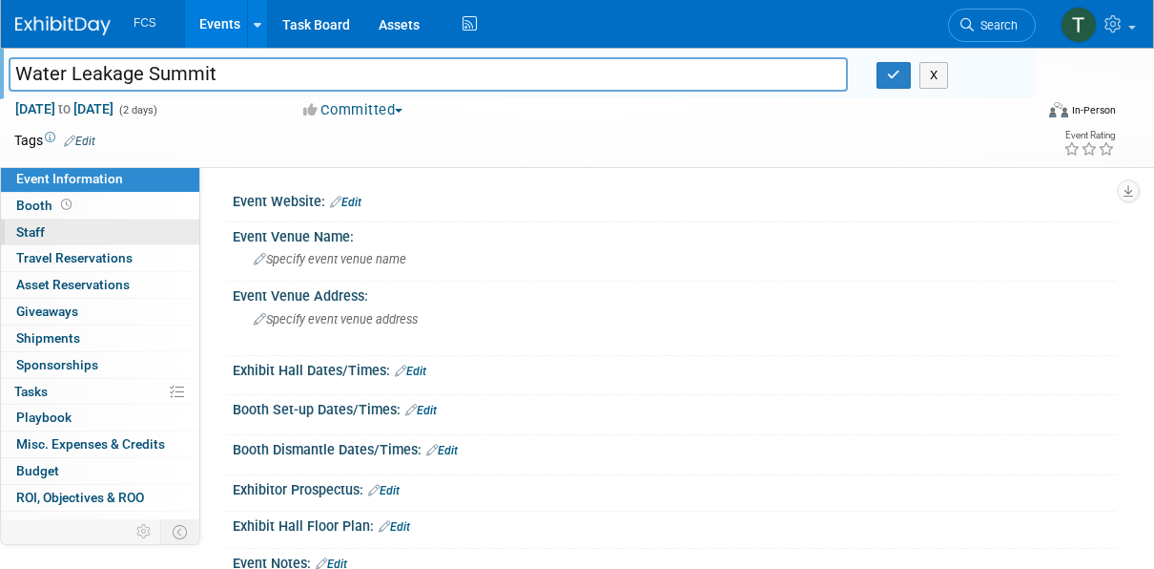
click at [31, 231] on span "Staff 0" at bounding box center [30, 231] width 29 height 15
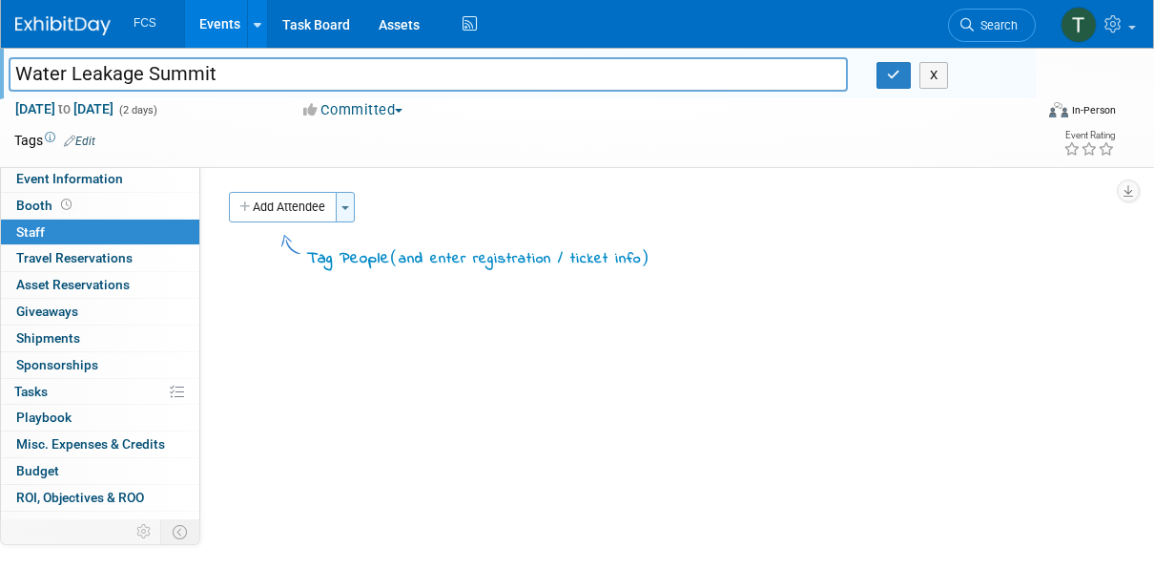
click at [343, 202] on button "Toggle Dropdown" at bounding box center [345, 207] width 19 height 31
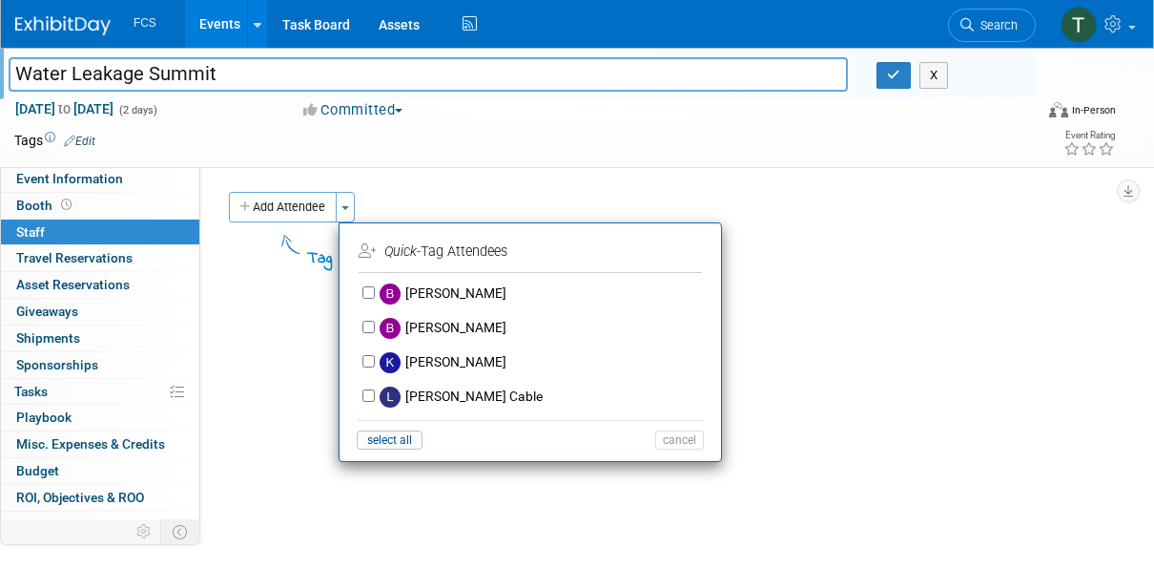
click at [459, 168] on div "Event Website: Edit Event Venue Name: Specify event venue name Event Venue Addr…" at bounding box center [658, 363] width 916 height 394
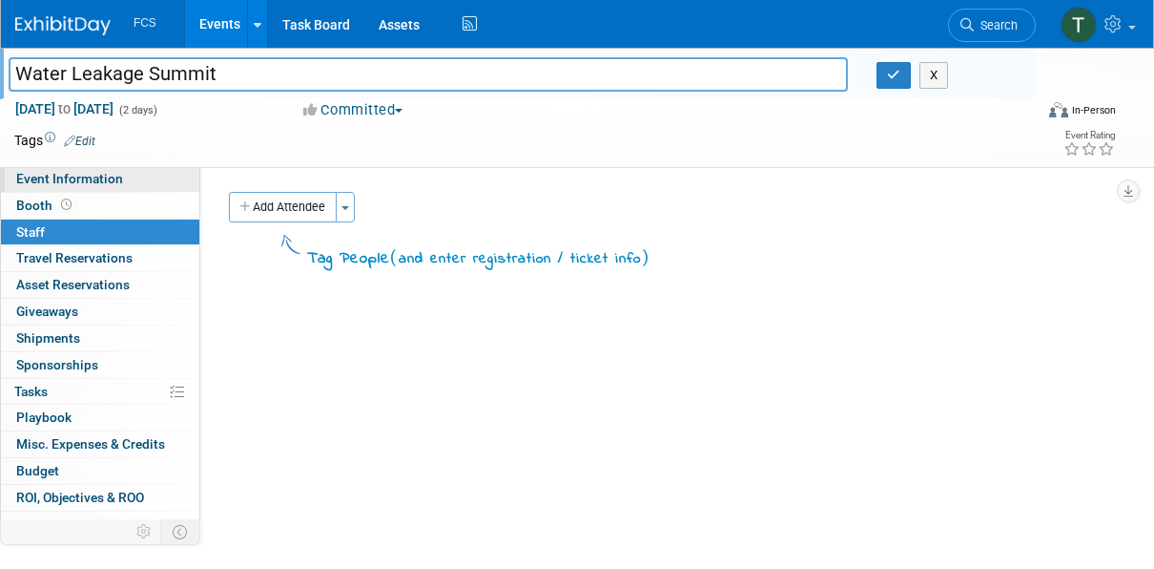
click at [75, 183] on span "Event Information" at bounding box center [69, 178] width 107 height 15
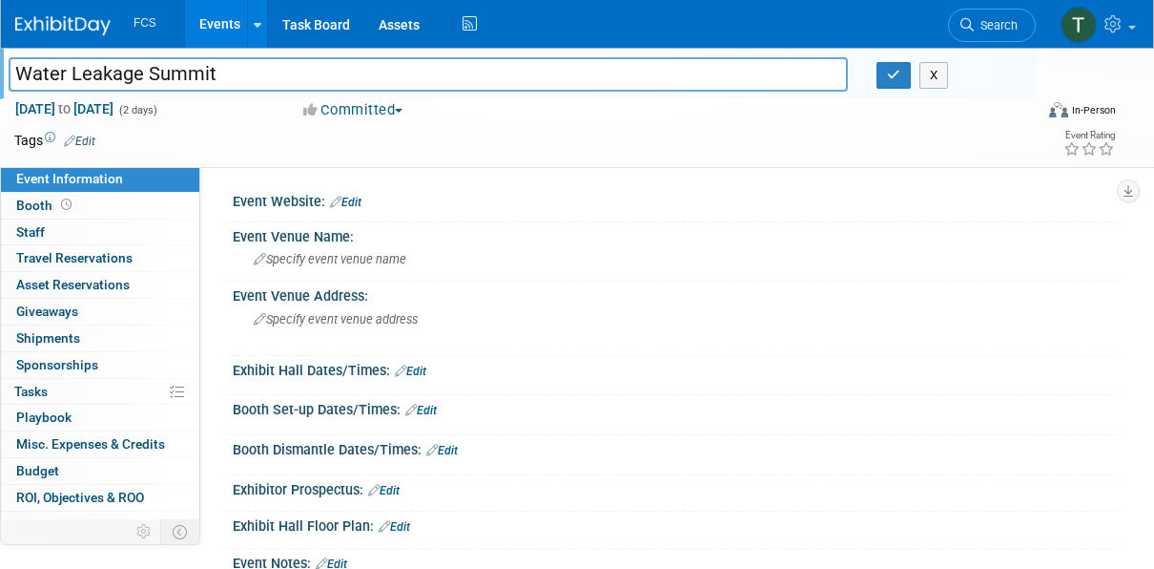
click at [580, 397] on div "Booth Set-up Dates/Times: Edit" at bounding box center [674, 407] width 883 height 25
click at [225, 23] on link "Events" at bounding box center [220, 24] width 70 height 48
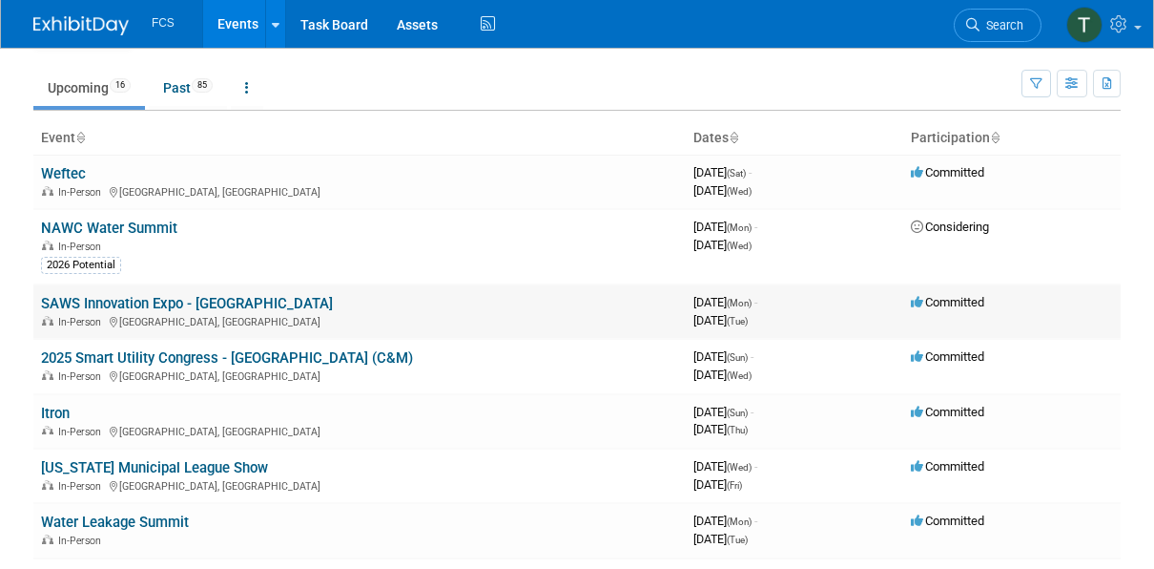
scroll to position [95, 0]
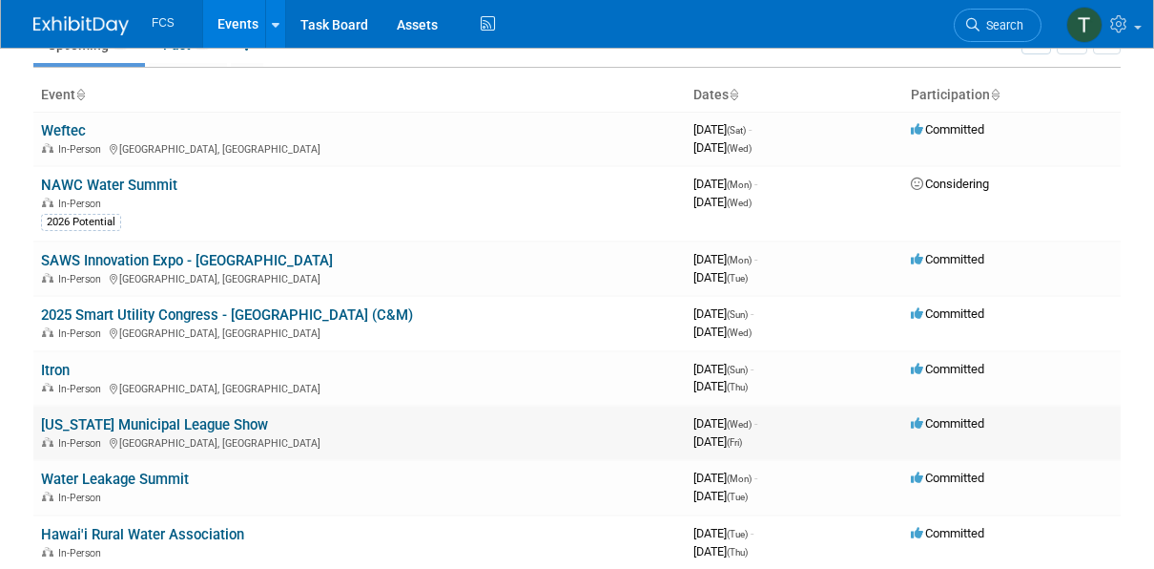
click at [118, 419] on link "[US_STATE] Municipal League Show" at bounding box center [154, 424] width 227 height 17
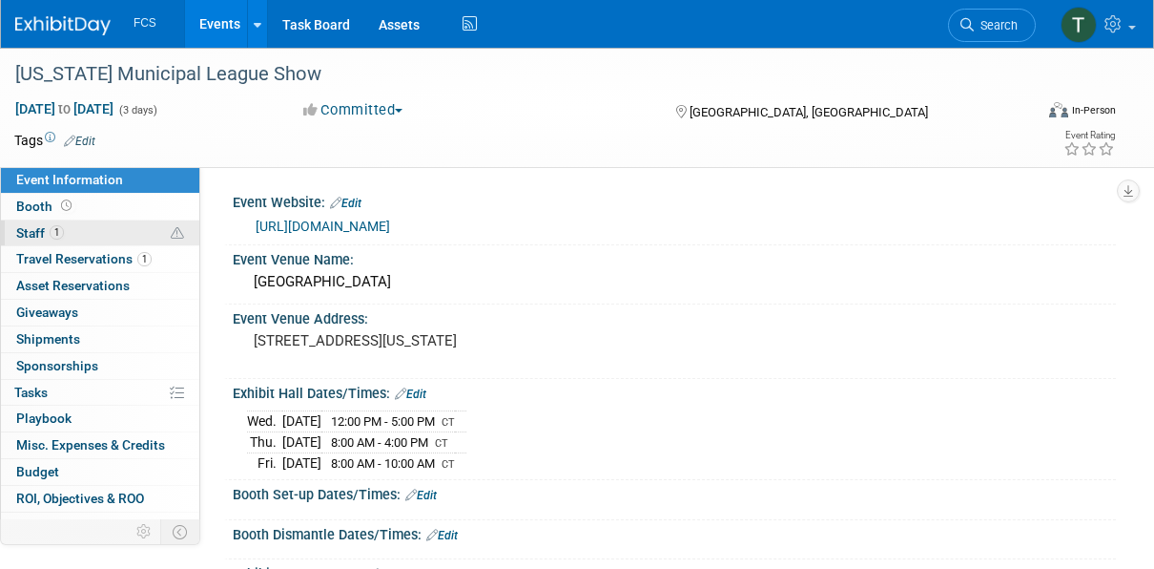
click at [37, 220] on link "1 Staff 1" at bounding box center [100, 233] width 198 height 26
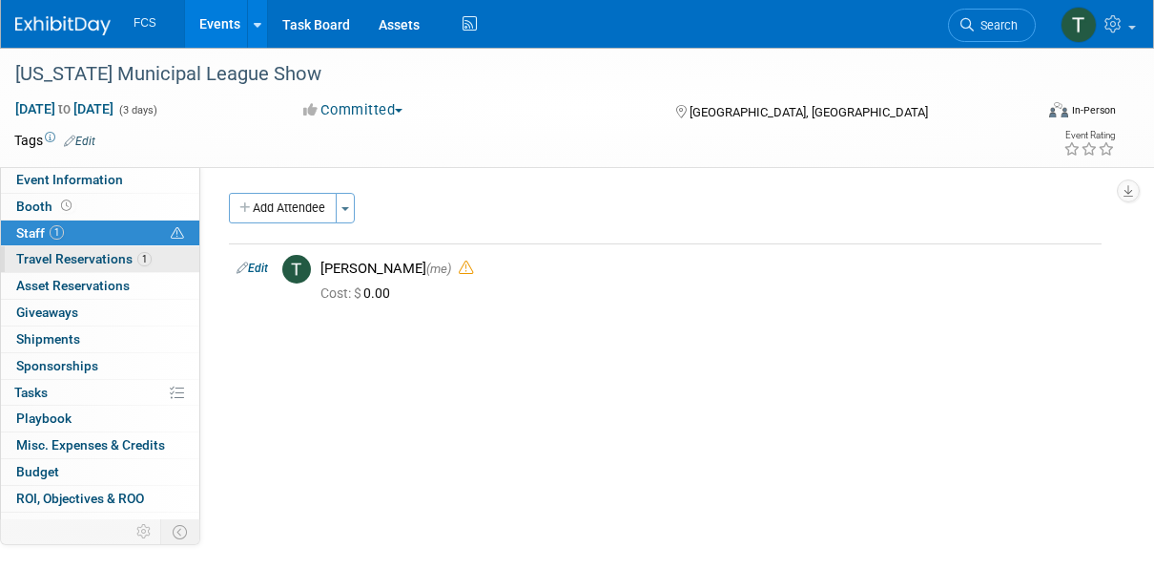
click at [53, 256] on span "Travel Reservations 1" at bounding box center [83, 258] width 135 height 15
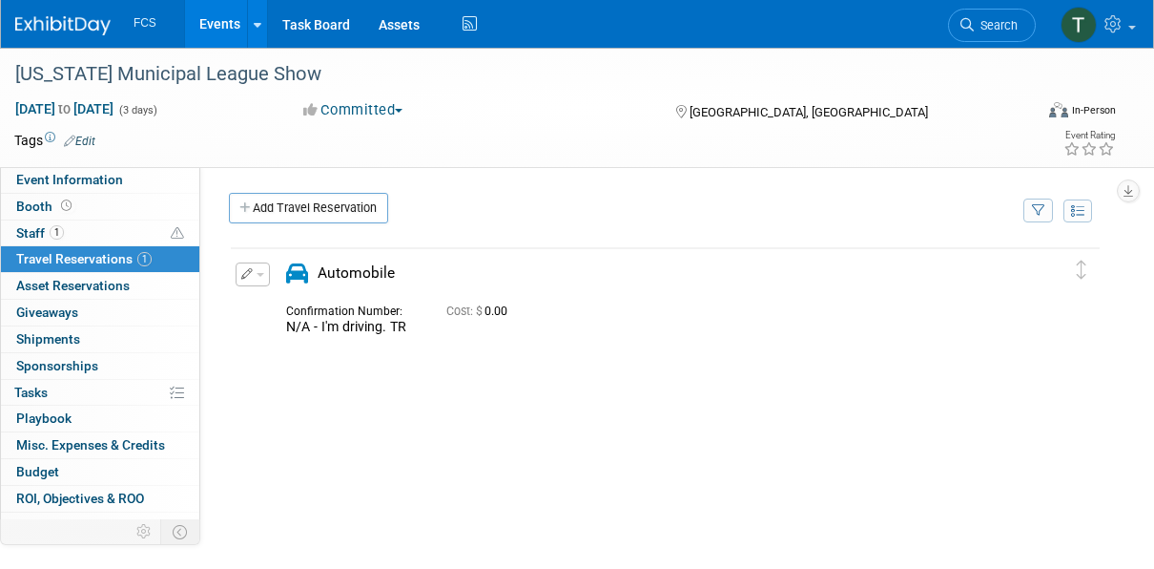
click at [217, 18] on link "Events" at bounding box center [220, 24] width 70 height 48
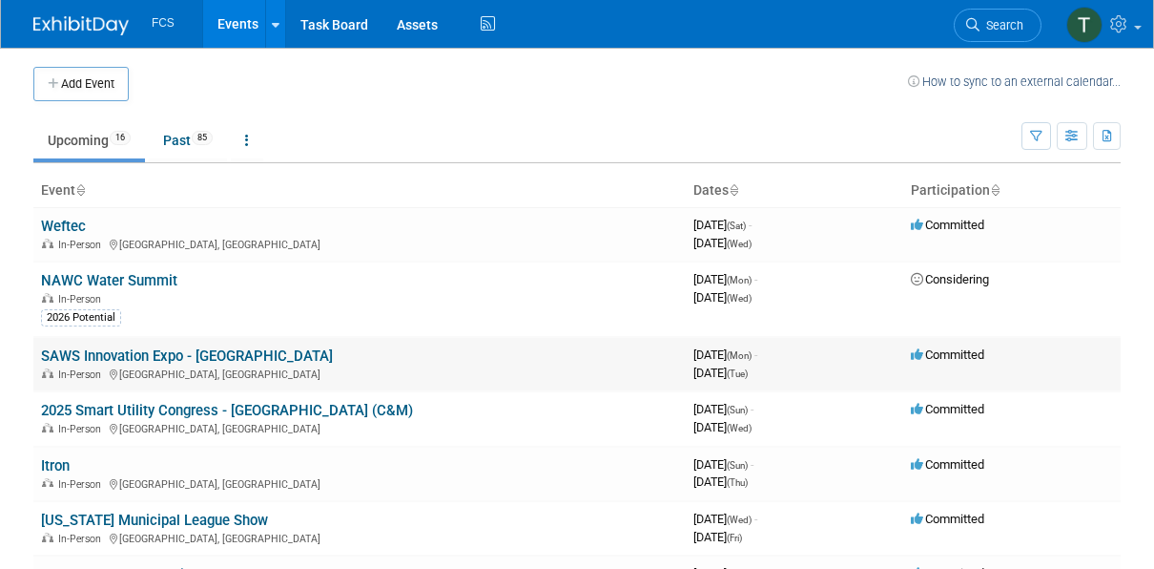
click at [113, 352] on link "SAWS Innovation Expo - [GEOGRAPHIC_DATA]" at bounding box center [187, 355] width 292 height 17
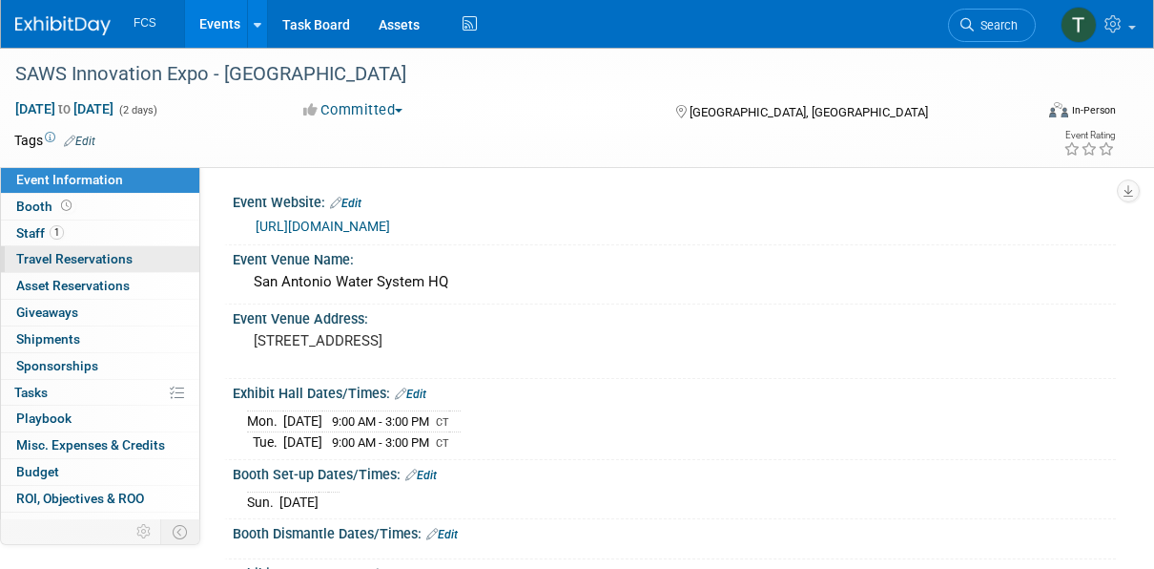
click at [77, 263] on span "Travel Reservations 0" at bounding box center [74, 258] width 116 height 15
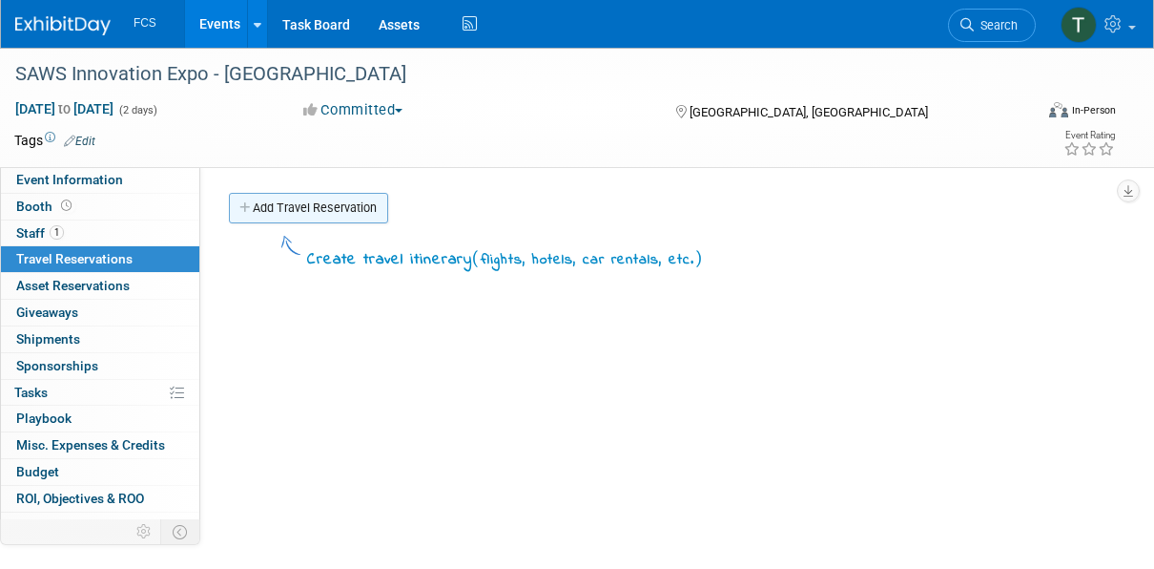
click at [247, 204] on icon at bounding box center [245, 208] width 13 height 12
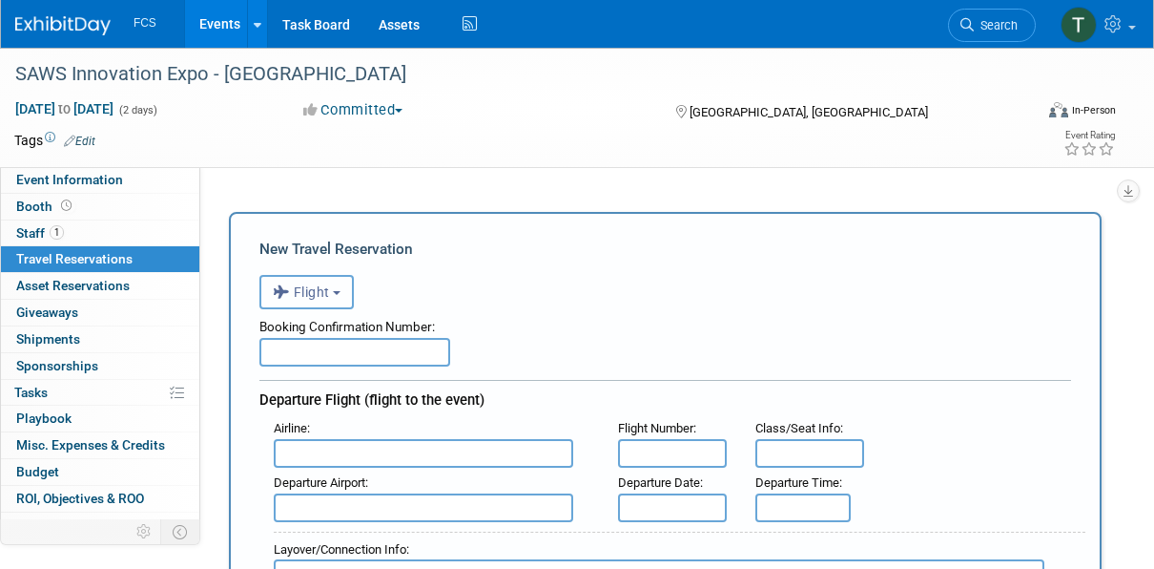
click at [303, 287] on span "Flight" at bounding box center [301, 291] width 57 height 15
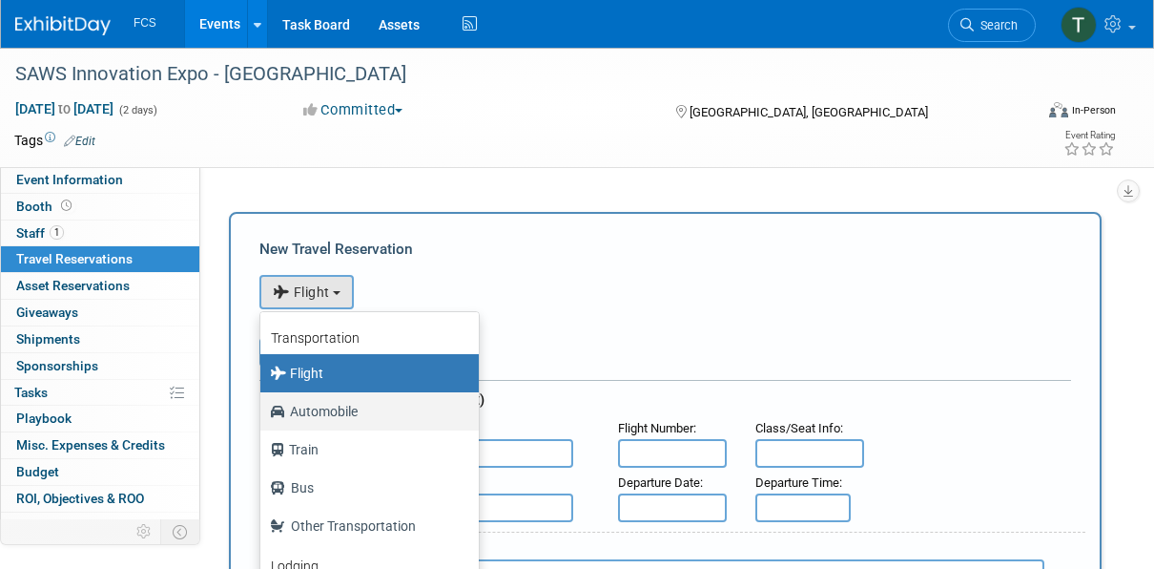
click at [320, 406] on label "Automobile" at bounding box center [365, 411] width 190 height 31
click at [263, 406] on input "Automobile" at bounding box center [257, 409] width 12 height 12
select select "4"
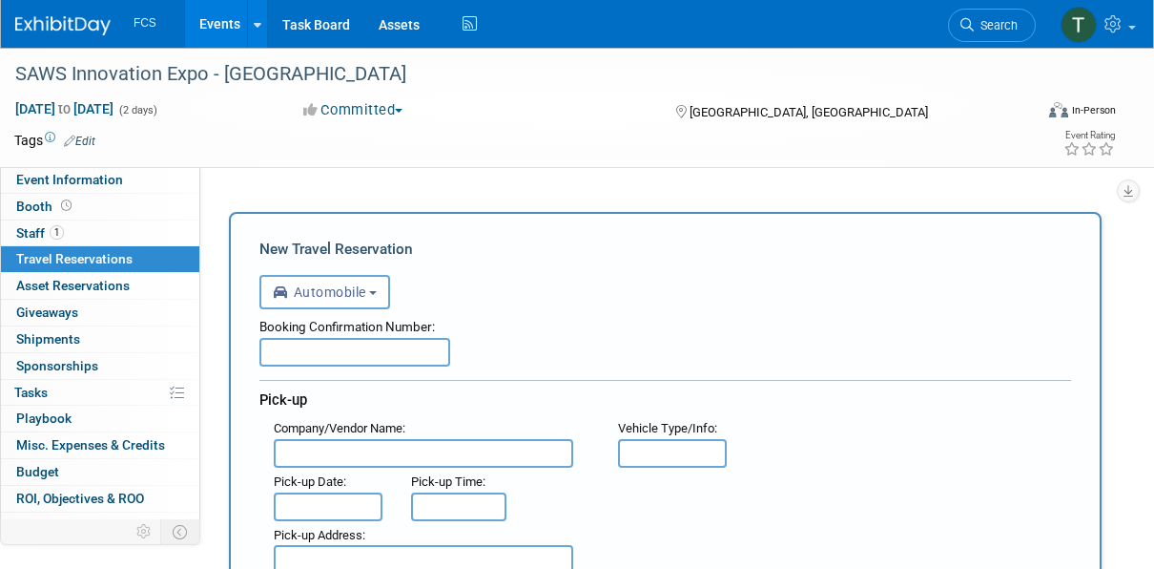
click at [312, 342] on input "text" at bounding box center [354, 352] width 191 height 29
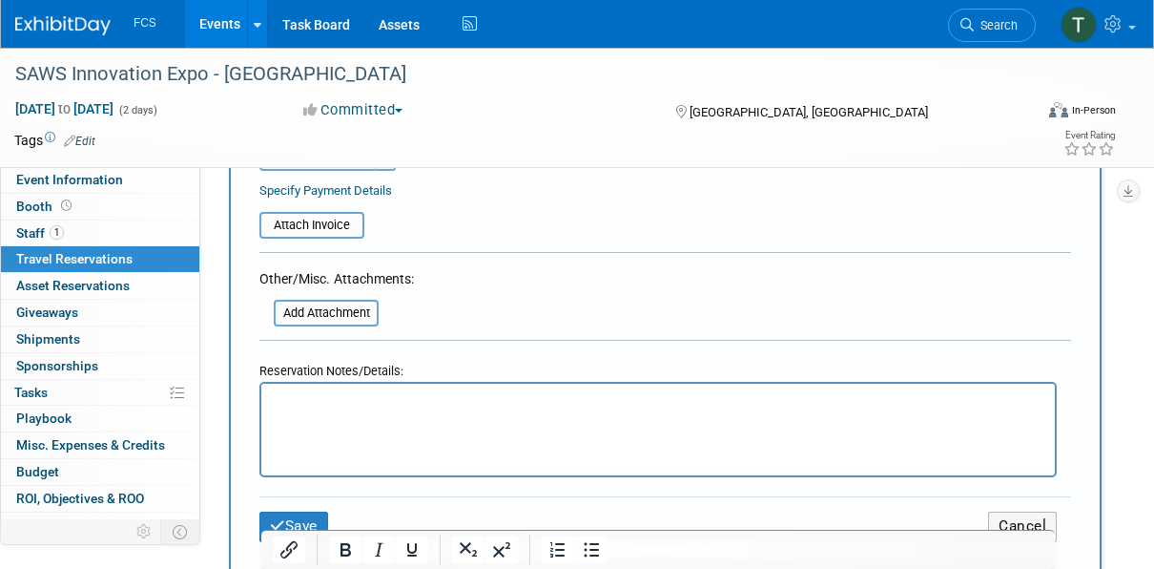
scroll to position [858, 0]
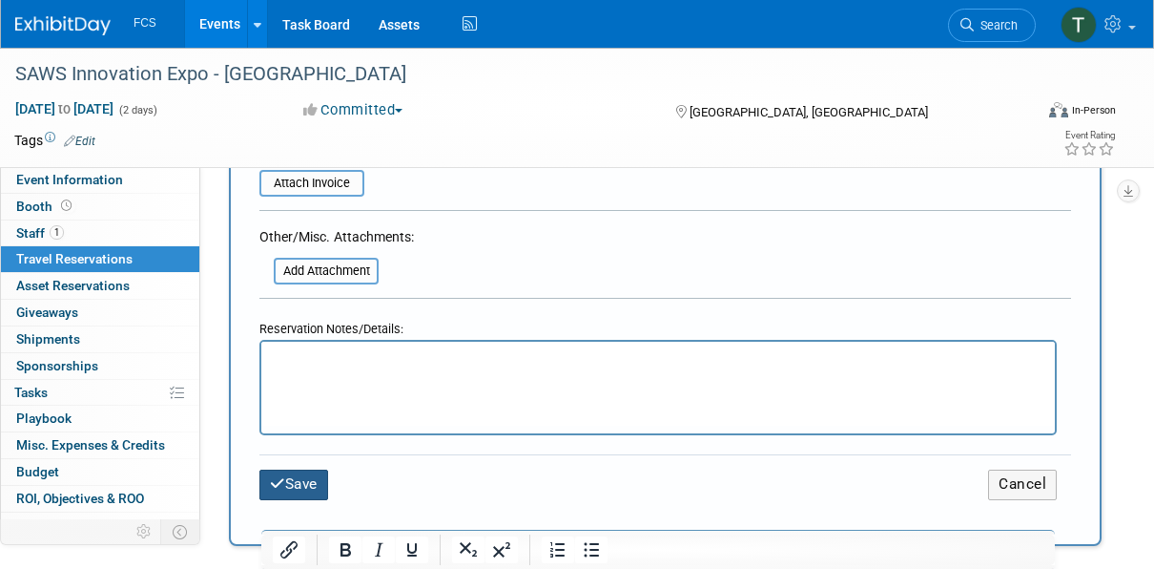
type input "N/A I'm driving. TR"
click at [312, 483] on button "Save" at bounding box center [293, 484] width 69 height 30
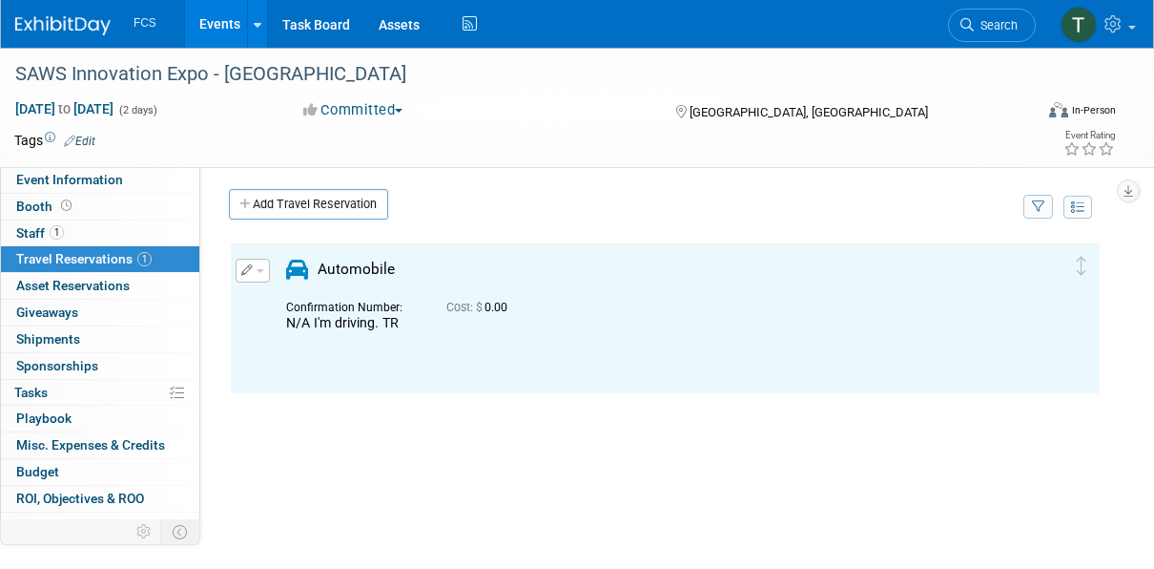
scroll to position [0, 0]
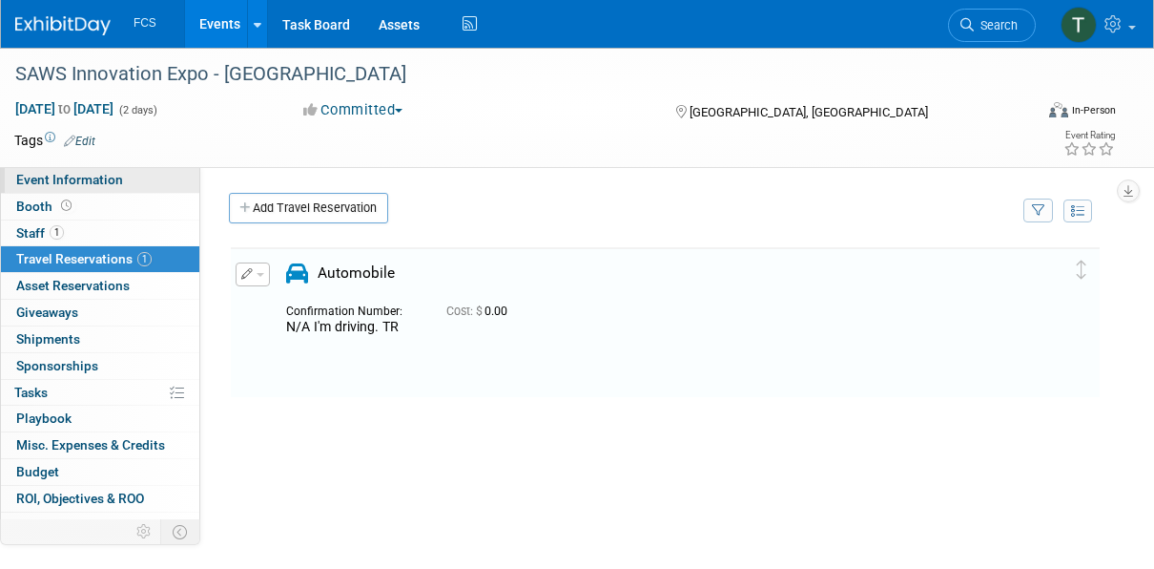
click at [70, 179] on span "Event Information" at bounding box center [69, 179] width 107 height 15
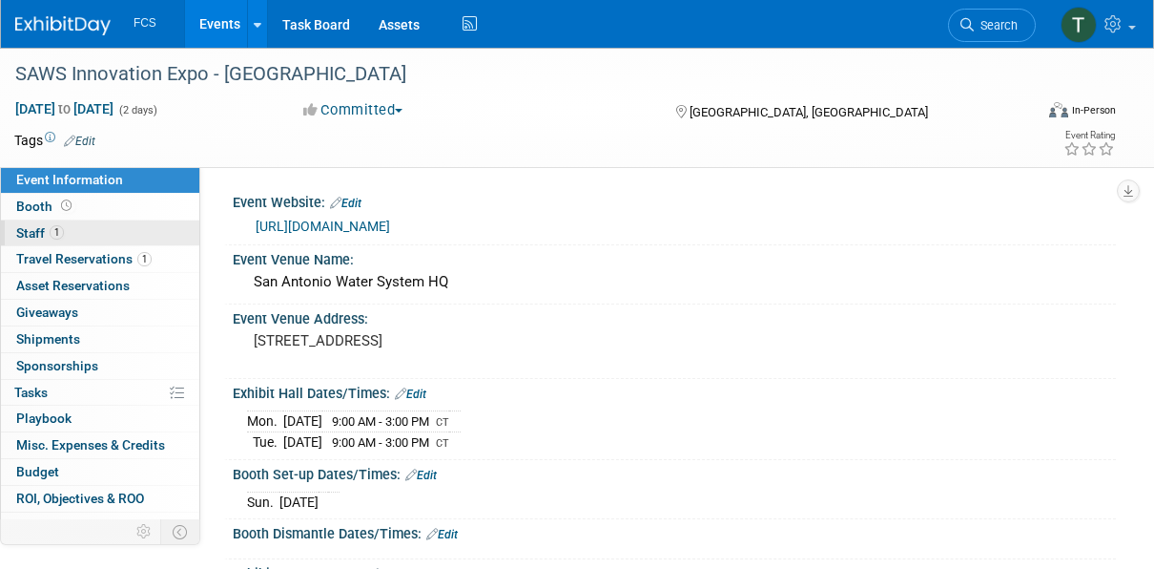
click at [96, 223] on link "1 Staff 1" at bounding box center [100, 233] width 198 height 26
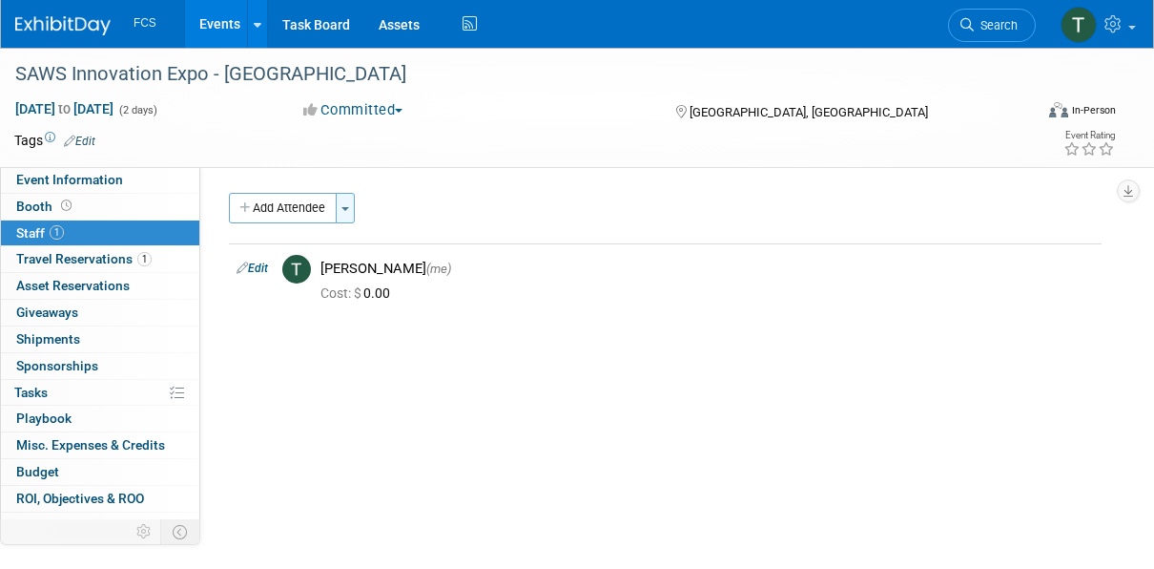
click at [351, 211] on button "Toggle Dropdown" at bounding box center [345, 208] width 19 height 31
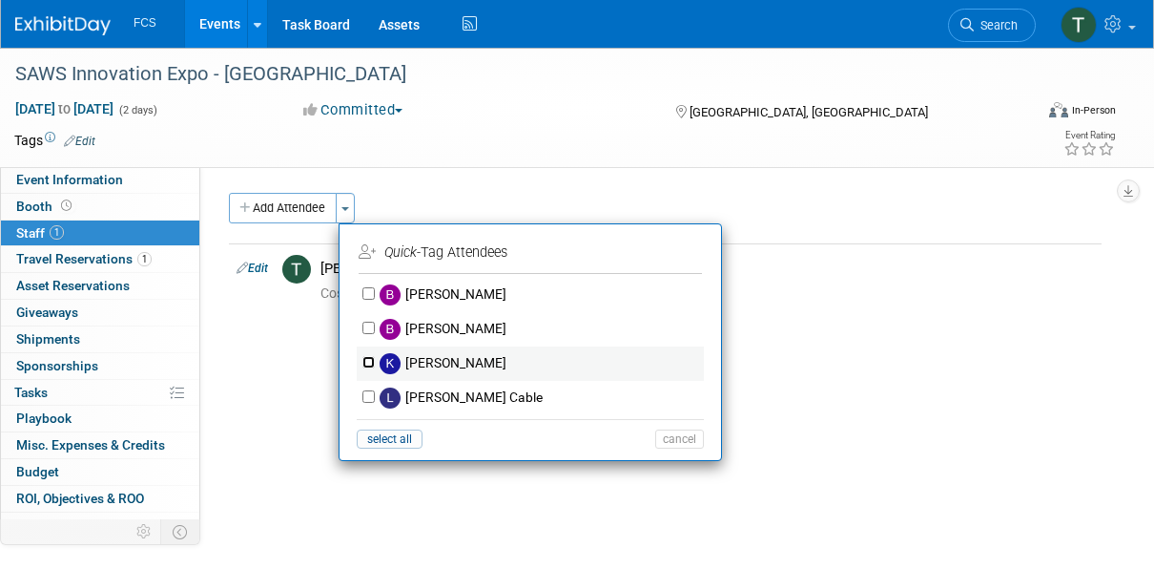
click at [368, 359] on input "[PERSON_NAME]" at bounding box center [368, 362] width 12 height 12
checkbox input "true"
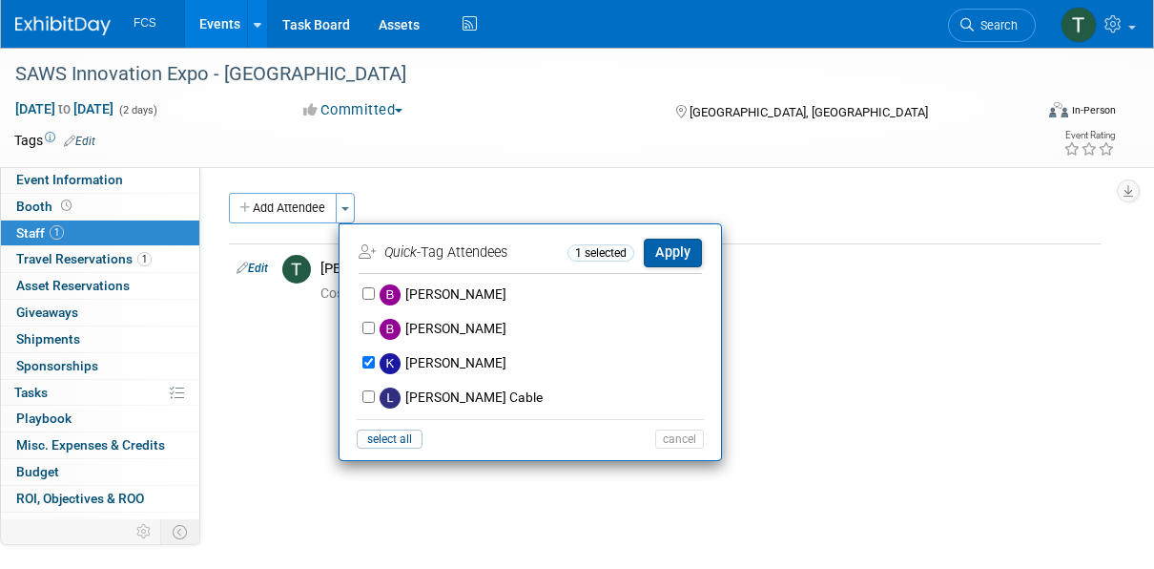
click at [670, 252] on button "Apply" at bounding box center [673, 252] width 58 height 28
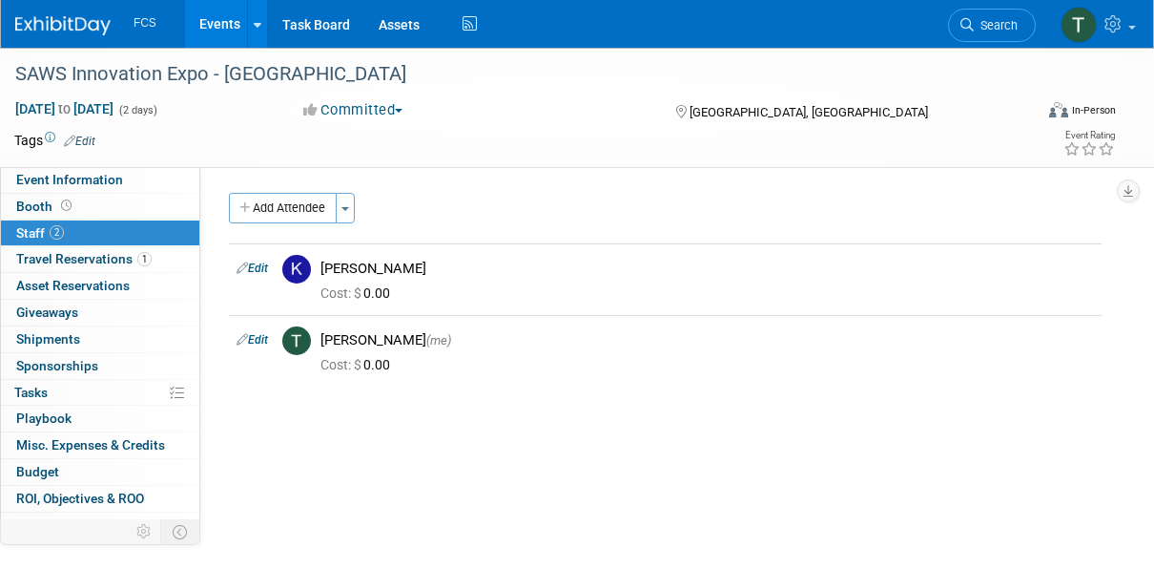
click at [211, 21] on link "Events" at bounding box center [220, 24] width 70 height 48
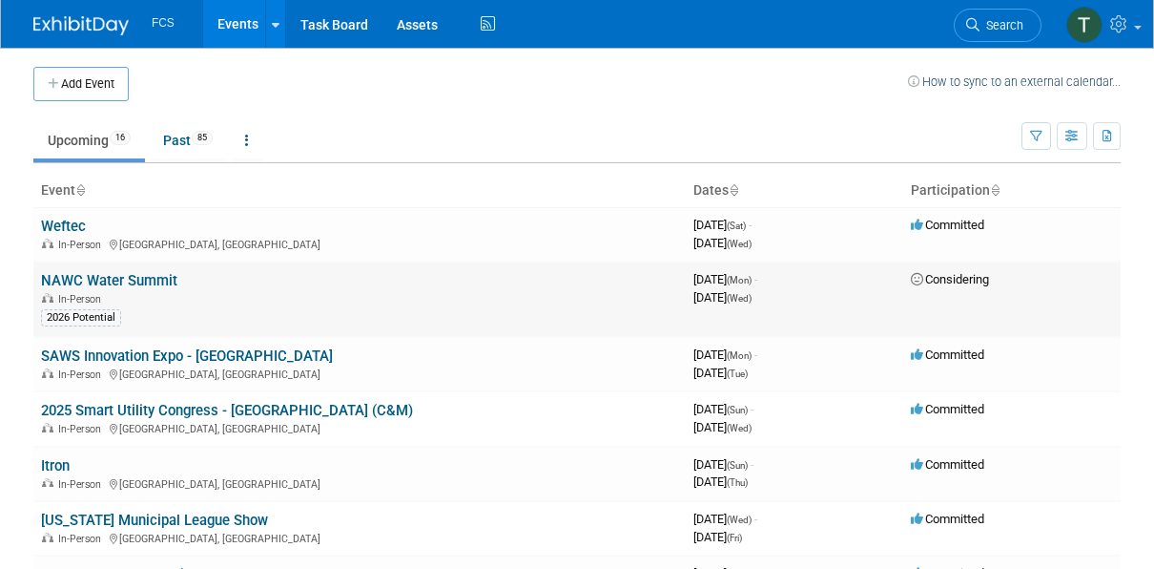
scroll to position [95, 0]
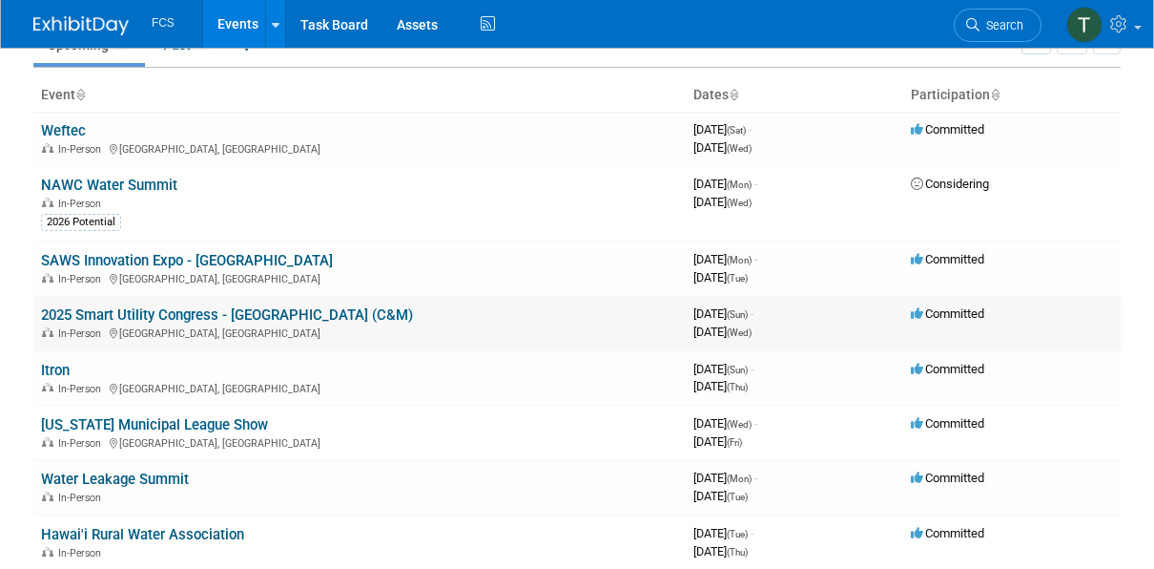
click at [134, 314] on link "2025 Smart Utility Congress - [GEOGRAPHIC_DATA] (C&M)" at bounding box center [227, 314] width 372 height 17
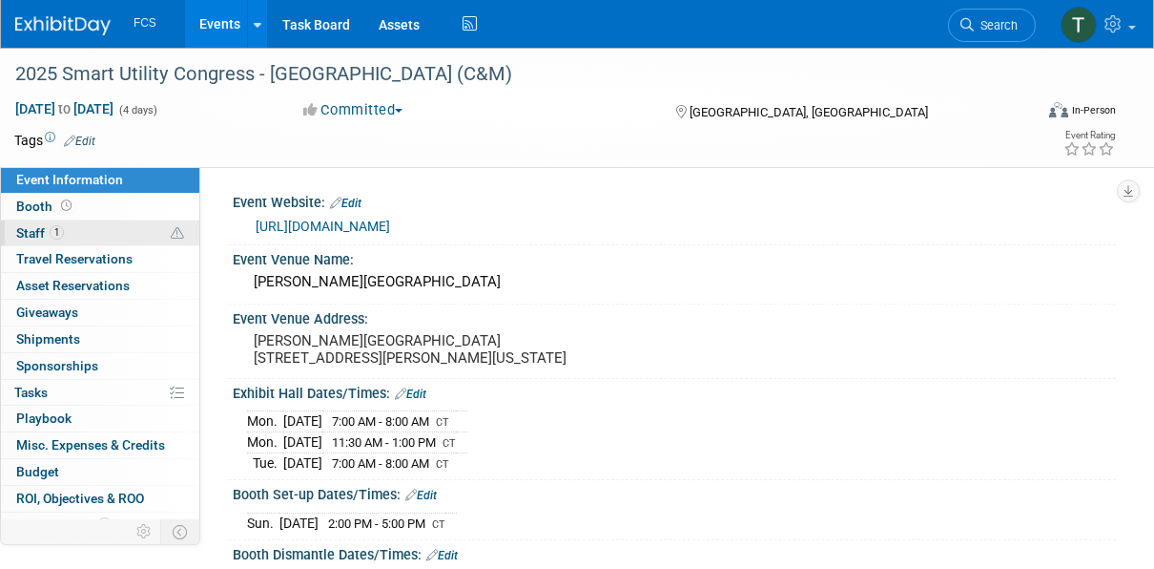
click at [39, 234] on span "Staff 1" at bounding box center [40, 232] width 48 height 15
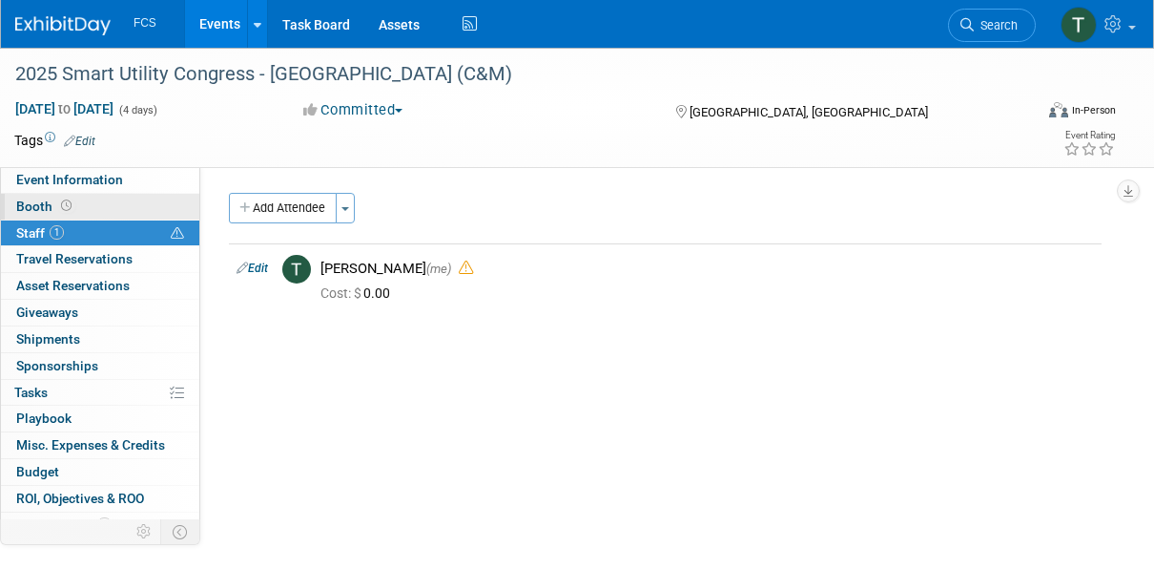
click at [28, 206] on span "Booth" at bounding box center [45, 205] width 59 height 15
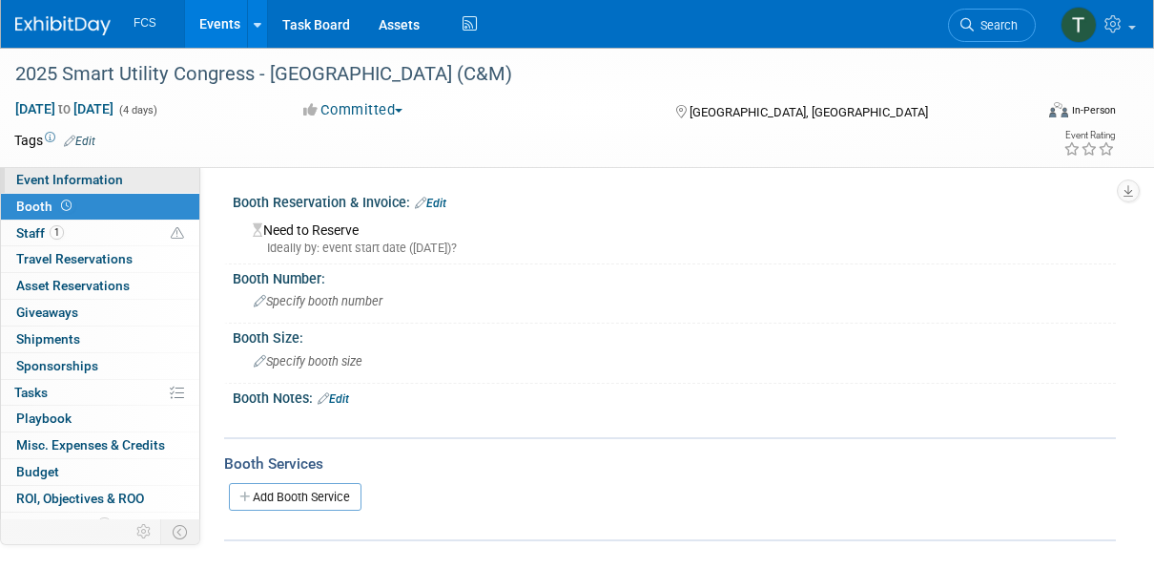
click at [50, 172] on span "Event Information" at bounding box center [69, 179] width 107 height 15
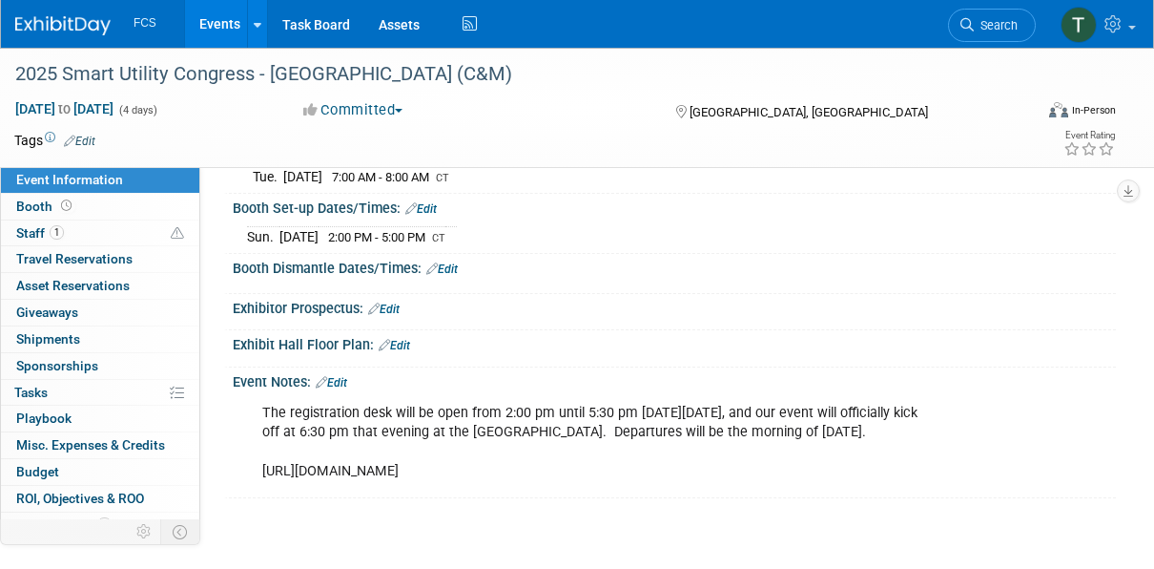
scroll to position [95, 0]
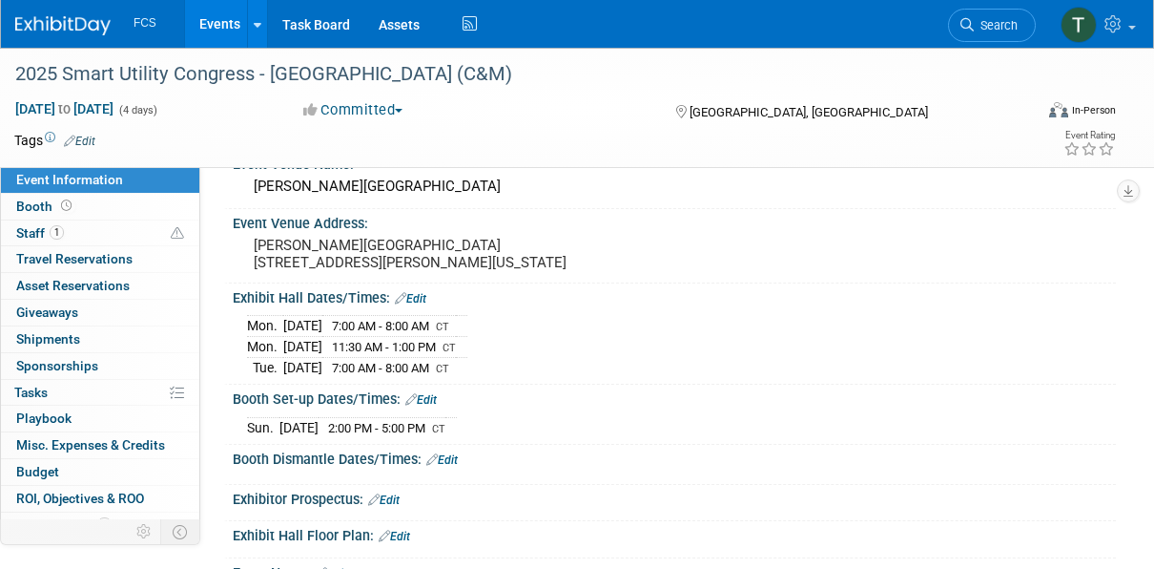
click at [227, 26] on link "Events" at bounding box center [220, 24] width 70 height 48
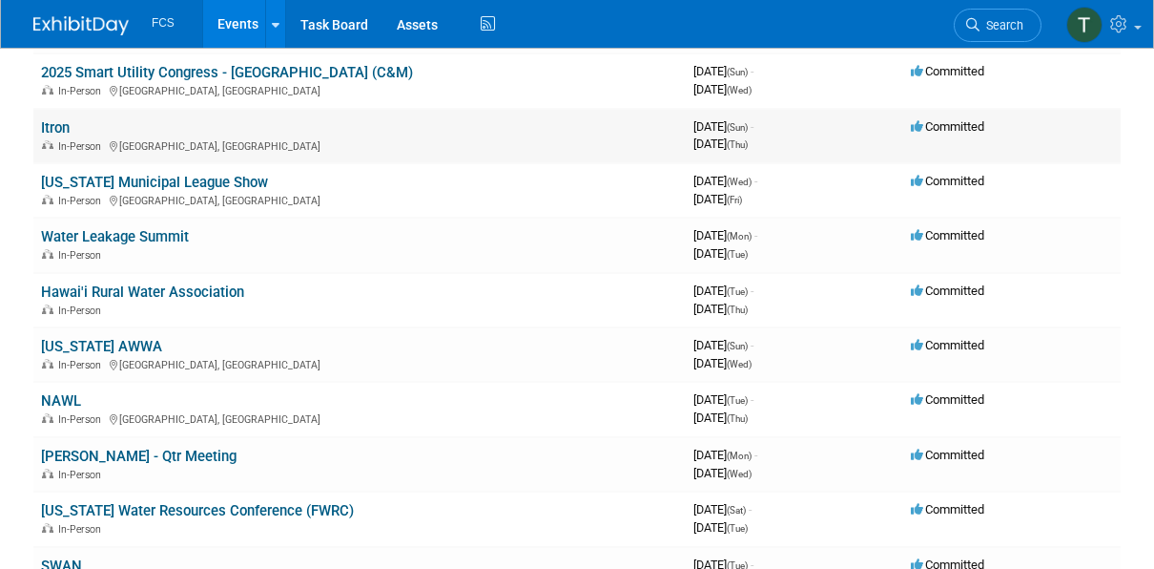
scroll to position [382, 0]
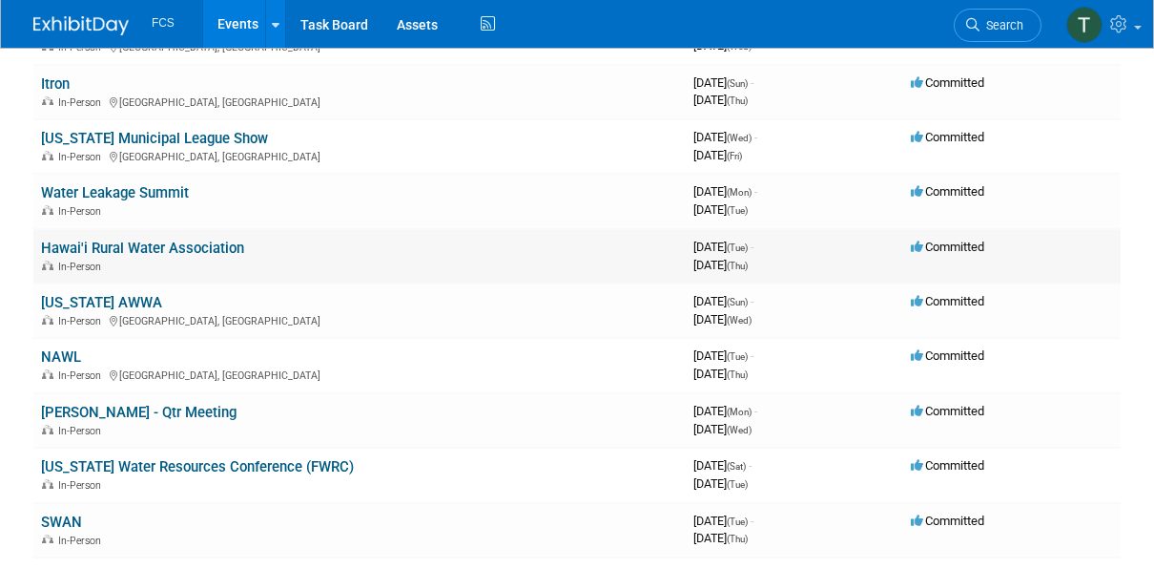
click at [146, 242] on link "Hawai'i Rural Water Association" at bounding box center [142, 247] width 203 height 17
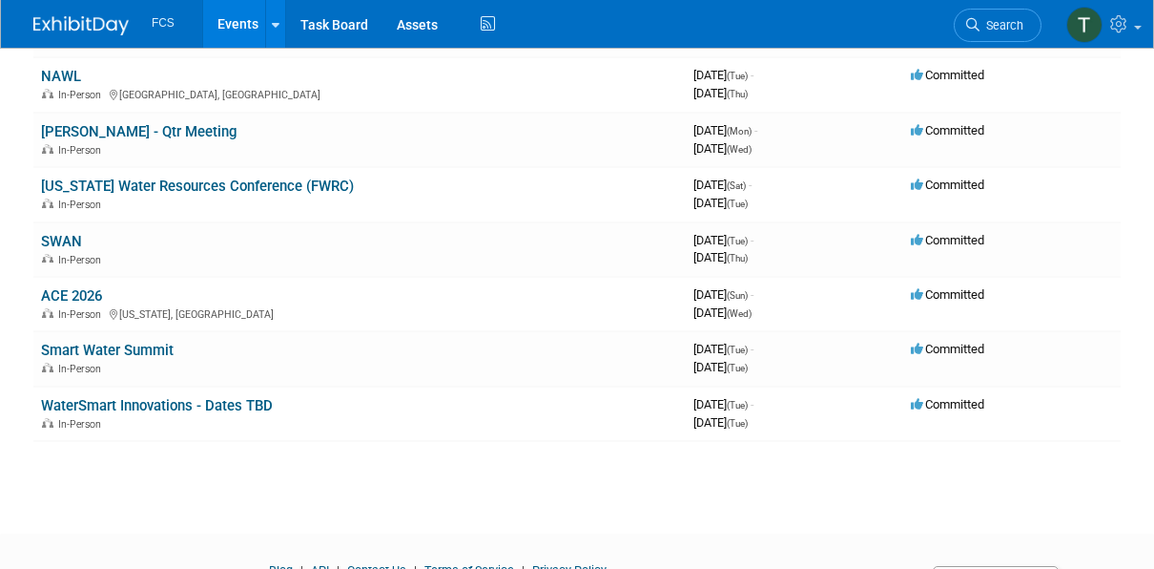
scroll to position [668, 0]
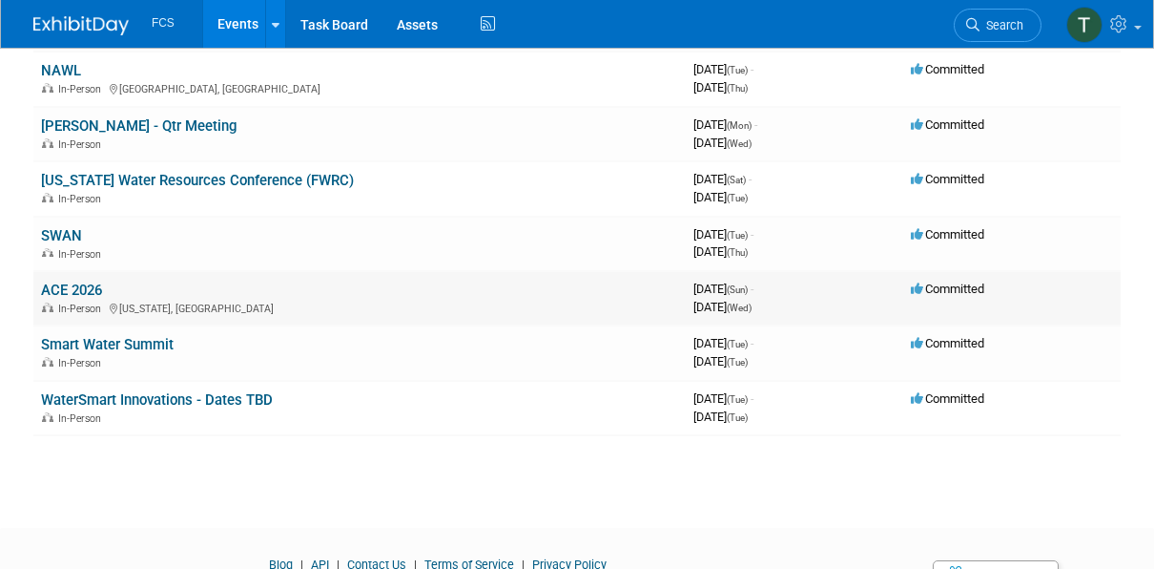
click at [321, 303] on div "In-Person [US_STATE], [GEOGRAPHIC_DATA]" at bounding box center [359, 307] width 637 height 15
click at [734, 284] on span "[DATE] (Sun) -" at bounding box center [723, 288] width 60 height 14
click at [81, 283] on link "ACE 2026" at bounding box center [71, 289] width 61 height 17
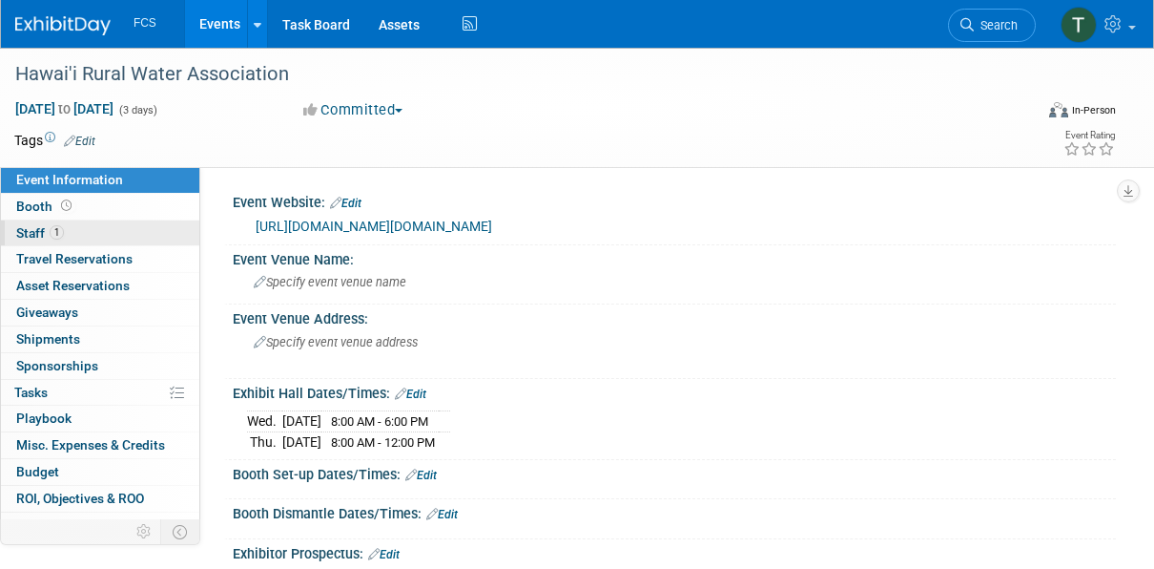
click at [25, 228] on span "Staff 1" at bounding box center [40, 232] width 48 height 15
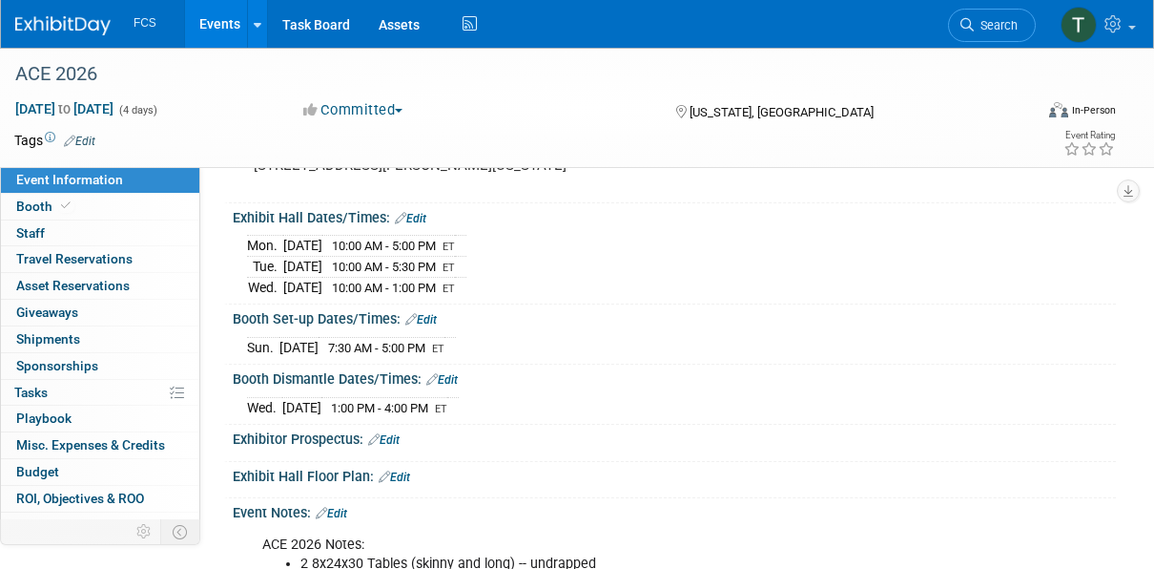
scroll to position [191, 0]
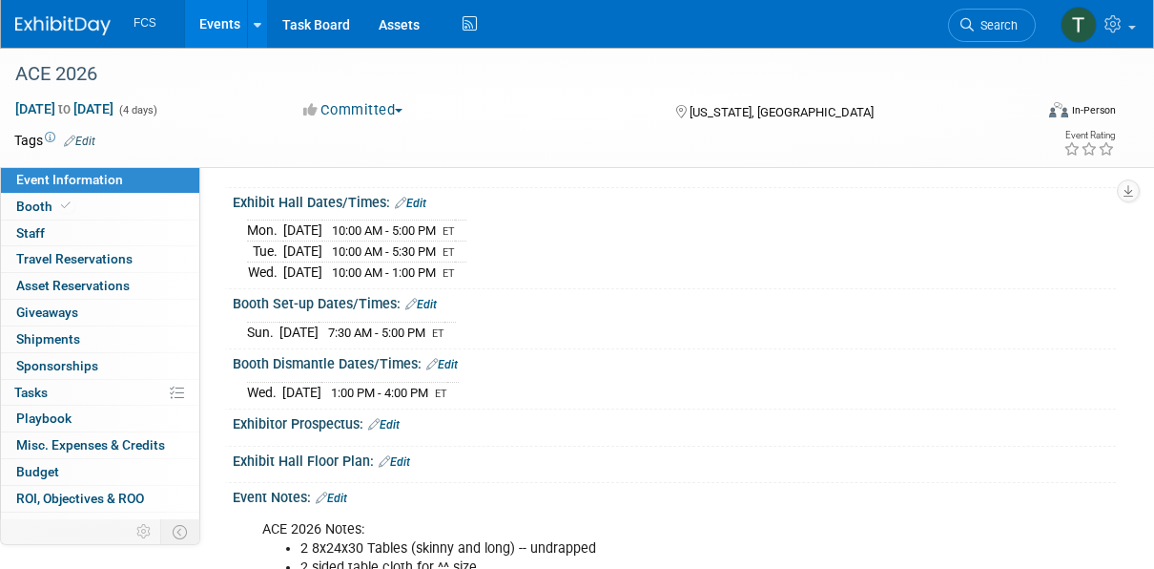
click at [861, 317] on div "[DATE] 7:30 AM - 5:00 PM ET" at bounding box center [674, 330] width 855 height 26
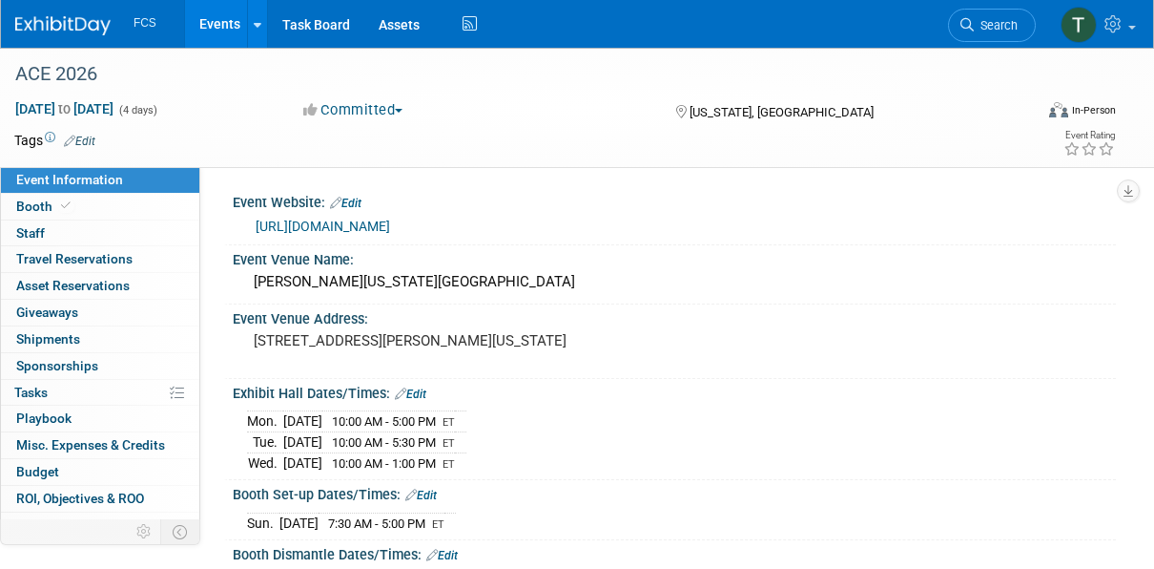
scroll to position [0, 0]
click at [105, 252] on span "Travel Reservations 0" at bounding box center [74, 258] width 116 height 15
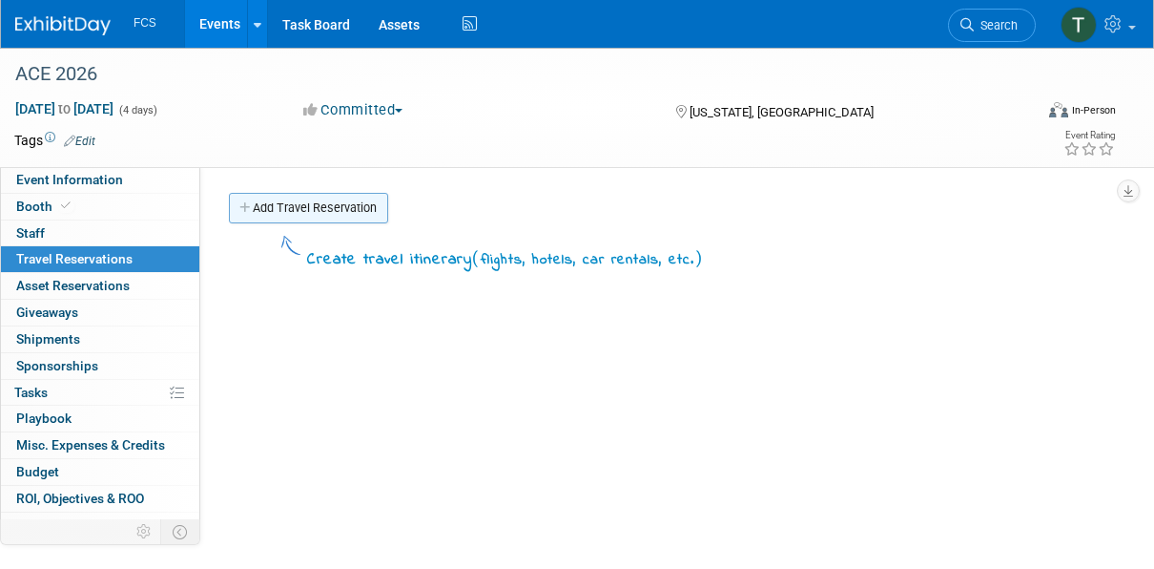
click at [240, 208] on icon at bounding box center [245, 208] width 13 height 12
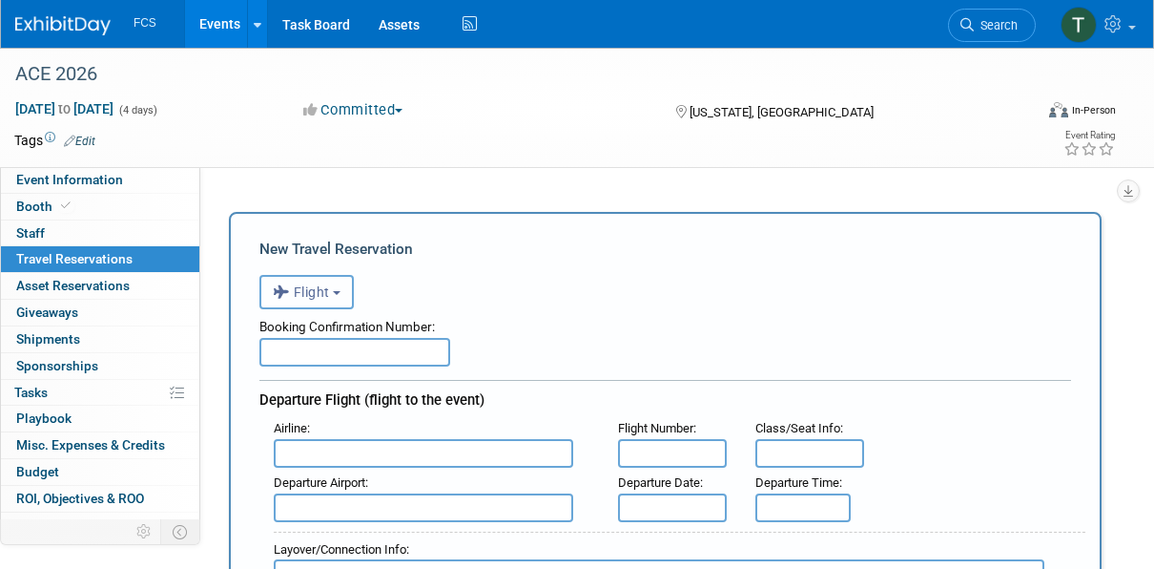
click at [300, 284] on span "Flight" at bounding box center [301, 291] width 57 height 15
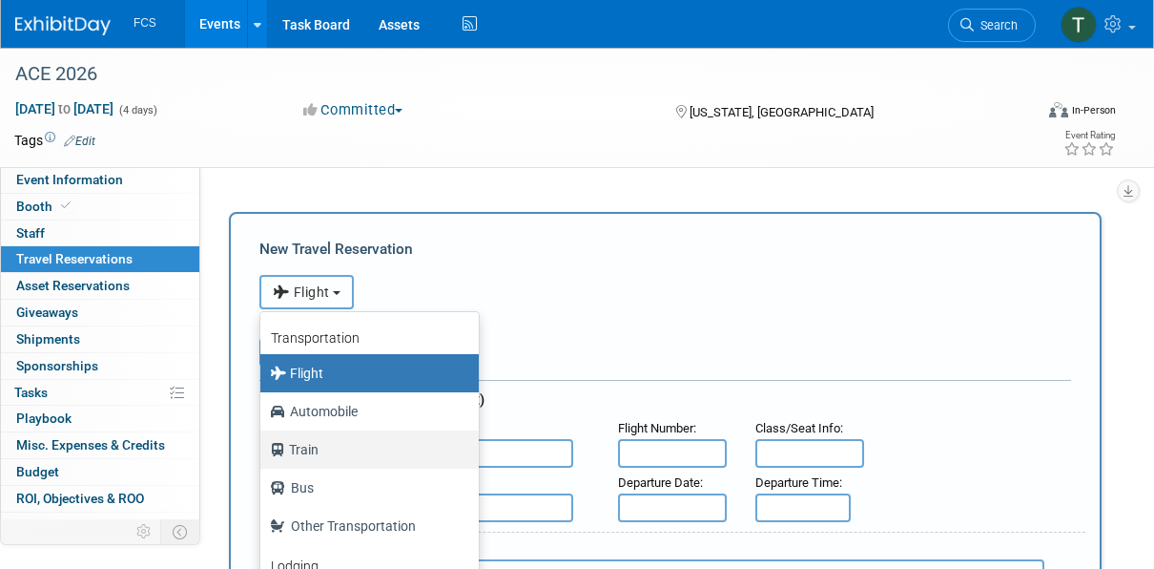
scroll to position [80, 0]
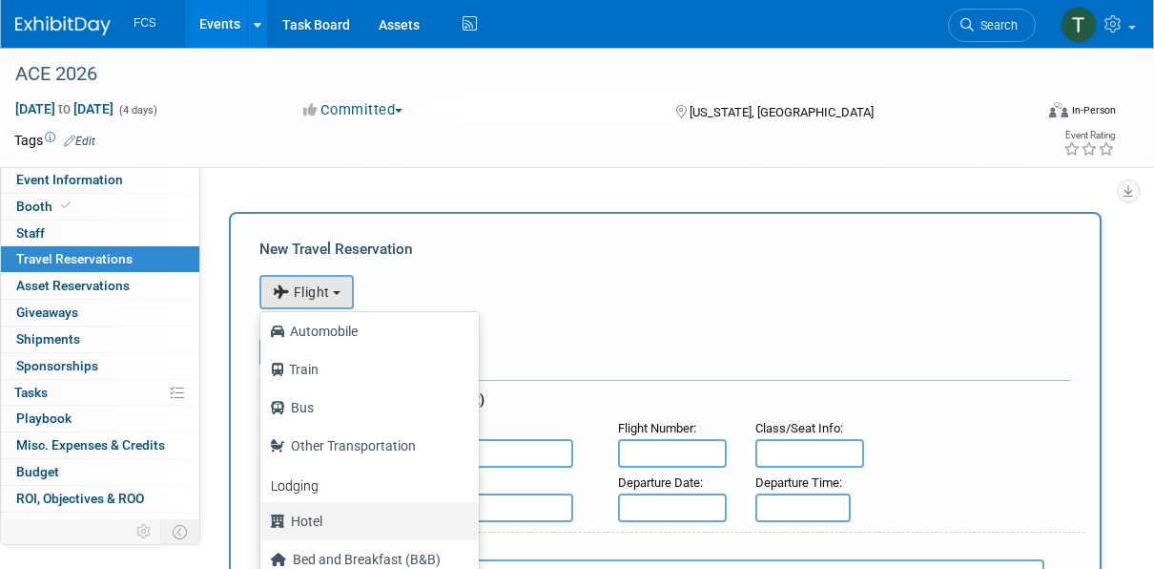
click at [312, 517] on label "Hotel" at bounding box center [365, 521] width 190 height 31
click at [263, 517] on input "Hotel" at bounding box center [257, 518] width 12 height 12
select select "6"
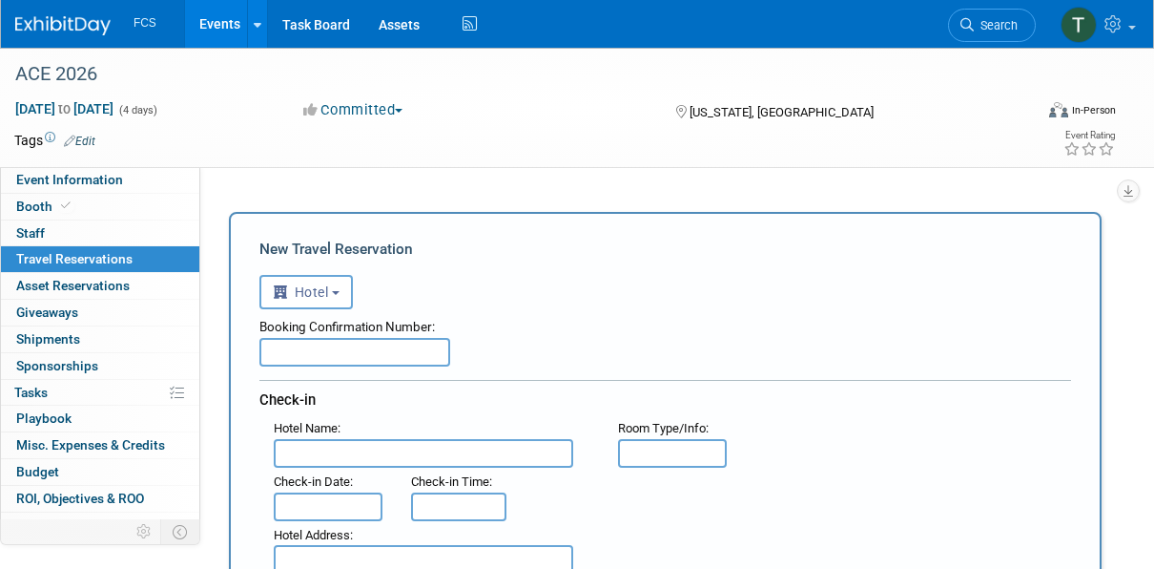
click at [331, 355] on input "text" at bounding box center [354, 352] width 191 height 29
click at [316, 344] on input "text" at bounding box center [354, 352] width 191 height 29
paste input "#95177590"
type input "#95177590"
click at [577, 280] on div "<i class="fas fa-plane" style="padding: 6px 4px 6px 1px;"></i> Flight <i class=…" at bounding box center [665, 289] width 812 height 39
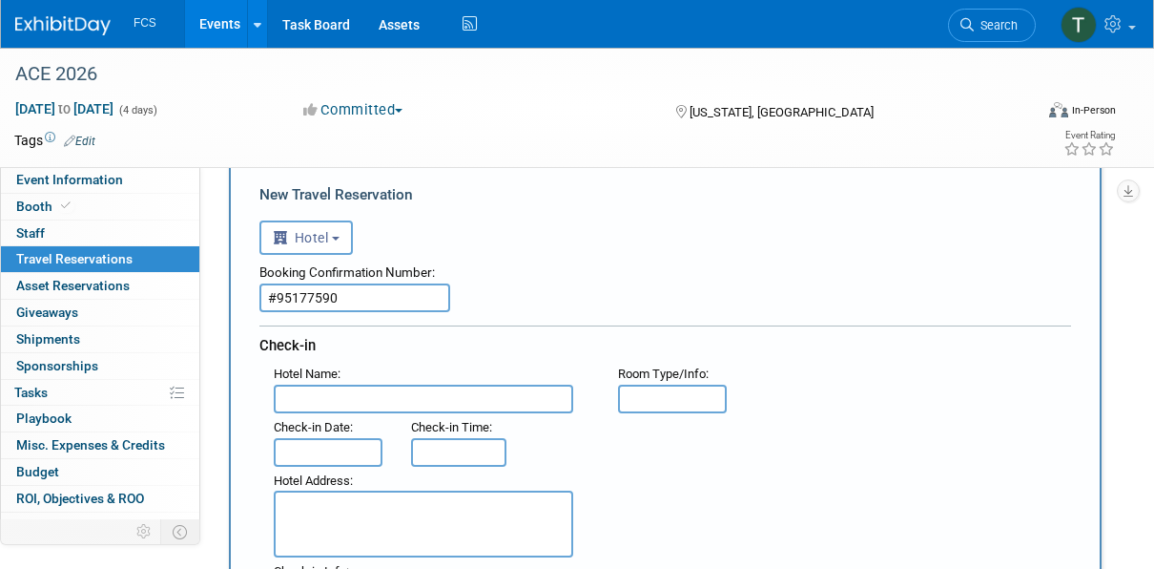
scroll to position [95, 0]
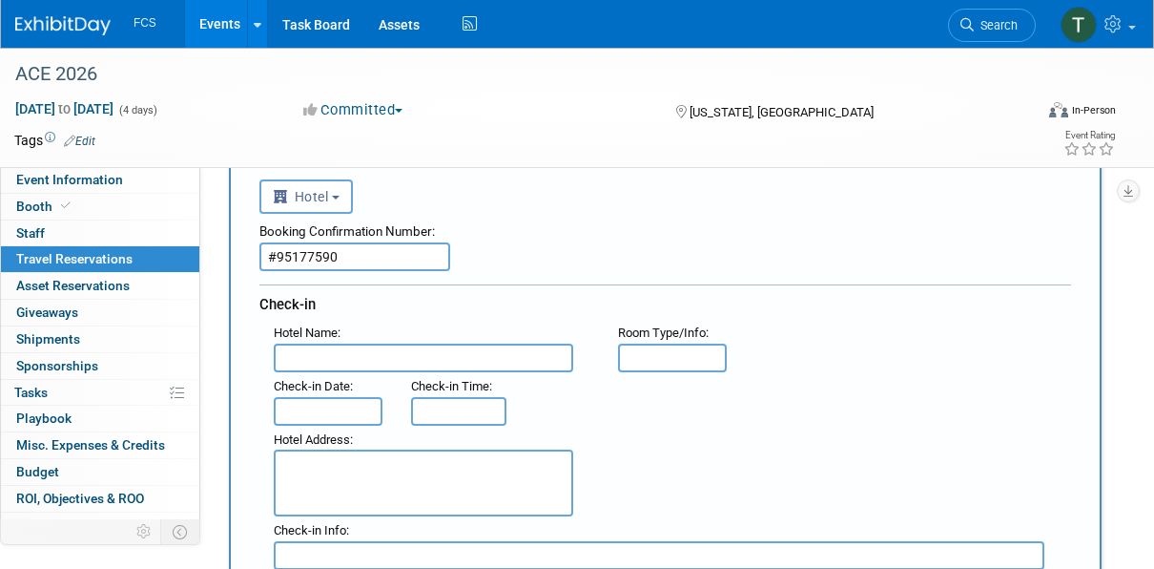
click at [396, 340] on div "Hotel Name :" at bounding box center [432, 332] width 316 height 21
click at [308, 359] on input "text" at bounding box center [424, 357] width 300 height 29
click at [384, 352] on input "Embassy Suites DC Convention Center" at bounding box center [424, 357] width 300 height 29
click at [402, 320] on div "Hotel Name : Embassy Suites DC Convention Center" at bounding box center [431, 345] width 344 height 53
click at [381, 357] on input "Embassy Suites DC Convention Center" at bounding box center [424, 357] width 300 height 29
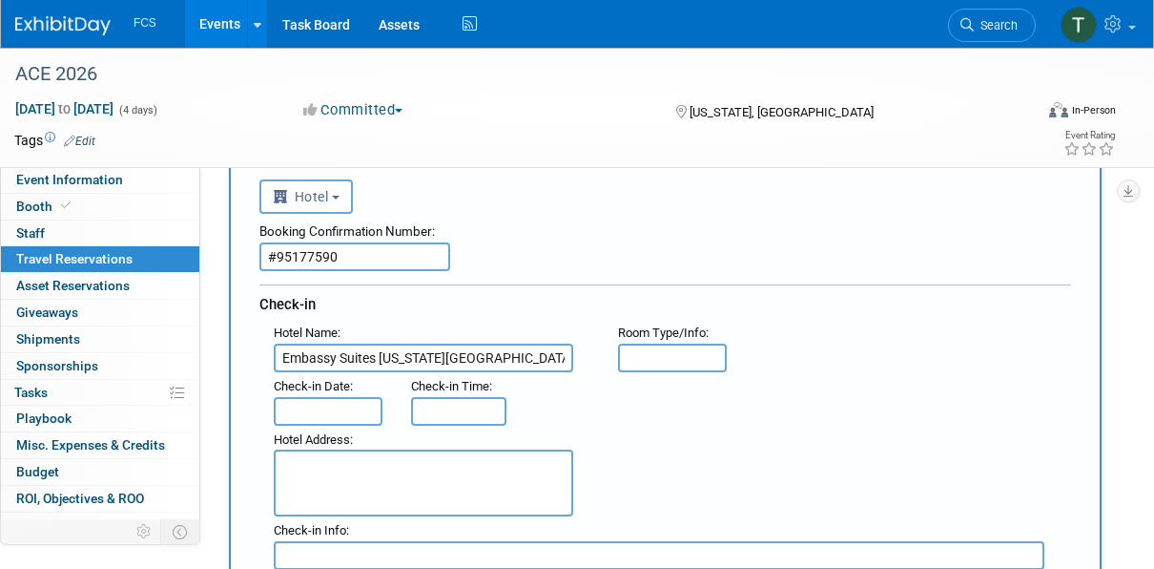
type input "Embassy Suites Washington DC Convention Center"
click at [686, 355] on input "text" at bounding box center [672, 357] width 109 height 29
type input "GOVT"
click at [835, 343] on div "Hotel Name : Embassy Suites Washington DC Convention Center Flight Number : Roo…" at bounding box center [672, 345] width 826 height 53
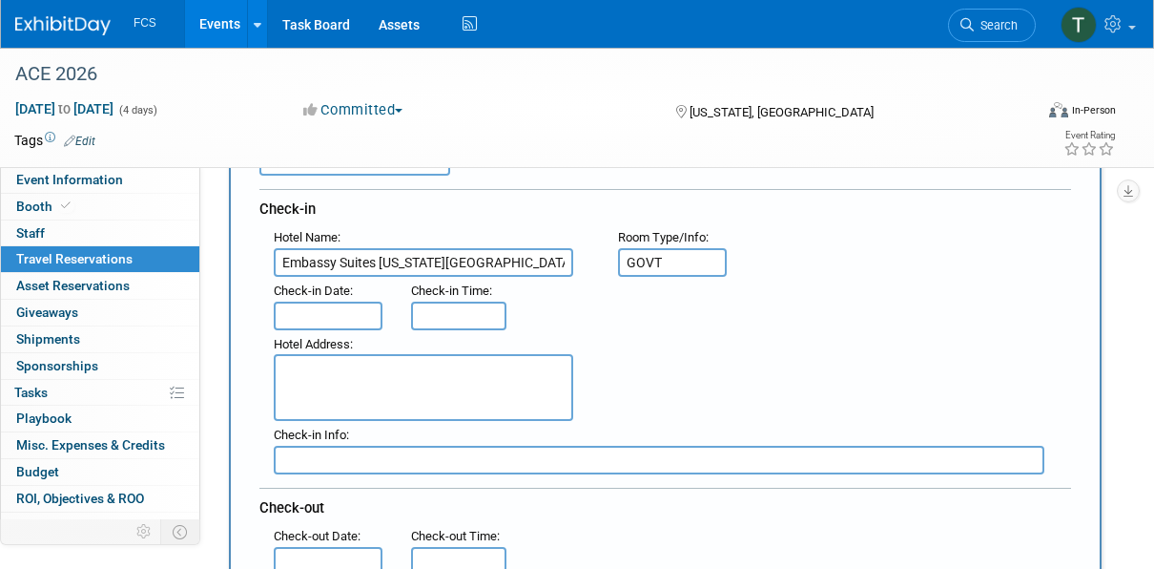
click at [327, 361] on textarea at bounding box center [424, 387] width 300 height 67
paste textarea "900 10th Street NW Washington DC 20001 US"
type textarea "900 10th Street NW Washington DC 20001 US"
click at [348, 320] on input "text" at bounding box center [328, 315] width 109 height 29
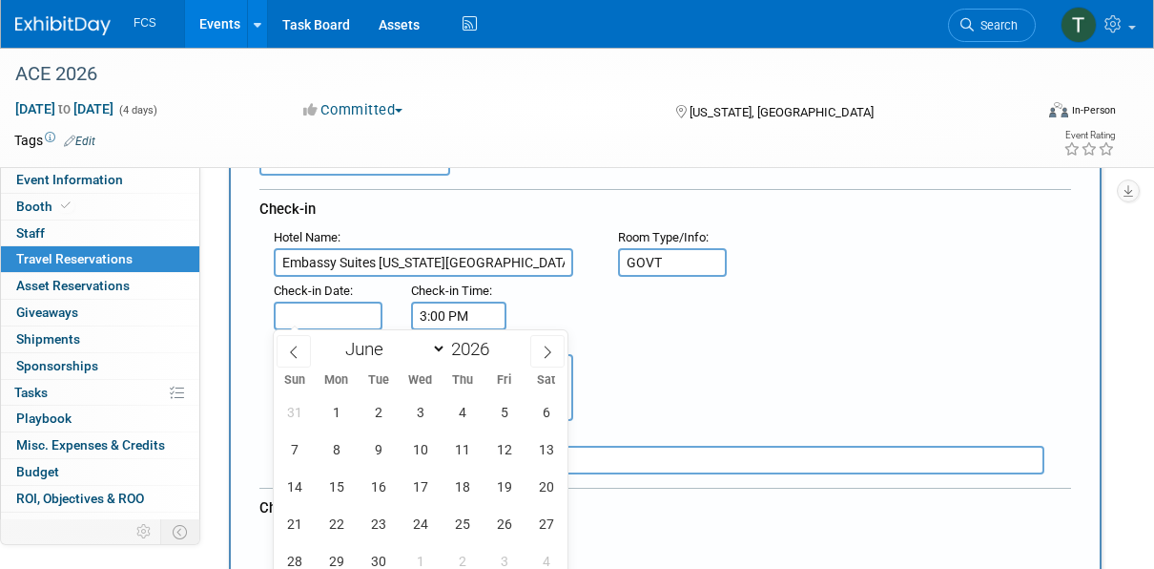
click at [455, 310] on input "3:00 PM" at bounding box center [458, 315] width 95 height 29
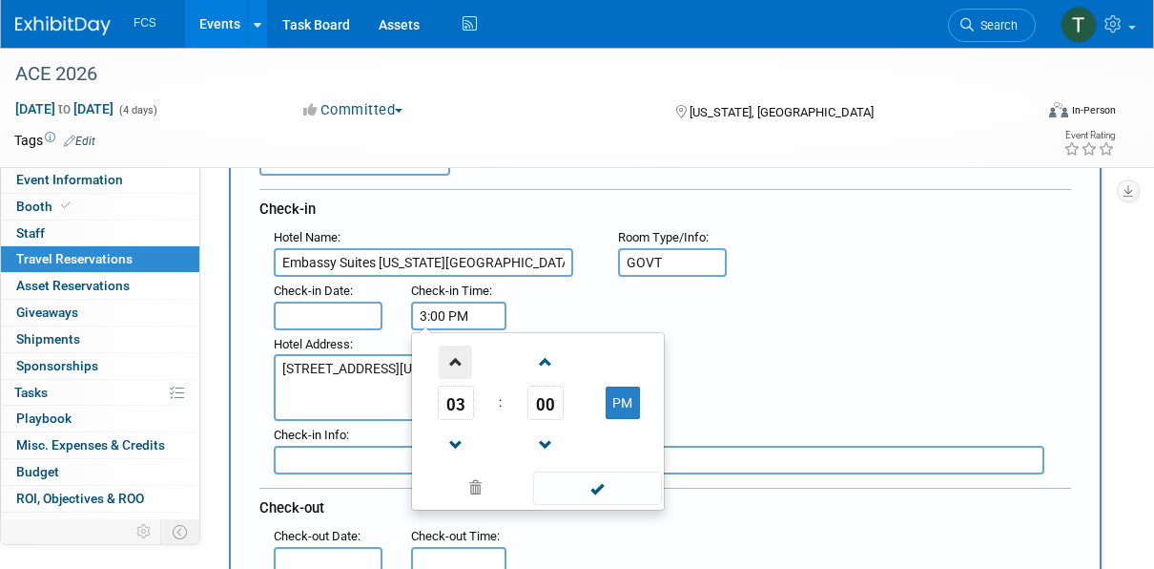
click at [454, 358] on span at bounding box center [455, 361] width 33 height 33
type input "4:00 PM"
click at [604, 482] on span at bounding box center [597, 487] width 129 height 33
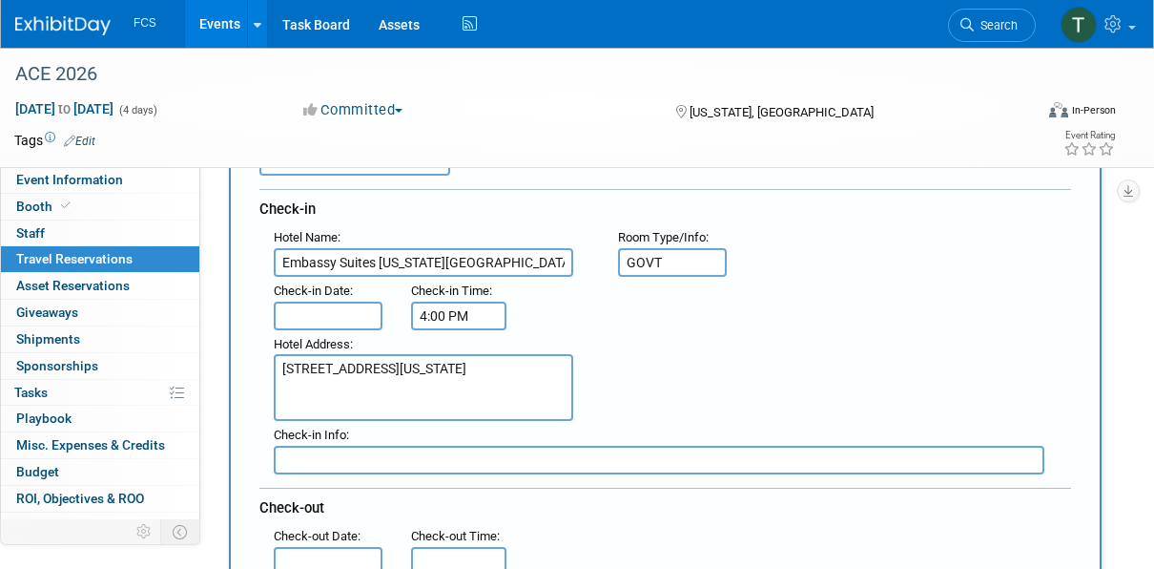
click at [358, 315] on input "text" at bounding box center [328, 315] width 109 height 29
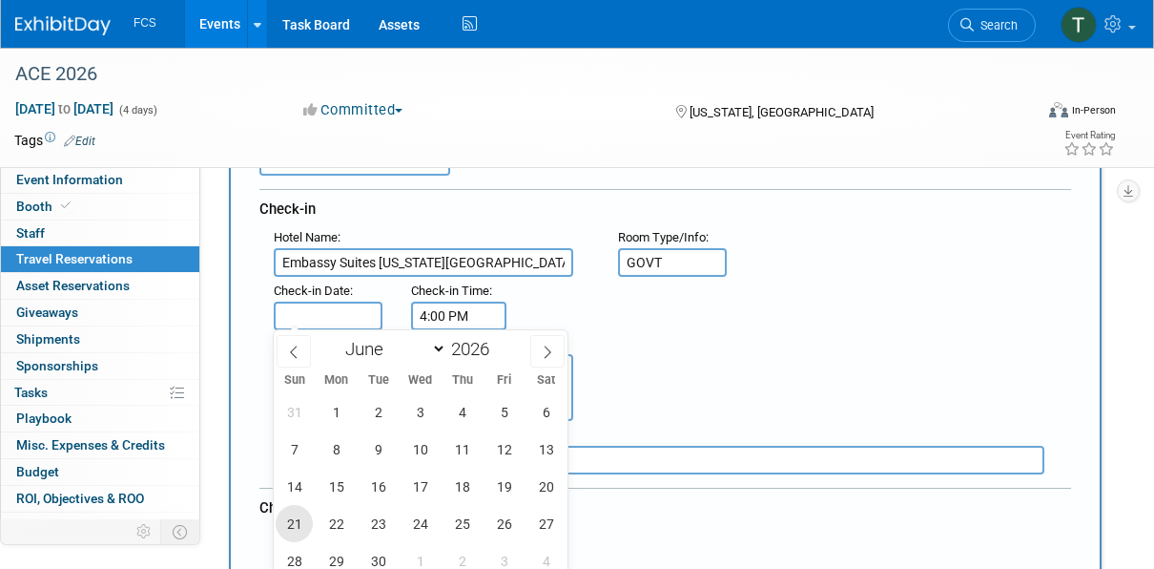
click at [297, 522] on span "21" at bounding box center [294, 523] width 37 height 37
type input "Jun 21, 2026"
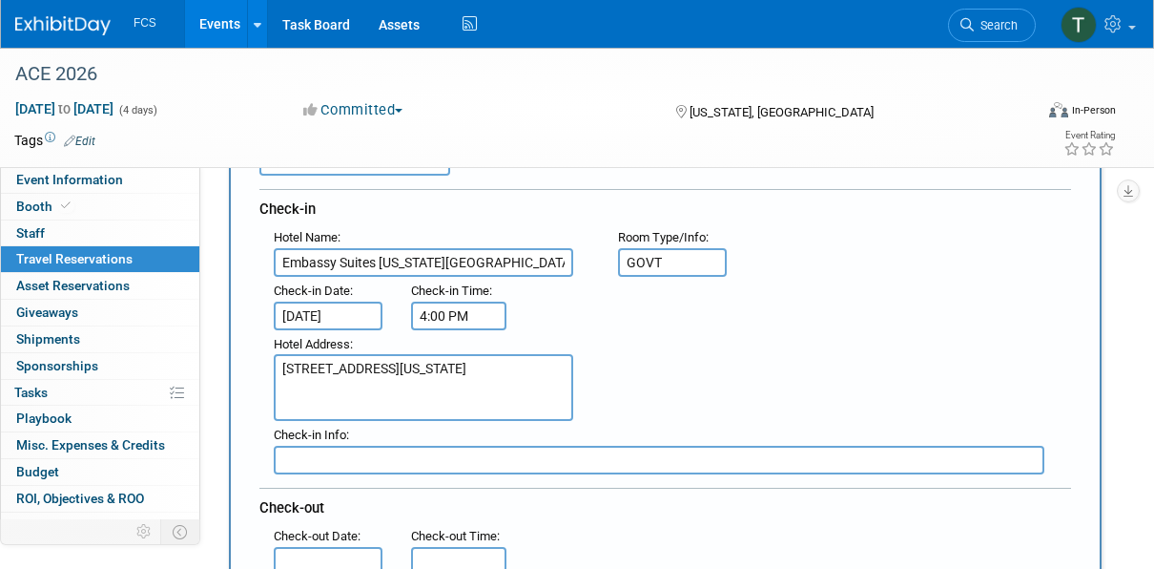
click at [737, 380] on div "Hotel Address : 900 10th Street NW Washington DC 20001 US" at bounding box center [672, 376] width 826 height 92
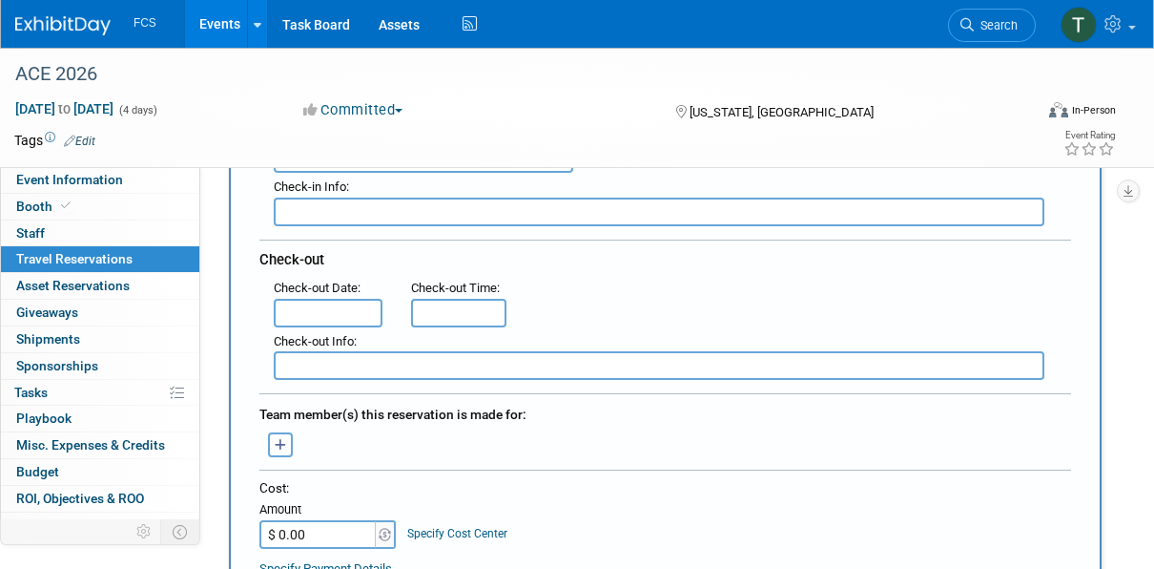
scroll to position [477, 0]
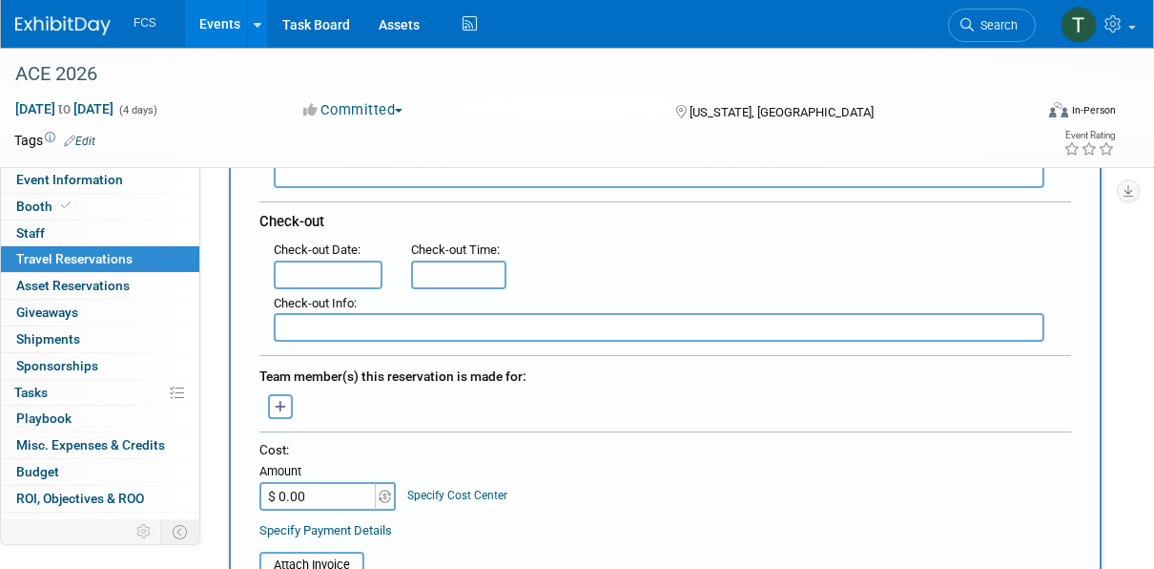
click at [336, 273] on input "text" at bounding box center [328, 274] width 109 height 29
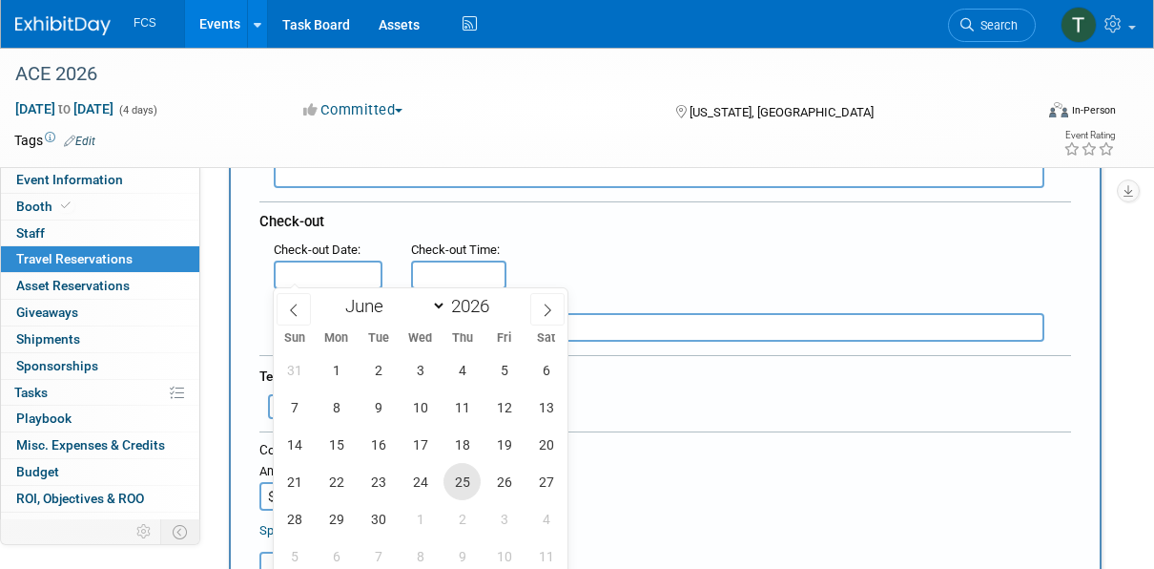
click at [457, 477] on span "25" at bounding box center [462, 481] width 37 height 37
type input "Jun 25, 2026"
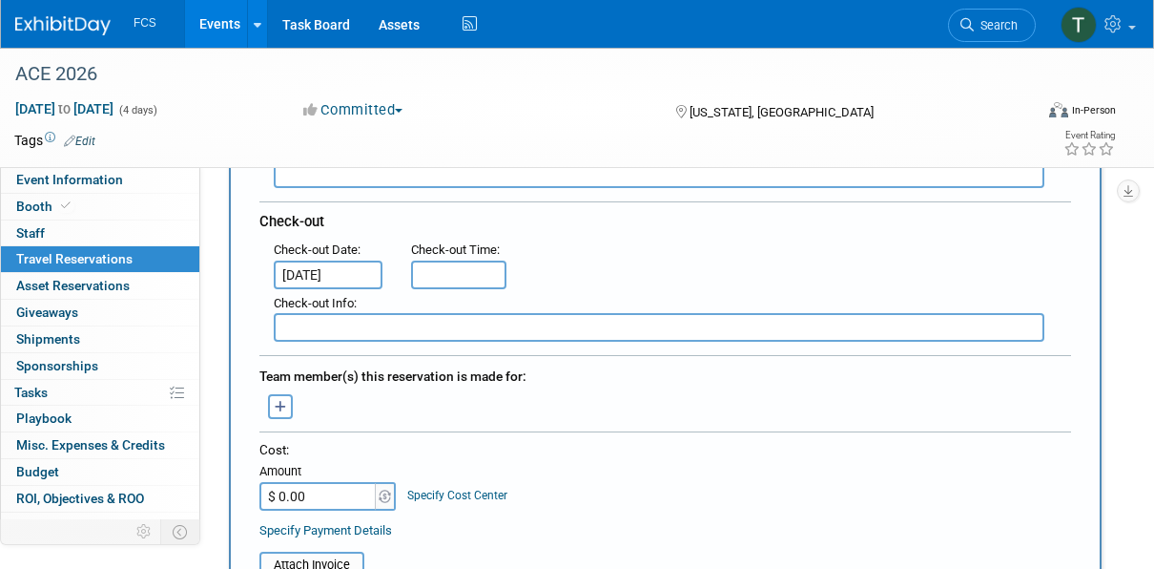
type input "11:00 AM"
click at [432, 273] on input "11:00 AM" at bounding box center [458, 274] width 95 height 29
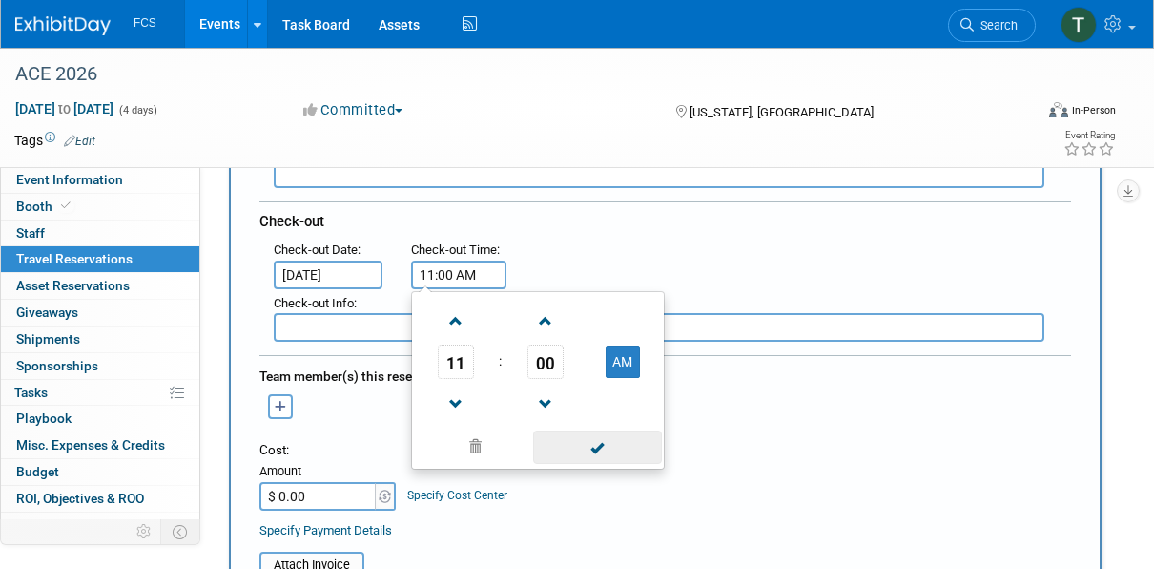
click at [603, 449] on span at bounding box center [597, 446] width 129 height 33
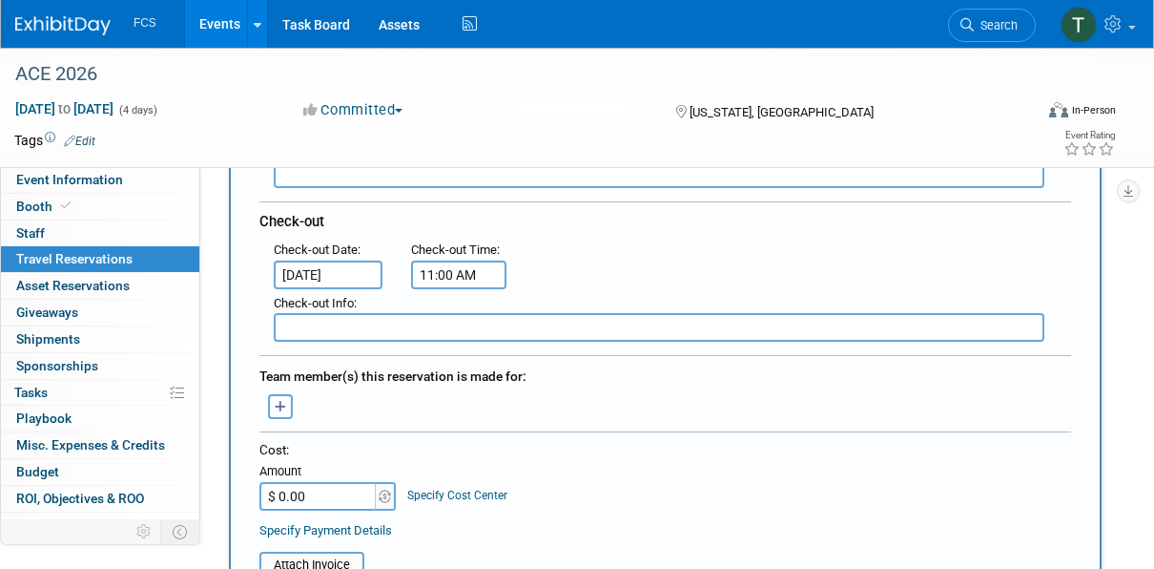
click at [279, 401] on icon "button" at bounding box center [281, 407] width 12 height 12
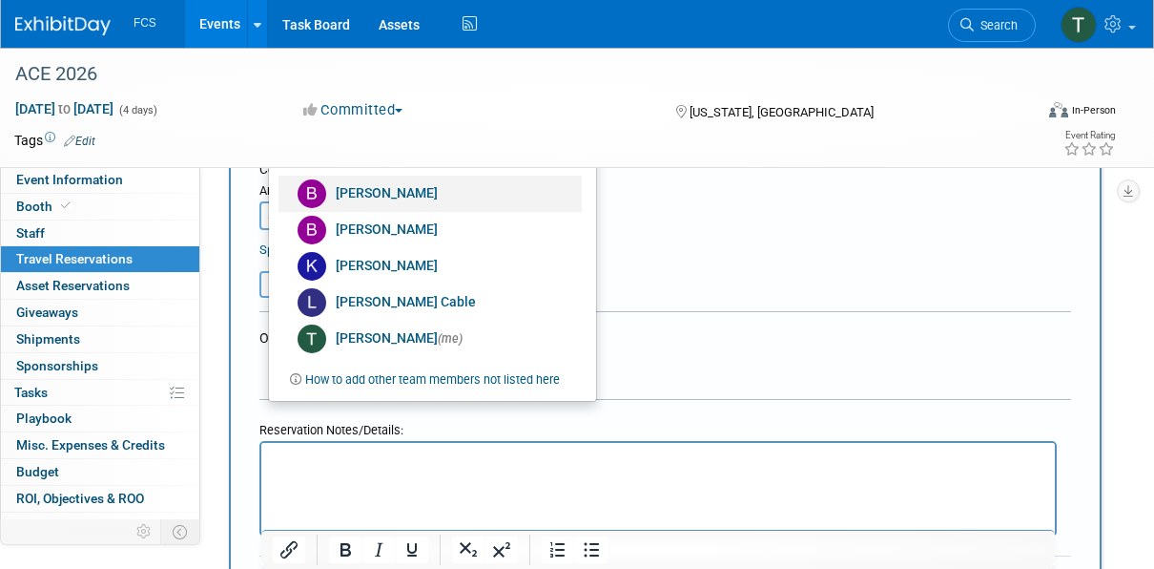
scroll to position [763, 0]
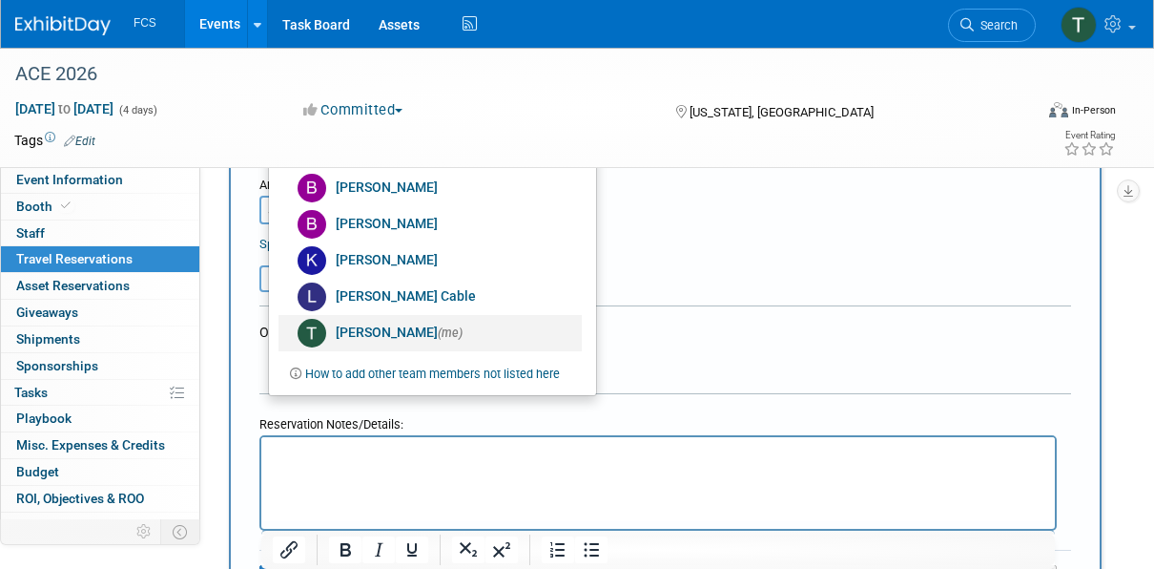
click at [375, 324] on link "Tommy Raye (me)" at bounding box center [430, 333] width 303 height 36
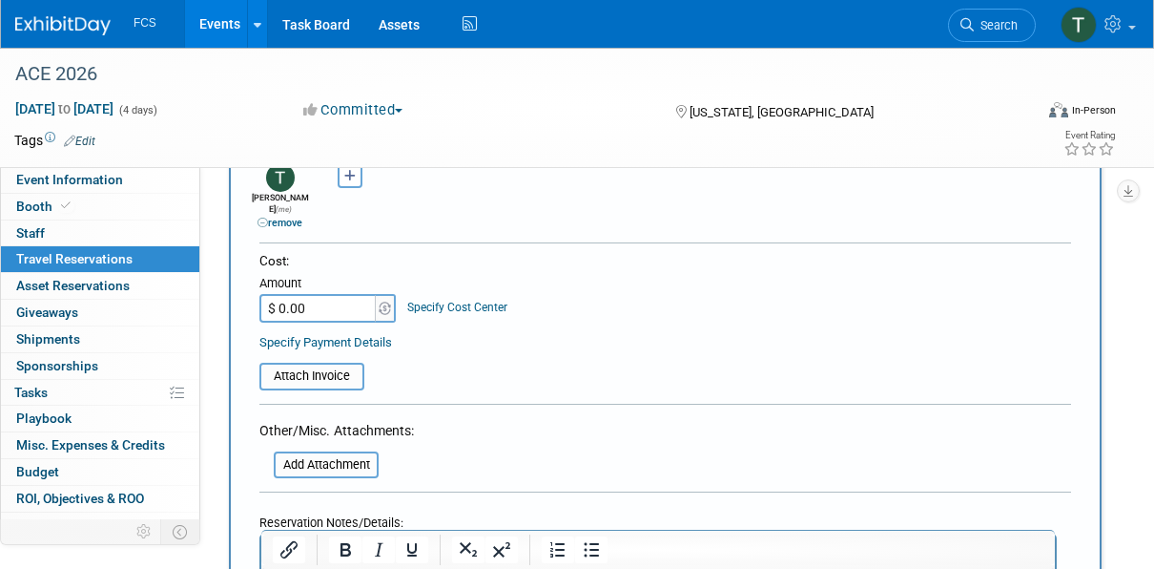
scroll to position [668, 0]
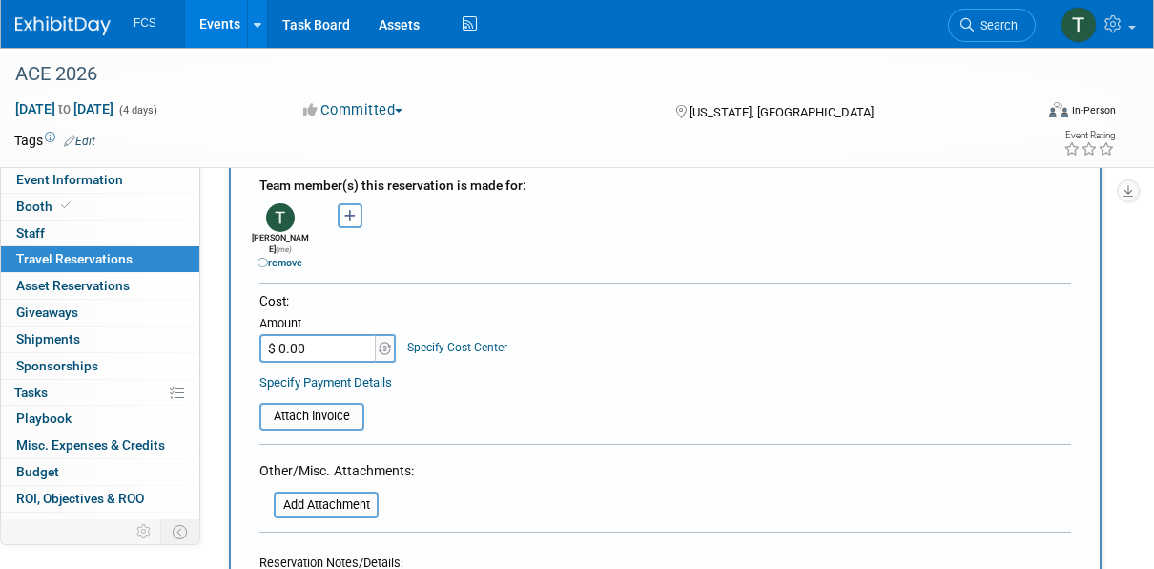
click at [327, 336] on input "$ 0.00" at bounding box center [318, 348] width 119 height 29
type input "$ 1,280.09"
click at [652, 351] on div "Cost: Amount $ 1,280.09 Specify Cost Center Cost Center -- Not Specified --" at bounding box center [665, 341] width 812 height 99
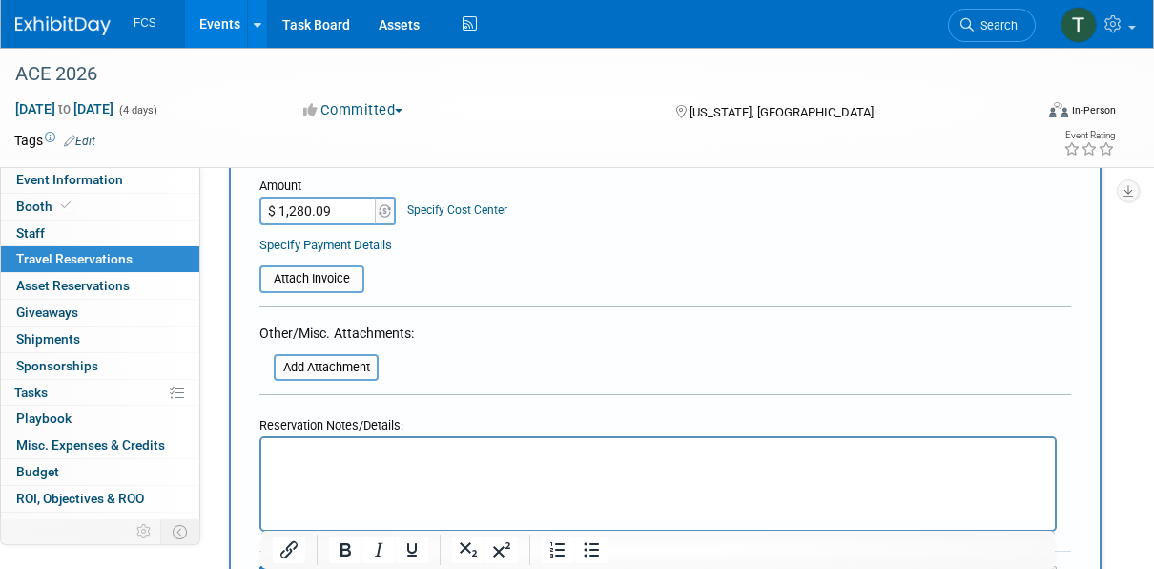
scroll to position [954, 0]
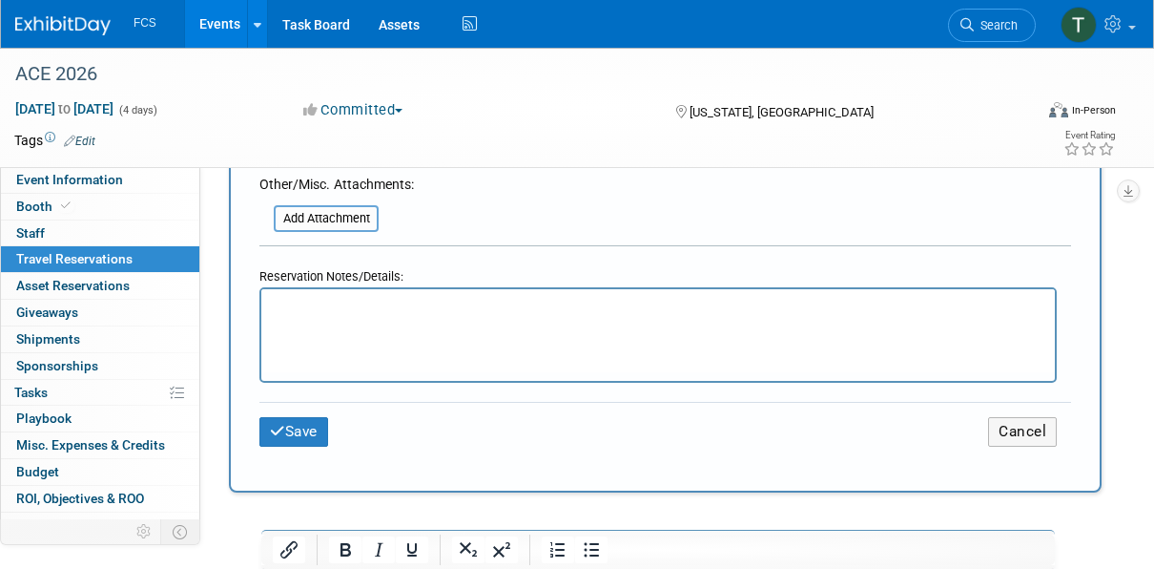
click at [390, 317] on html at bounding box center [658, 303] width 794 height 28
click at [400, 317] on html "Cancel by 20 June 2026. TR" at bounding box center [658, 303] width 794 height 28
click at [284, 417] on button "Save" at bounding box center [293, 432] width 69 height 30
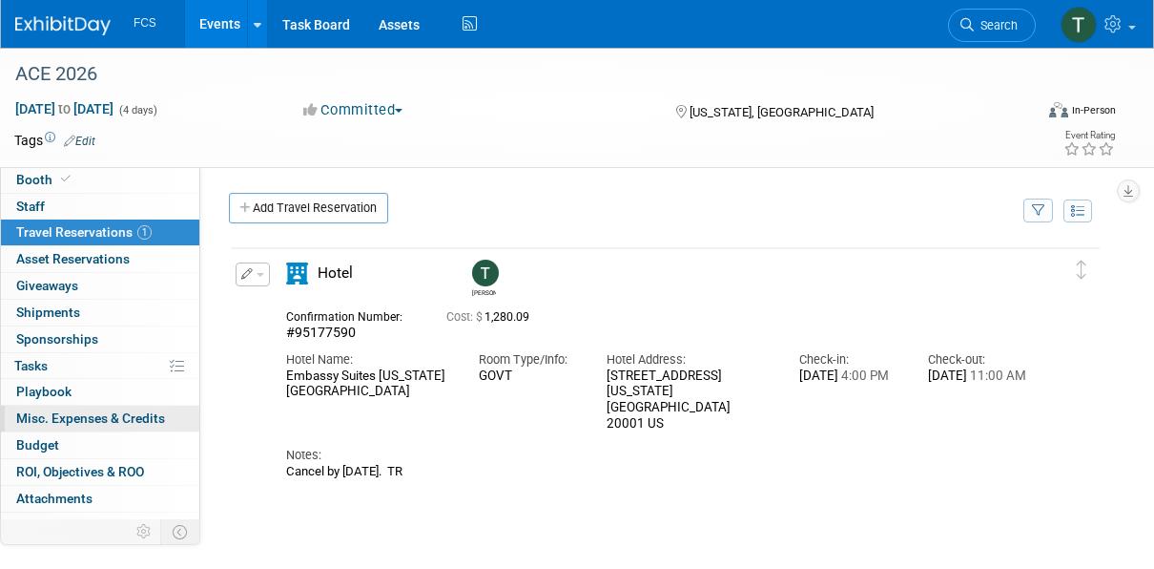
scroll to position [41, 0]
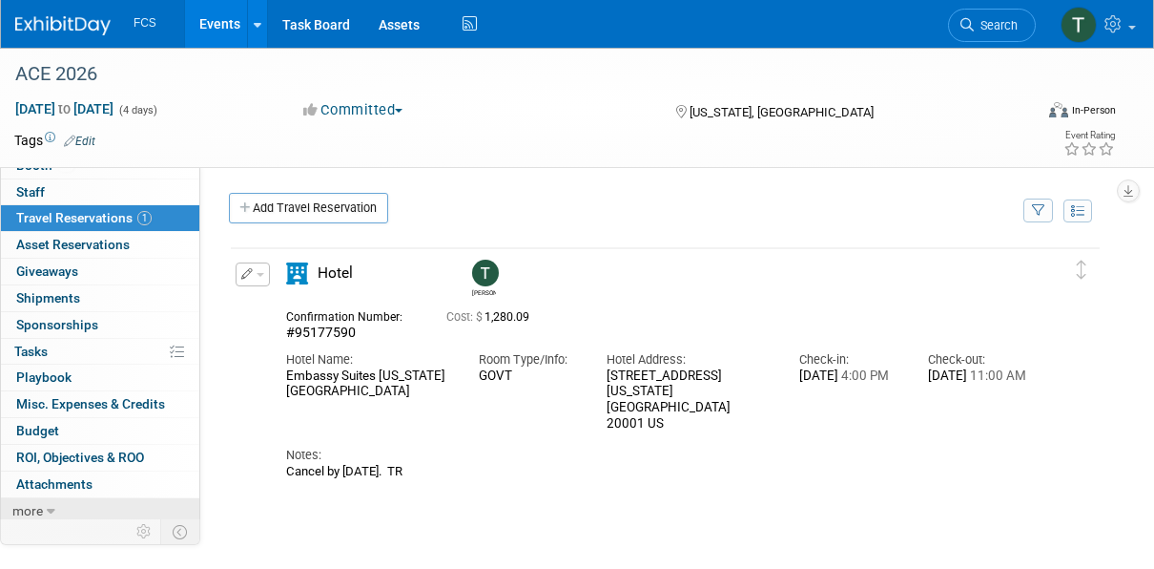
click at [31, 505] on span "more" at bounding box center [27, 510] width 31 height 15
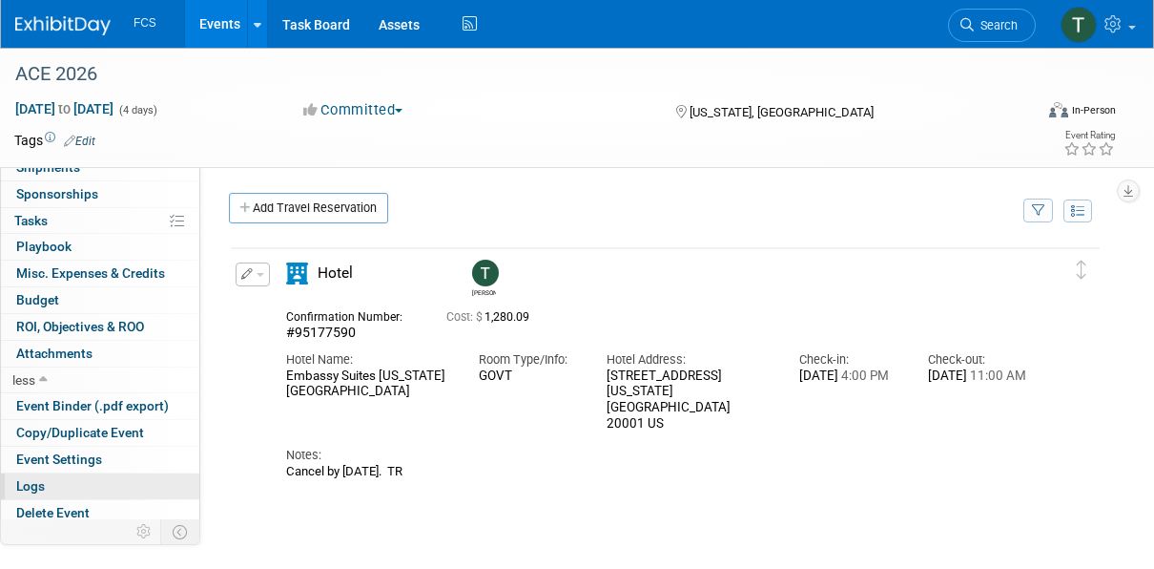
click at [39, 483] on span "Logs" at bounding box center [30, 485] width 29 height 15
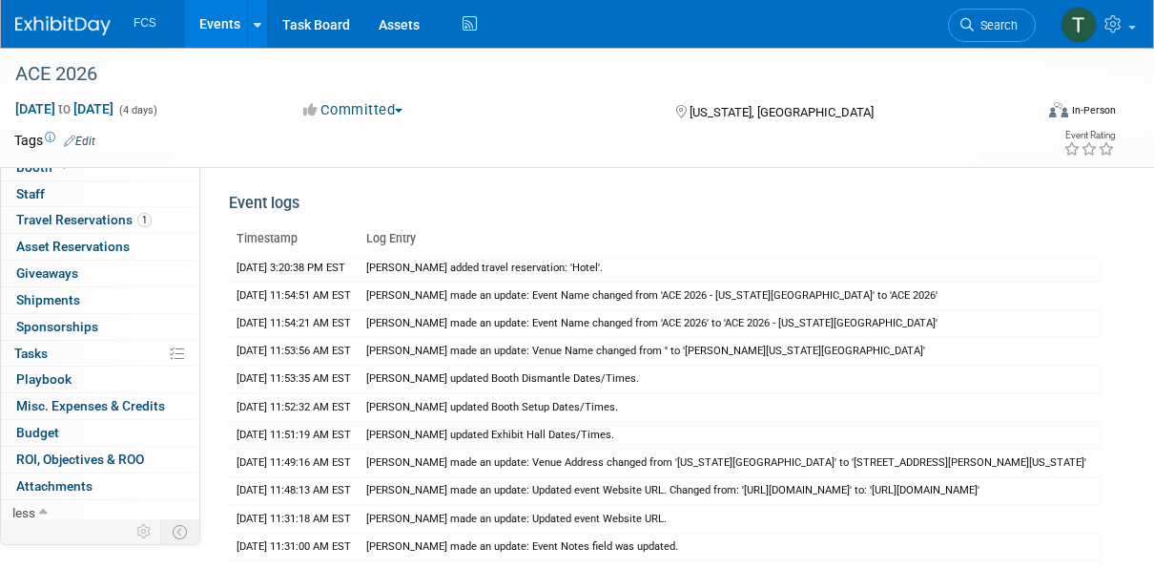
scroll to position [0, 0]
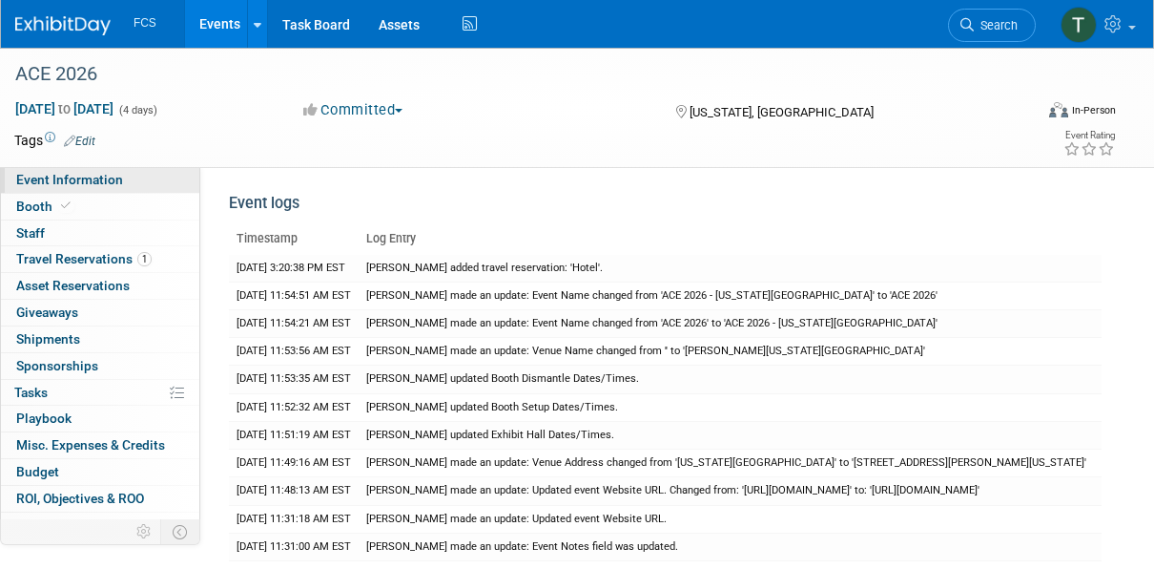
click at [75, 183] on span "Event Information" at bounding box center [69, 179] width 107 height 15
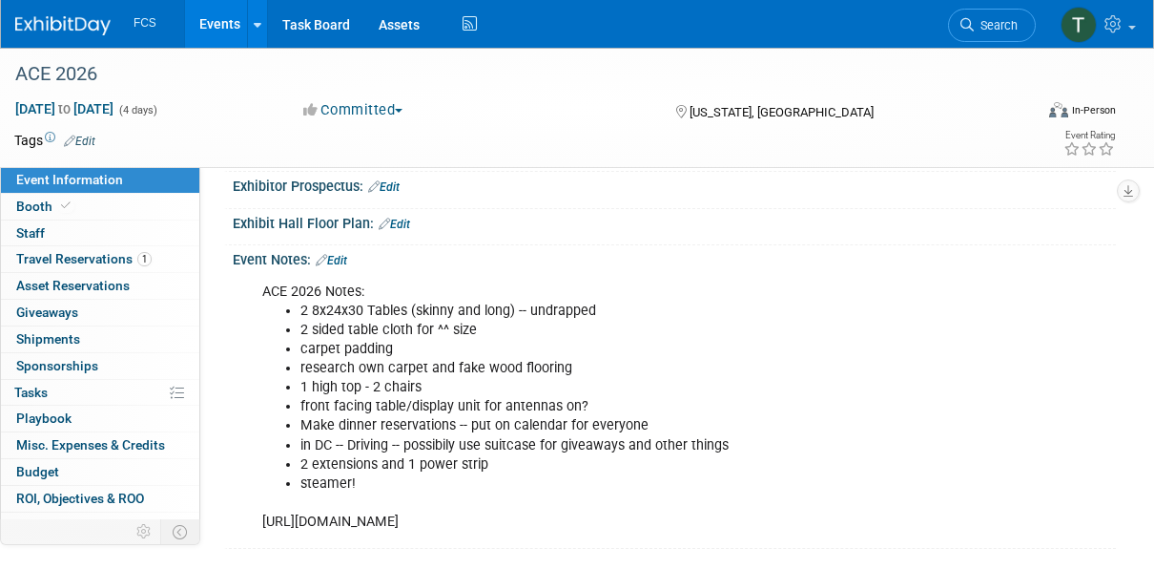
scroll to position [607, 0]
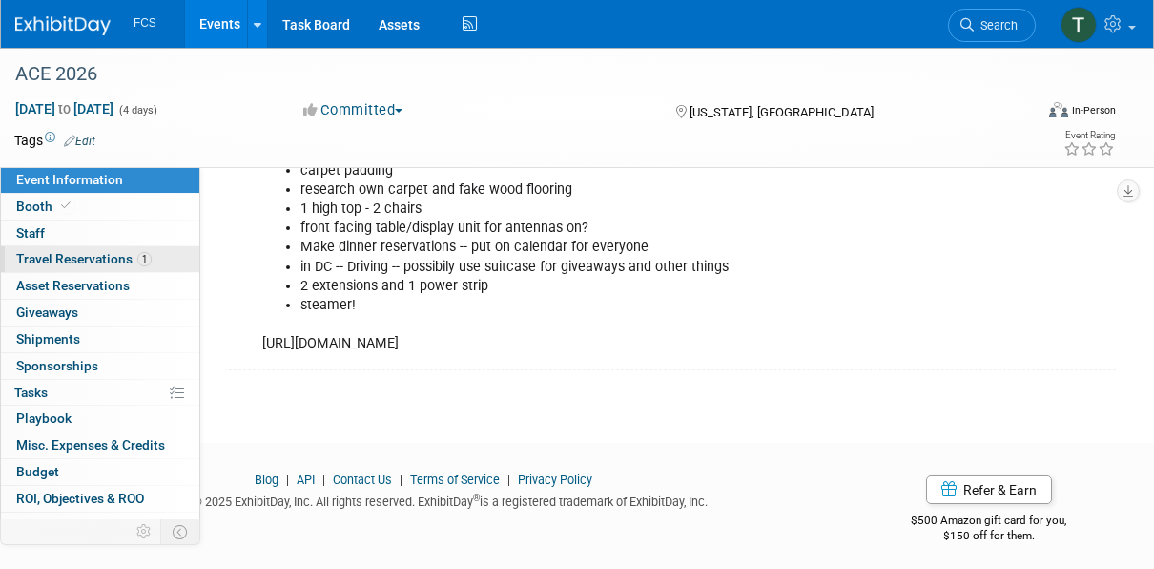
click at [52, 259] on span "Travel Reservations 1" at bounding box center [83, 258] width 135 height 15
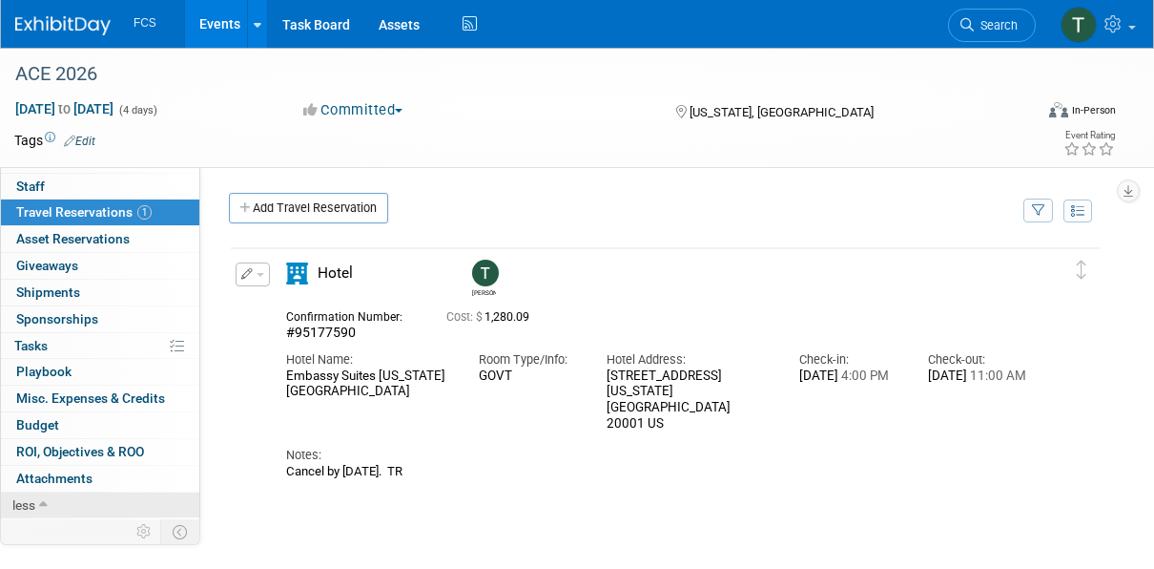
scroll to position [0, 0]
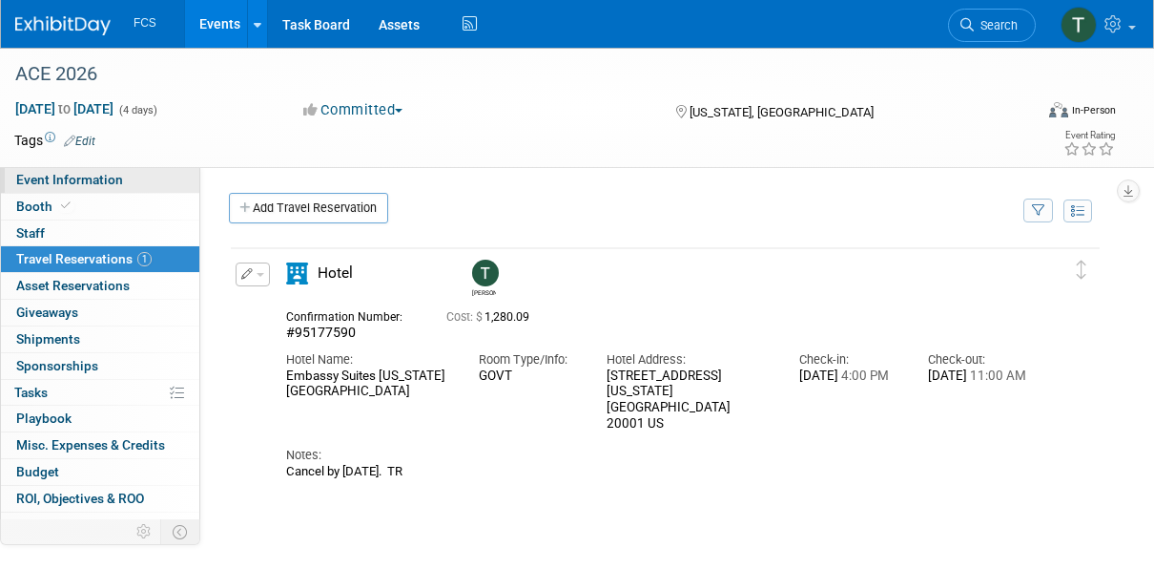
click at [49, 182] on span "Event Information" at bounding box center [69, 179] width 107 height 15
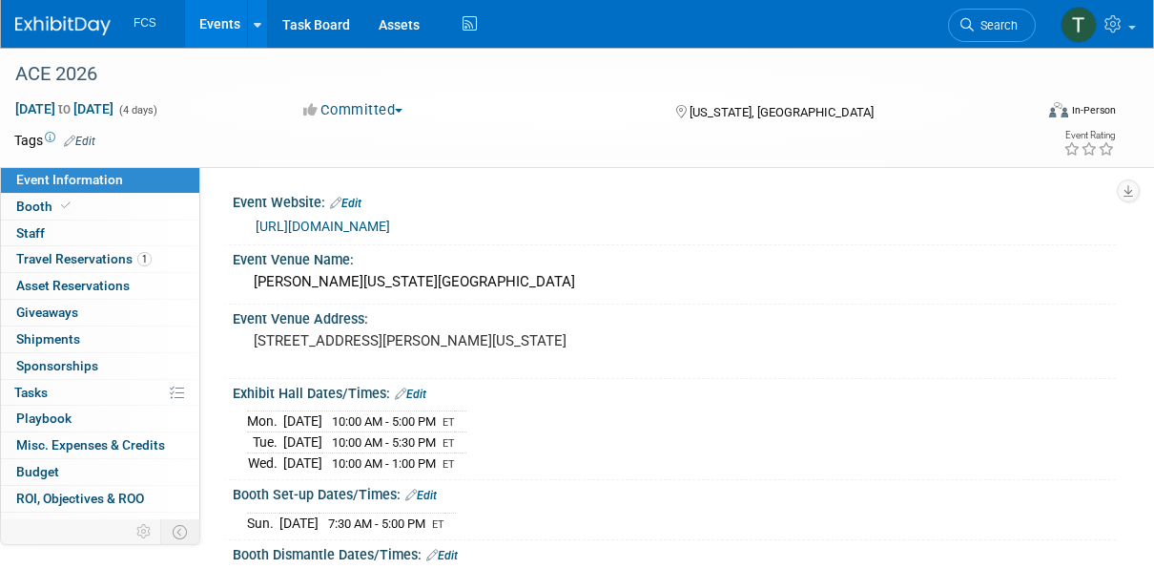
click at [217, 23] on link "Events" at bounding box center [220, 24] width 70 height 48
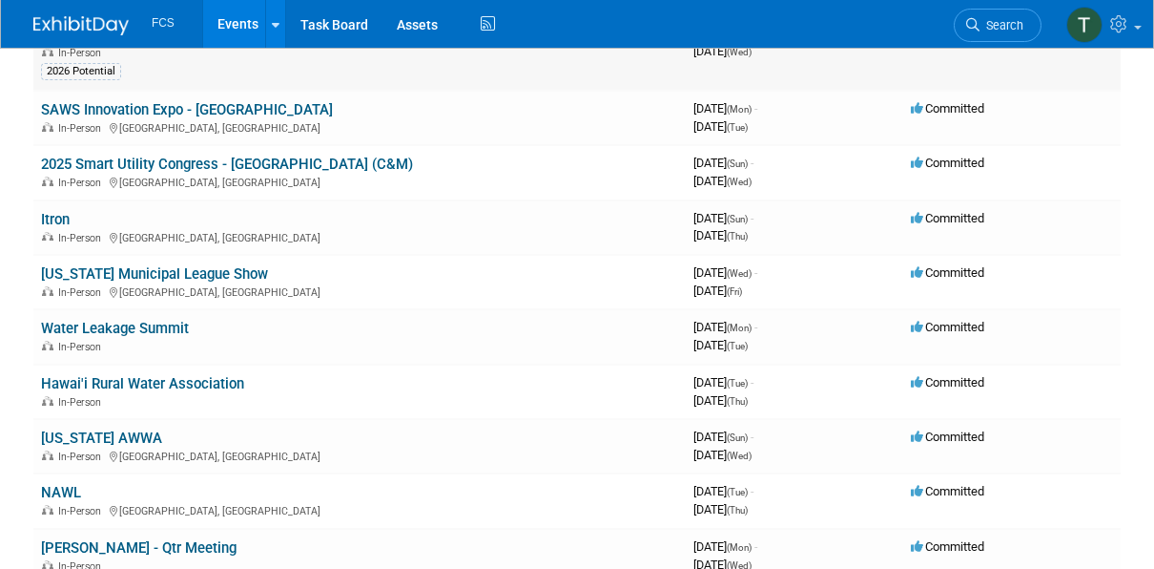
scroll to position [286, 0]
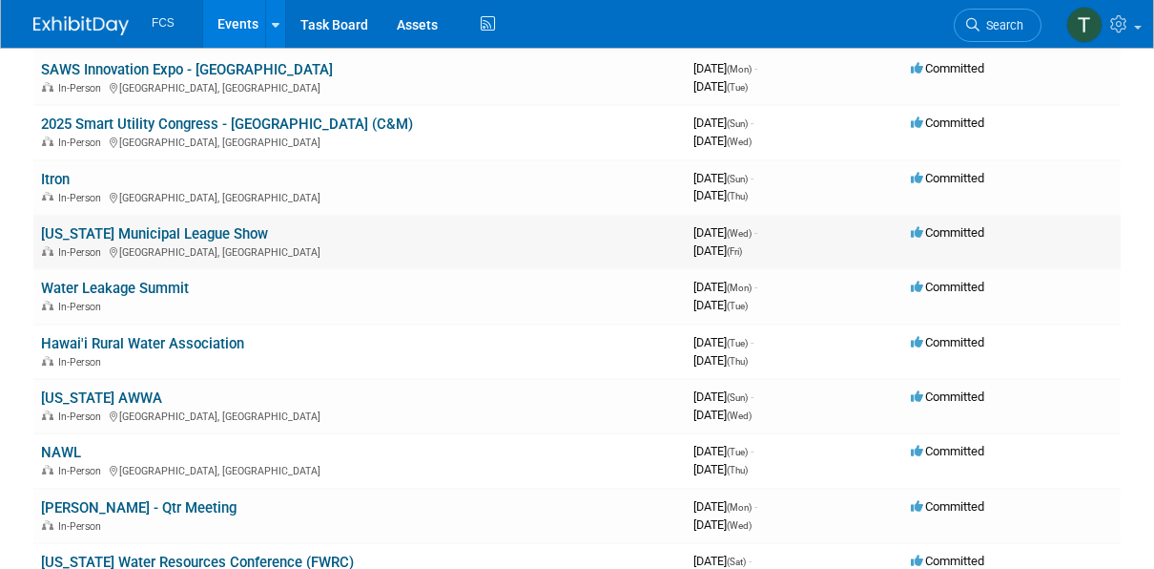
click at [126, 231] on link "[US_STATE] Municipal League Show" at bounding box center [154, 233] width 227 height 17
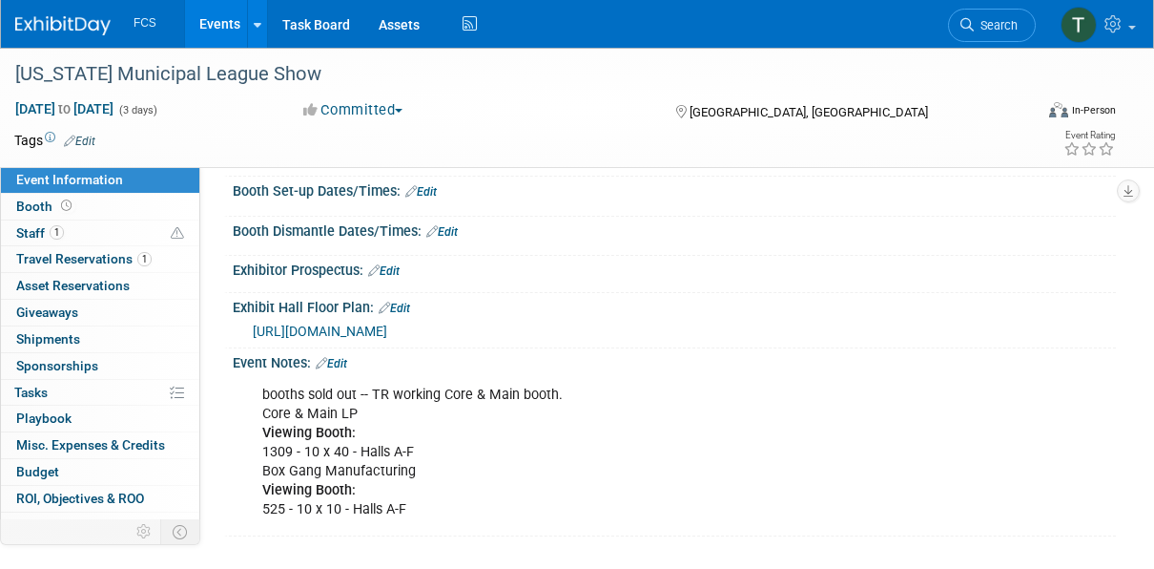
scroll to position [185, 0]
